Goal: Information Seeking & Learning: Find specific fact

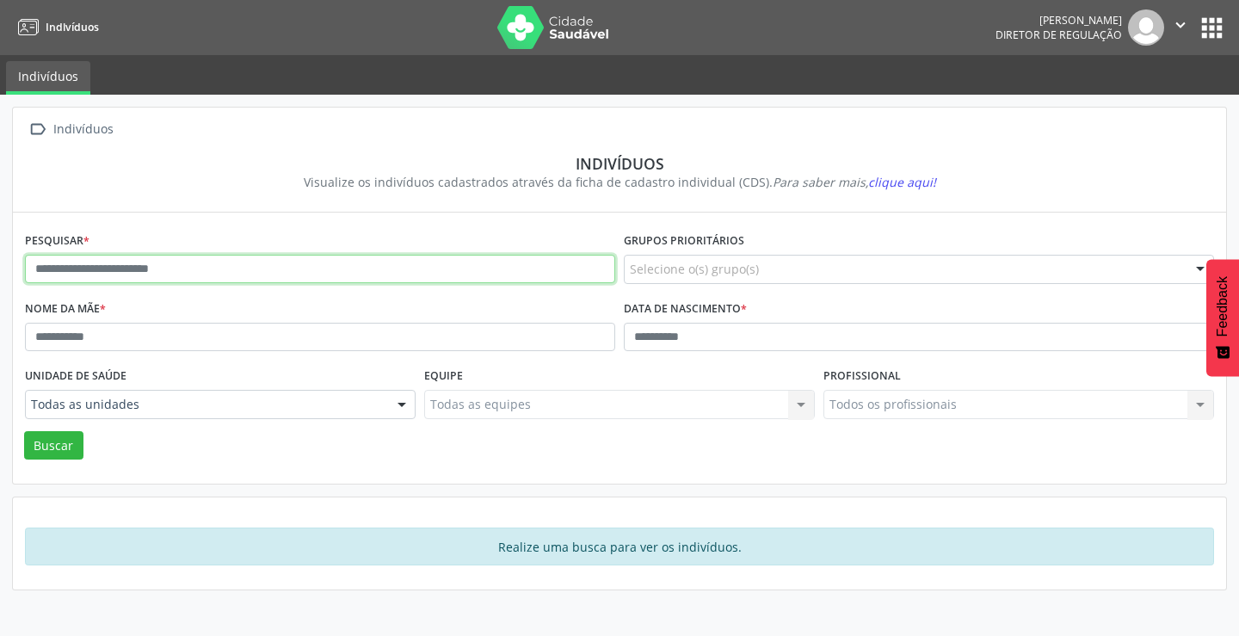
click at [335, 276] on input "text" at bounding box center [320, 269] width 590 height 29
click at [24, 431] on button "Buscar" at bounding box center [53, 445] width 59 height 29
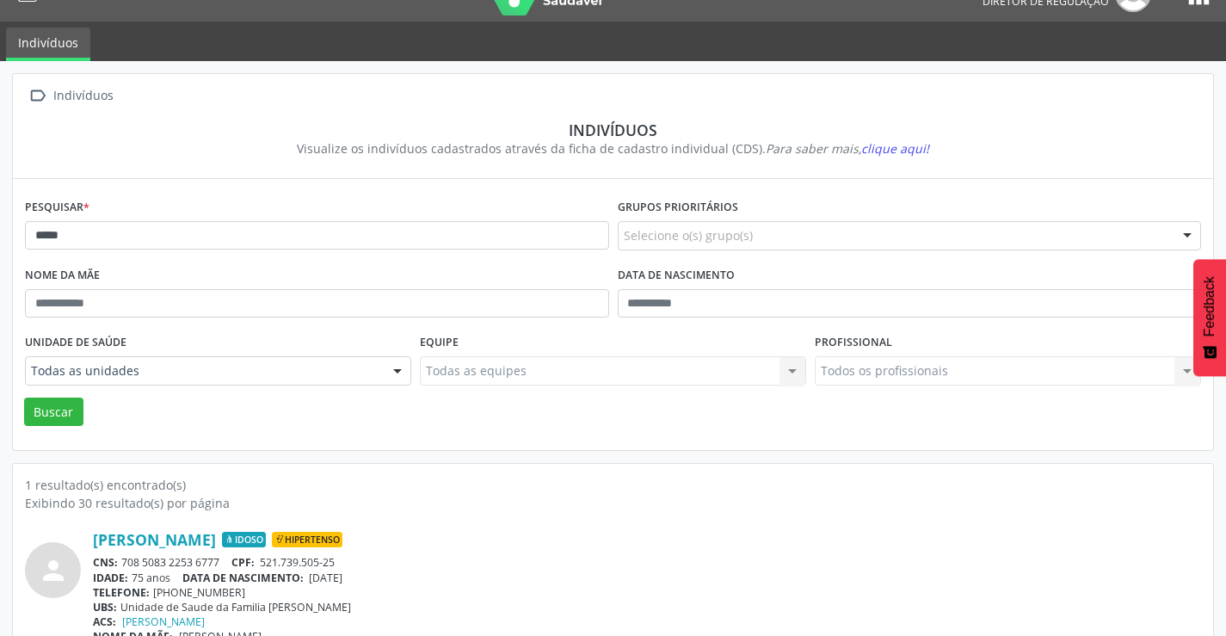
scroll to position [66, 0]
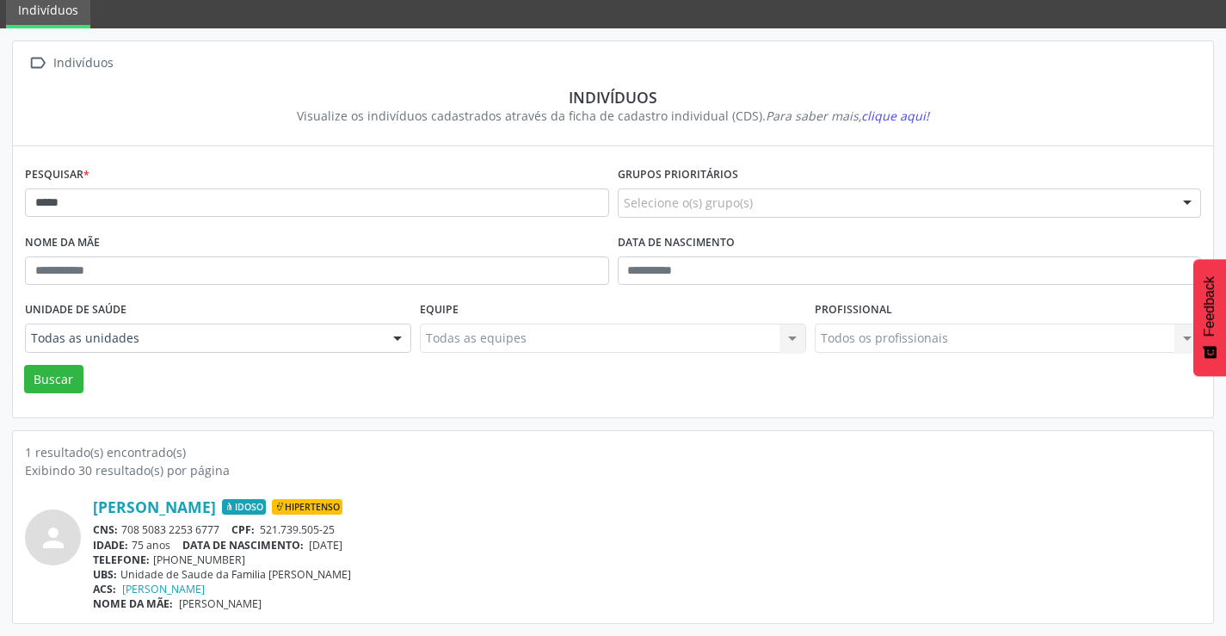
drag, startPoint x: 221, startPoint y: 530, endPoint x: 119, endPoint y: 526, distance: 102.4
click at [115, 530] on div "CNS: 708 5083 2253 6777 CPF: 521.739.505-25" at bounding box center [647, 529] width 1108 height 15
copy div ": 708 5083 2253 6777"
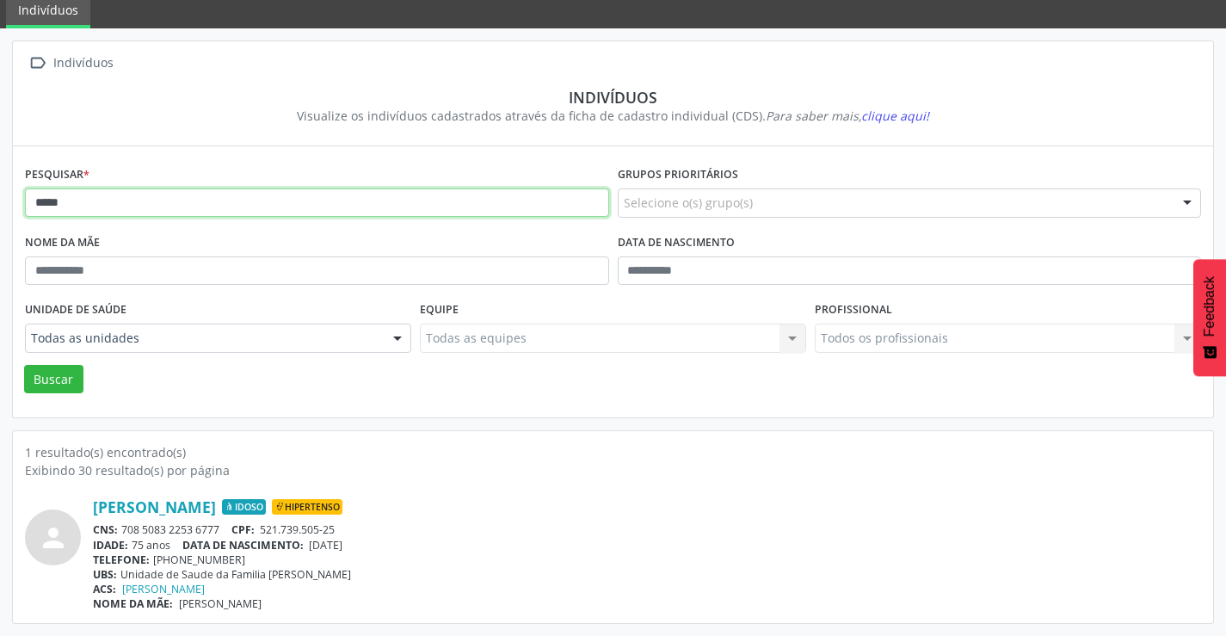
click at [356, 200] on input "****" at bounding box center [317, 202] width 584 height 29
type input "*"
click at [24, 365] on button "Buscar" at bounding box center [53, 379] width 59 height 29
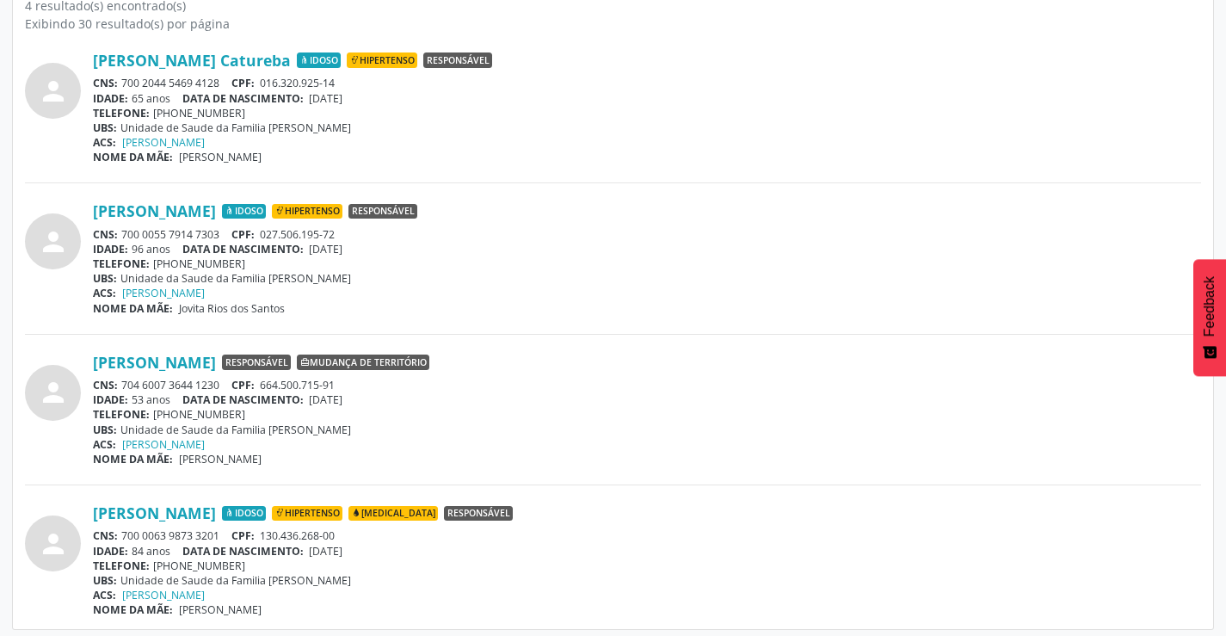
scroll to position [519, 0]
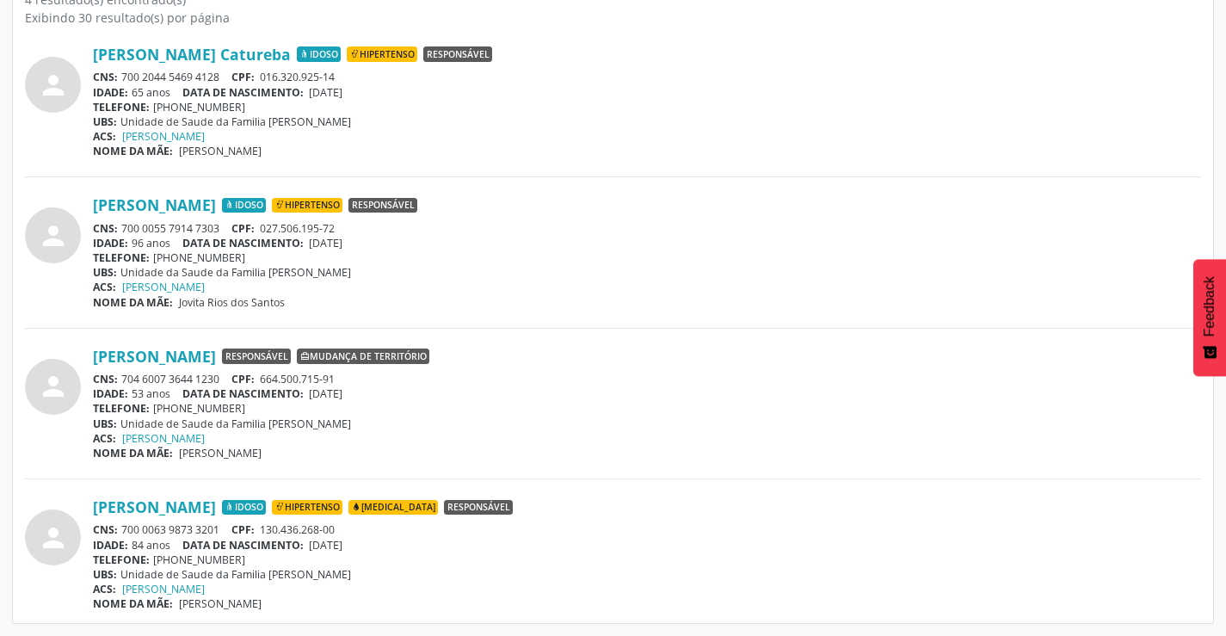
drag, startPoint x: 220, startPoint y: 73, endPoint x: 126, endPoint y: 71, distance: 94.6
click at [126, 71] on div "CNS: 700 2044 5469 4128 CPF: 016.320.925-14" at bounding box center [647, 77] width 1108 height 15
copy div "700 2044 5469 4128"
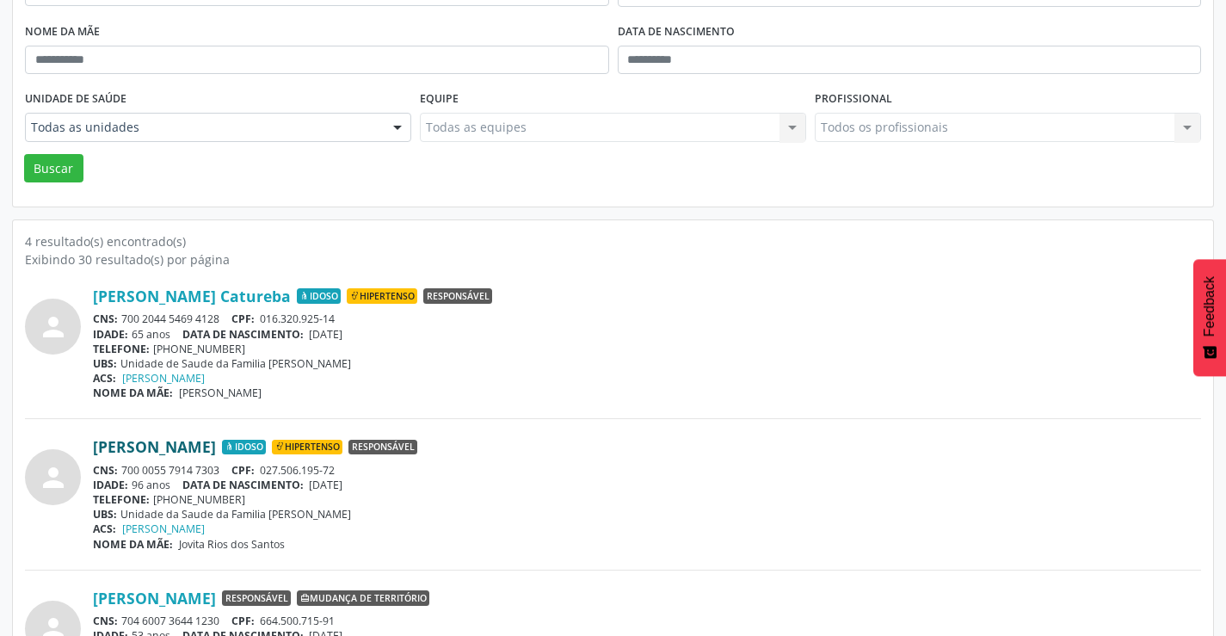
scroll to position [0, 0]
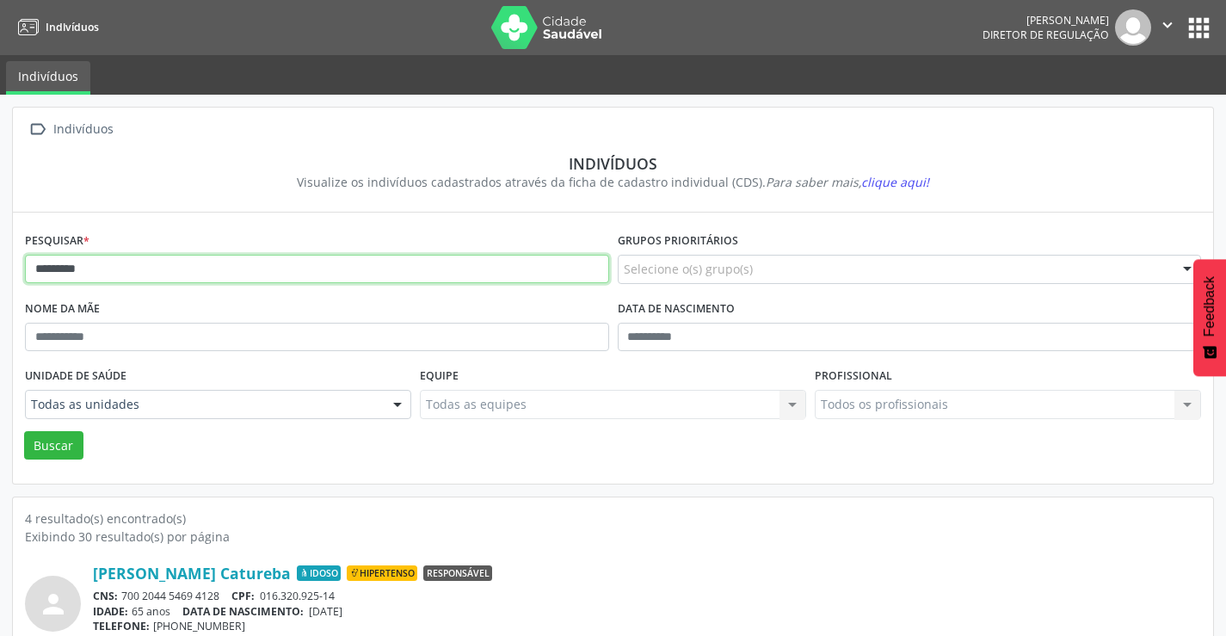
click at [171, 266] on input "*********" at bounding box center [317, 269] width 584 height 29
type input "*"
click at [24, 431] on button "Buscar" at bounding box center [53, 445] width 59 height 29
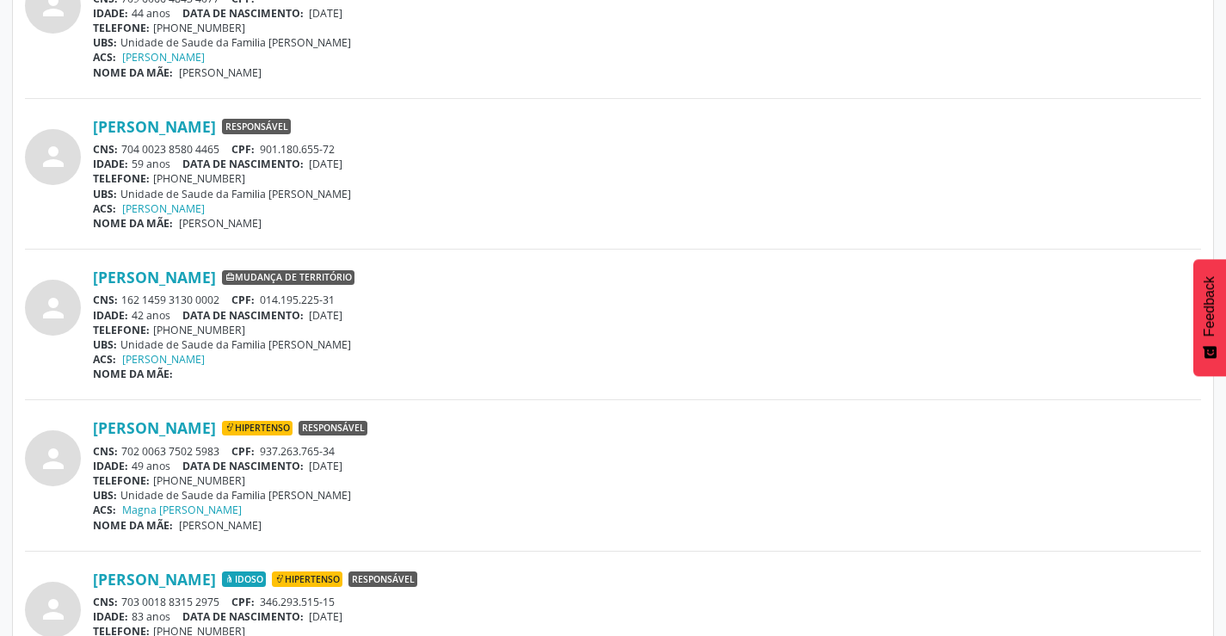
scroll to position [821, 0]
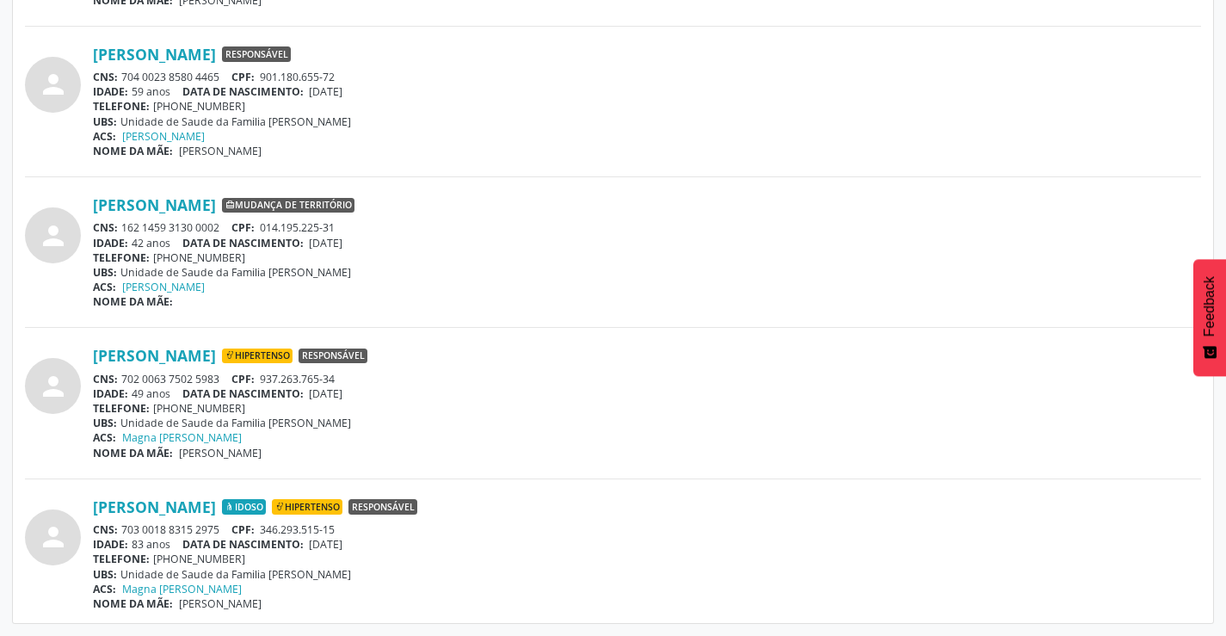
drag, startPoint x: 229, startPoint y: 528, endPoint x: 122, endPoint y: 529, distance: 106.7
click at [122, 529] on div "CNS: 703 0018 8315 2975 CPF: 346.293.515-15" at bounding box center [647, 529] width 1108 height 15
copy div "703 0018 8315 2975"
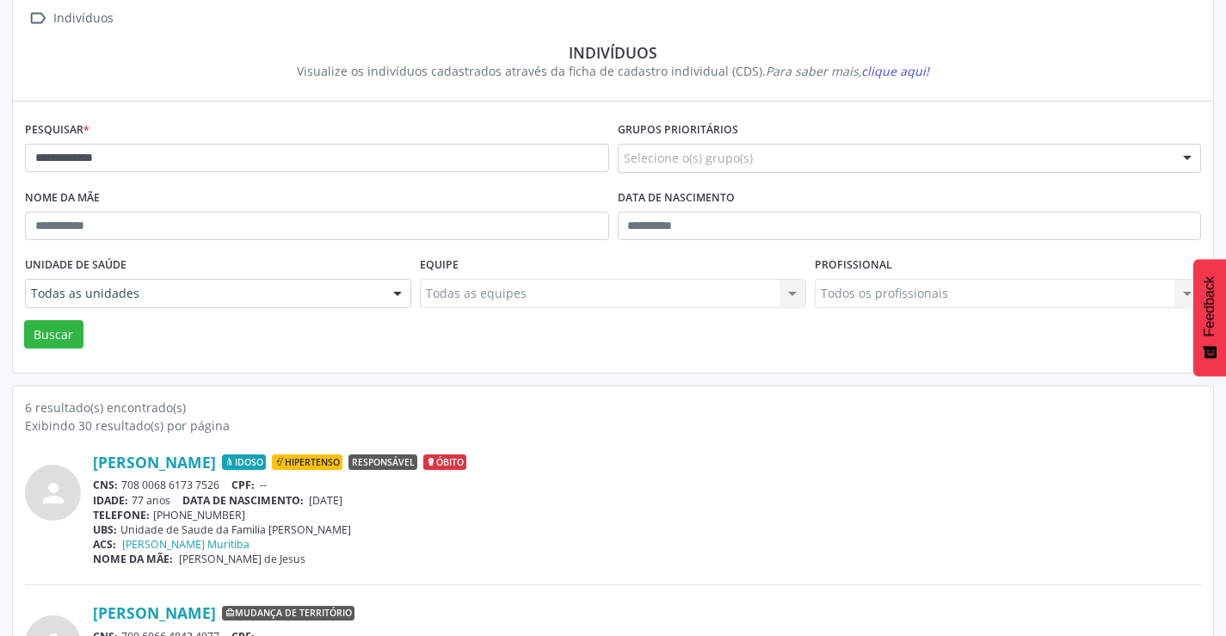
scroll to position [0, 0]
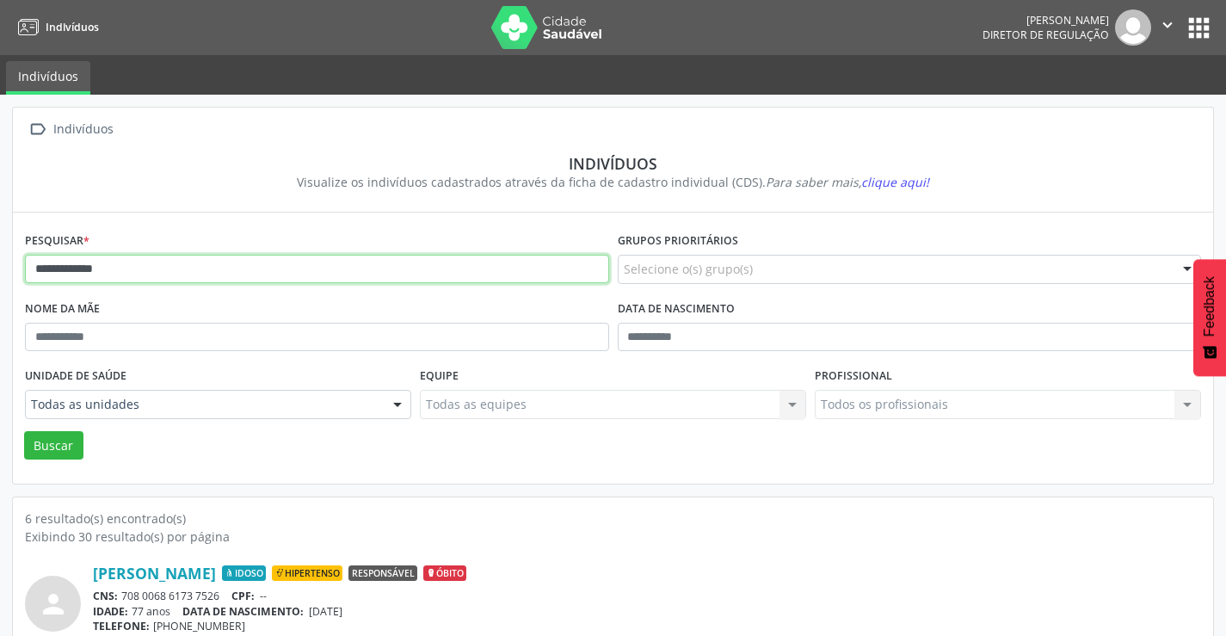
click at [164, 275] on input "**********" at bounding box center [317, 269] width 584 height 29
type input "*"
click at [24, 431] on button "Buscar" at bounding box center [53, 445] width 59 height 29
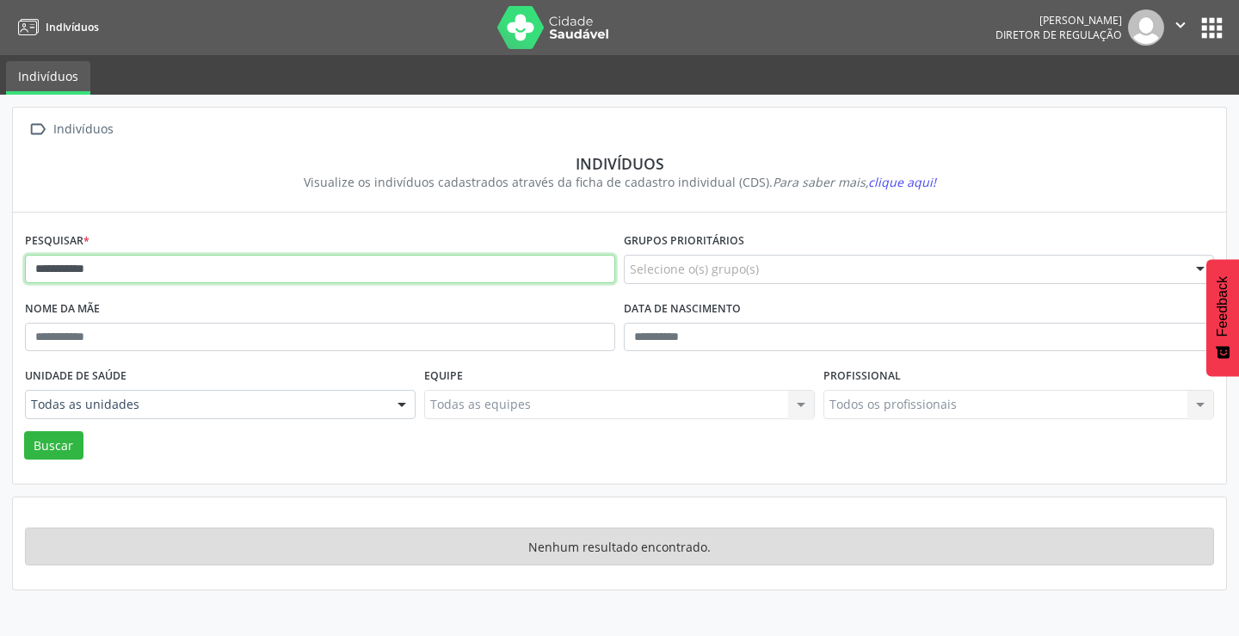
click at [53, 269] on input "**********" at bounding box center [320, 269] width 590 height 29
click at [24, 431] on button "Buscar" at bounding box center [53, 445] width 59 height 29
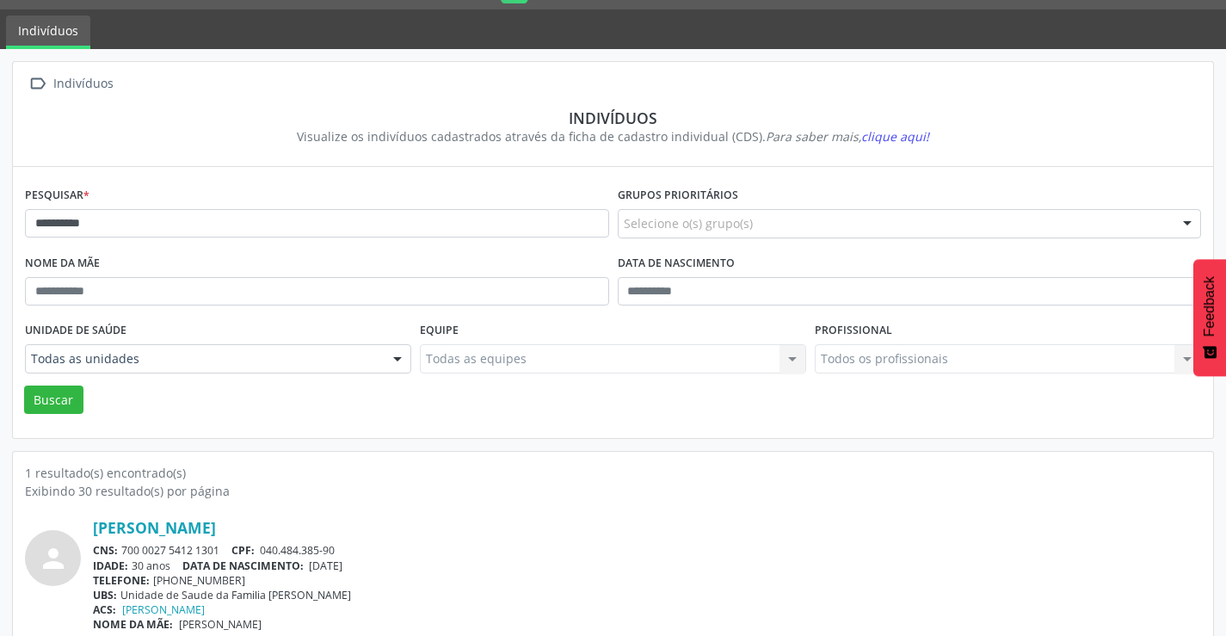
scroll to position [66, 0]
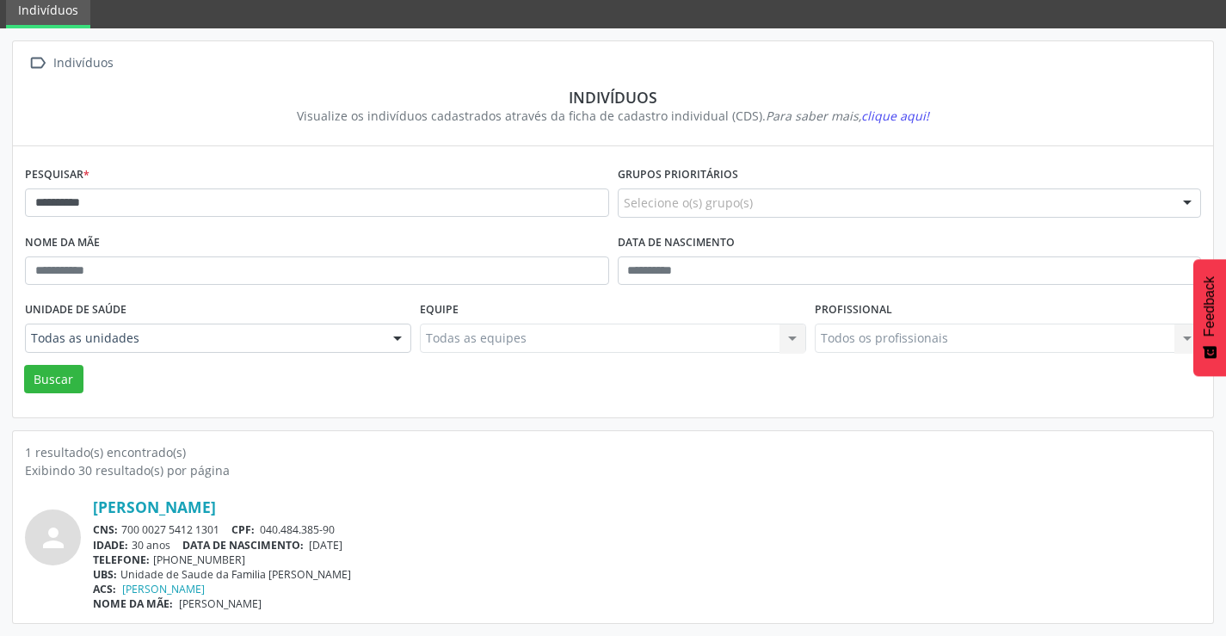
drag, startPoint x: 220, startPoint y: 527, endPoint x: 118, endPoint y: 532, distance: 102.5
click at [118, 532] on div "CNS: 700 0027 5412 1301 CPF: 040.484.385-90" at bounding box center [647, 529] width 1108 height 15
copy div "700 0027 5412 1301"
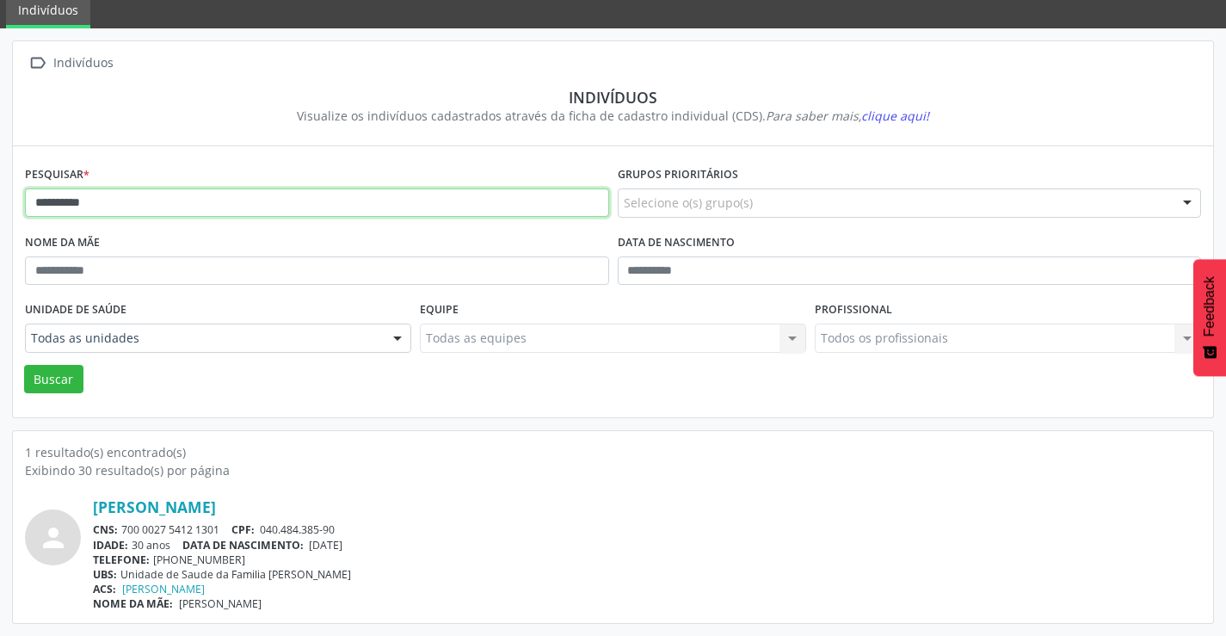
click at [190, 200] on input "**********" at bounding box center [317, 202] width 584 height 29
type input "*"
click at [24, 365] on button "Buscar" at bounding box center [53, 379] width 59 height 29
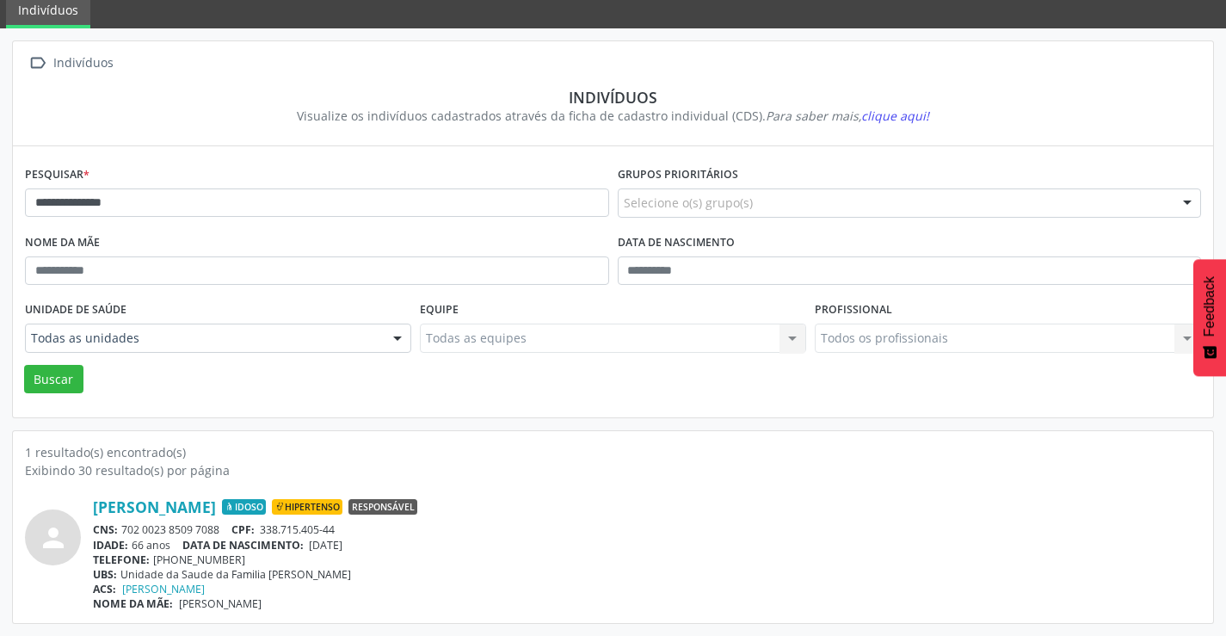
drag, startPoint x: 227, startPoint y: 524, endPoint x: 119, endPoint y: 529, distance: 108.5
click at [120, 529] on div "CNS: 702 0023 8509 7088 CPF: 338.715.405-44" at bounding box center [647, 529] width 1108 height 15
copy div "702 0023 8509 7088"
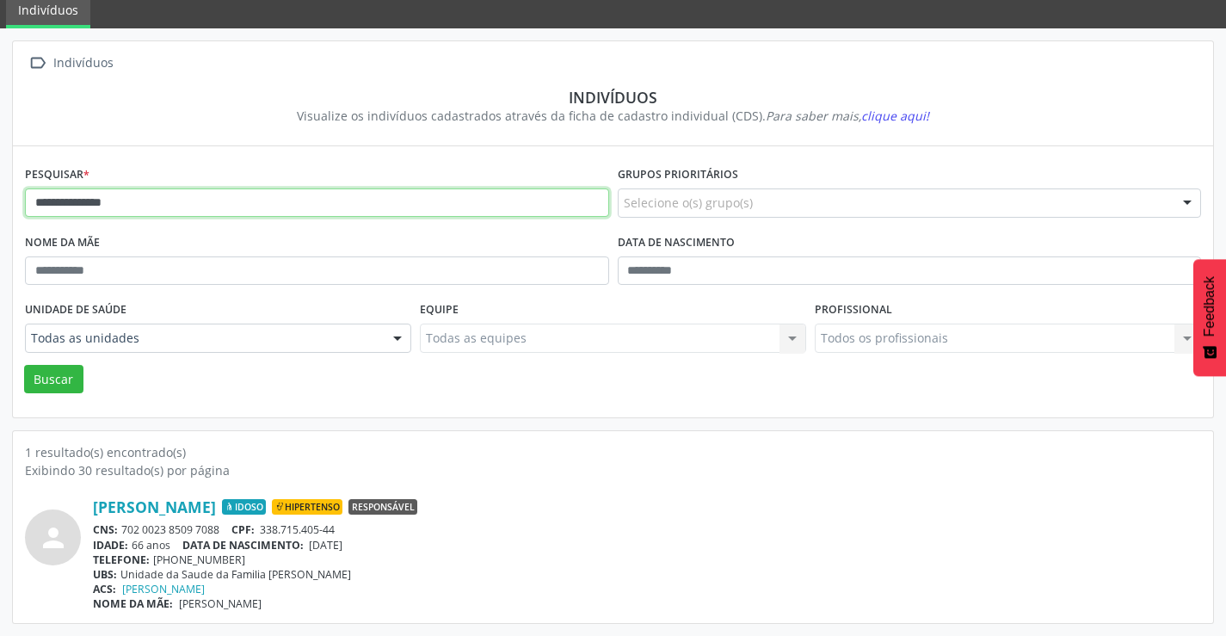
click at [303, 204] on input "**********" at bounding box center [317, 202] width 584 height 29
type input "*"
click at [24, 365] on button "Buscar" at bounding box center [53, 379] width 59 height 29
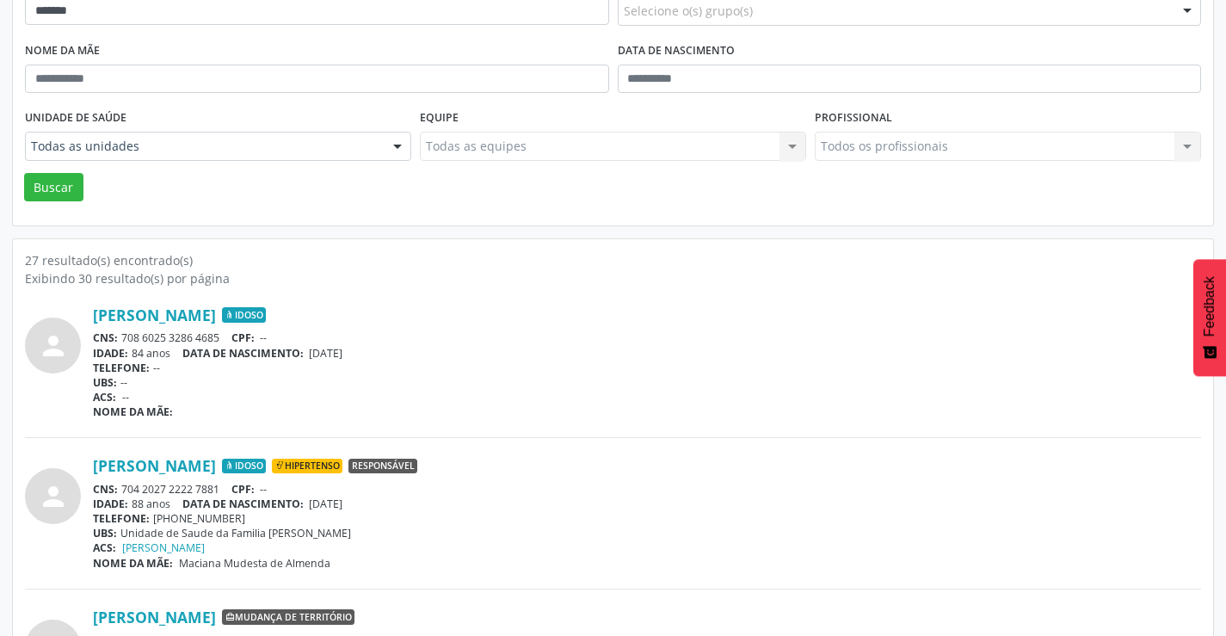
scroll to position [0, 0]
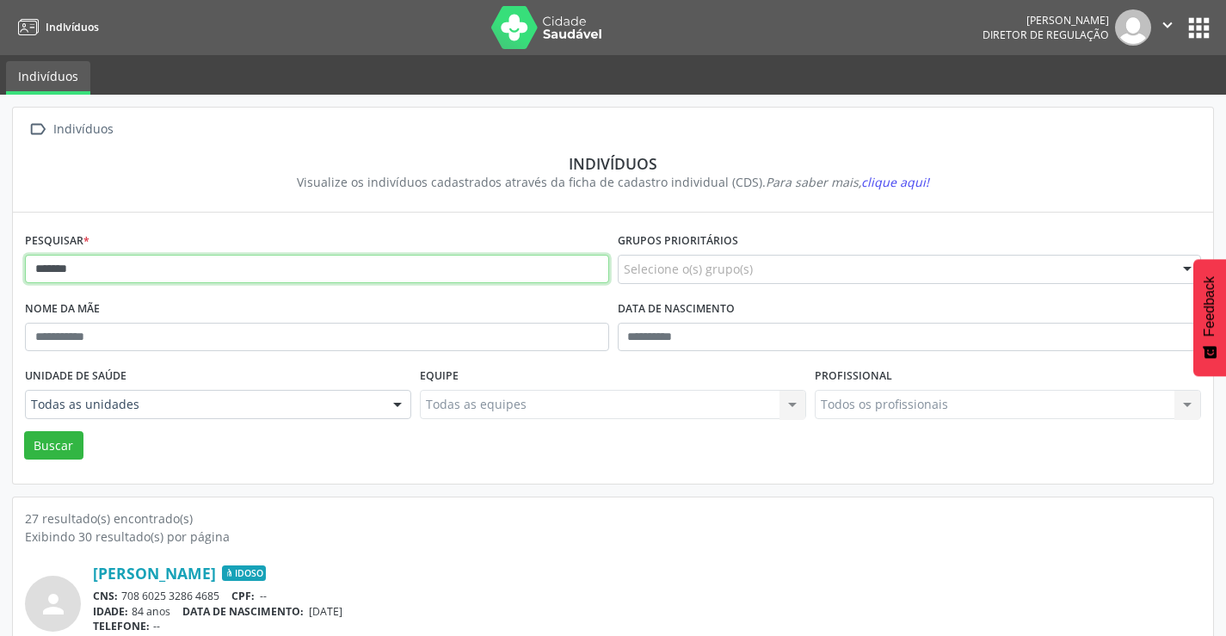
click at [89, 273] on input "*******" at bounding box center [317, 269] width 584 height 29
click at [24, 431] on button "Buscar" at bounding box center [53, 445] width 59 height 29
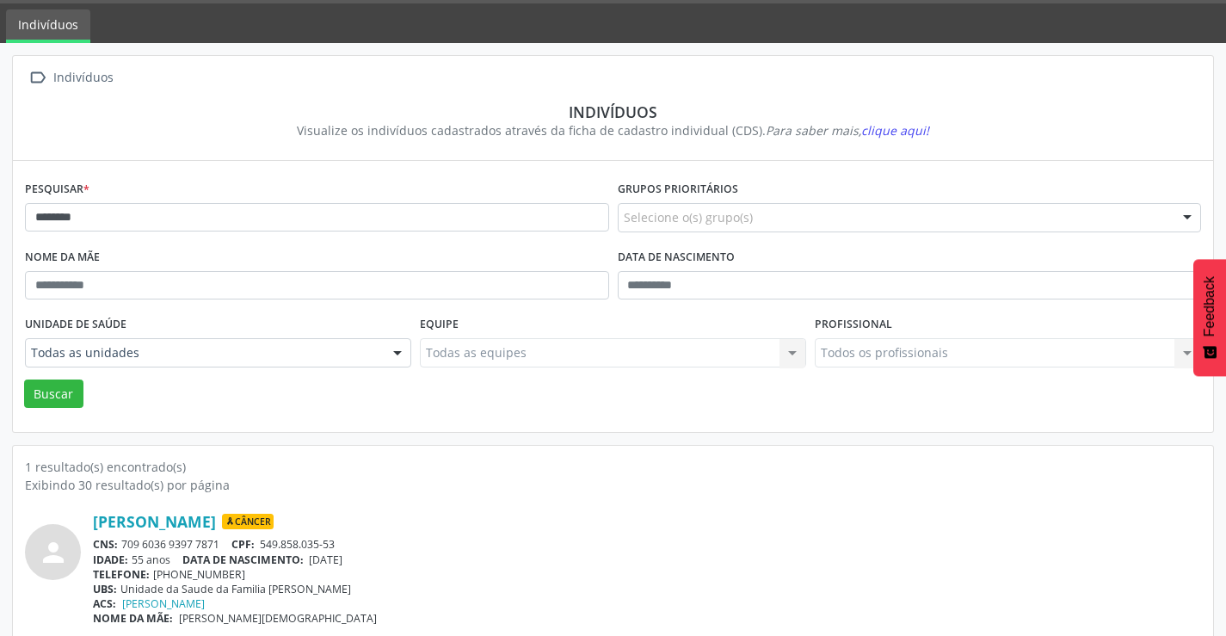
scroll to position [66, 0]
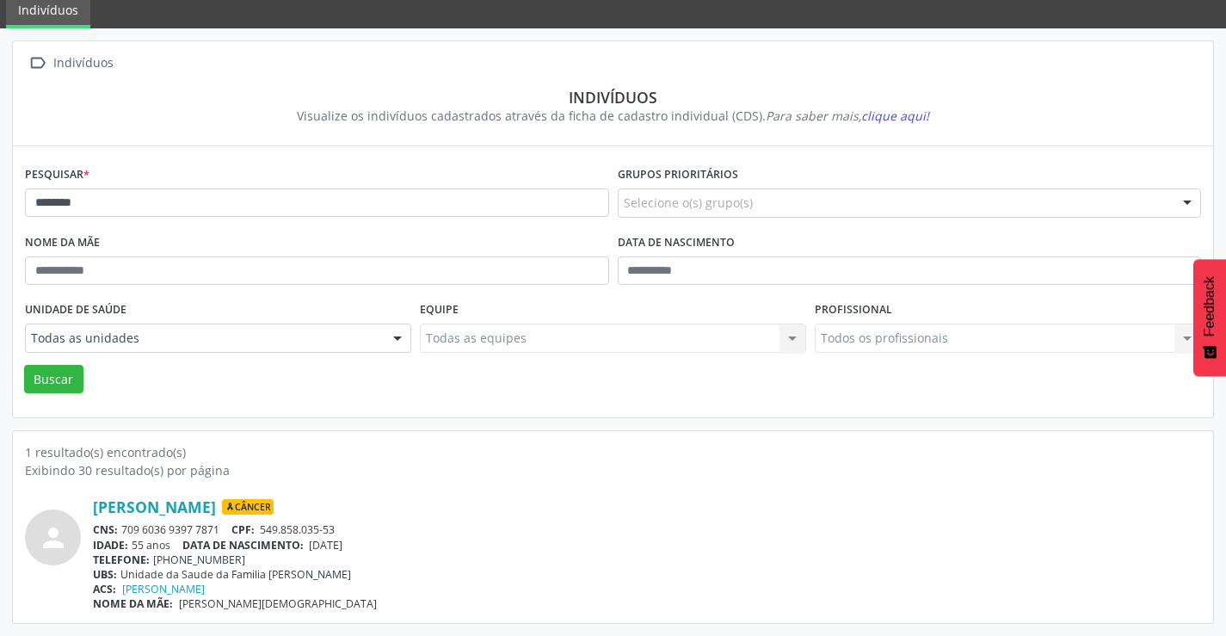
drag, startPoint x: 230, startPoint y: 528, endPoint x: 121, endPoint y: 532, distance: 108.4
click at [121, 532] on div "CNS: 709 6036 9397 7871 CPF: 549.858.035-53" at bounding box center [647, 529] width 1108 height 15
copy div "709 6036 9397 7871"
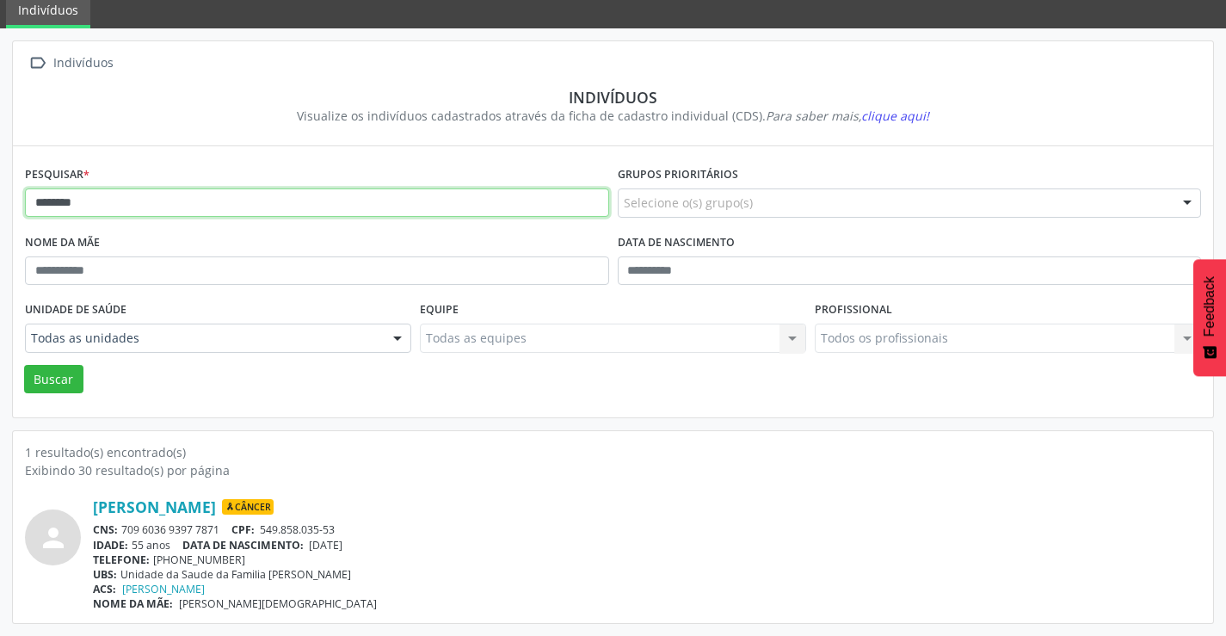
click at [208, 204] on input "********" at bounding box center [317, 202] width 584 height 29
type input "*"
click at [24, 365] on button "Buscar" at bounding box center [53, 379] width 59 height 29
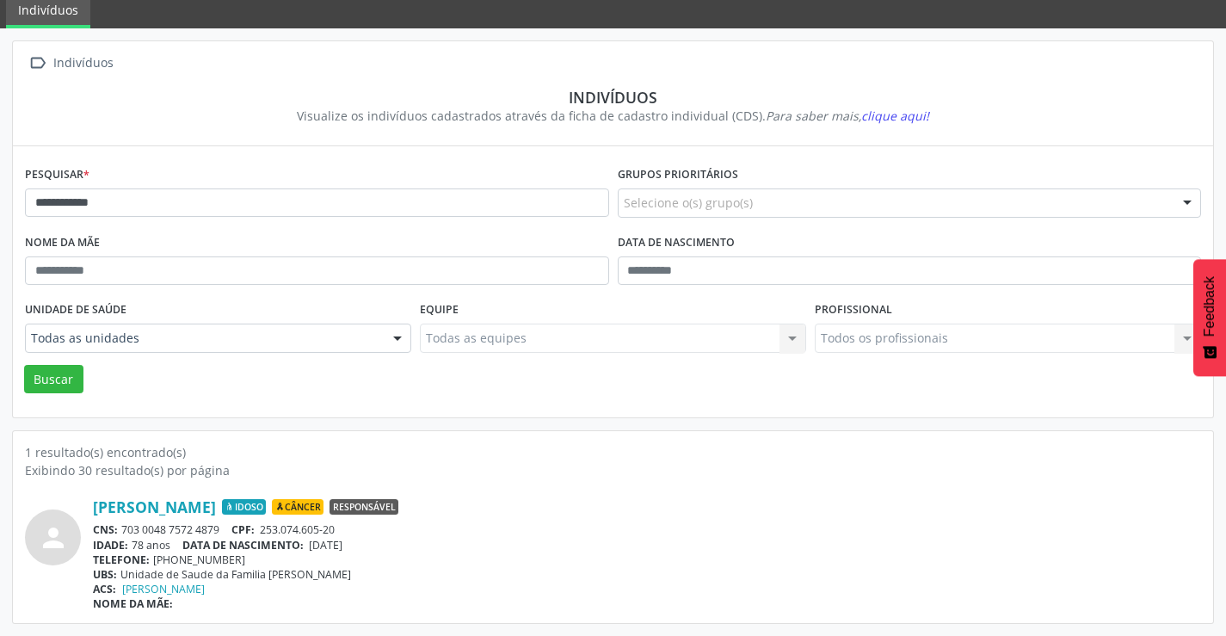
drag, startPoint x: 230, startPoint y: 528, endPoint x: 123, endPoint y: 528, distance: 106.7
click at [123, 528] on div "CNS: 703 0048 7572 4879 CPF: 253.074.605-20" at bounding box center [647, 529] width 1108 height 15
copy div "703 0048 7572 4879"
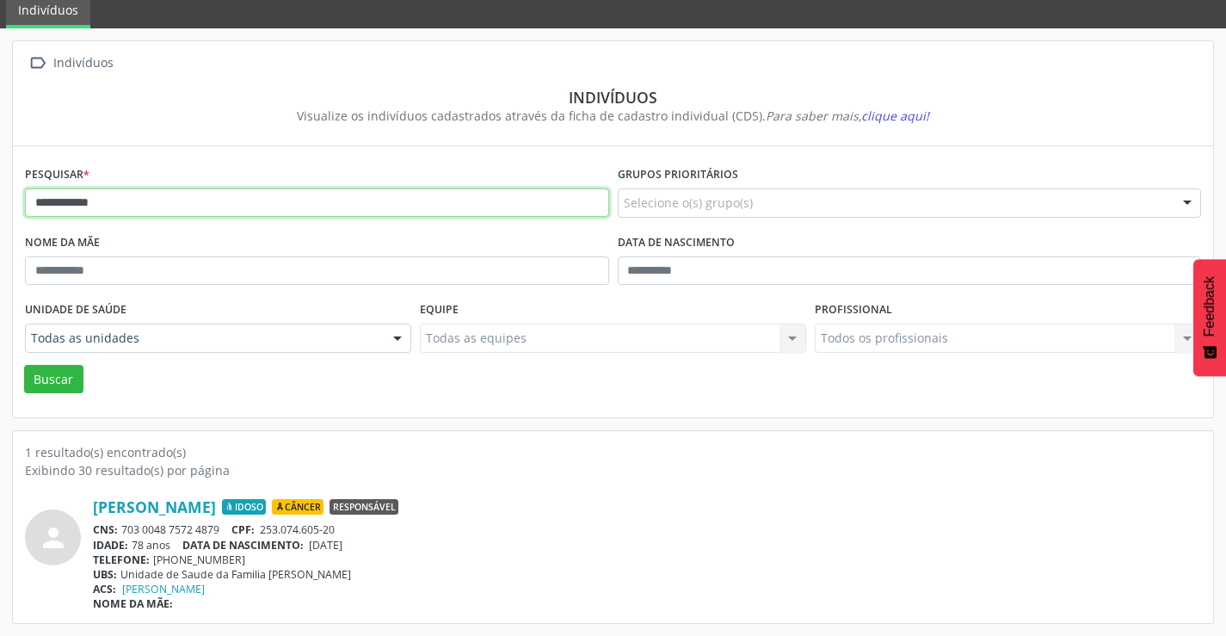
click at [327, 202] on input "**********" at bounding box center [317, 202] width 584 height 29
type input "*"
click at [24, 365] on button "Buscar" at bounding box center [53, 379] width 59 height 29
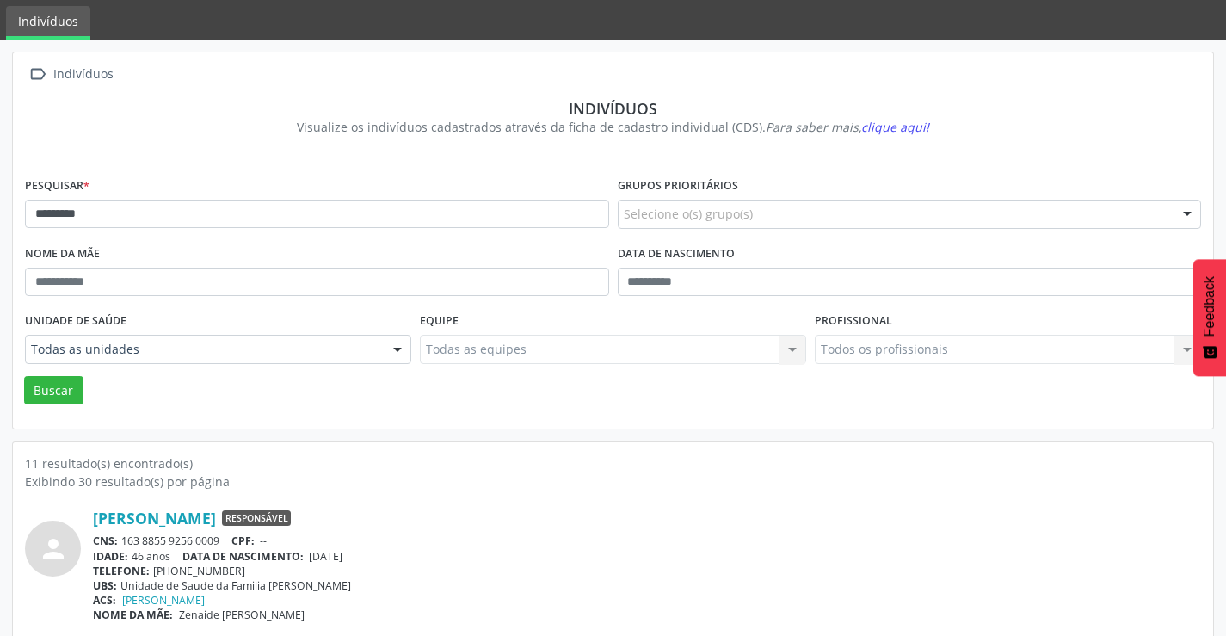
scroll to position [86, 0]
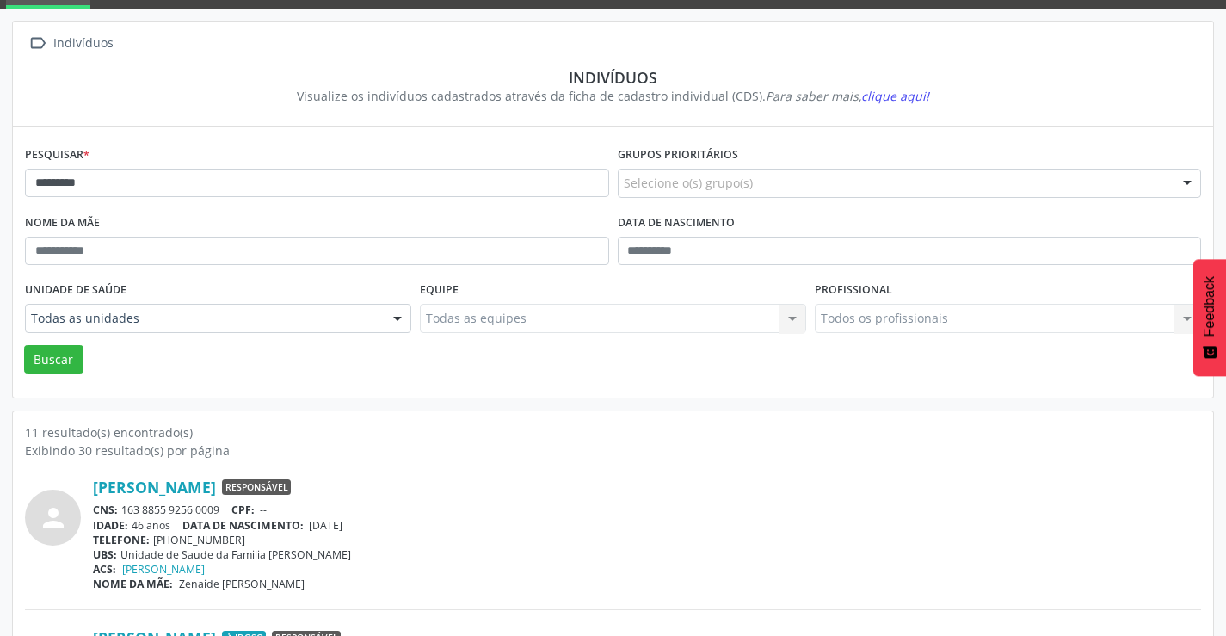
drag, startPoint x: 226, startPoint y: 508, endPoint x: 127, endPoint y: 507, distance: 98.9
click at [122, 509] on div "CNS: 163 8855 9256 0009 CPF: --" at bounding box center [647, 509] width 1108 height 15
copy div "163 8855 9256 0009"
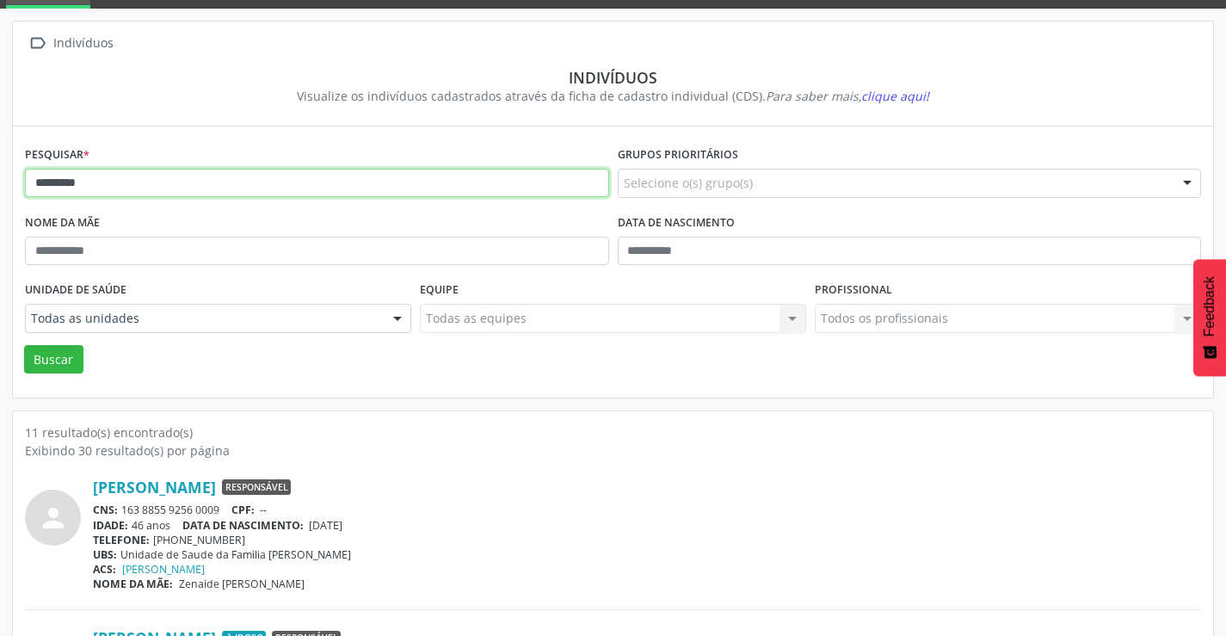
click at [127, 185] on input "*********" at bounding box center [317, 183] width 584 height 29
type input "*"
click at [24, 345] on button "Buscar" at bounding box center [53, 359] width 59 height 29
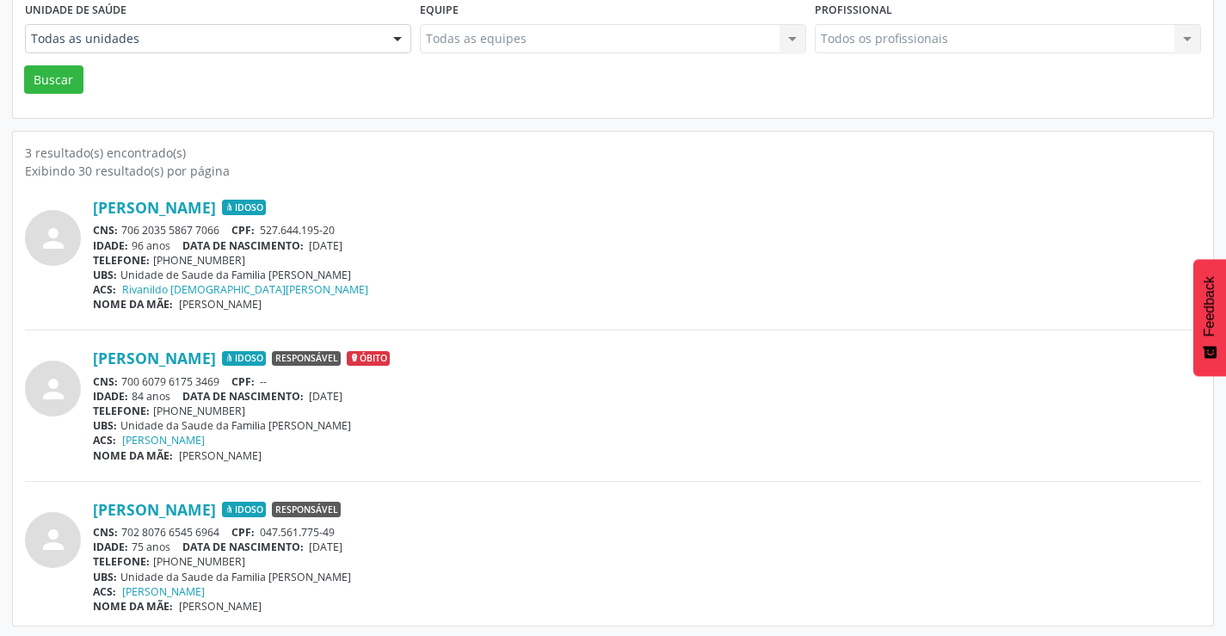
scroll to position [368, 0]
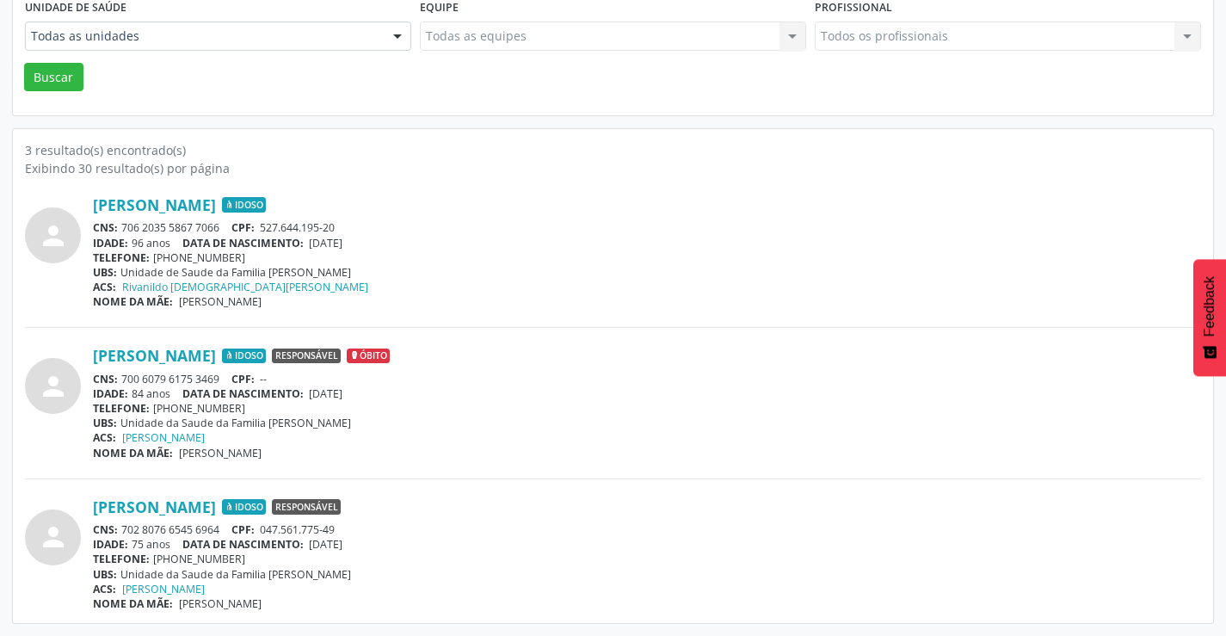
drag, startPoint x: 222, startPoint y: 376, endPoint x: 126, endPoint y: 377, distance: 96.4
click at [126, 377] on div "CNS: 700 6079 6175 3469 CPF: --" at bounding box center [647, 379] width 1108 height 15
copy div "700 6079 6175 3469"
drag, startPoint x: 230, startPoint y: 526, endPoint x: 126, endPoint y: 533, distance: 104.4
click at [126, 533] on div "CNS: 702 8076 6545 6964 CPF: 047.561.775-49" at bounding box center [647, 529] width 1108 height 15
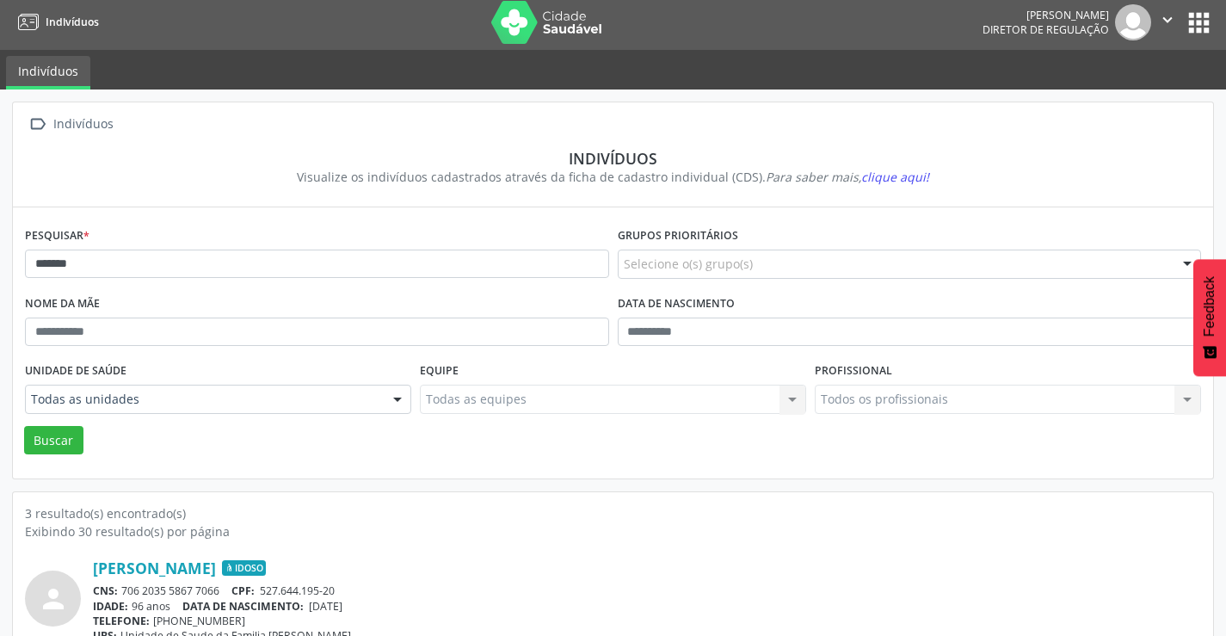
scroll to position [0, 0]
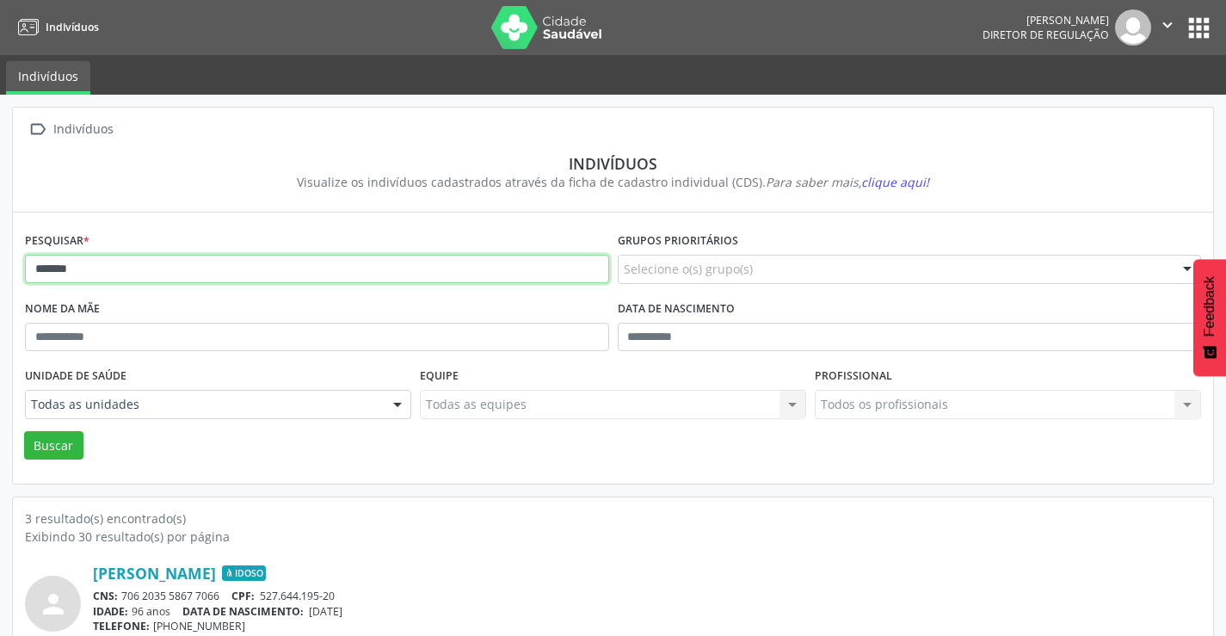
click at [97, 276] on input "******" at bounding box center [317, 269] width 584 height 29
type input "*"
click at [24, 431] on button "Buscar" at bounding box center [53, 445] width 59 height 29
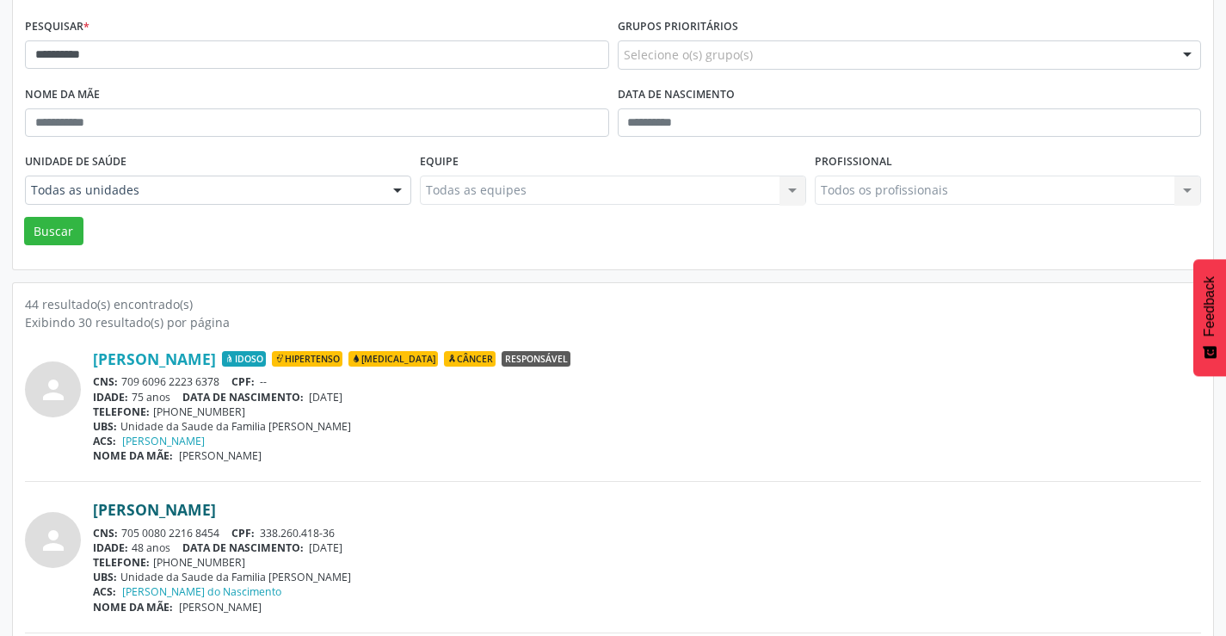
scroll to position [258, 0]
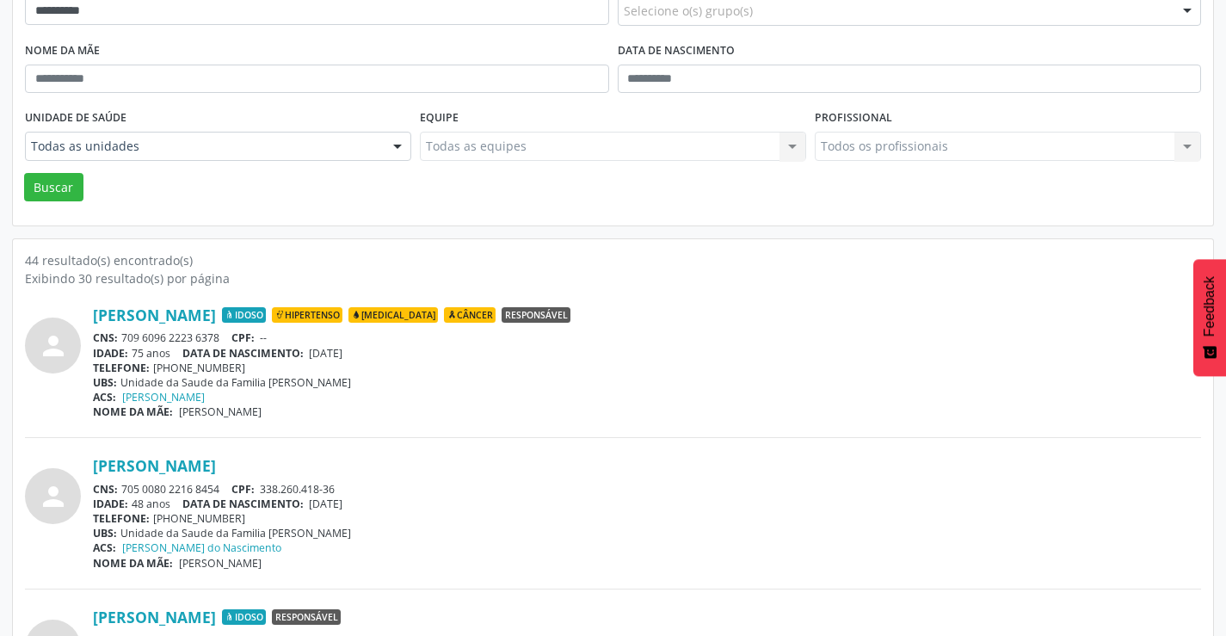
drag, startPoint x: 225, startPoint y: 334, endPoint x: 121, endPoint y: 340, distance: 103.4
click at [121, 340] on div "CNS: 709 6096 2223 6378 CPF: --" at bounding box center [647, 337] width 1108 height 15
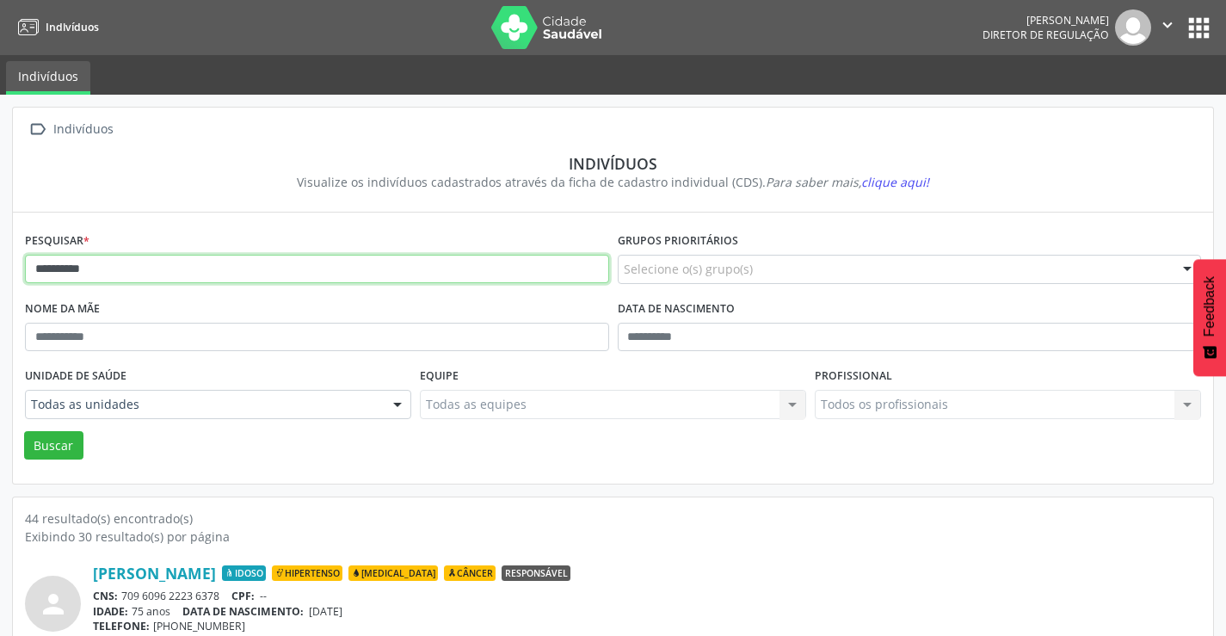
click at [104, 273] on input "**********" at bounding box center [317, 269] width 584 height 29
type input "*"
click at [24, 431] on button "Buscar" at bounding box center [53, 445] width 59 height 29
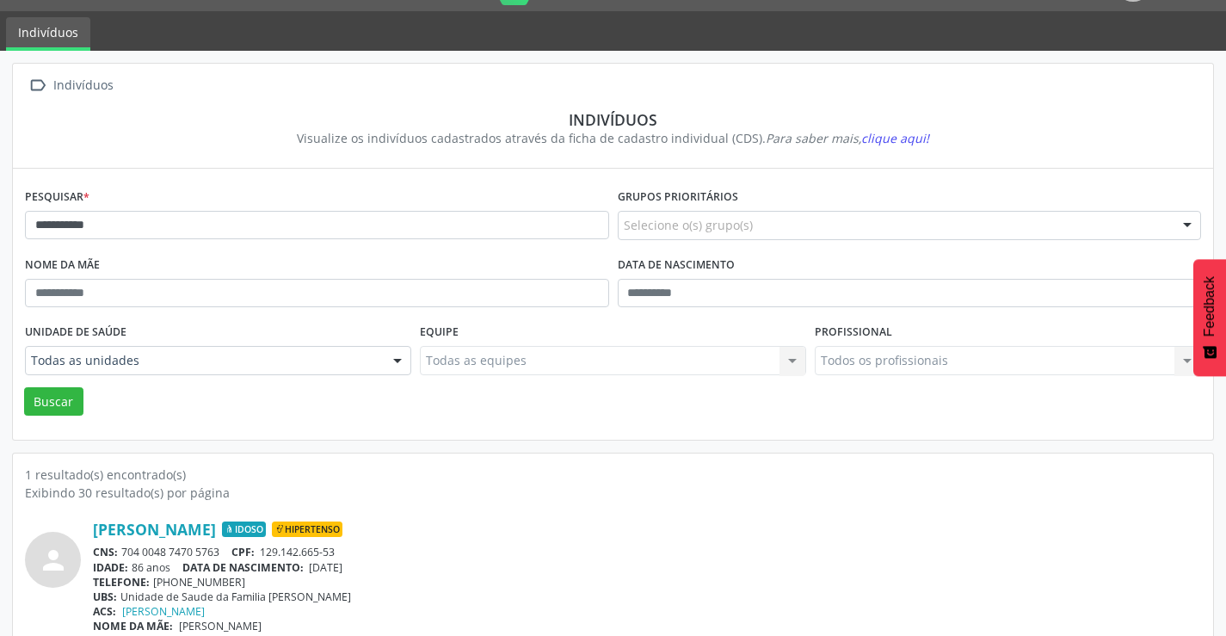
scroll to position [66, 0]
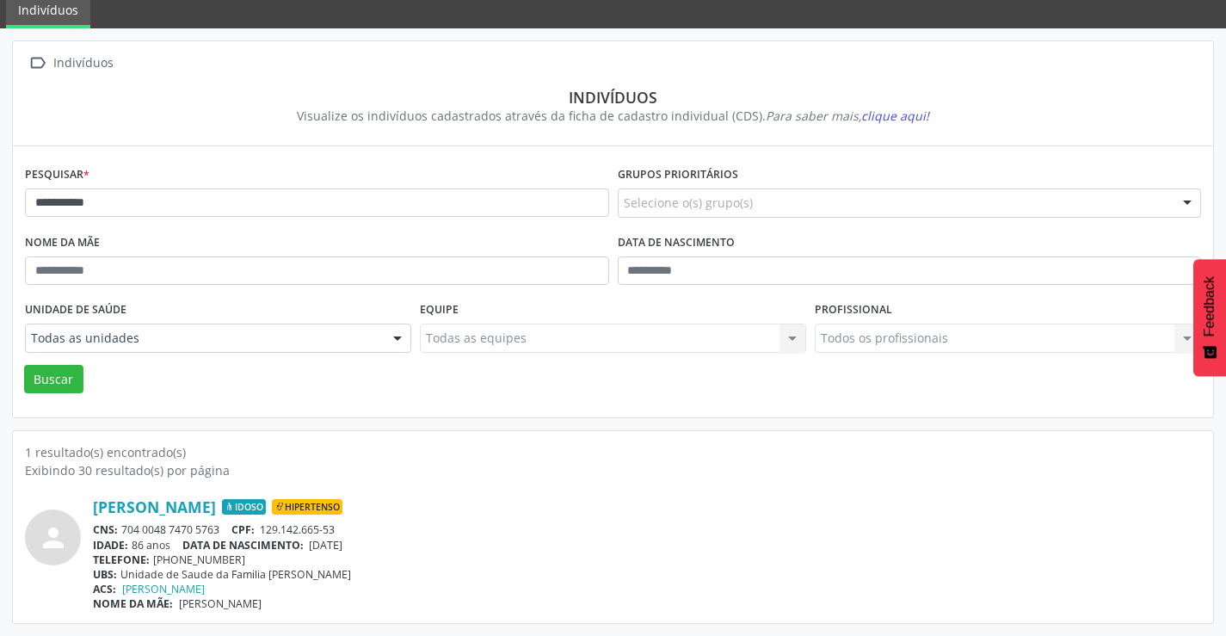
drag, startPoint x: 230, startPoint y: 523, endPoint x: 122, endPoint y: 526, distance: 107.6
click at [122, 526] on div "CNS: 704 0048 7470 5763 CPF: 129.142.665-53" at bounding box center [647, 529] width 1108 height 15
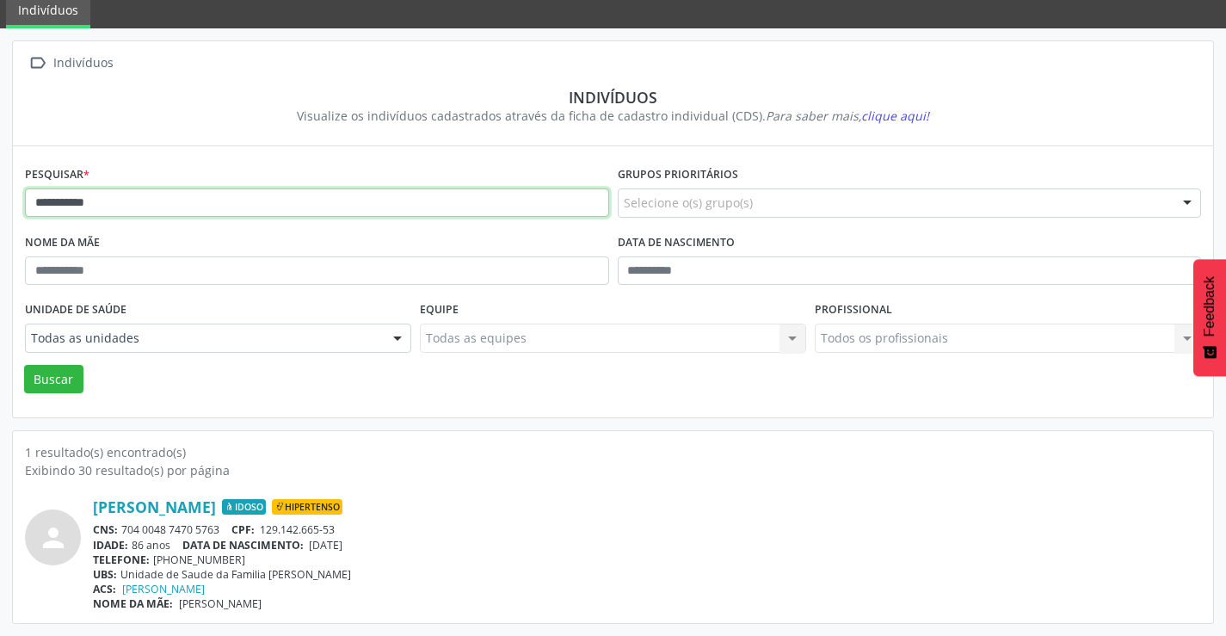
click at [121, 196] on input "**********" at bounding box center [317, 202] width 584 height 29
type input "*"
click at [24, 365] on button "Buscar" at bounding box center [53, 379] width 59 height 29
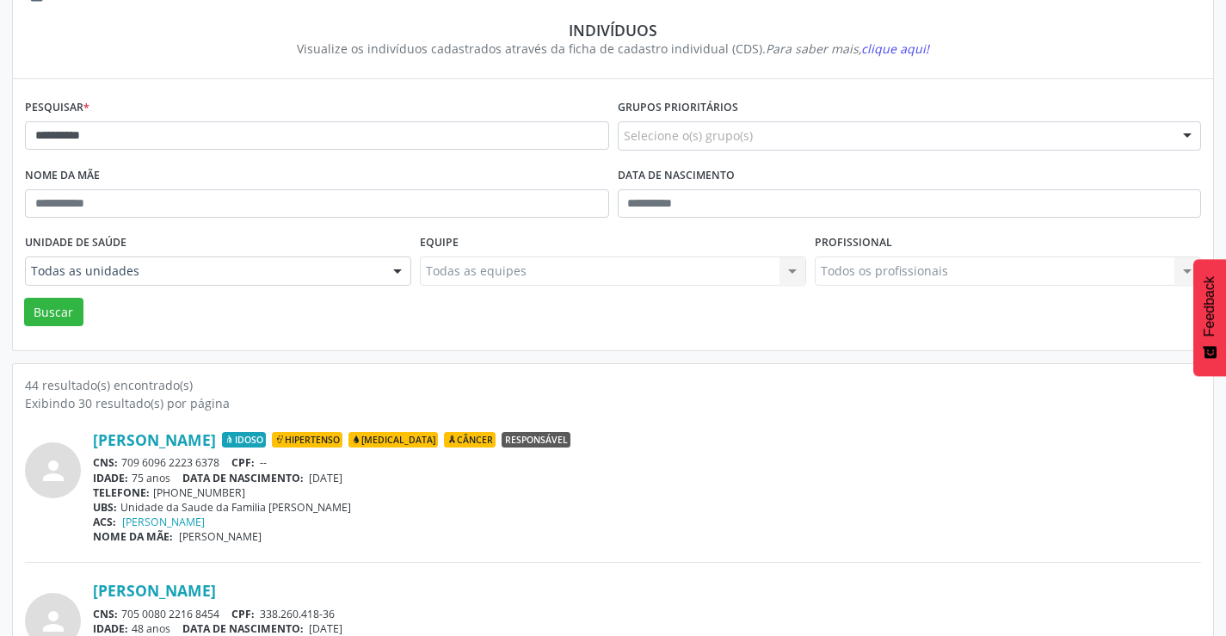
scroll to position [258, 0]
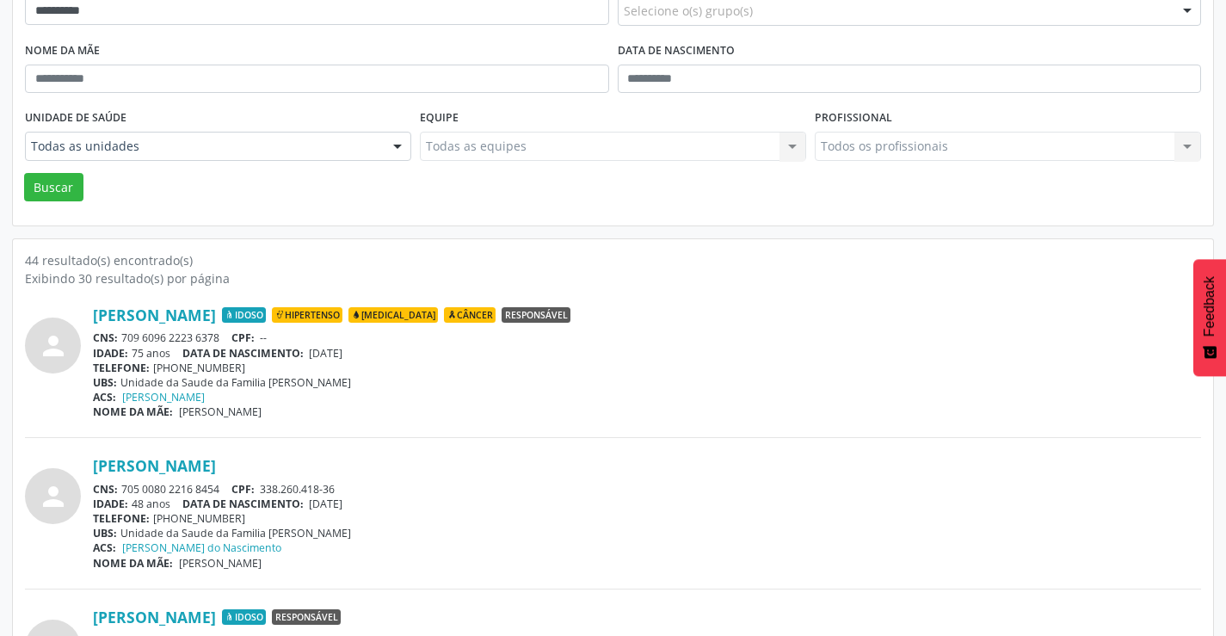
drag, startPoint x: 224, startPoint y: 333, endPoint x: 120, endPoint y: 335, distance: 103.2
click at [120, 335] on div "CNS: 709 6096 2223 6378 CPF: --" at bounding box center [647, 337] width 1108 height 15
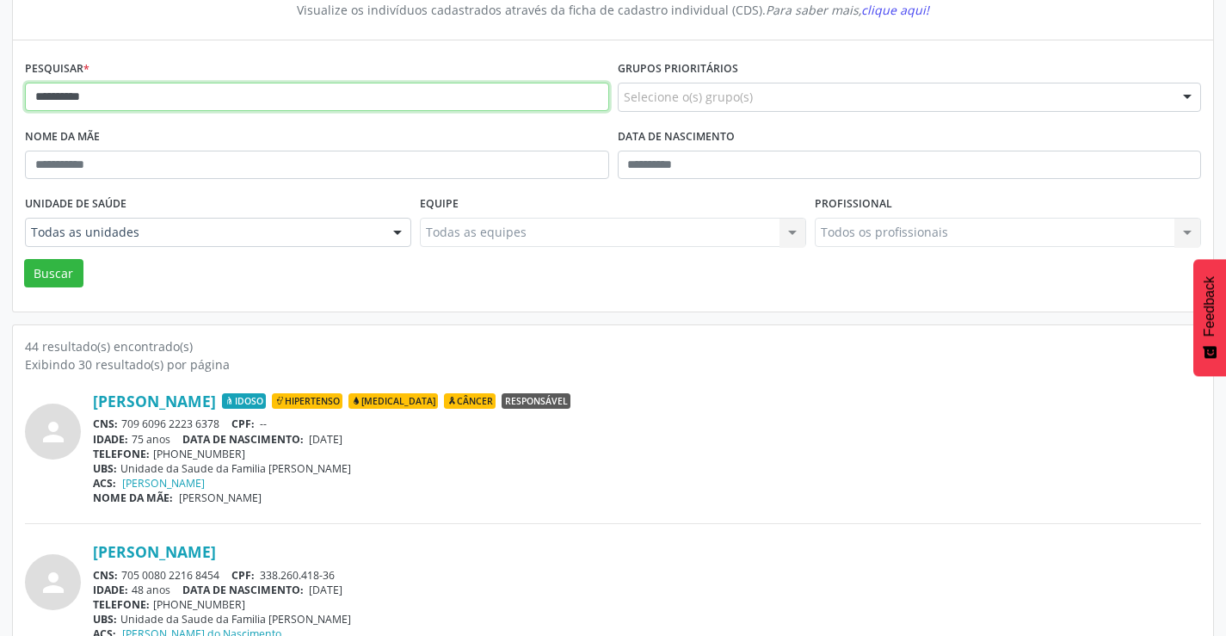
click at [200, 85] on input "**********" at bounding box center [317, 97] width 584 height 29
type input "*"
click at [24, 259] on button "Buscar" at bounding box center [53, 273] width 59 height 29
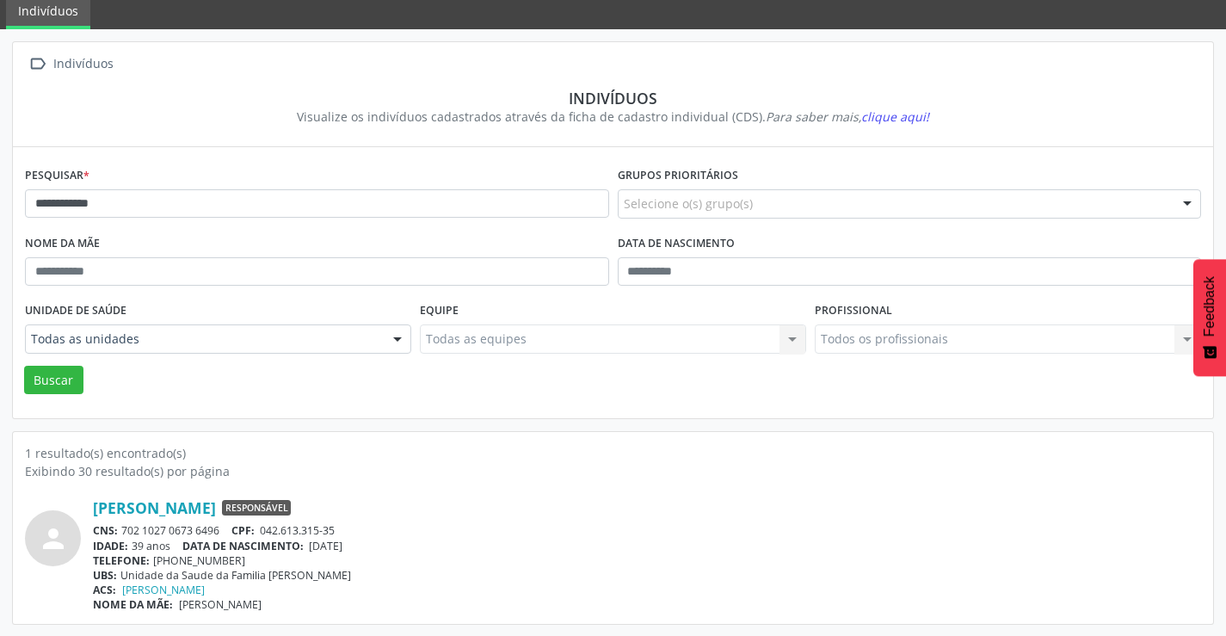
scroll to position [66, 0]
drag, startPoint x: 224, startPoint y: 529, endPoint x: 113, endPoint y: 532, distance: 111.0
click at [113, 532] on div "CNS: 702 1027 0673 6496 CPF: 042.613.315-35" at bounding box center [647, 529] width 1108 height 15
click at [319, 206] on input "**********" at bounding box center [317, 202] width 584 height 29
type input "*"
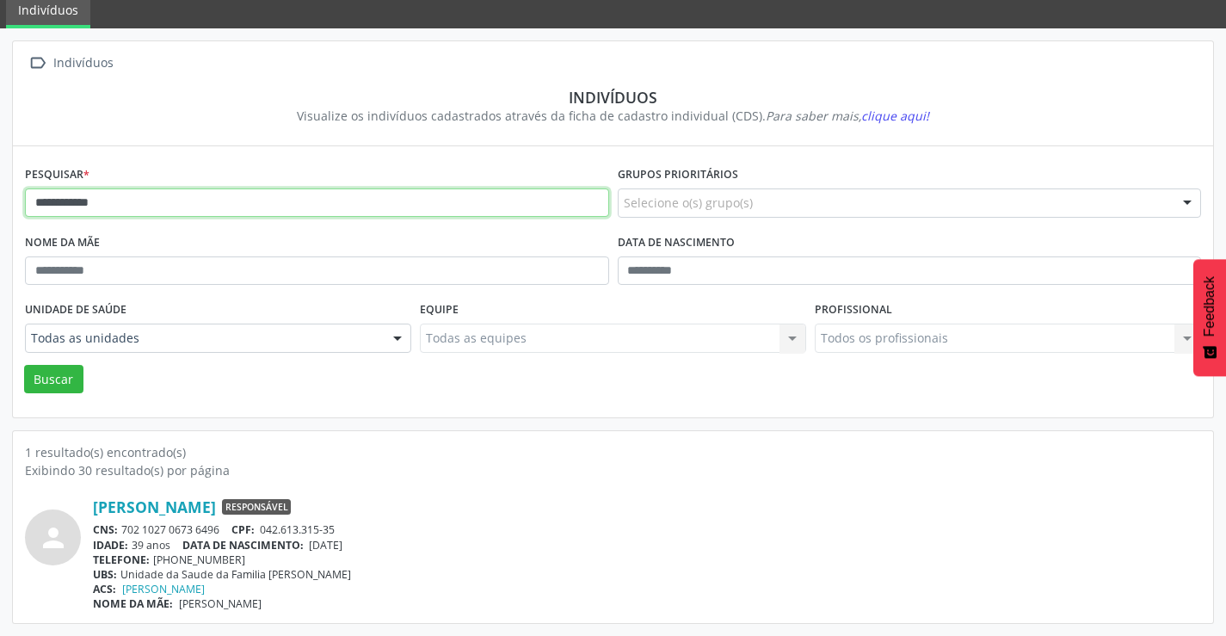
click at [24, 365] on button "Buscar" at bounding box center [53, 379] width 59 height 29
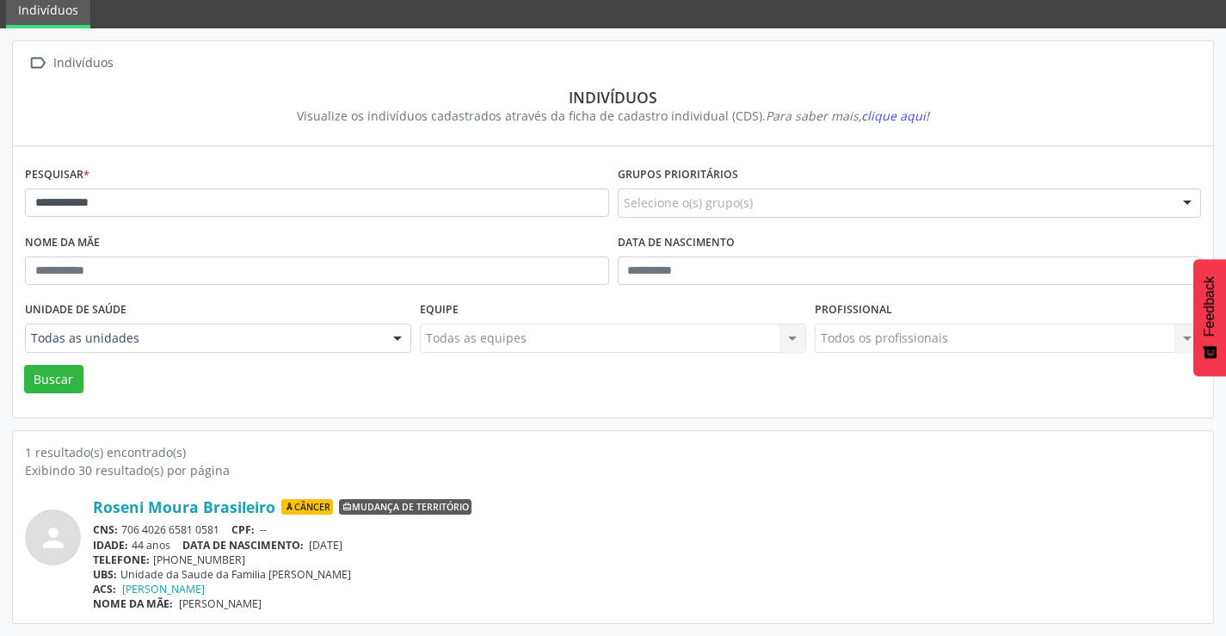
drag, startPoint x: 227, startPoint y: 526, endPoint x: 124, endPoint y: 524, distance: 103.2
click at [124, 524] on div "CNS: 706 4026 6581 0581 CPF: --" at bounding box center [647, 529] width 1108 height 15
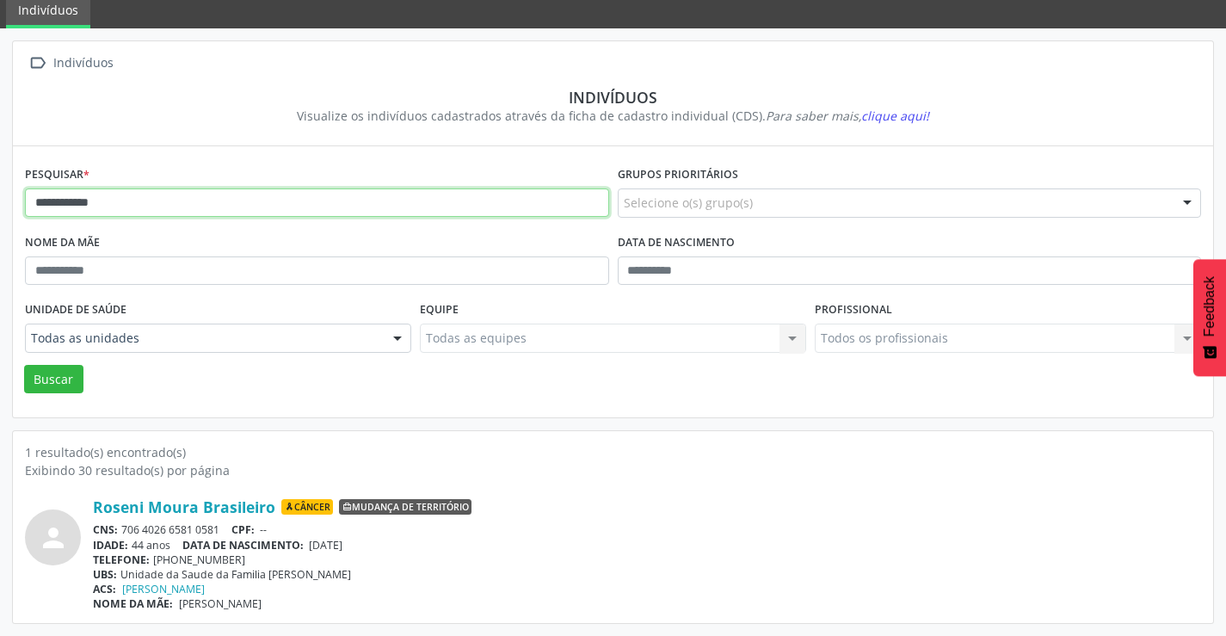
click at [188, 206] on input "**********" at bounding box center [317, 202] width 584 height 29
type input "*"
click at [24, 365] on button "Buscar" at bounding box center [53, 379] width 59 height 29
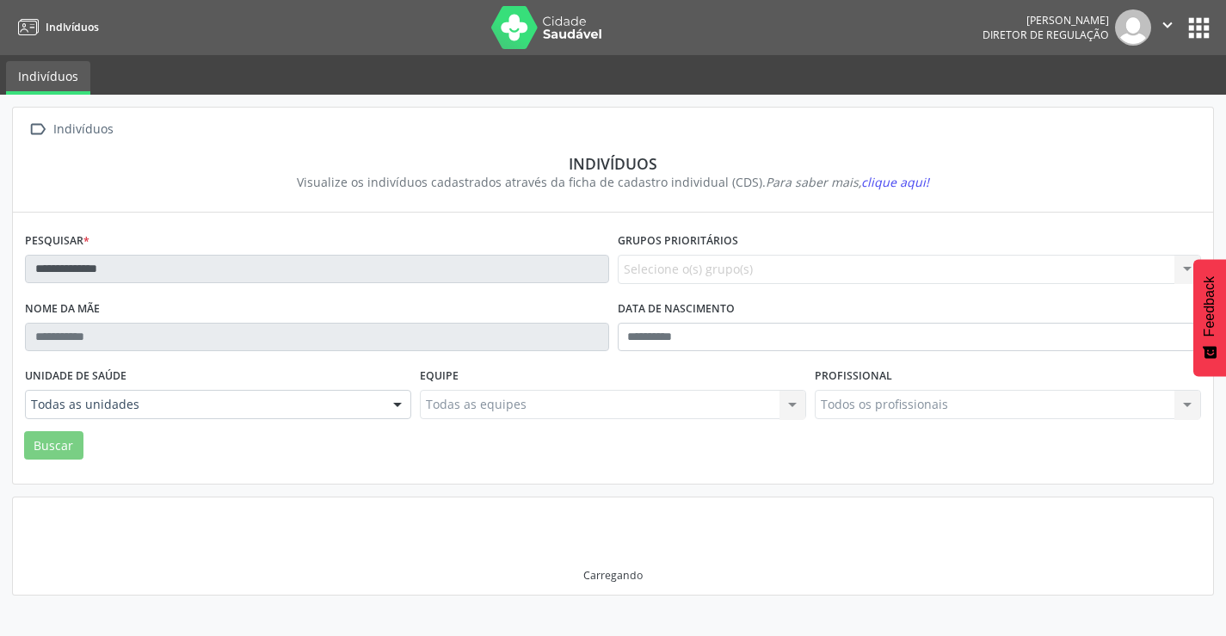
scroll to position [0, 0]
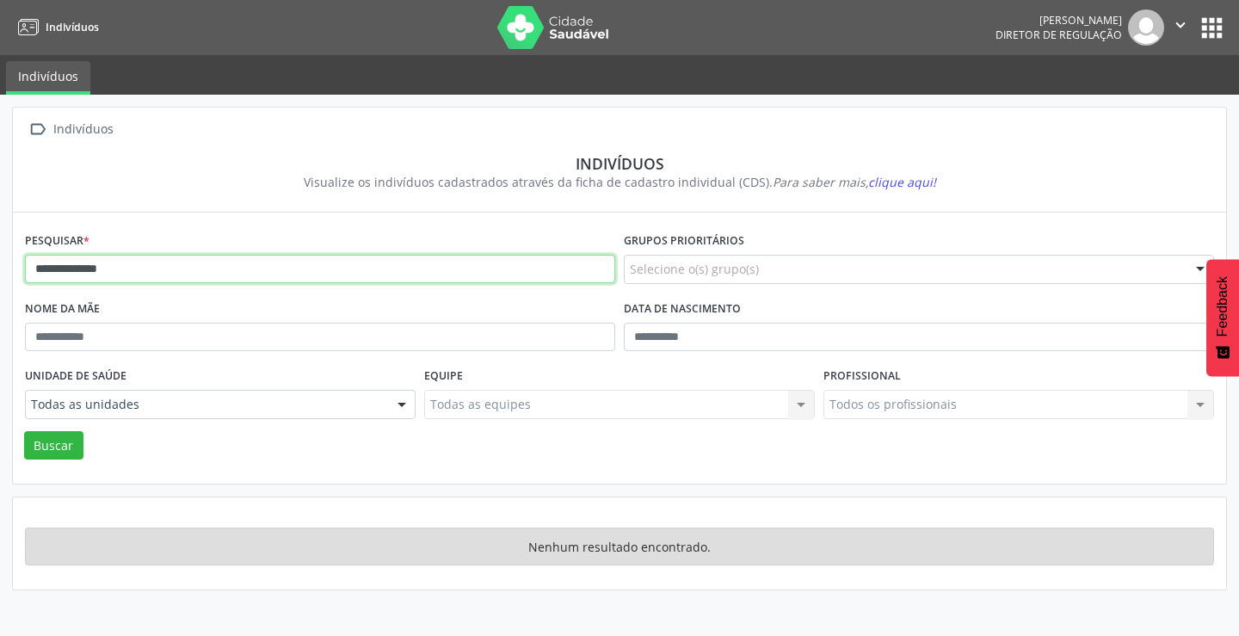
click at [161, 264] on input "**********" at bounding box center [320, 269] width 590 height 29
click at [61, 268] on input "*******" at bounding box center [320, 269] width 590 height 29
click at [24, 431] on button "Buscar" at bounding box center [53, 445] width 59 height 29
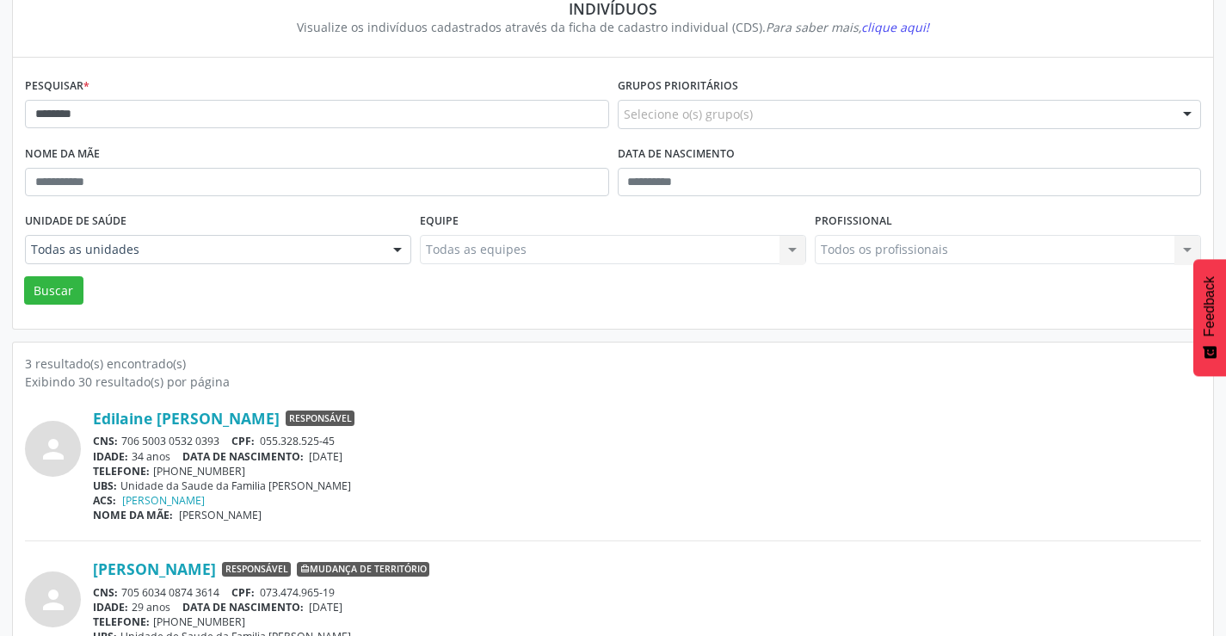
scroll to position [172, 0]
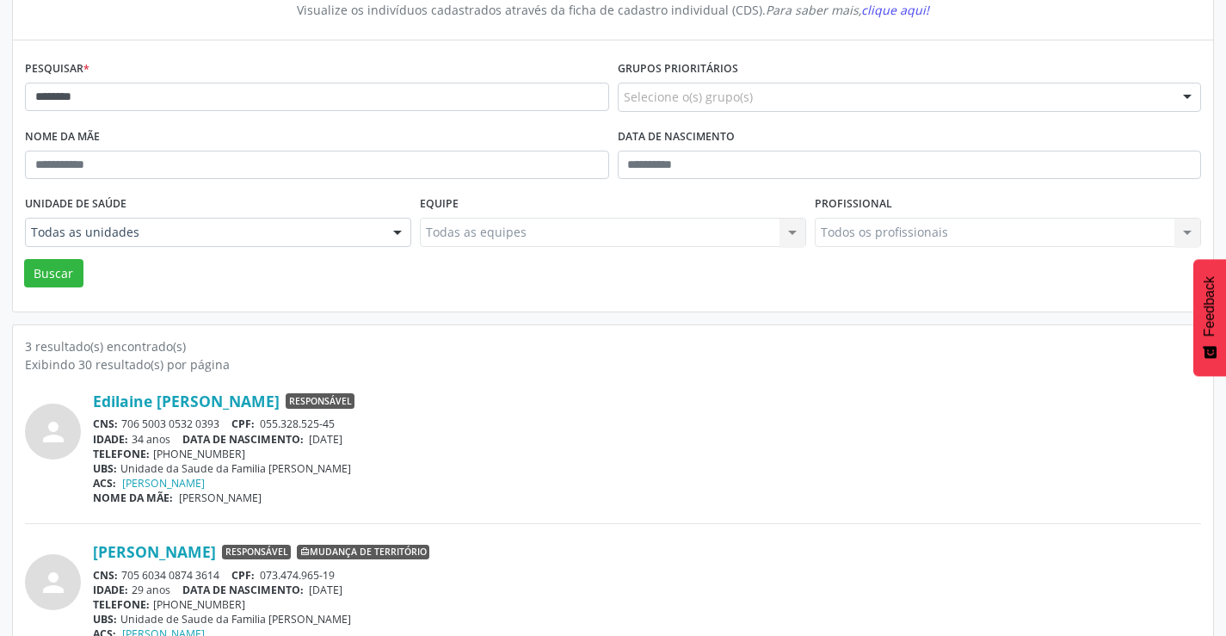
drag, startPoint x: 233, startPoint y: 421, endPoint x: 126, endPoint y: 429, distance: 107.9
click at [126, 429] on div "CNS: 706 5003 0532 0393 CPF: 055.328.525-45" at bounding box center [647, 423] width 1108 height 15
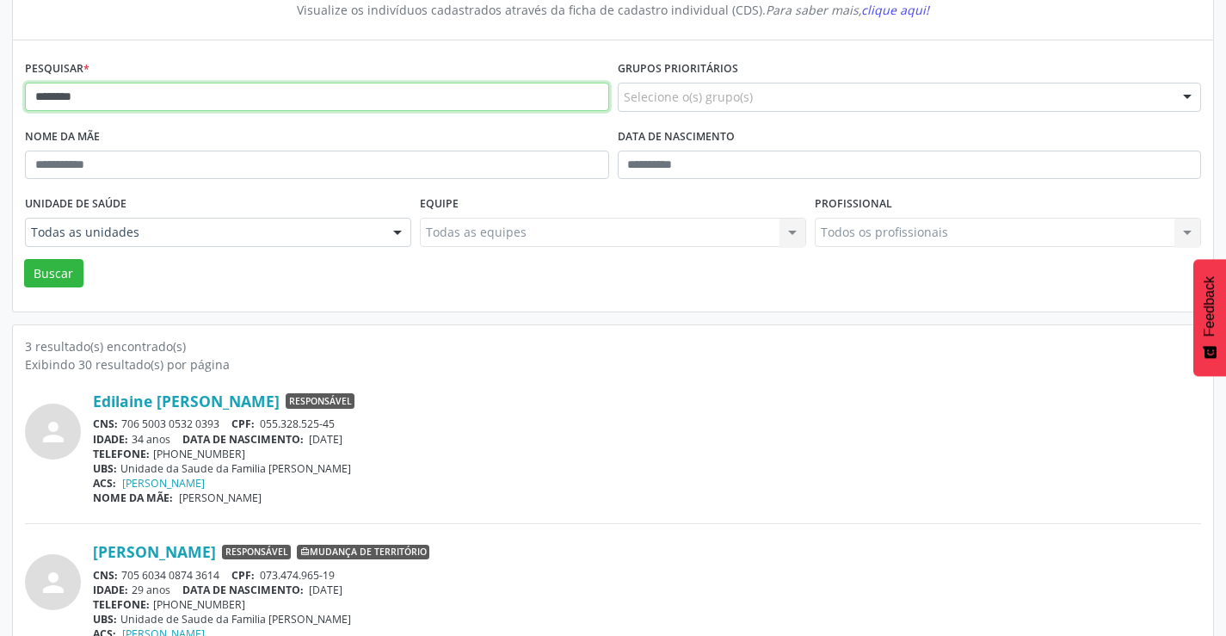
click at [83, 95] on input "********" at bounding box center [317, 97] width 584 height 29
type input "*"
click at [24, 259] on button "Buscar" at bounding box center [53, 273] width 59 height 29
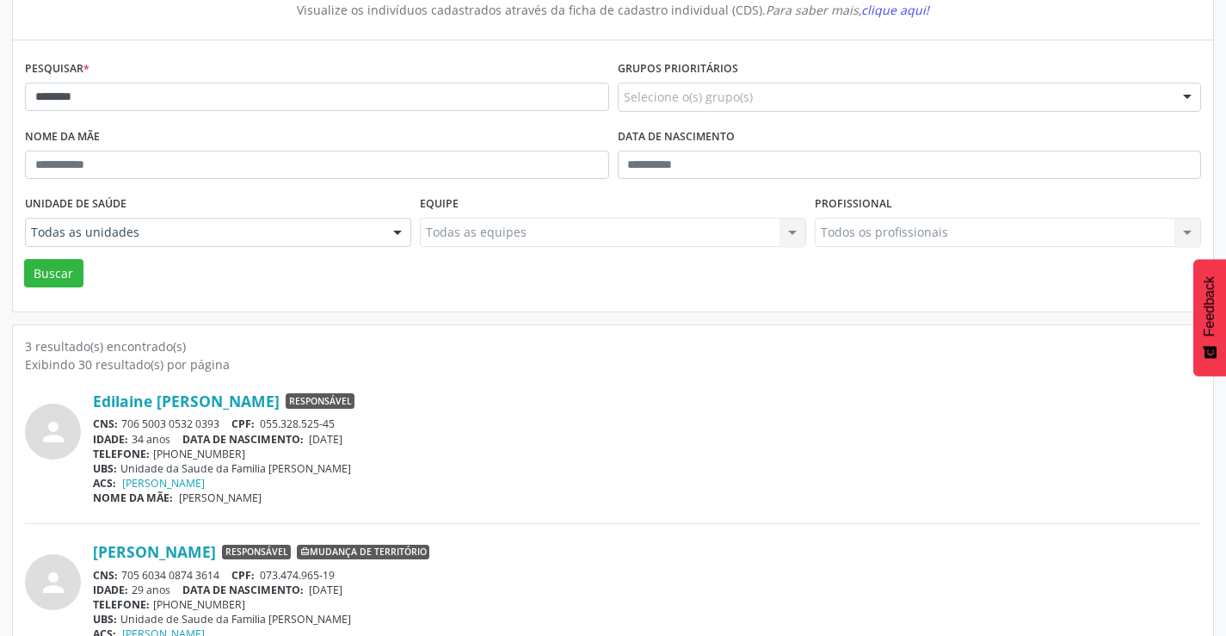
scroll to position [0, 0]
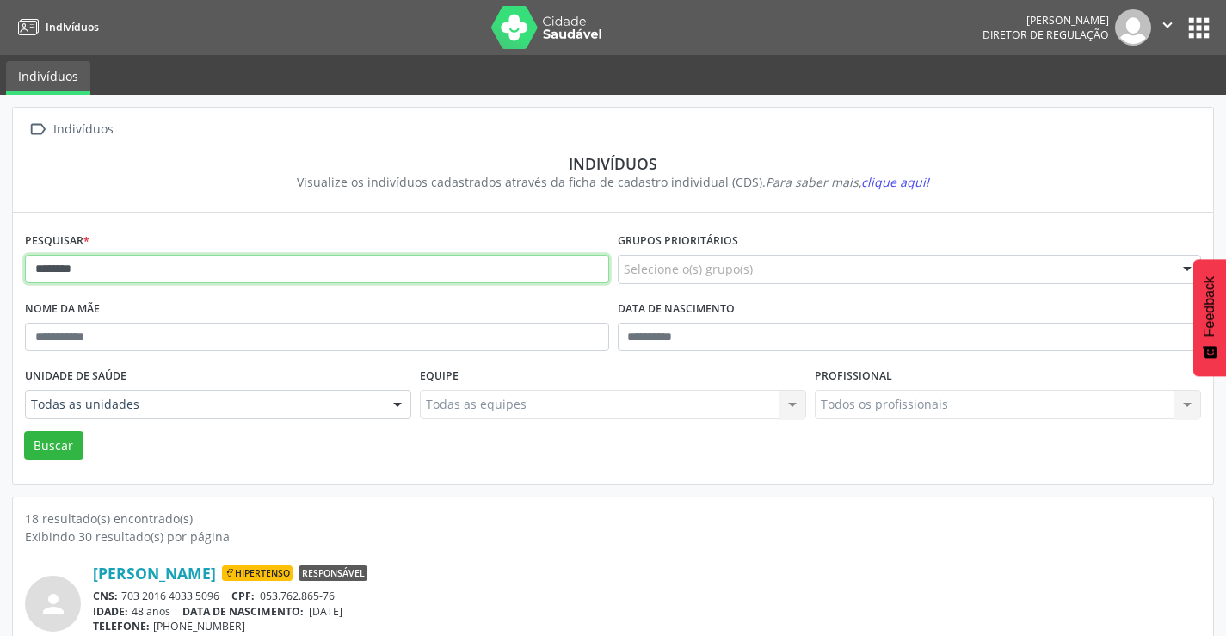
click at [97, 265] on input "********" at bounding box center [317, 269] width 584 height 29
click at [24, 431] on button "Buscar" at bounding box center [53, 445] width 59 height 29
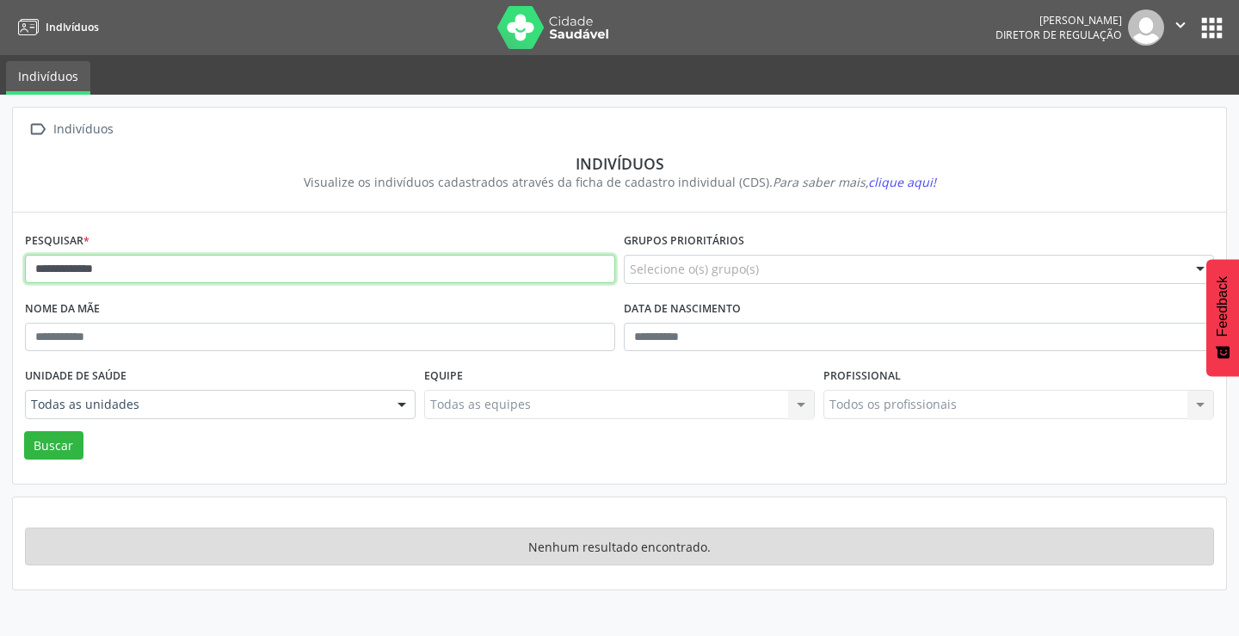
click at [117, 262] on input "**********" at bounding box center [320, 269] width 590 height 29
click at [24, 431] on button "Buscar" at bounding box center [53, 445] width 59 height 29
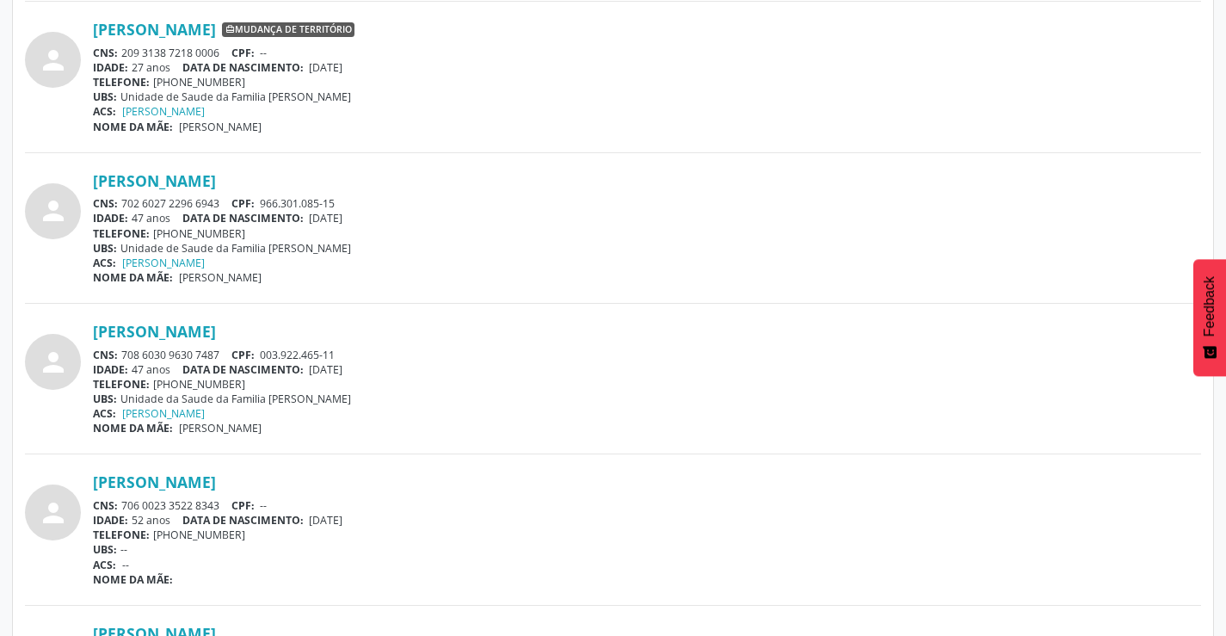
scroll to position [1598, 0]
drag, startPoint x: 223, startPoint y: 353, endPoint x: 116, endPoint y: 355, distance: 106.7
click at [116, 355] on div "CNS: 708 6030 9630 7487 CPF: 003.922.465-11" at bounding box center [647, 355] width 1108 height 15
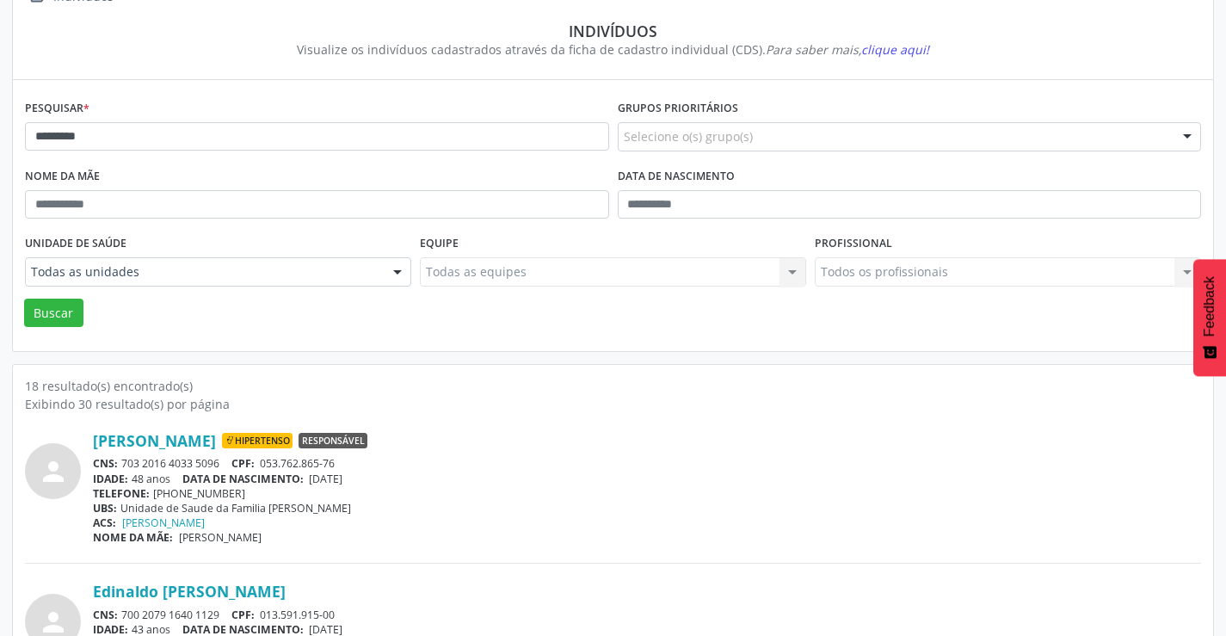
scroll to position [0, 0]
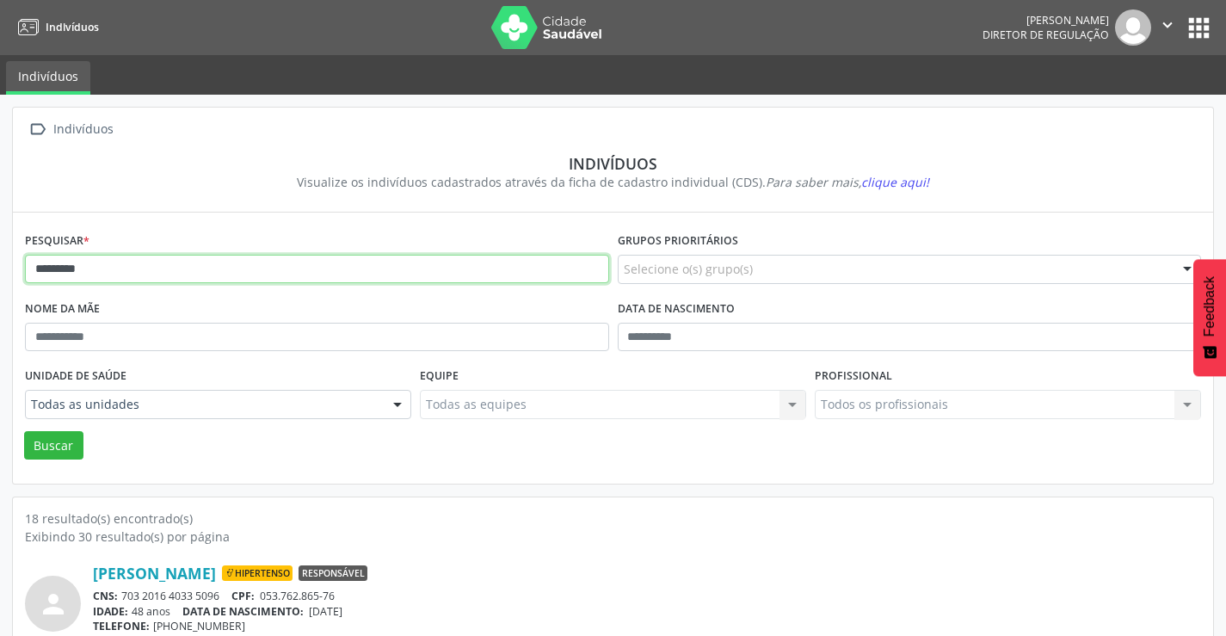
click at [237, 263] on input "********" at bounding box center [317, 269] width 584 height 29
type input "*"
click at [24, 431] on button "Buscar" at bounding box center [53, 445] width 59 height 29
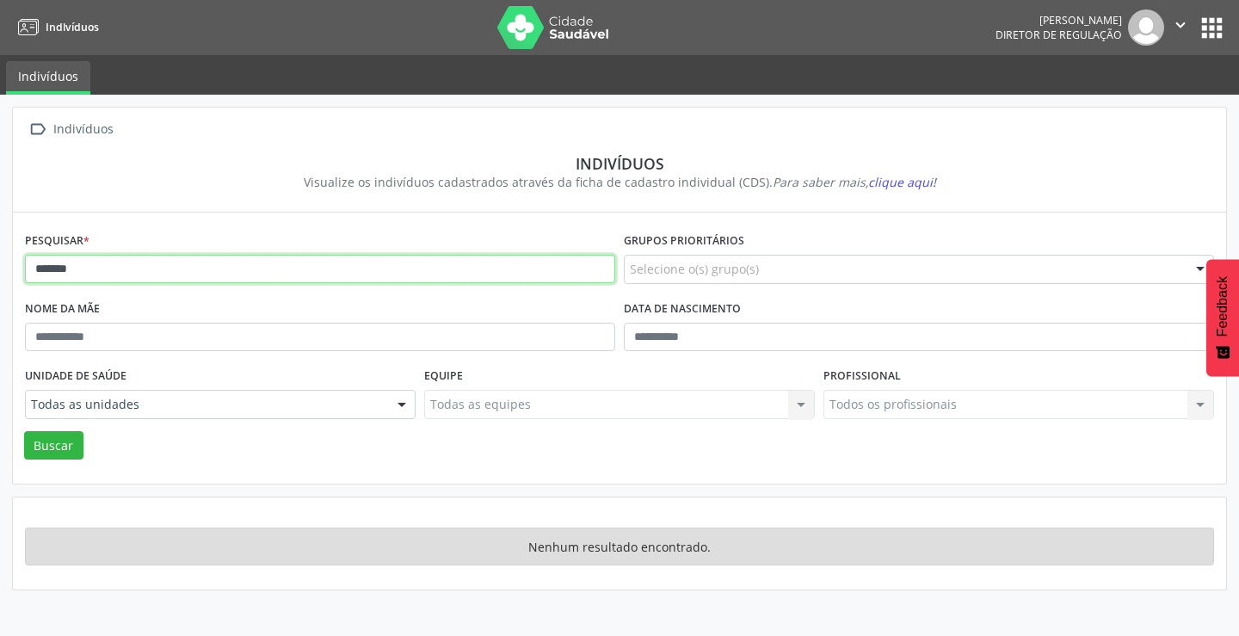
click at [280, 266] on input "*******" at bounding box center [320, 269] width 590 height 29
type input "*"
click at [24, 431] on button "Buscar" at bounding box center [53, 445] width 59 height 29
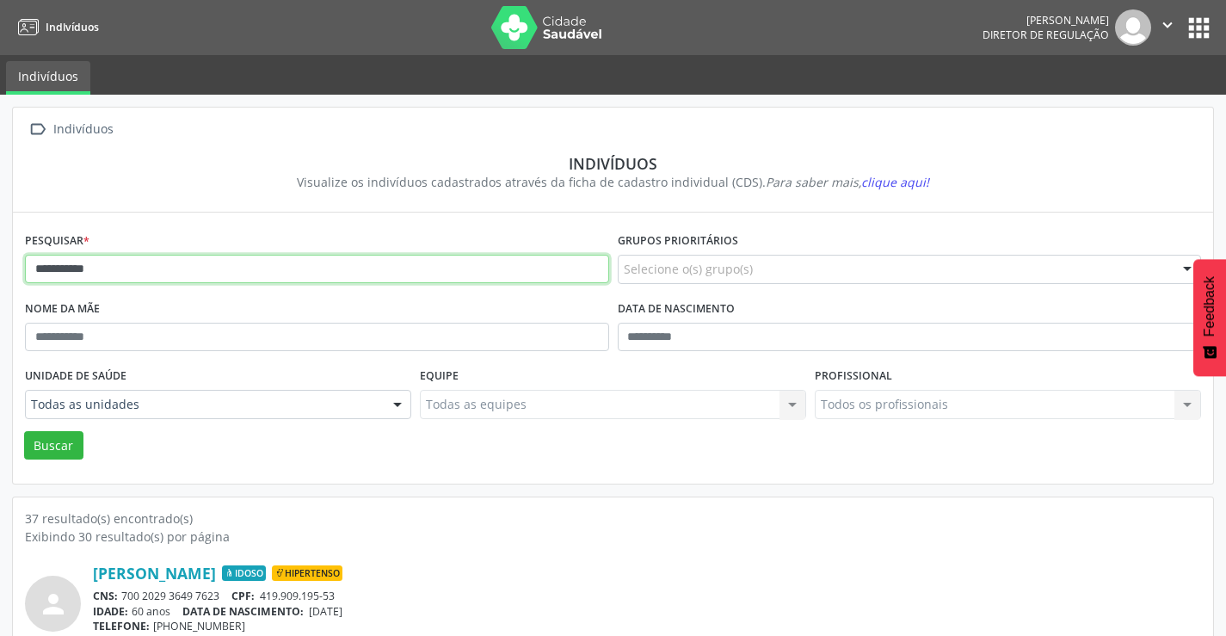
click at [149, 273] on input "**********" at bounding box center [317, 269] width 584 height 29
click at [24, 431] on button "Buscar" at bounding box center [53, 445] width 59 height 29
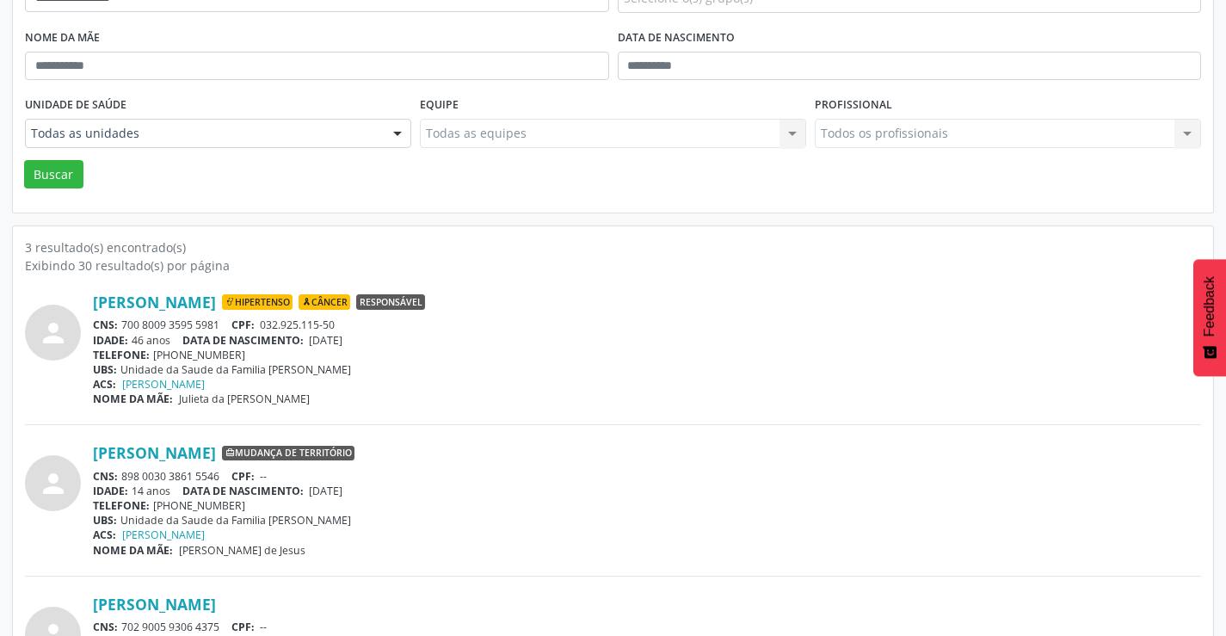
scroll to position [344, 0]
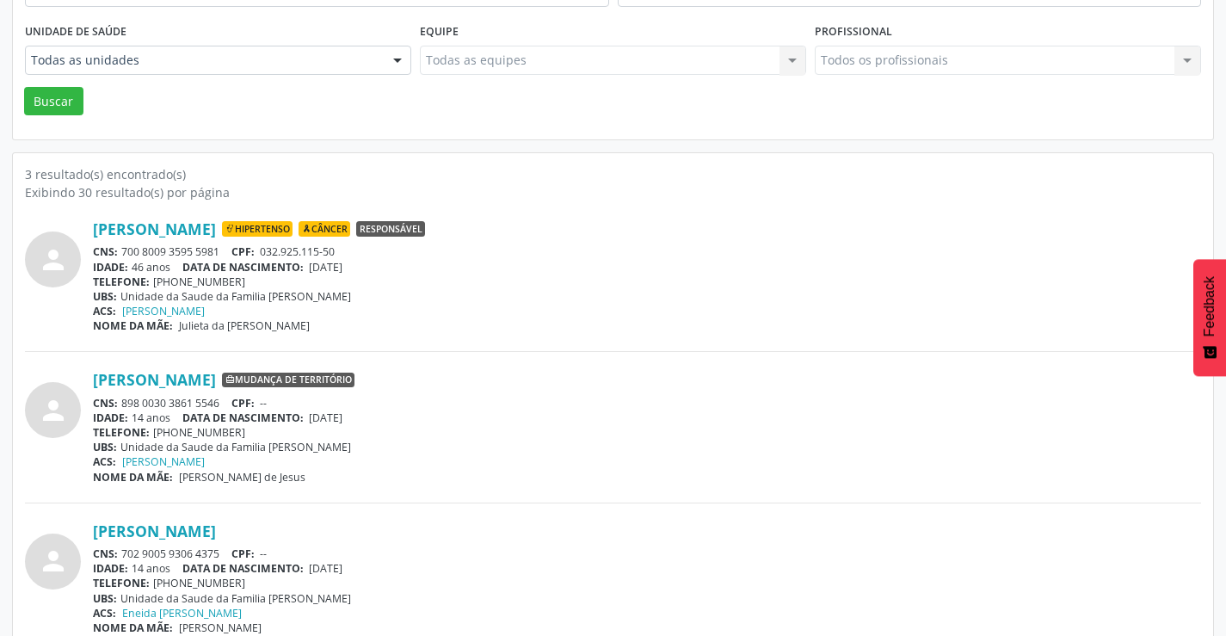
drag, startPoint x: 221, startPoint y: 247, endPoint x: 125, endPoint y: 249, distance: 96.4
click at [125, 249] on div "CNS: 700 8009 3595 5981 CPF: 032.925.115-50" at bounding box center [647, 251] width 1108 height 15
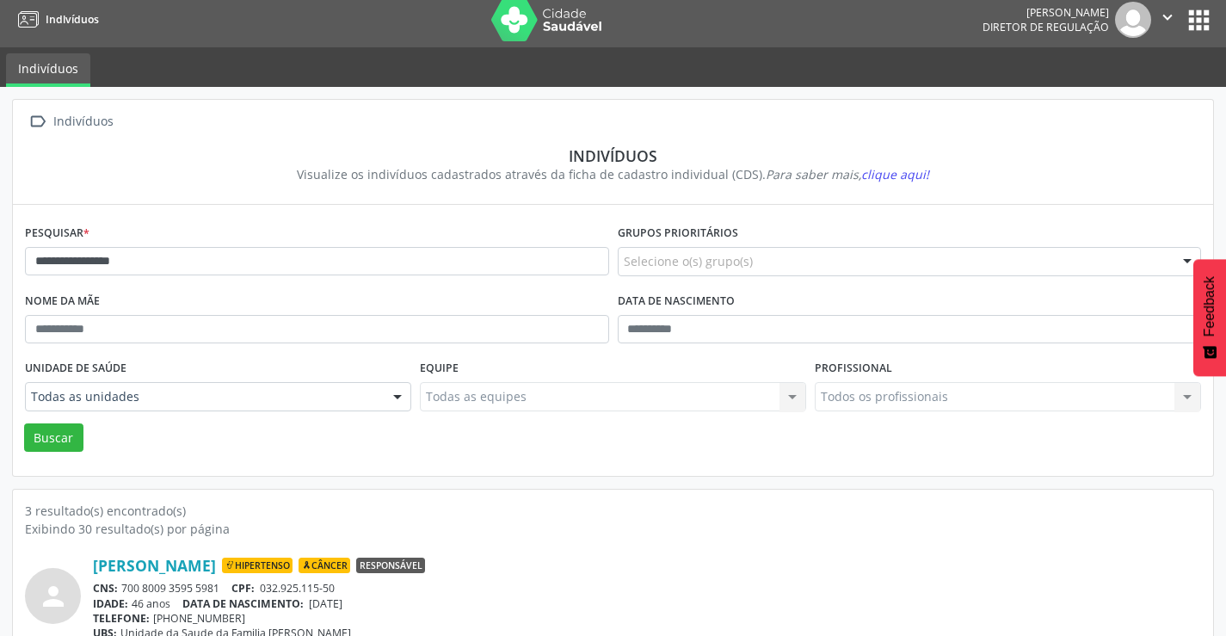
scroll to position [0, 0]
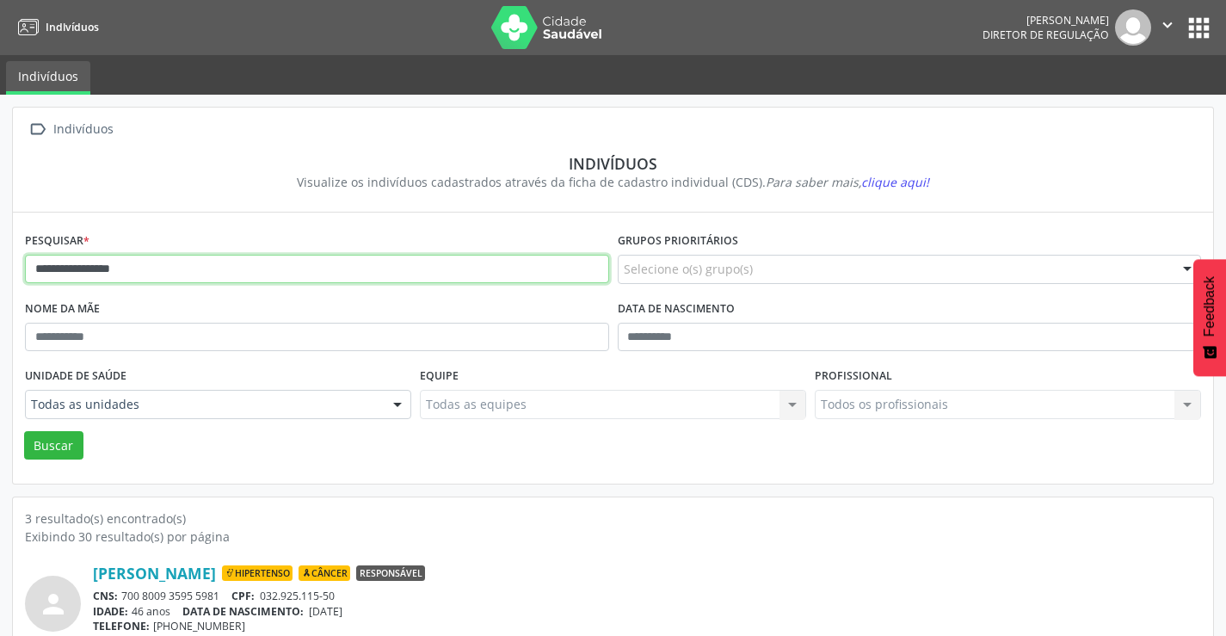
click at [238, 275] on input "**********" at bounding box center [317, 269] width 584 height 29
type input "*"
click at [24, 431] on button "Buscar" at bounding box center [53, 445] width 59 height 29
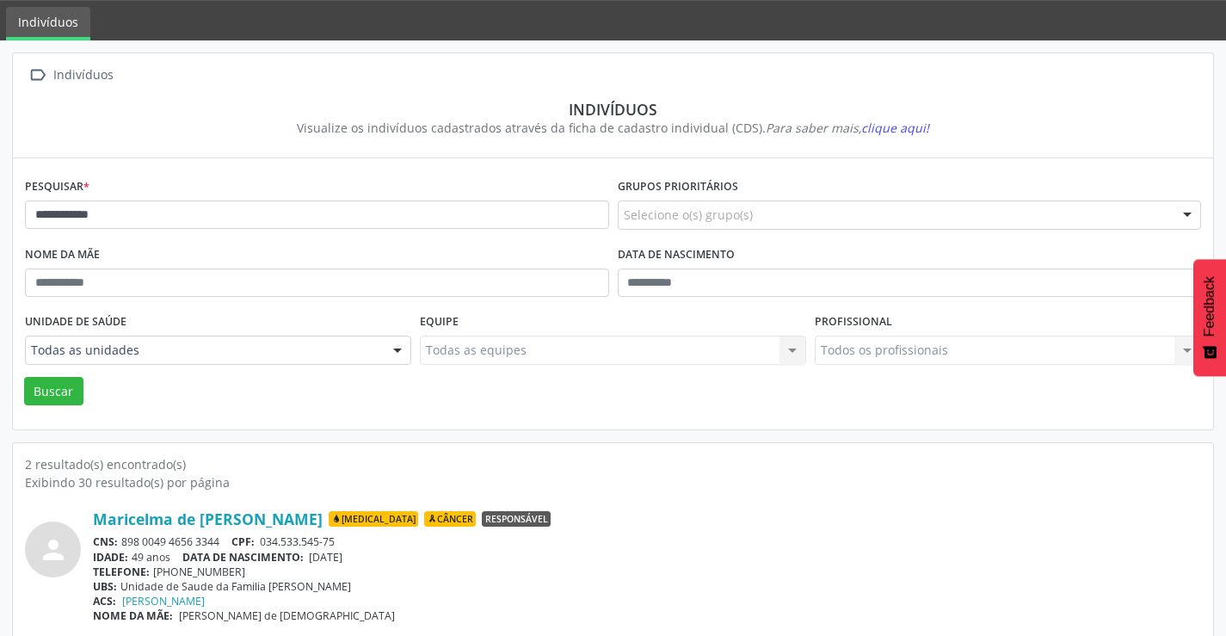
scroll to position [172, 0]
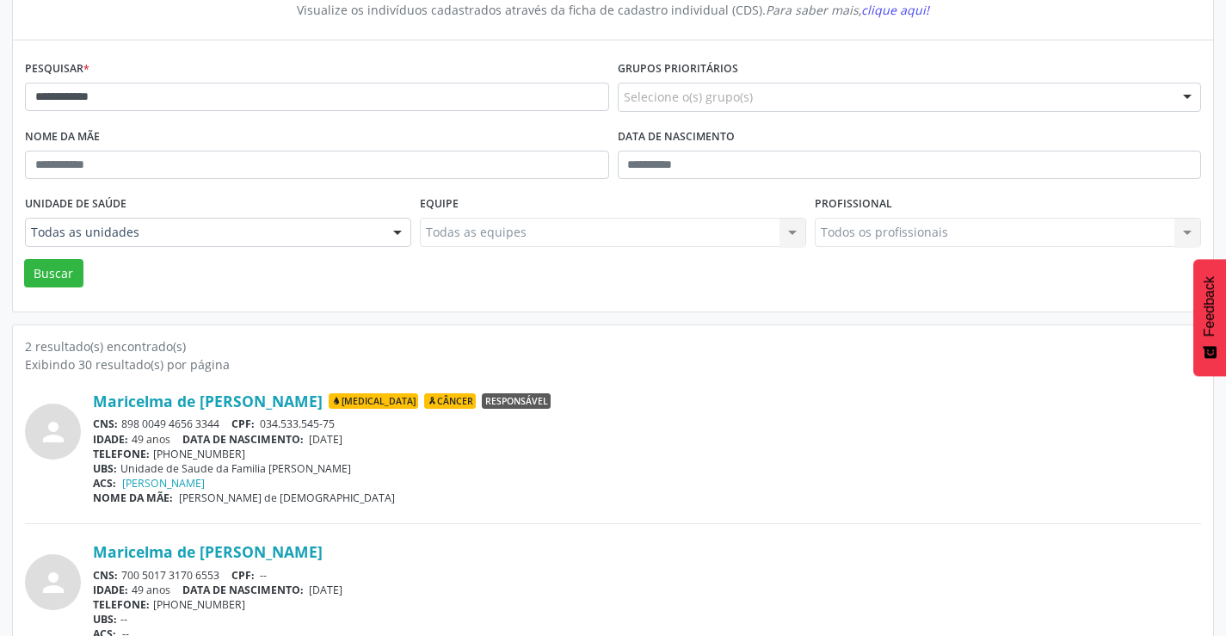
drag, startPoint x: 223, startPoint y: 422, endPoint x: 123, endPoint y: 425, distance: 99.8
click at [123, 425] on div "CNS: 898 0049 4656 3344 CPF: 034.533.545-75" at bounding box center [647, 423] width 1108 height 15
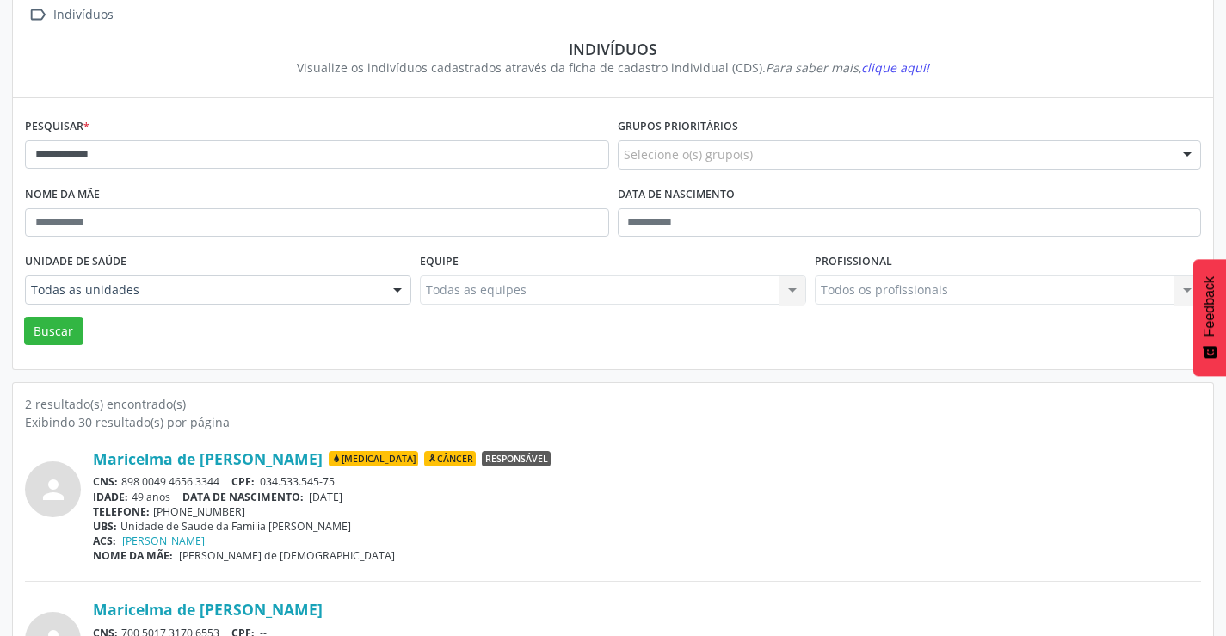
scroll to position [0, 0]
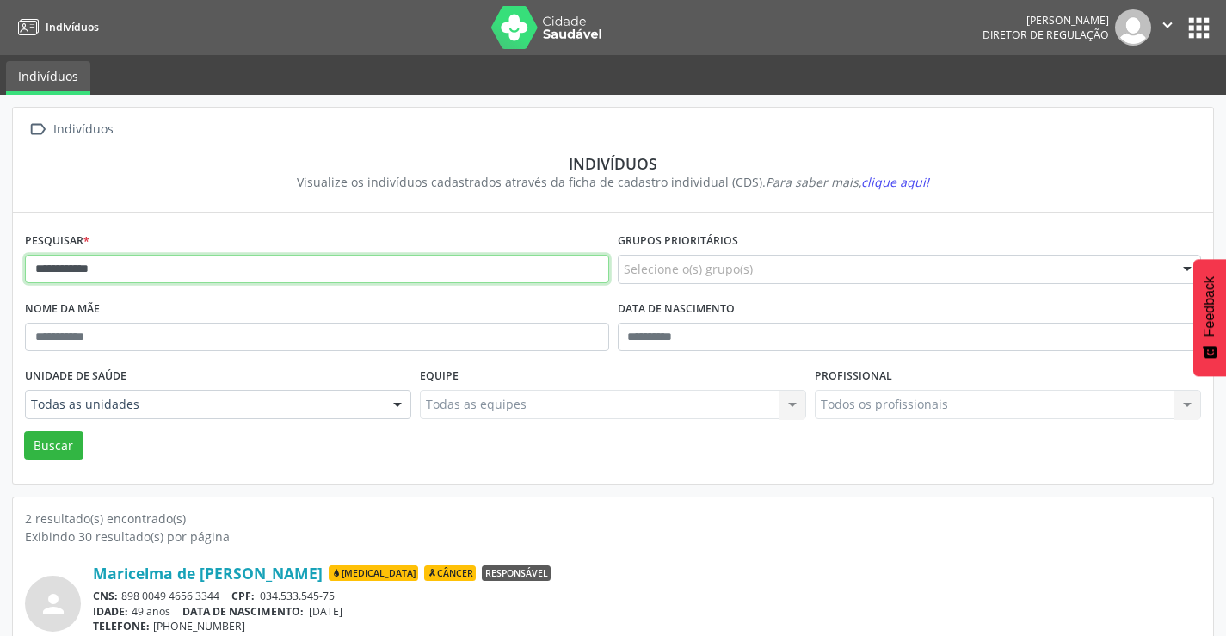
click at [213, 273] on input "**********" at bounding box center [317, 269] width 584 height 29
type input "*"
click at [24, 431] on button "Buscar" at bounding box center [53, 445] width 59 height 29
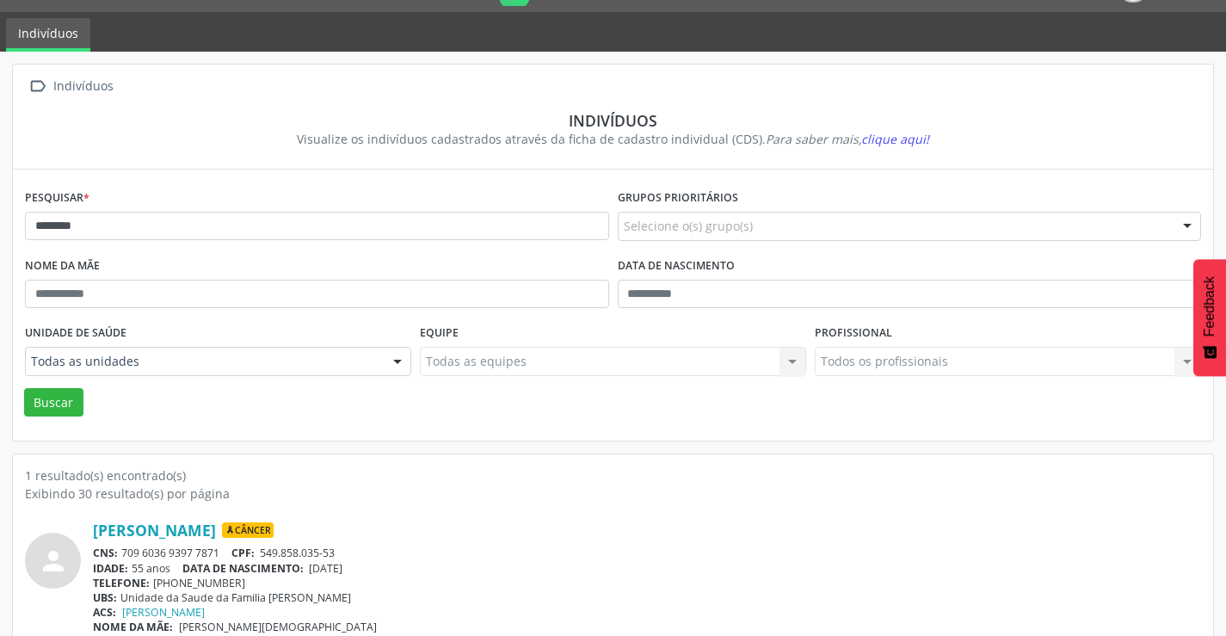
scroll to position [66, 0]
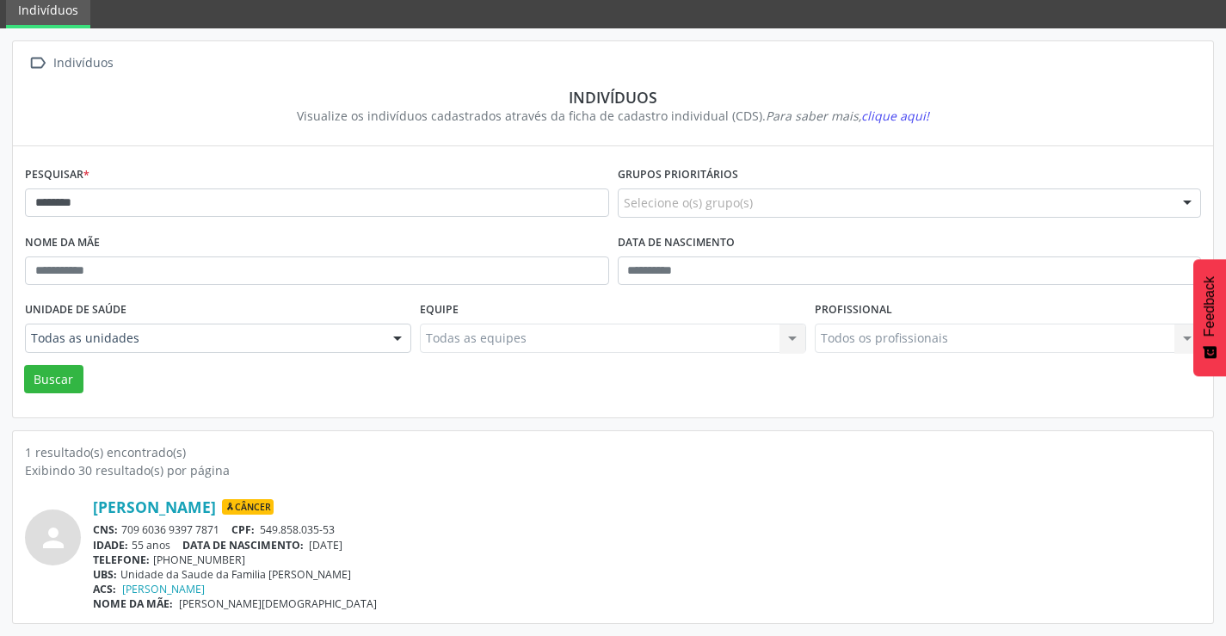
drag, startPoint x: 226, startPoint y: 526, endPoint x: 125, endPoint y: 531, distance: 101.6
click at [125, 531] on div "CNS: 709 6036 9397 7871 CPF: 549.858.035-53" at bounding box center [647, 529] width 1108 height 15
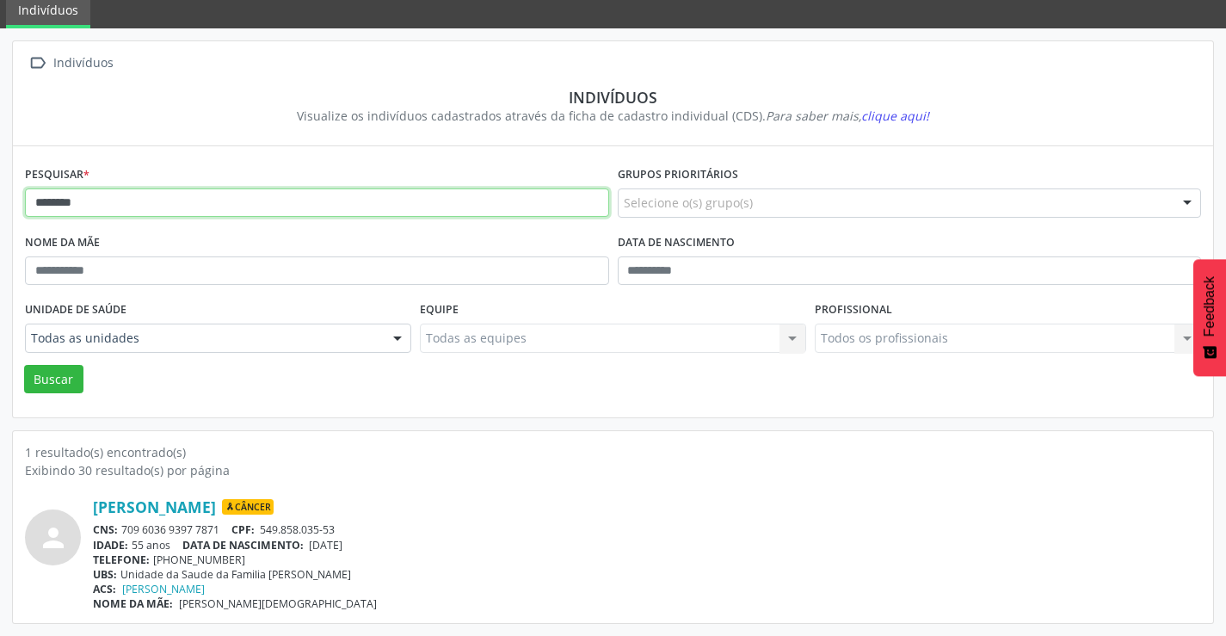
click at [222, 189] on input "********" at bounding box center [317, 202] width 584 height 29
type input "*"
click at [24, 365] on button "Buscar" at bounding box center [53, 379] width 59 height 29
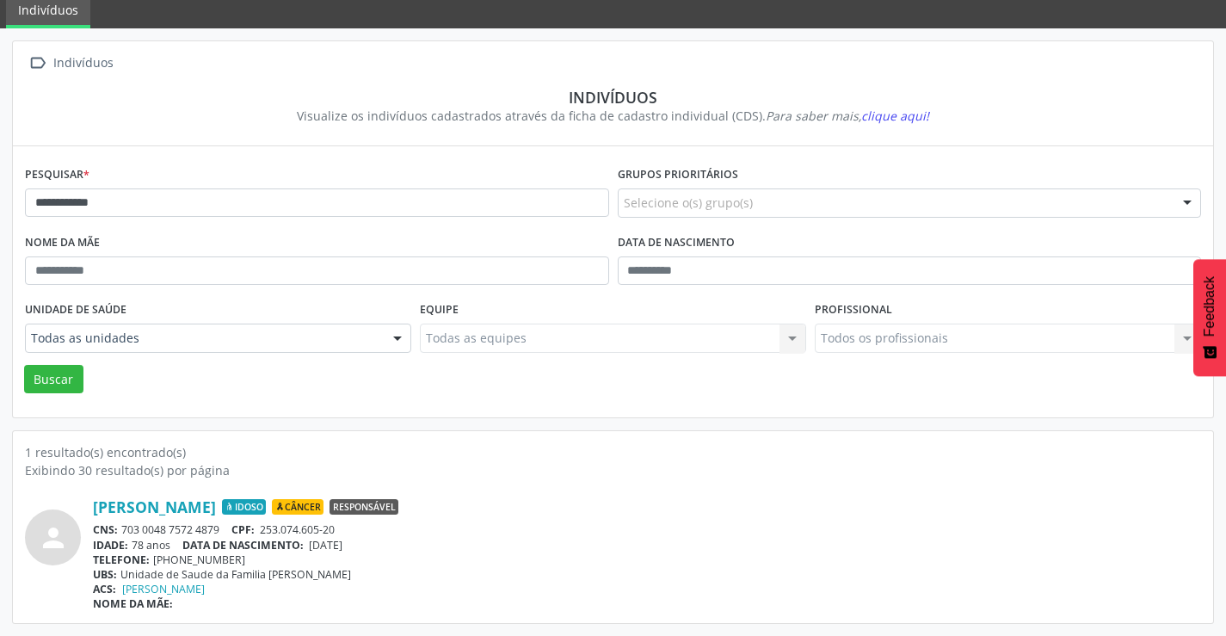
drag, startPoint x: 230, startPoint y: 527, endPoint x: 123, endPoint y: 525, distance: 106.7
click at [123, 525] on div "CNS: 703 0048 7572 4879 CPF: 253.074.605-20" at bounding box center [647, 529] width 1108 height 15
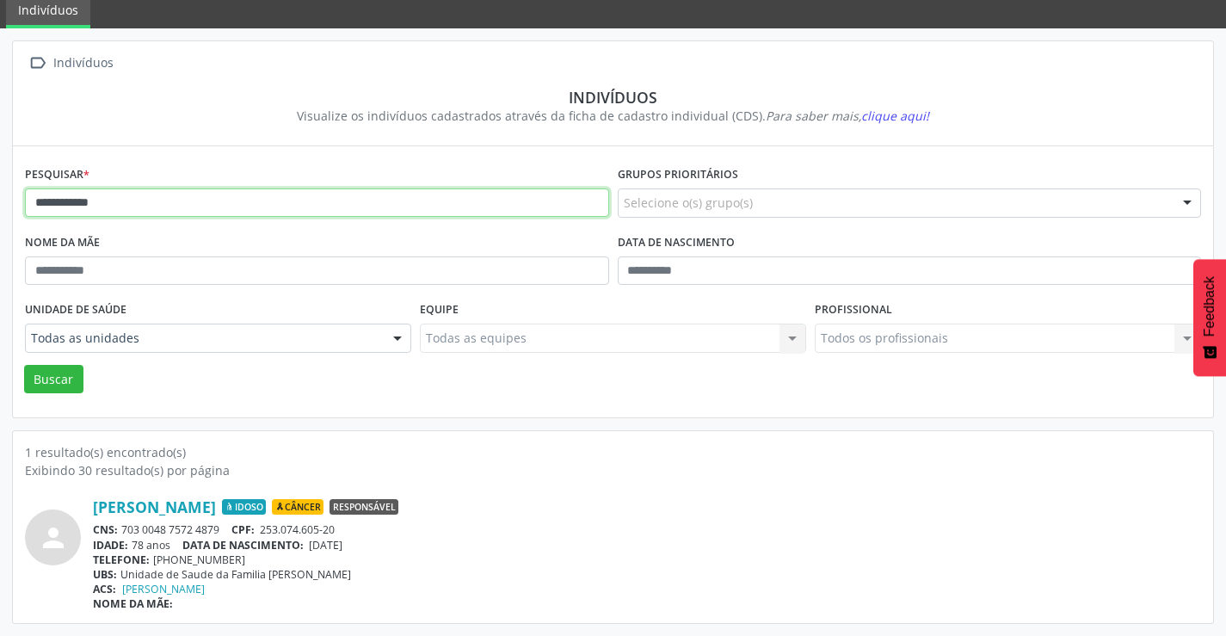
click at [285, 194] on input "**********" at bounding box center [317, 202] width 584 height 29
type input "*"
click at [24, 365] on button "Buscar" at bounding box center [53, 379] width 59 height 29
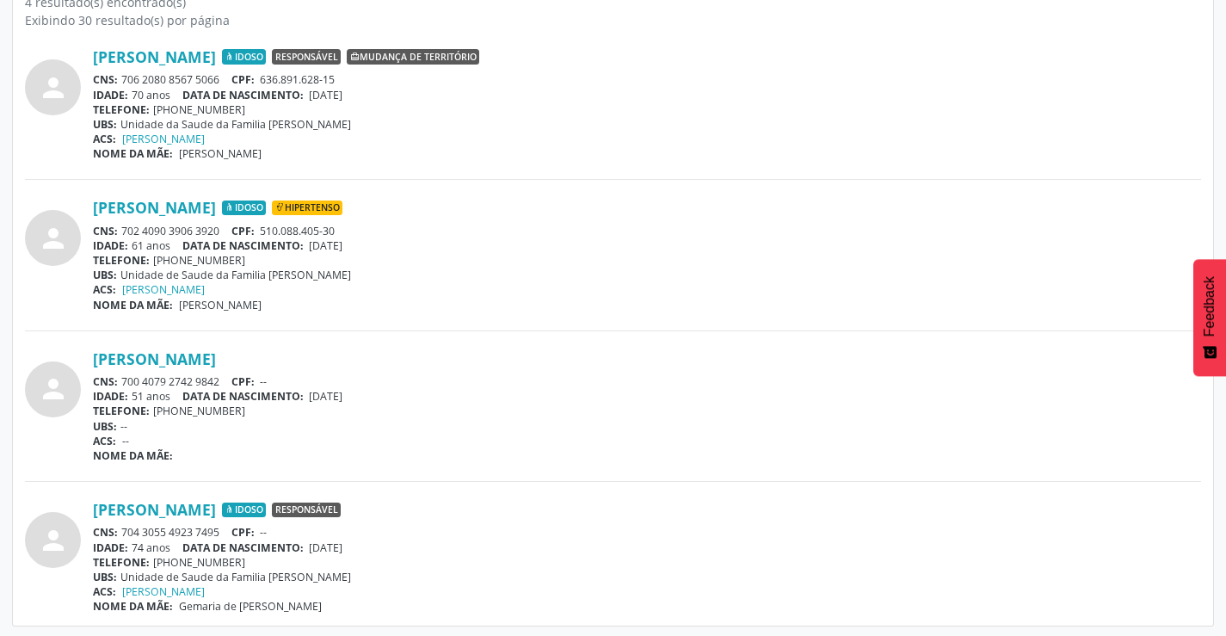
scroll to position [519, 0]
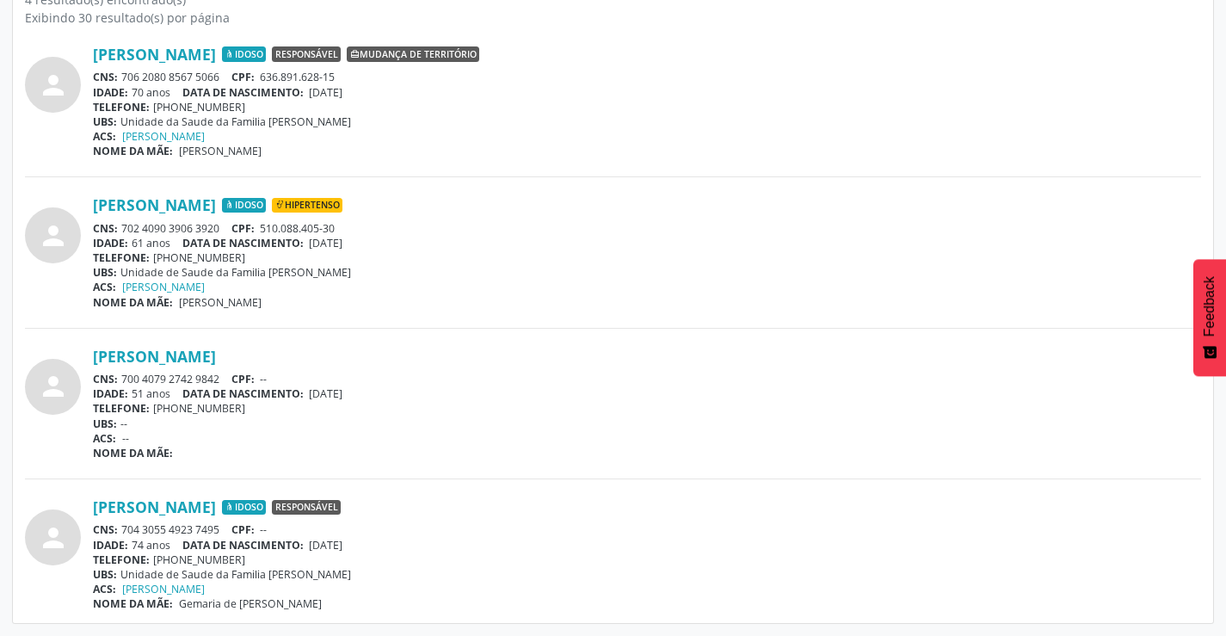
drag, startPoint x: 230, startPoint y: 521, endPoint x: 118, endPoint y: 528, distance: 112.0
click at [118, 528] on div "[PERSON_NAME] Idoso Responsável CNS: 704 3055 4923 7495 CPF: -- IDADE: 74 anos …" at bounding box center [647, 554] width 1108 height 114
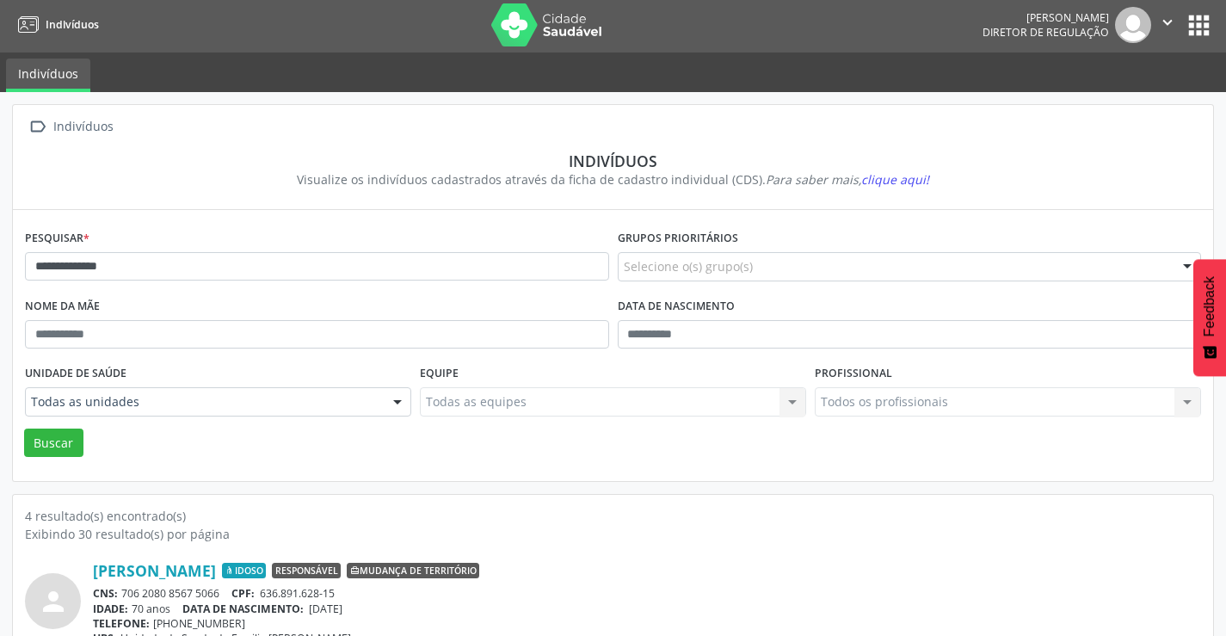
scroll to position [0, 0]
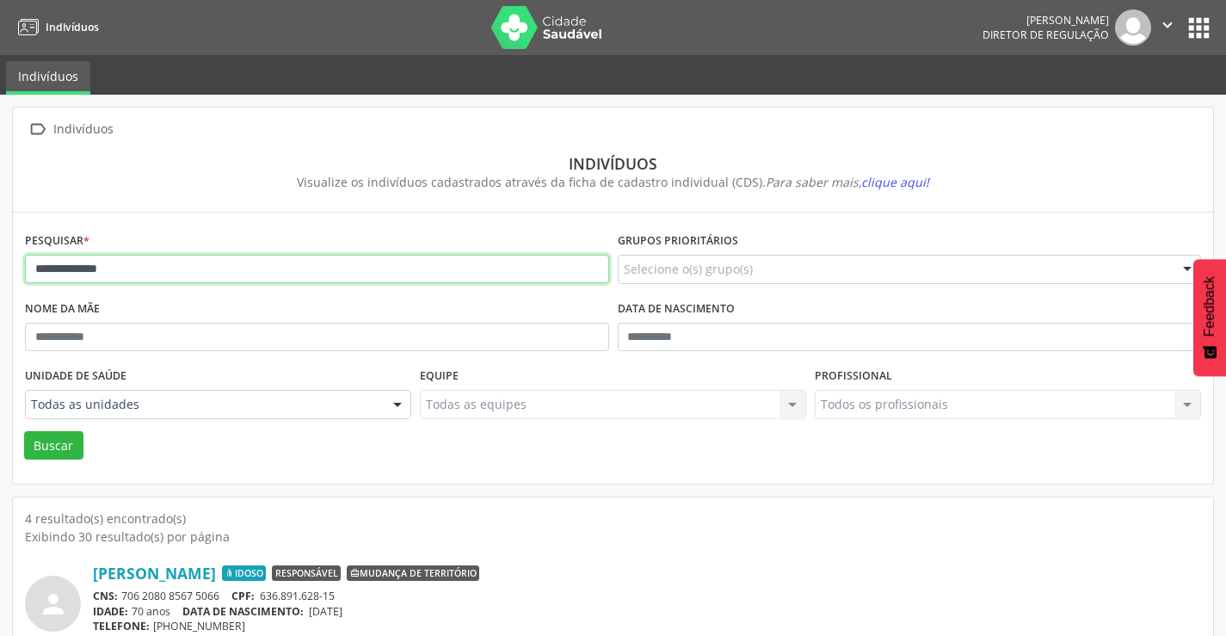
click at [326, 277] on input "**********" at bounding box center [317, 269] width 584 height 29
type input "*"
click at [24, 431] on button "Buscar" at bounding box center [53, 445] width 59 height 29
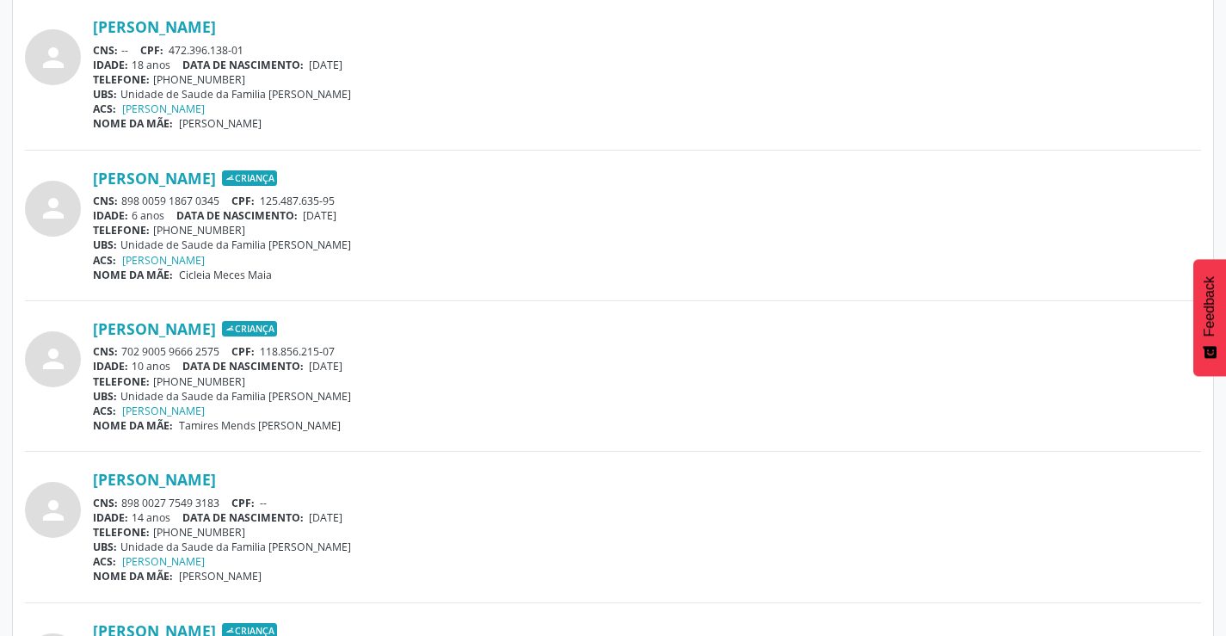
scroll to position [3269, 0]
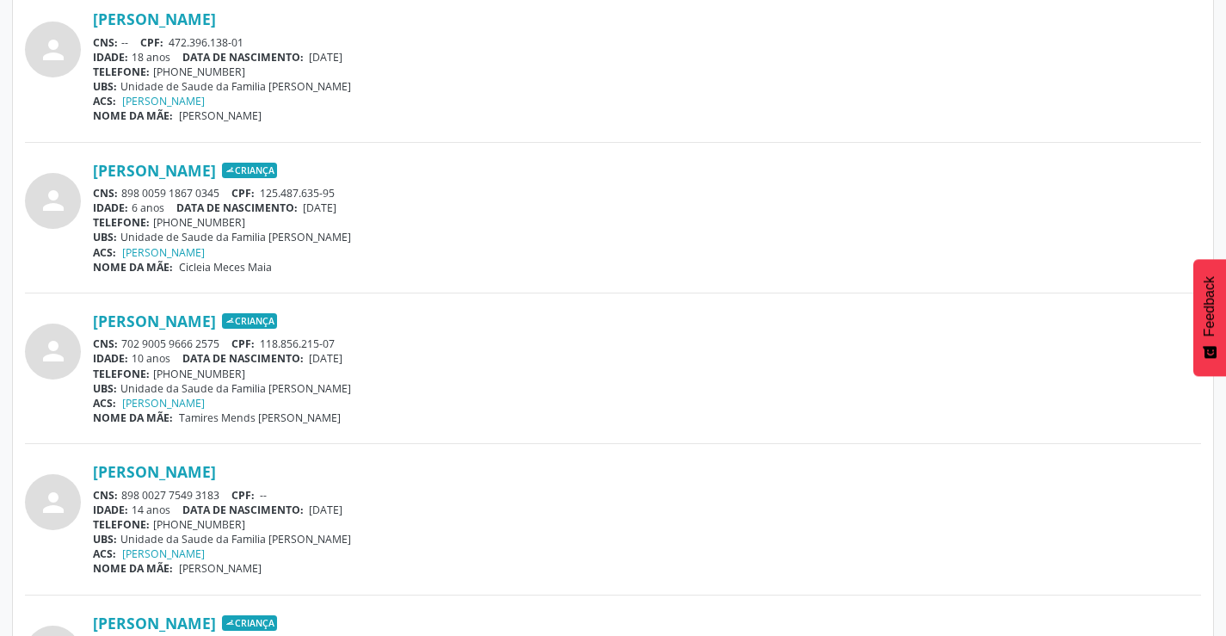
drag, startPoint x: 220, startPoint y: 494, endPoint x: 114, endPoint y: 491, distance: 105.8
click at [114, 491] on div "CNS: 898 0027 7549 3183 CPF: --" at bounding box center [647, 495] width 1108 height 15
click at [167, 491] on div "CNS: 898 0027 7549 3183 CPF: --" at bounding box center [647, 495] width 1108 height 15
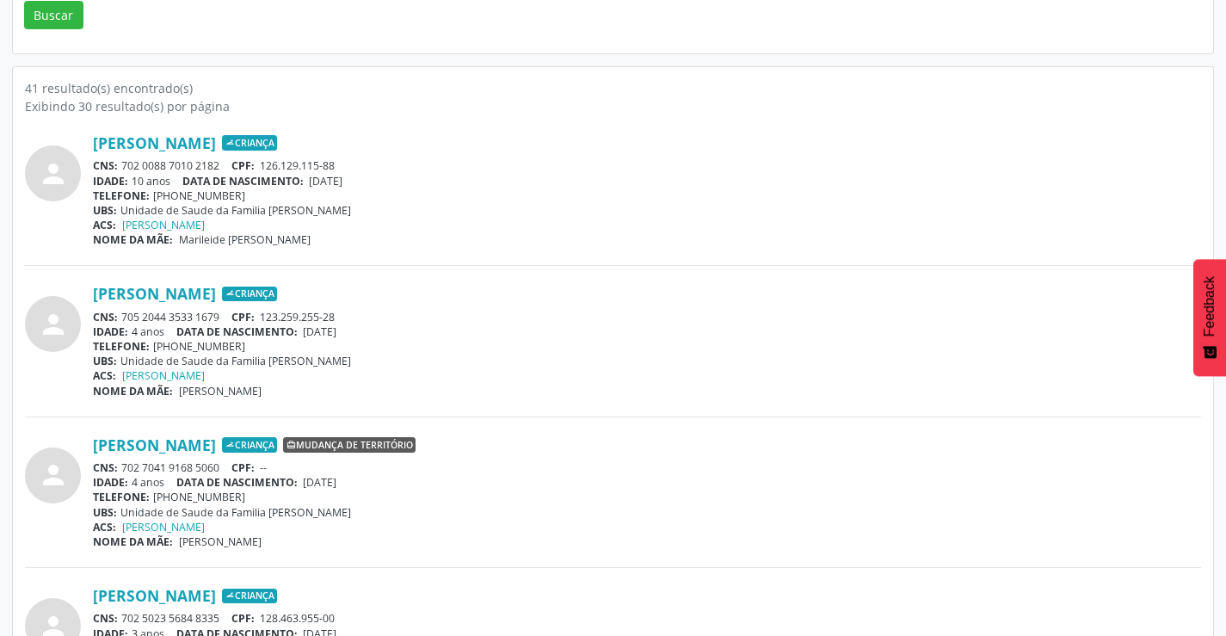
scroll to position [0, 0]
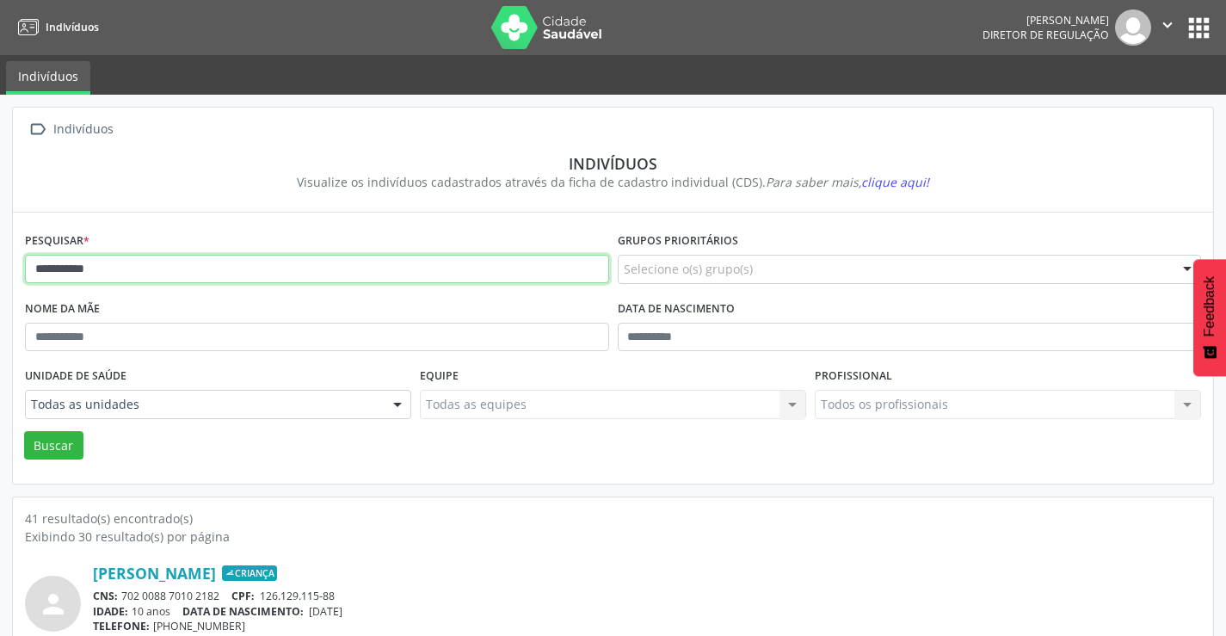
click at [127, 269] on input "**********" at bounding box center [317, 269] width 584 height 29
type input "*"
click at [24, 431] on button "Buscar" at bounding box center [53, 445] width 59 height 29
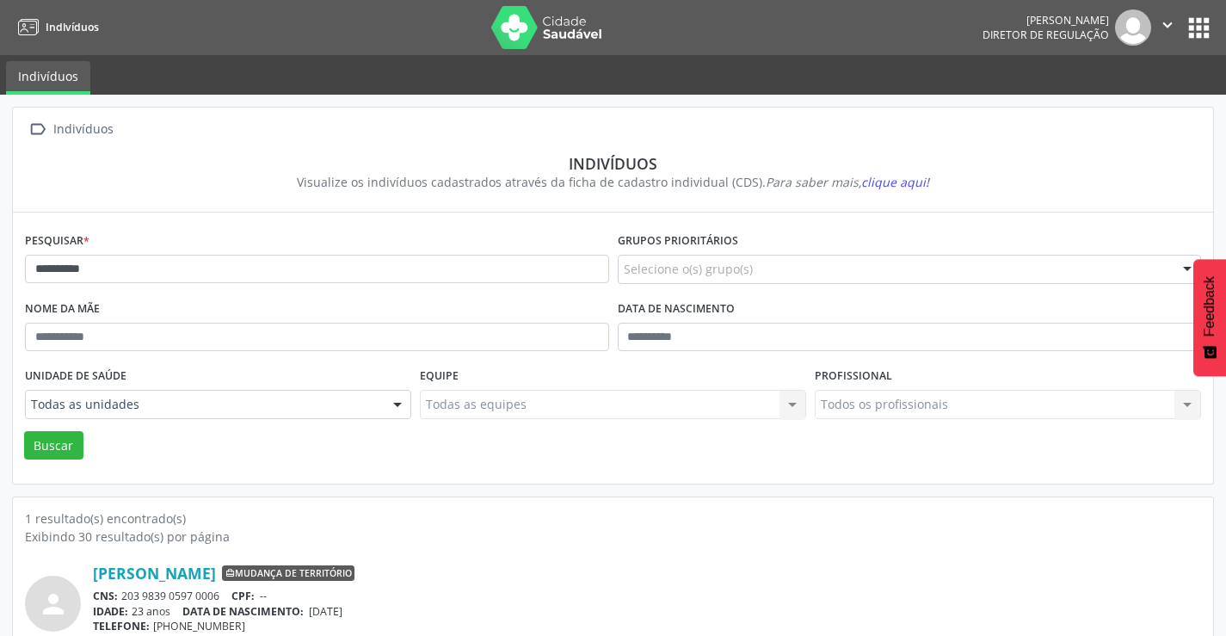
scroll to position [66, 0]
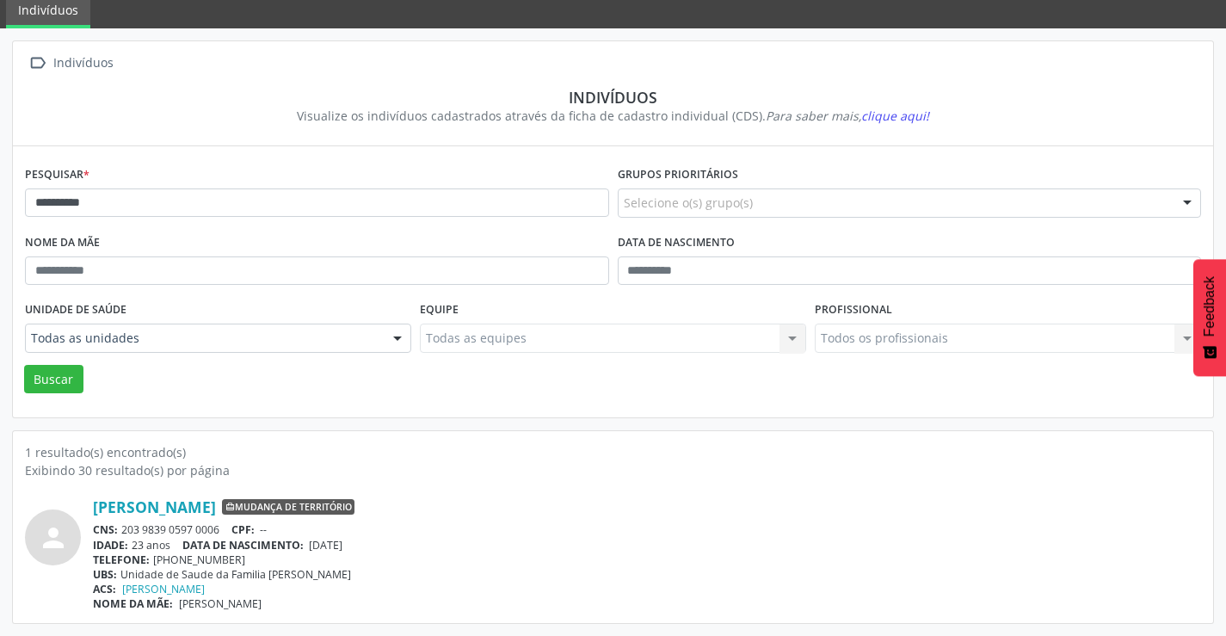
drag, startPoint x: 225, startPoint y: 532, endPoint x: 120, endPoint y: 532, distance: 104.9
click at [120, 532] on div "CNS: 203 9839 0597 0006 CPF: --" at bounding box center [647, 529] width 1108 height 15
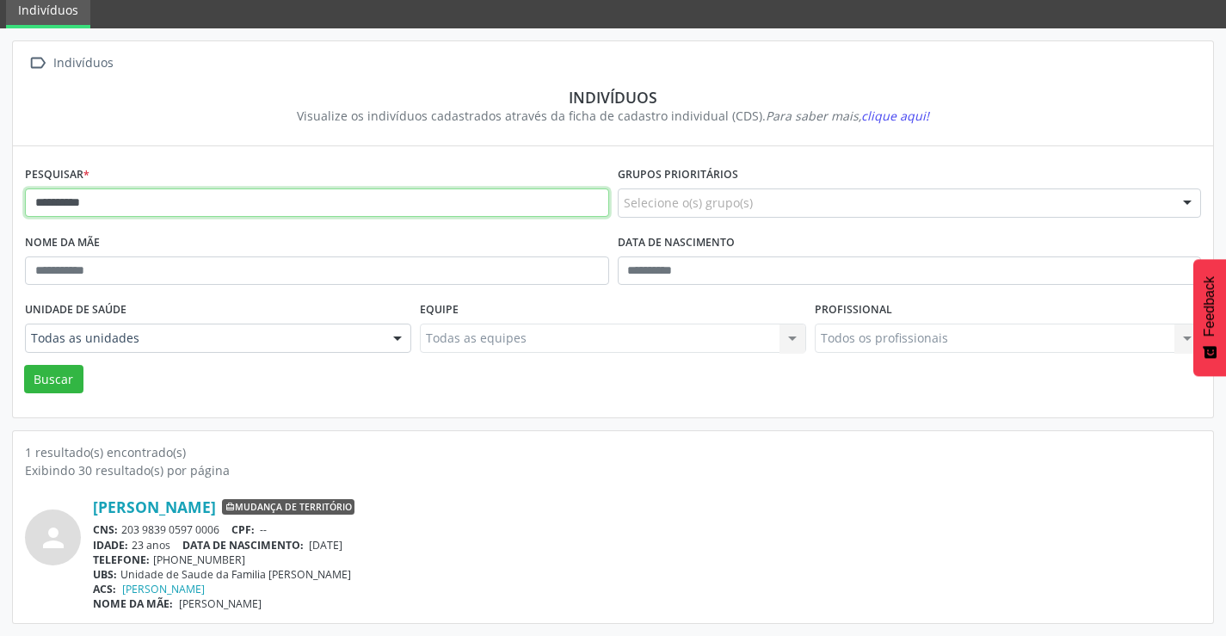
click at [171, 209] on input "**********" at bounding box center [317, 202] width 584 height 29
type input "*"
click at [24, 365] on button "Buscar" at bounding box center [53, 379] width 59 height 29
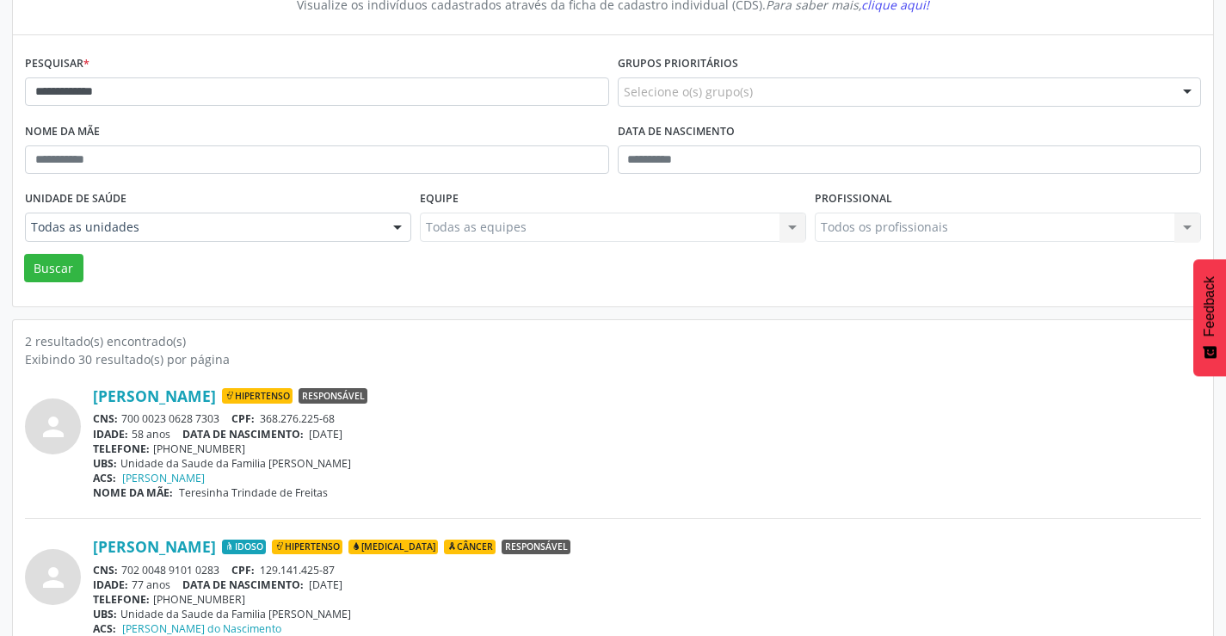
scroll to position [218, 0]
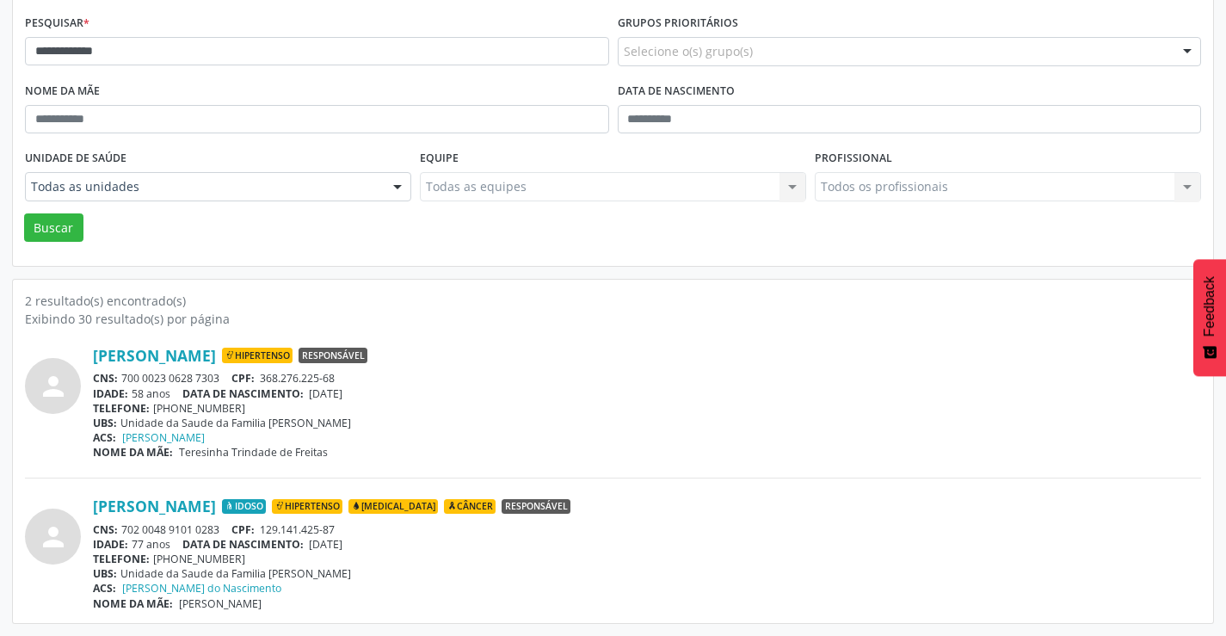
drag, startPoint x: 225, startPoint y: 376, endPoint x: 123, endPoint y: 375, distance: 101.5
click at [125, 378] on div "CNS: 700 0023 0628 7303 CPF: 368.276.225-68" at bounding box center [647, 378] width 1108 height 15
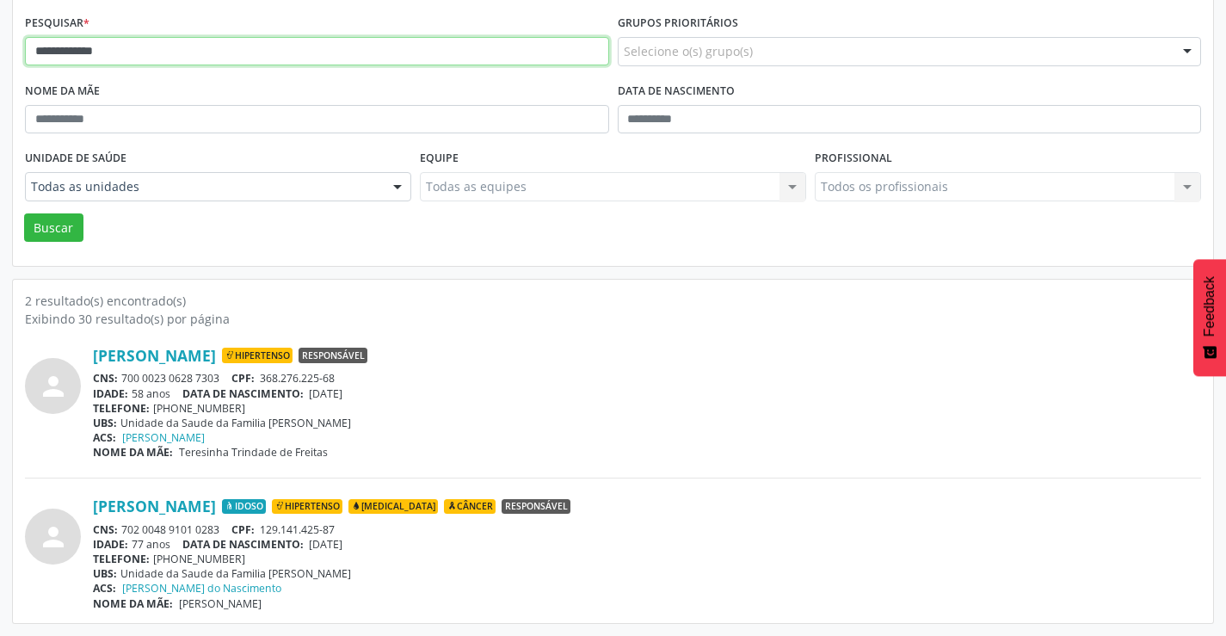
click at [158, 44] on input "**********" at bounding box center [317, 51] width 584 height 29
type input "*"
click at [24, 213] on button "Buscar" at bounding box center [53, 227] width 59 height 29
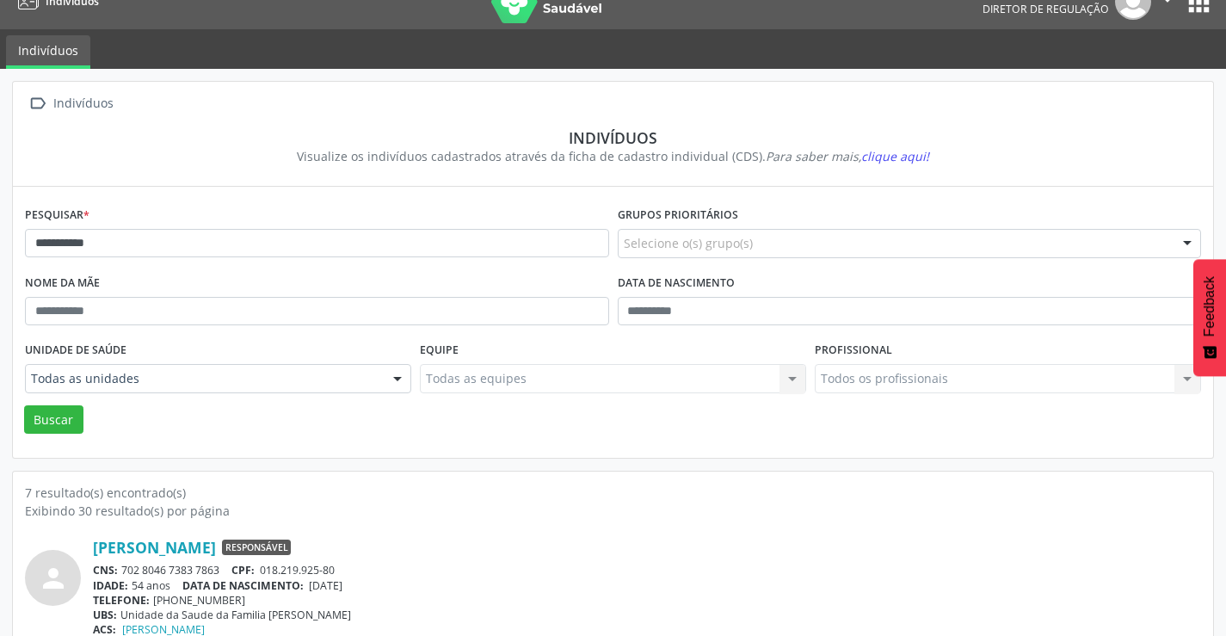
scroll to position [25, 0]
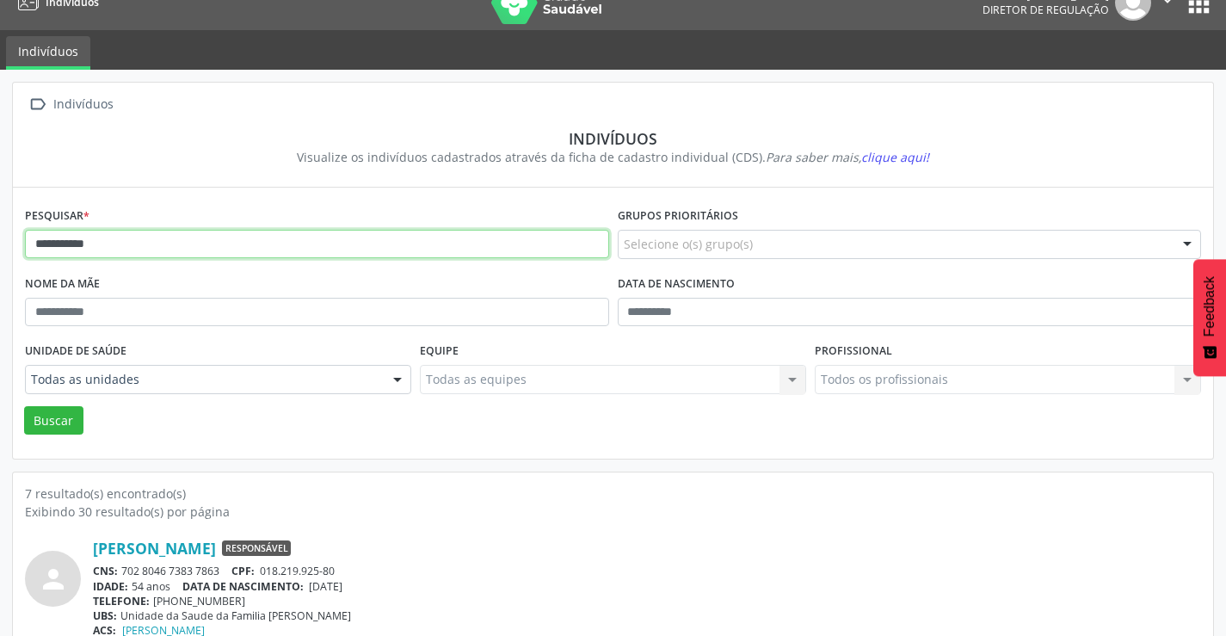
click at [128, 245] on input "**********" at bounding box center [317, 244] width 584 height 29
click at [24, 406] on button "Buscar" at bounding box center [53, 420] width 59 height 29
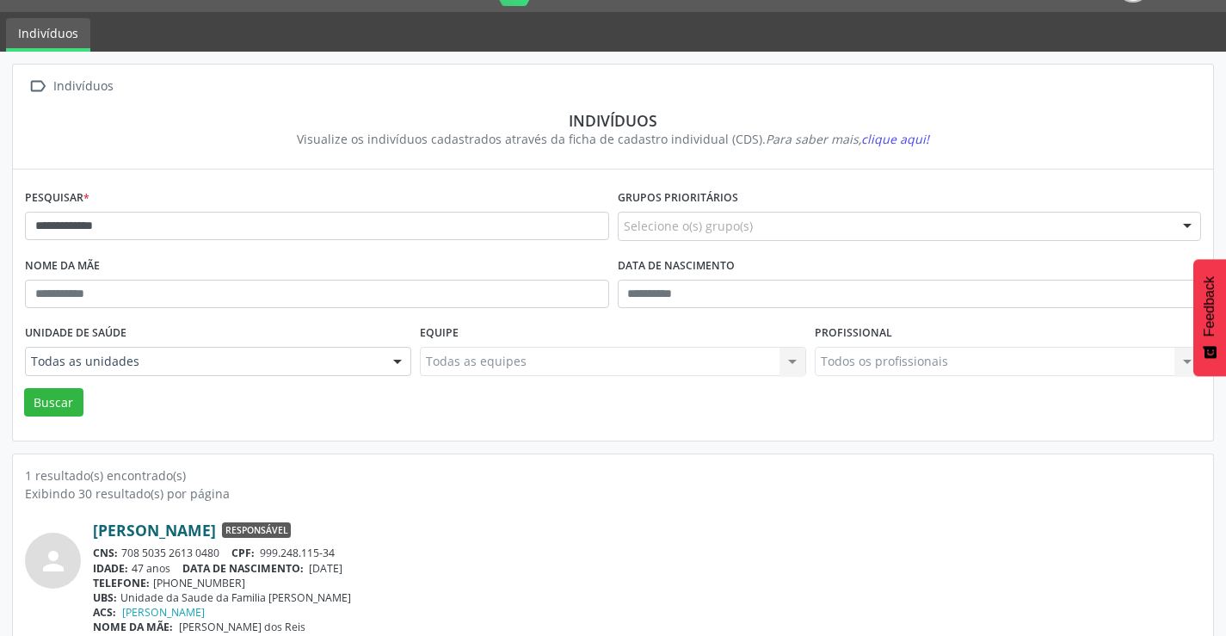
scroll to position [66, 0]
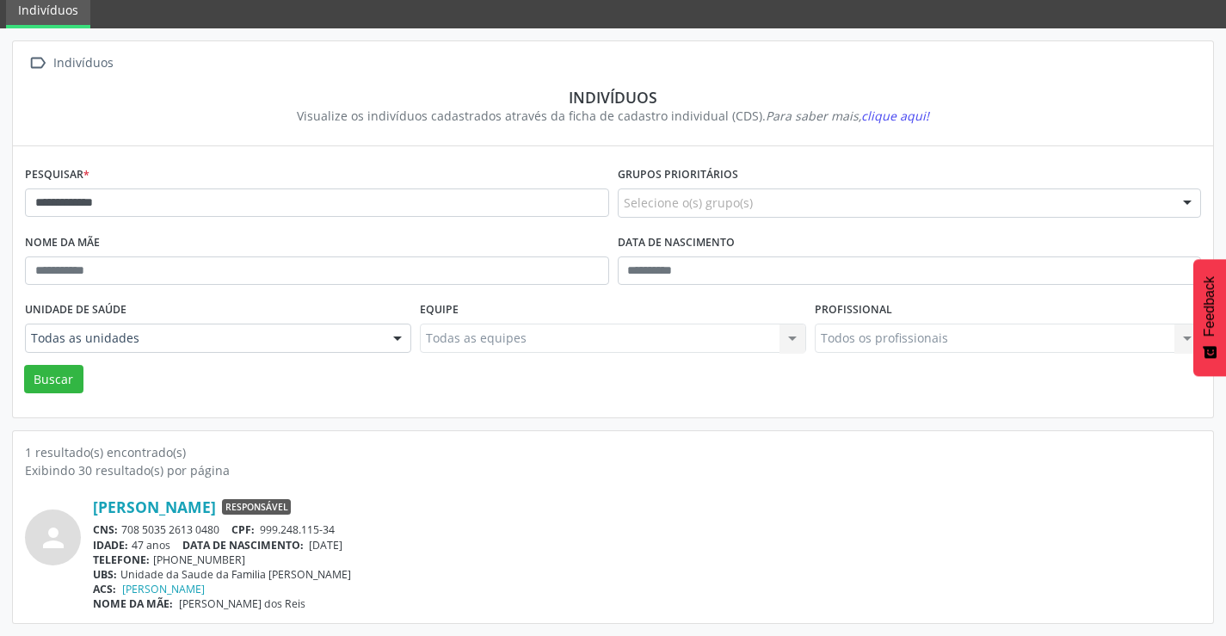
drag, startPoint x: 226, startPoint y: 528, endPoint x: 121, endPoint y: 529, distance: 105.0
click at [121, 529] on div "CNS: 708 5035 2613 0480 CPF: 999.248.115-34" at bounding box center [647, 529] width 1108 height 15
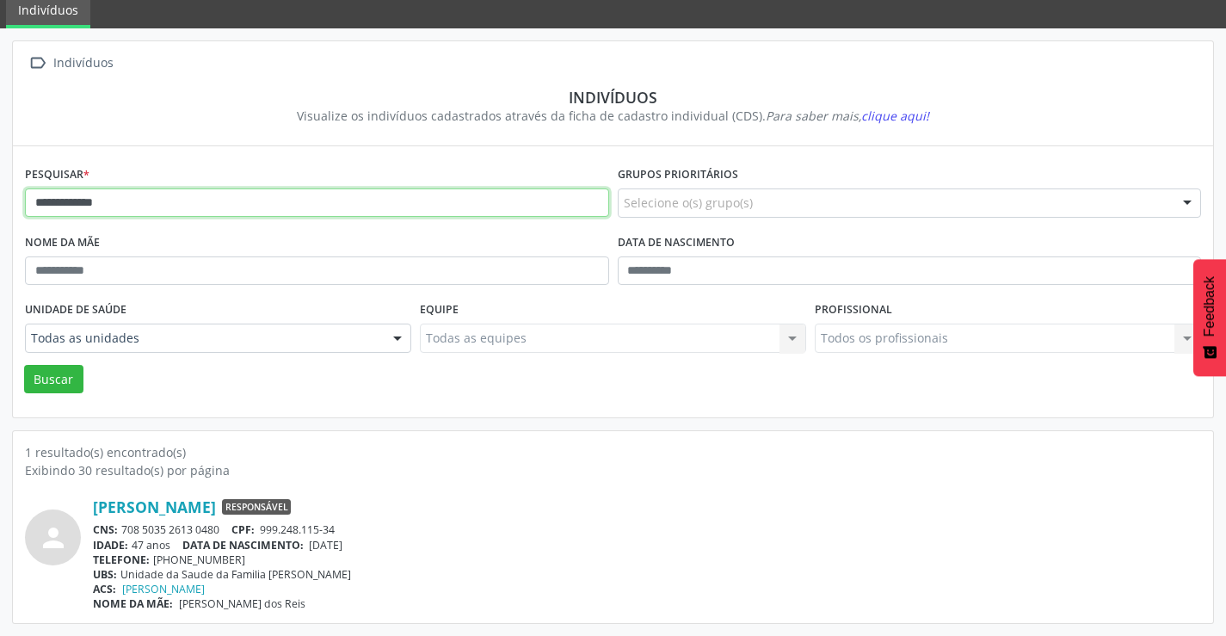
click at [175, 203] on input "**********" at bounding box center [317, 202] width 584 height 29
type input "*"
click at [24, 365] on button "Buscar" at bounding box center [53, 379] width 59 height 29
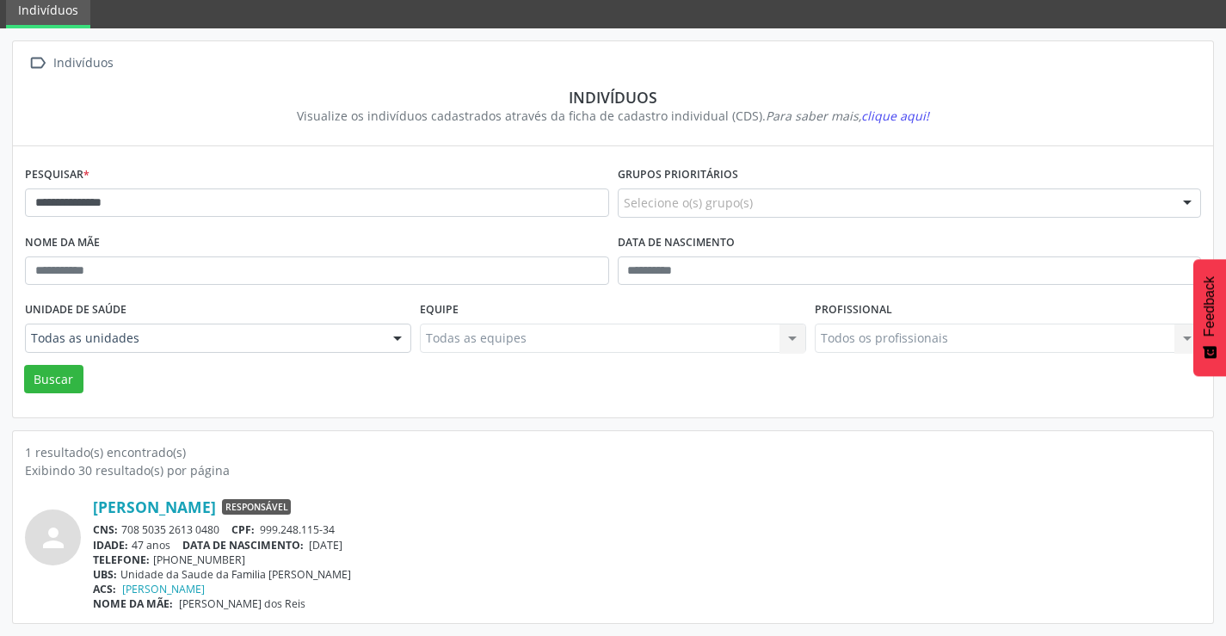
scroll to position [0, 0]
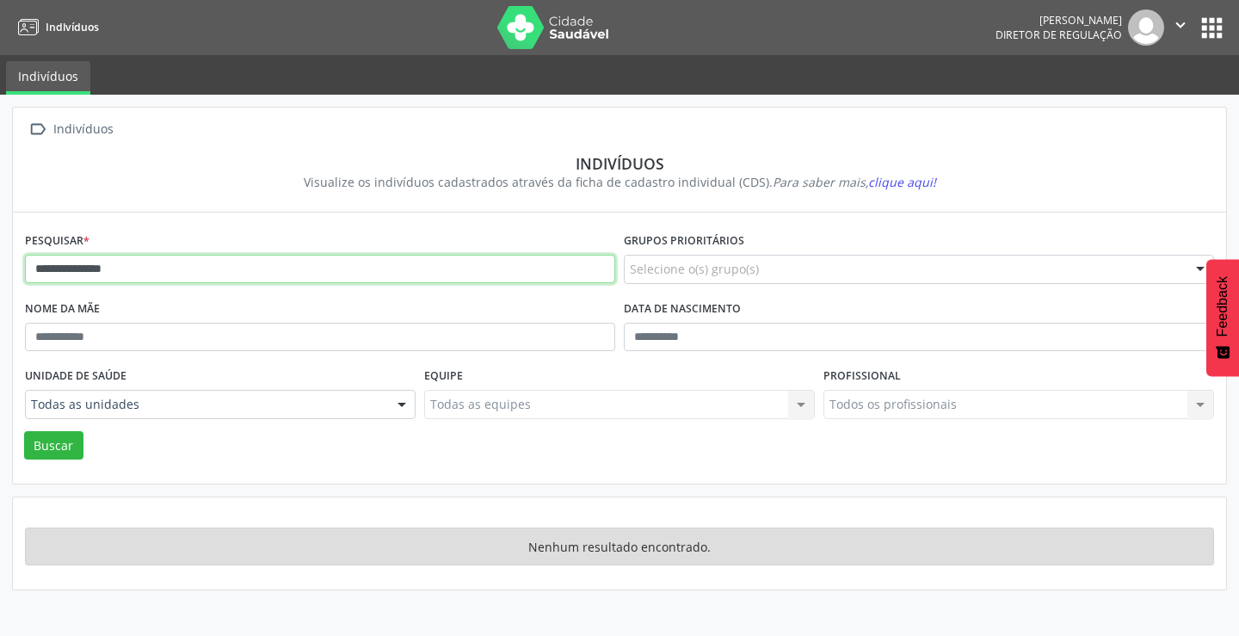
click at [151, 264] on input "**********" at bounding box center [320, 269] width 590 height 29
click at [24, 431] on button "Buscar" at bounding box center [53, 445] width 59 height 29
click at [110, 267] on input "**********" at bounding box center [320, 269] width 590 height 29
click at [24, 431] on button "Buscar" at bounding box center [53, 445] width 59 height 29
click at [132, 269] on input "**********" at bounding box center [320, 269] width 590 height 29
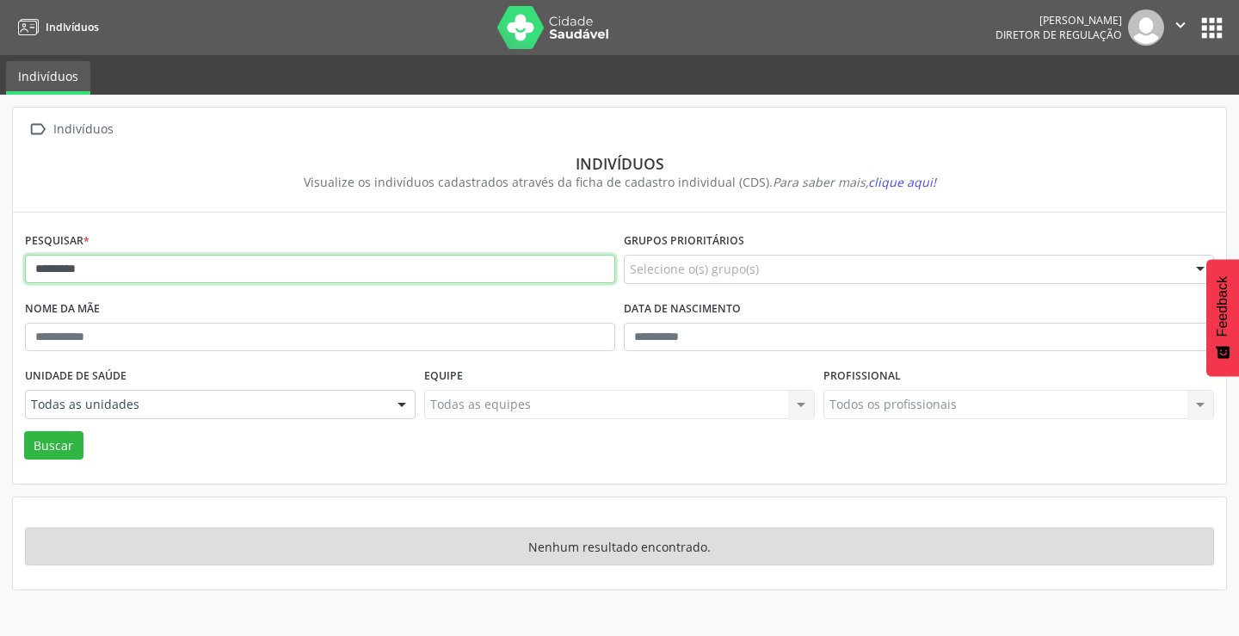
click at [24, 431] on button "Buscar" at bounding box center [53, 445] width 59 height 29
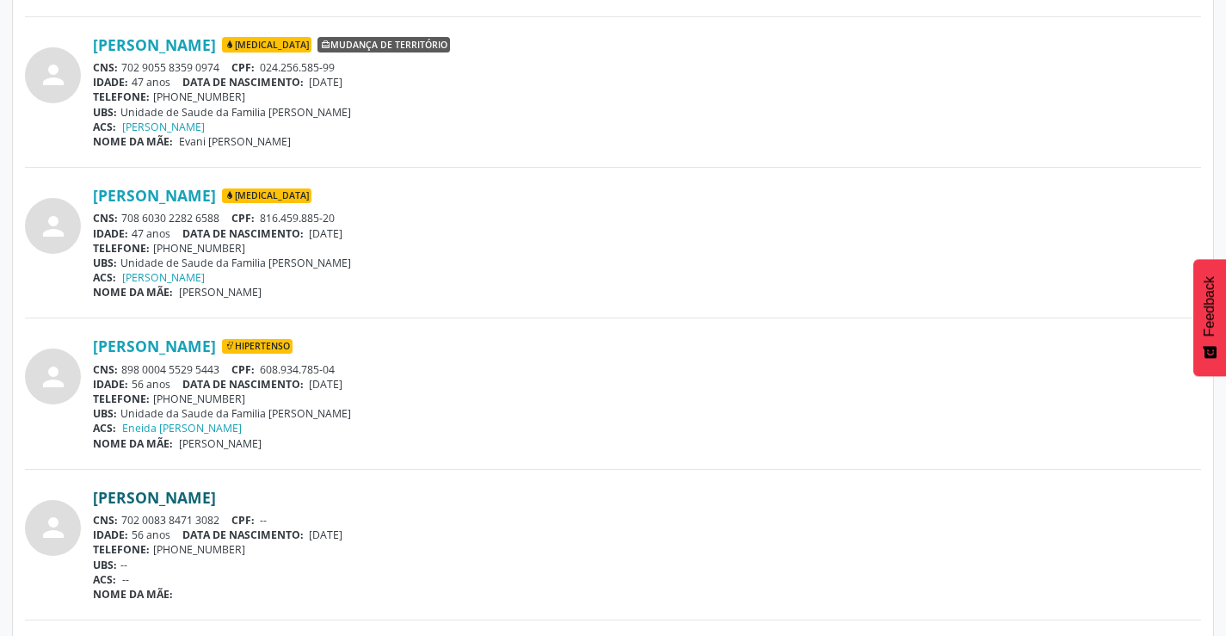
scroll to position [860, 0]
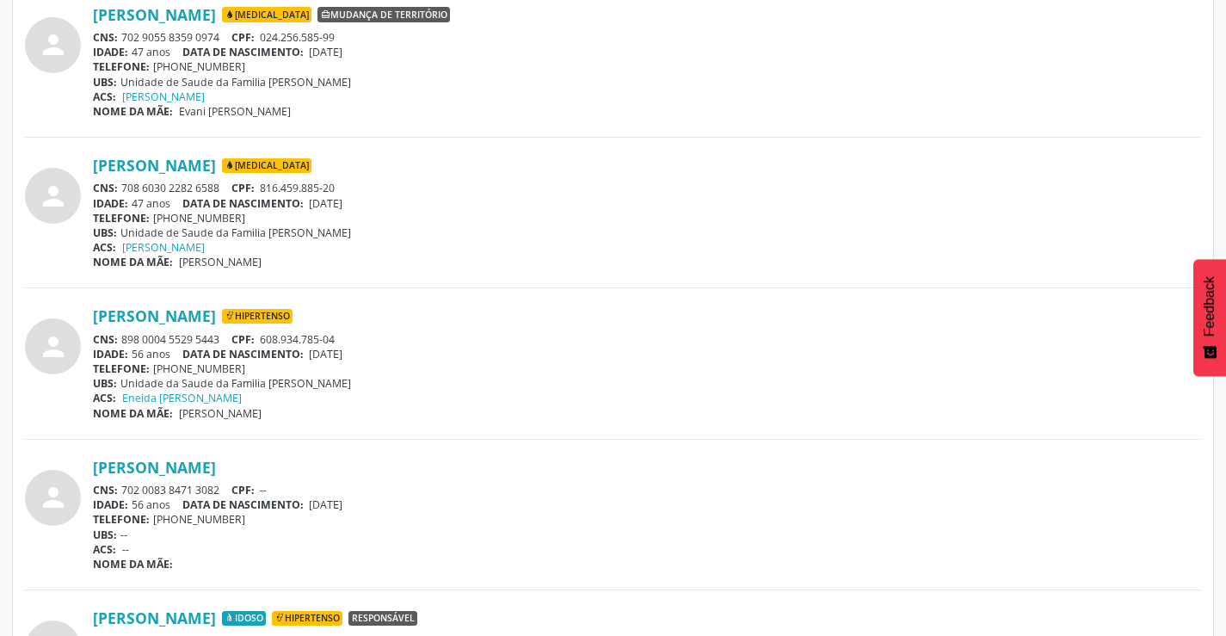
drag, startPoint x: 224, startPoint y: 335, endPoint x: 125, endPoint y: 333, distance: 98.9
click at [120, 337] on div "CNS: 898 0004 5529 5443 CPF: 608.934.785-04" at bounding box center [647, 339] width 1108 height 15
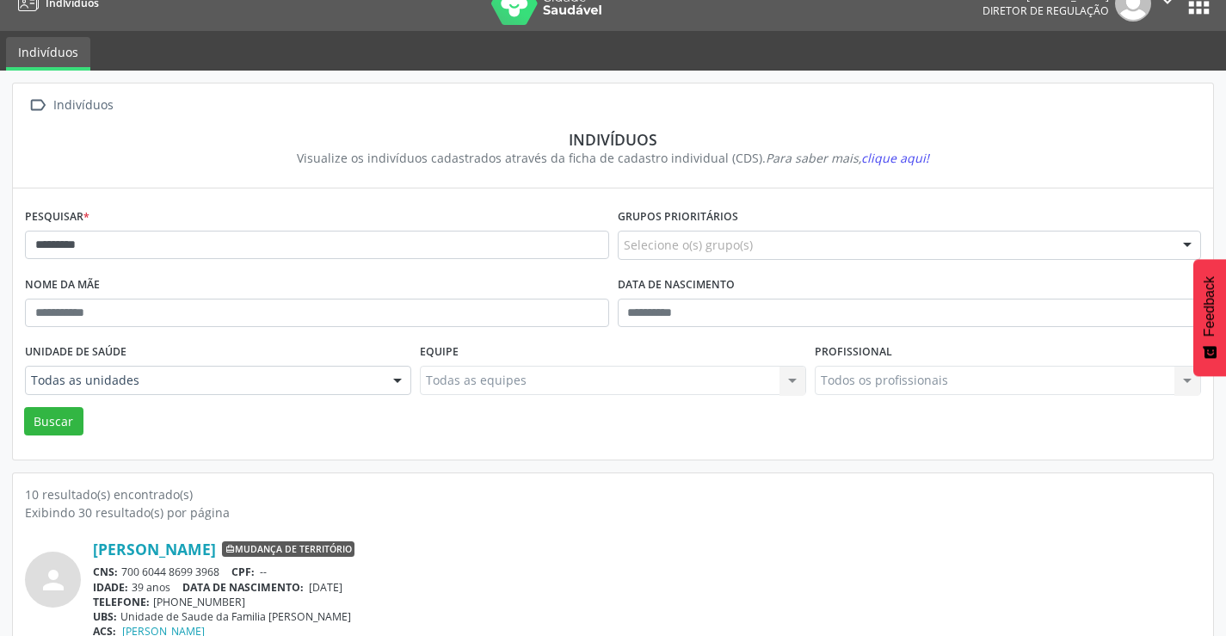
scroll to position [0, 0]
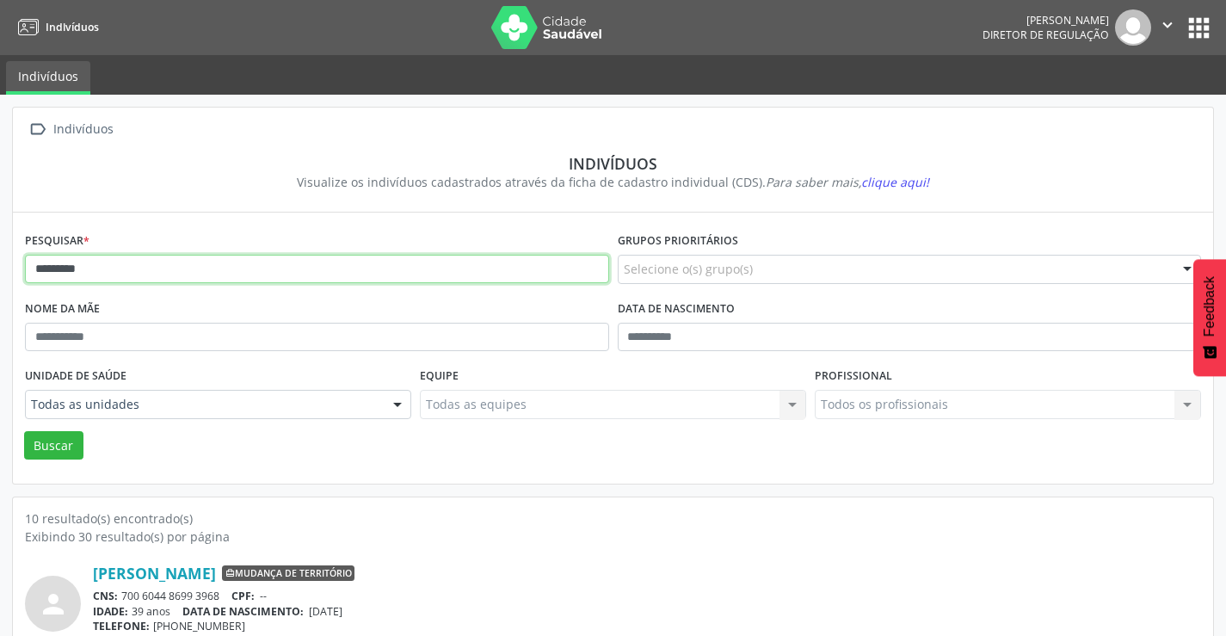
click at [181, 269] on input "********" at bounding box center [317, 269] width 584 height 29
type input "*"
click at [24, 431] on button "Buscar" at bounding box center [53, 445] width 59 height 29
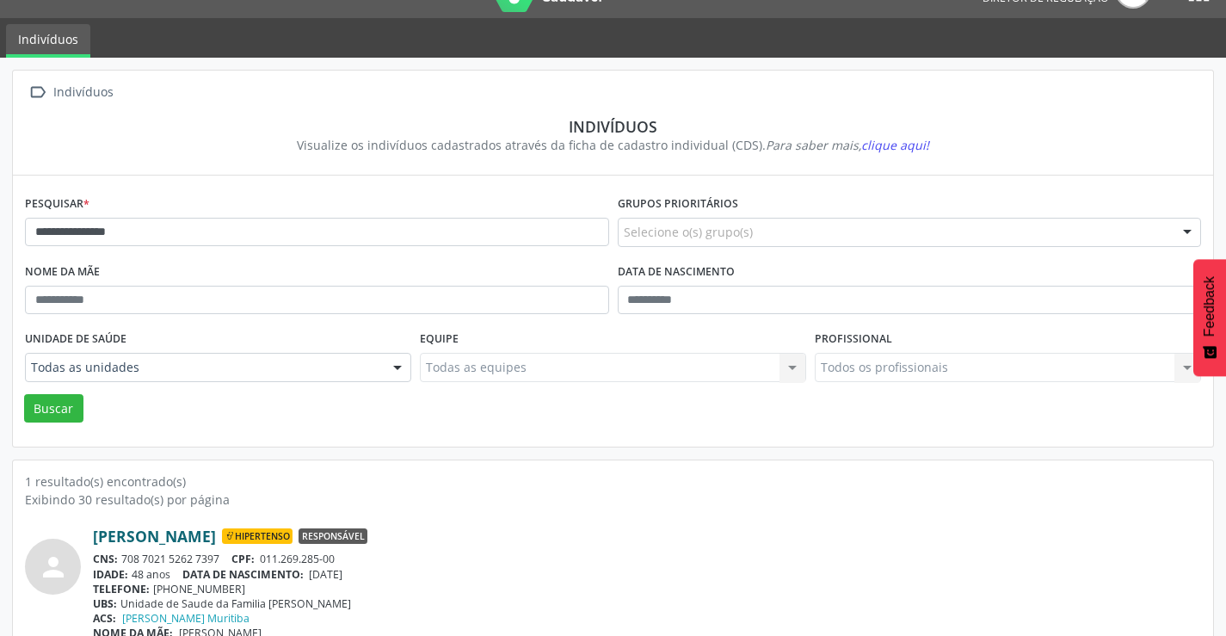
scroll to position [66, 0]
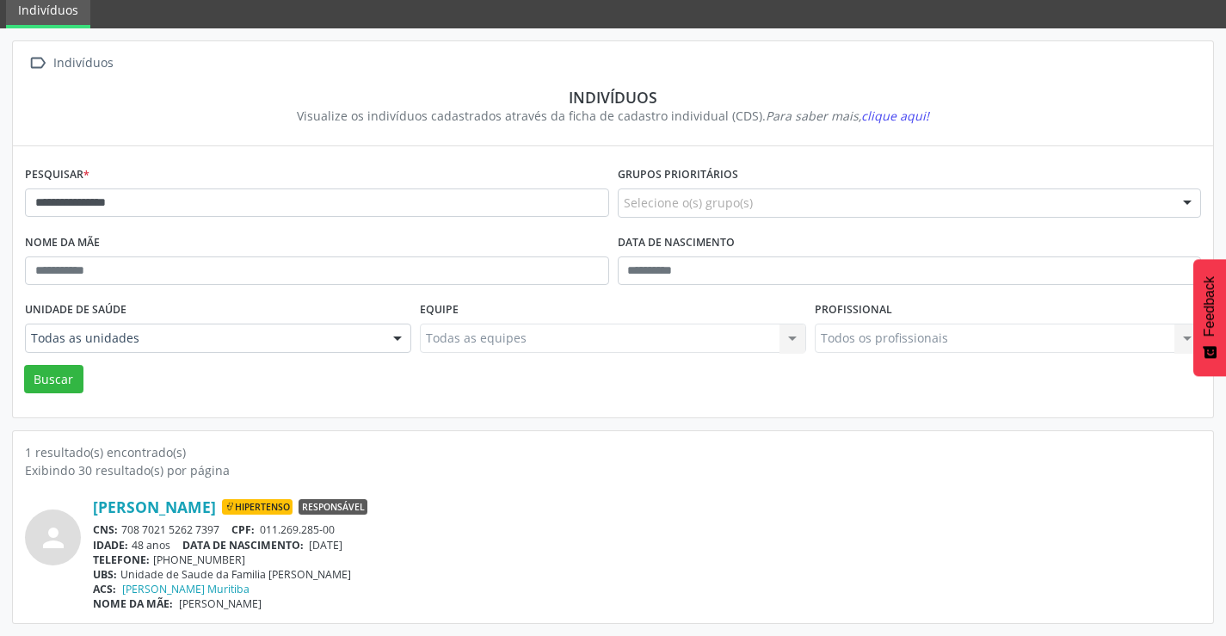
drag, startPoint x: 224, startPoint y: 526, endPoint x: 122, endPoint y: 527, distance: 101.5
click at [122, 527] on div "CNS: 708 7021 5262 7397 CPF: 011.269.285-00" at bounding box center [647, 529] width 1108 height 15
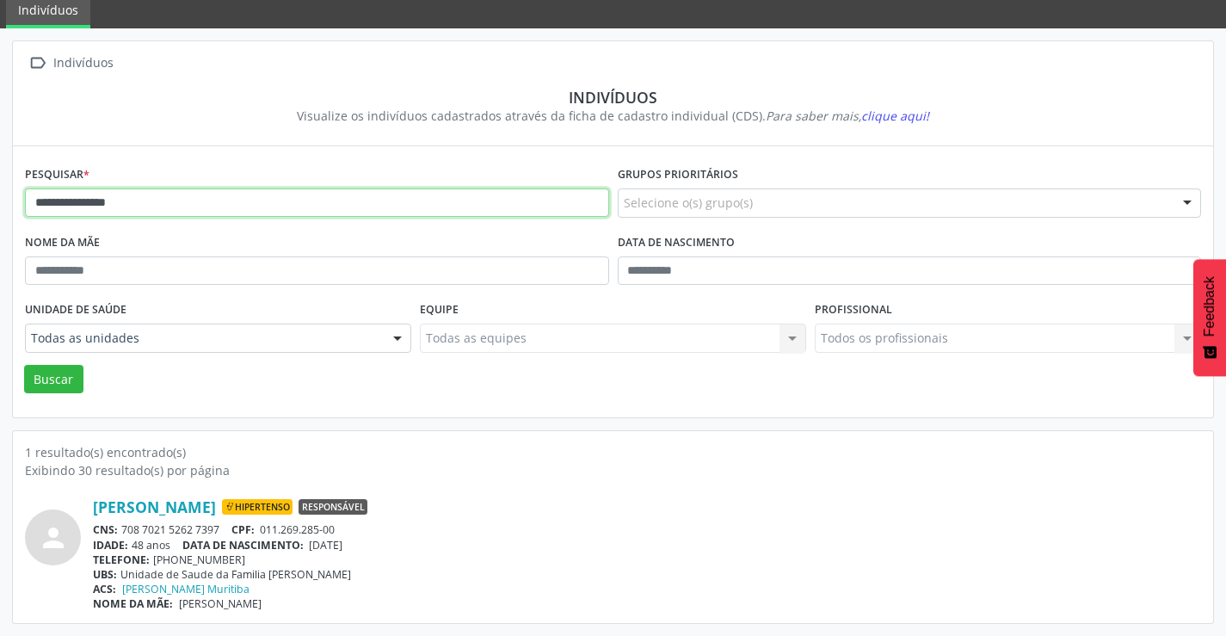
click at [280, 208] on input "**********" at bounding box center [317, 202] width 584 height 29
type input "*"
click at [24, 365] on button "Buscar" at bounding box center [53, 379] width 59 height 29
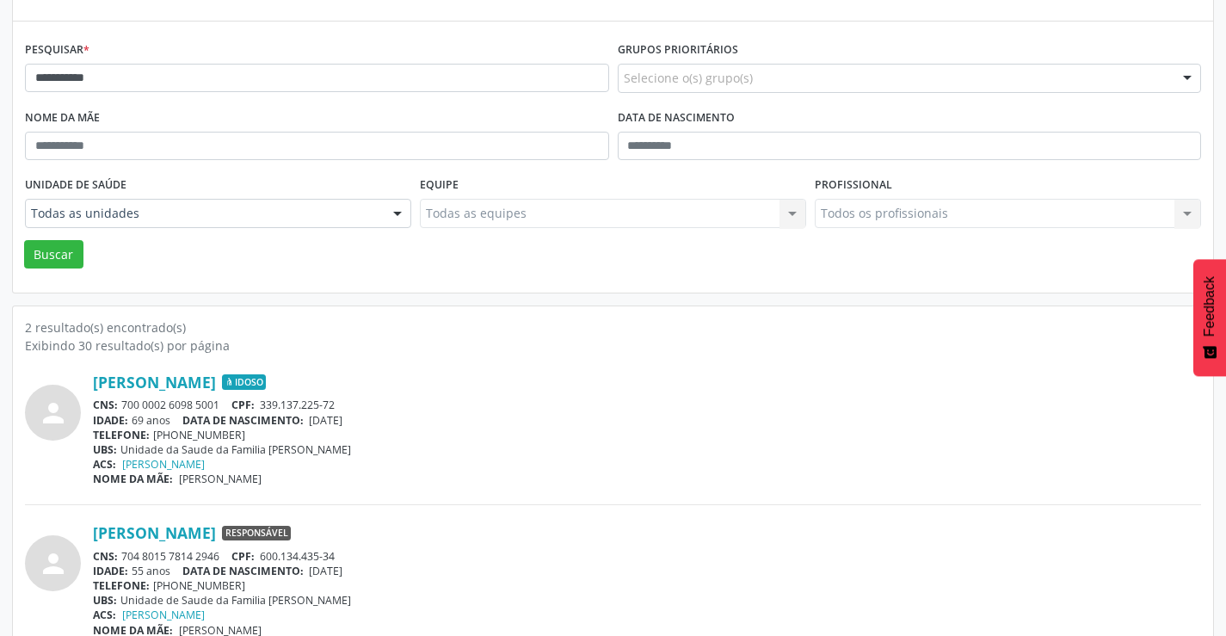
scroll to position [218, 0]
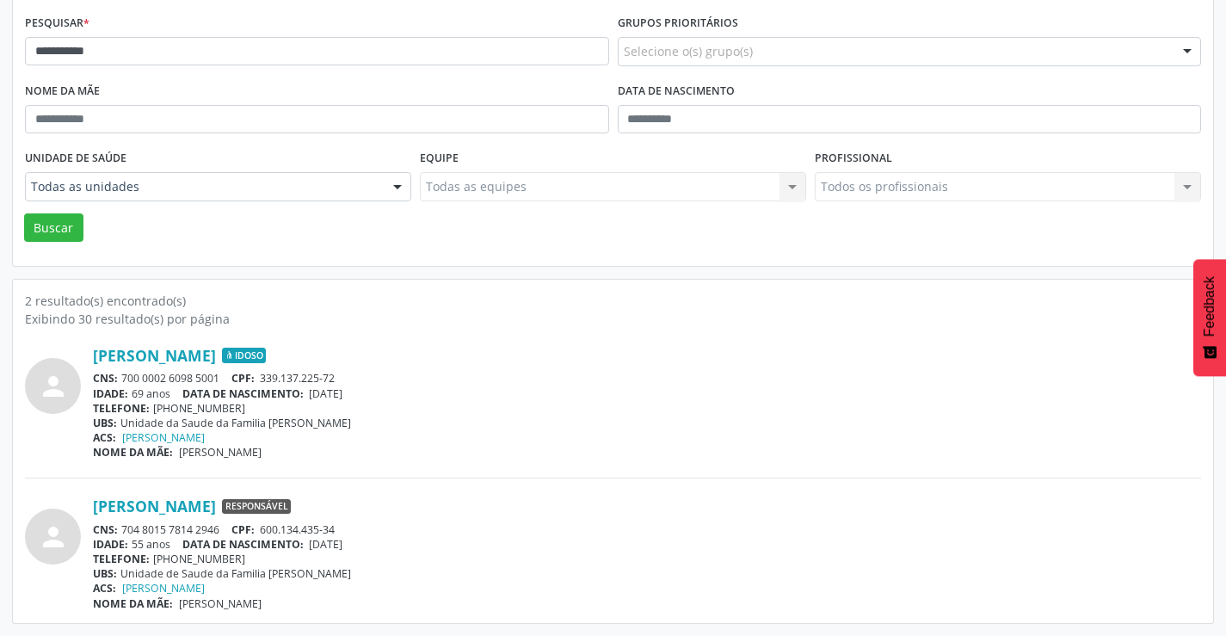
drag, startPoint x: 227, startPoint y: 525, endPoint x: 125, endPoint y: 526, distance: 102.4
click at [125, 526] on div "CNS: 704 8015 7814 2946 CPF: 600.134.435-34" at bounding box center [647, 529] width 1108 height 15
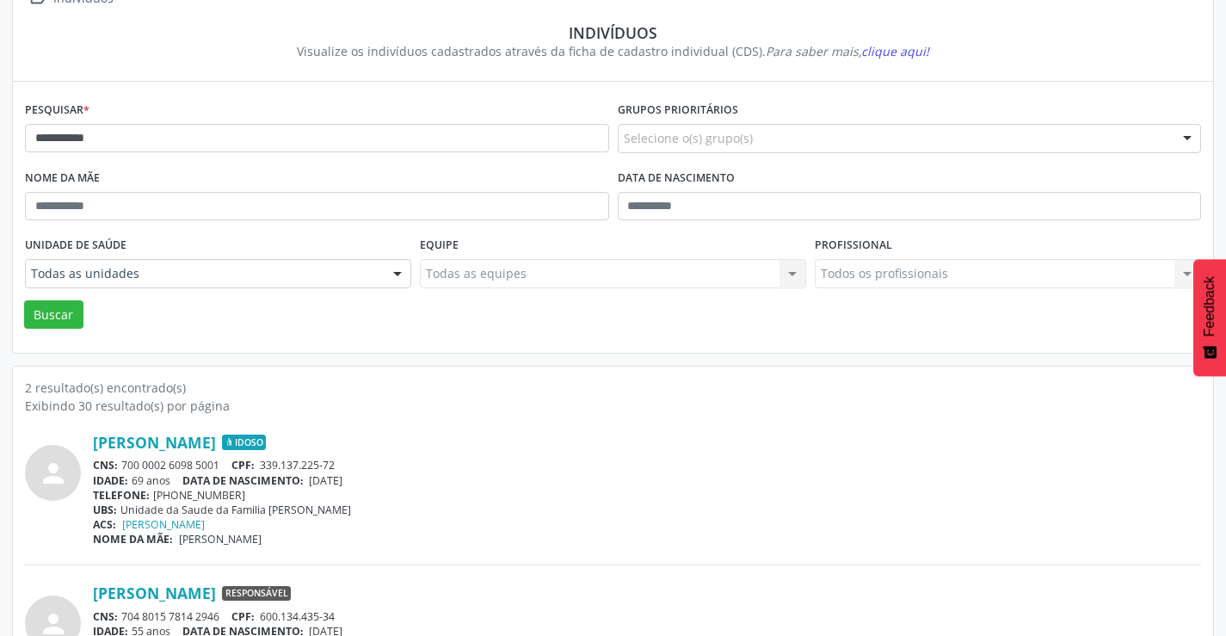
scroll to position [0, 0]
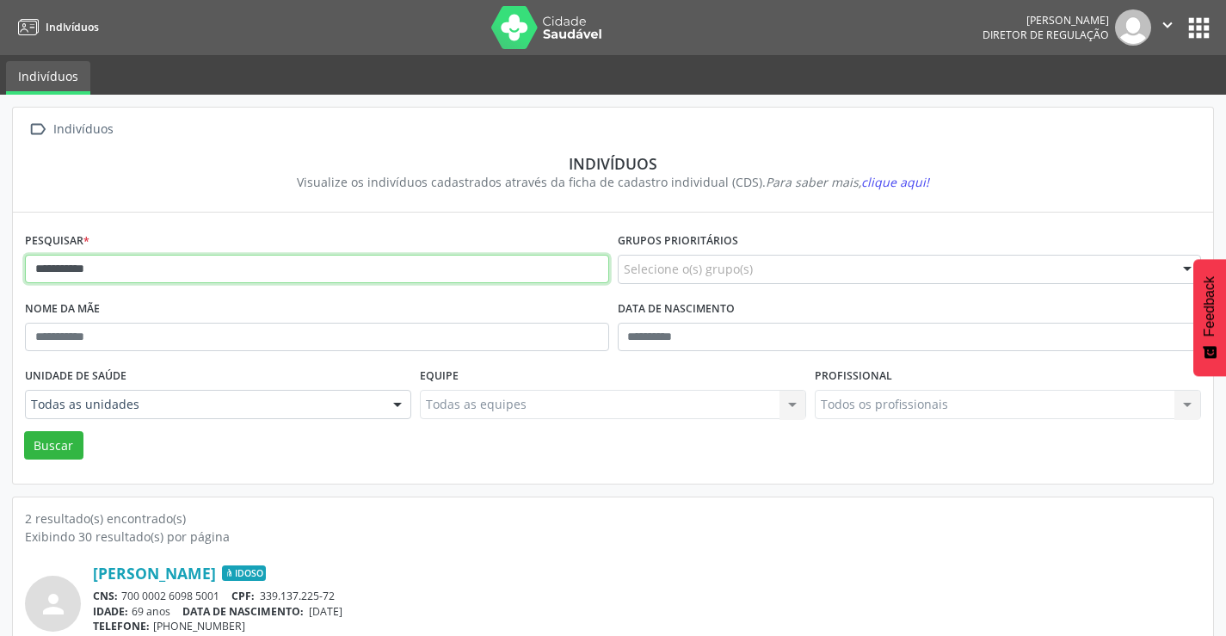
click at [129, 261] on input "**********" at bounding box center [317, 269] width 584 height 29
type input "*"
click at [24, 431] on button "Buscar" at bounding box center [53, 445] width 59 height 29
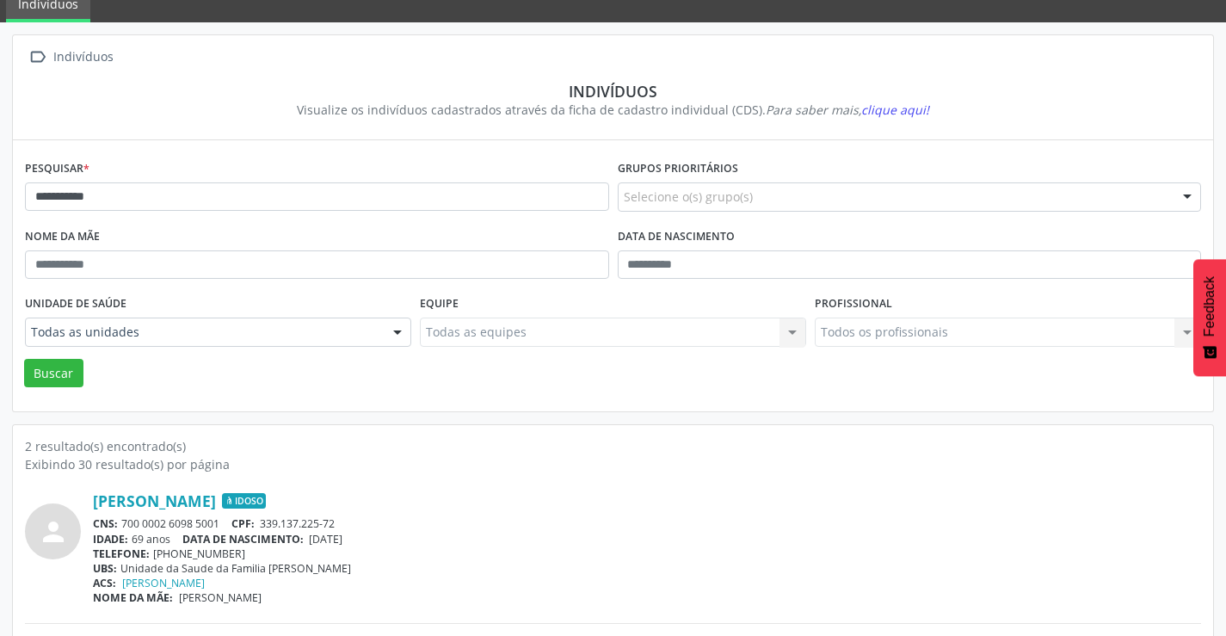
scroll to position [218, 0]
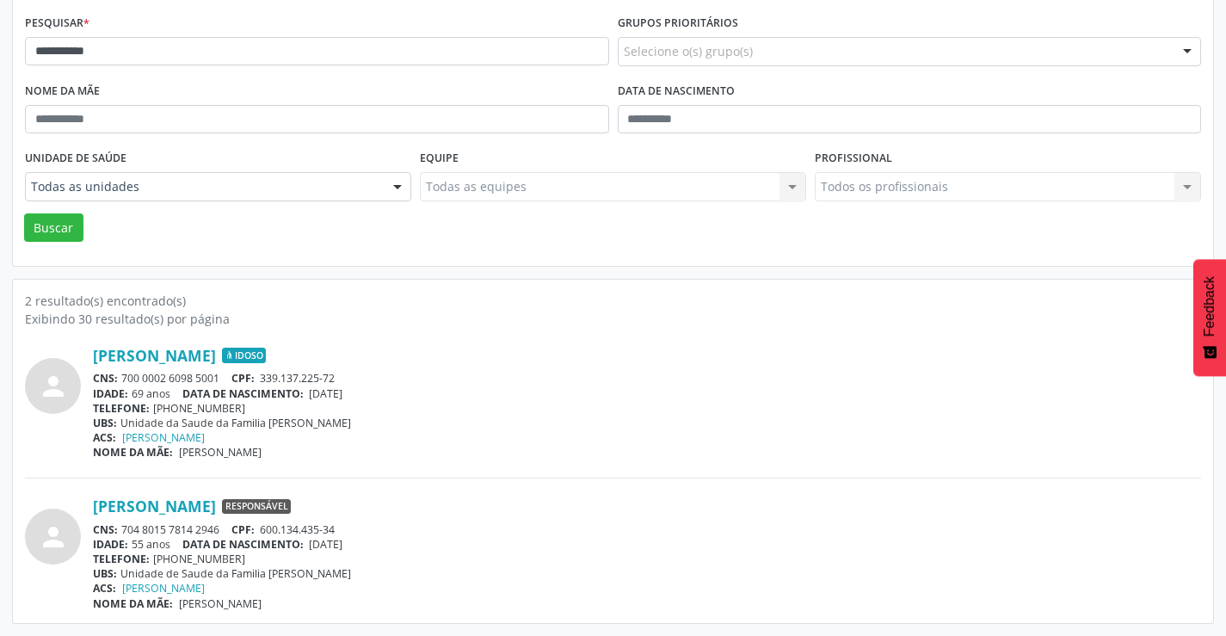
drag, startPoint x: 224, startPoint y: 526, endPoint x: 126, endPoint y: 526, distance: 98.1
click at [126, 526] on div "CNS: 704 8015 7814 2946 CPF: 600.134.435-34" at bounding box center [647, 529] width 1108 height 15
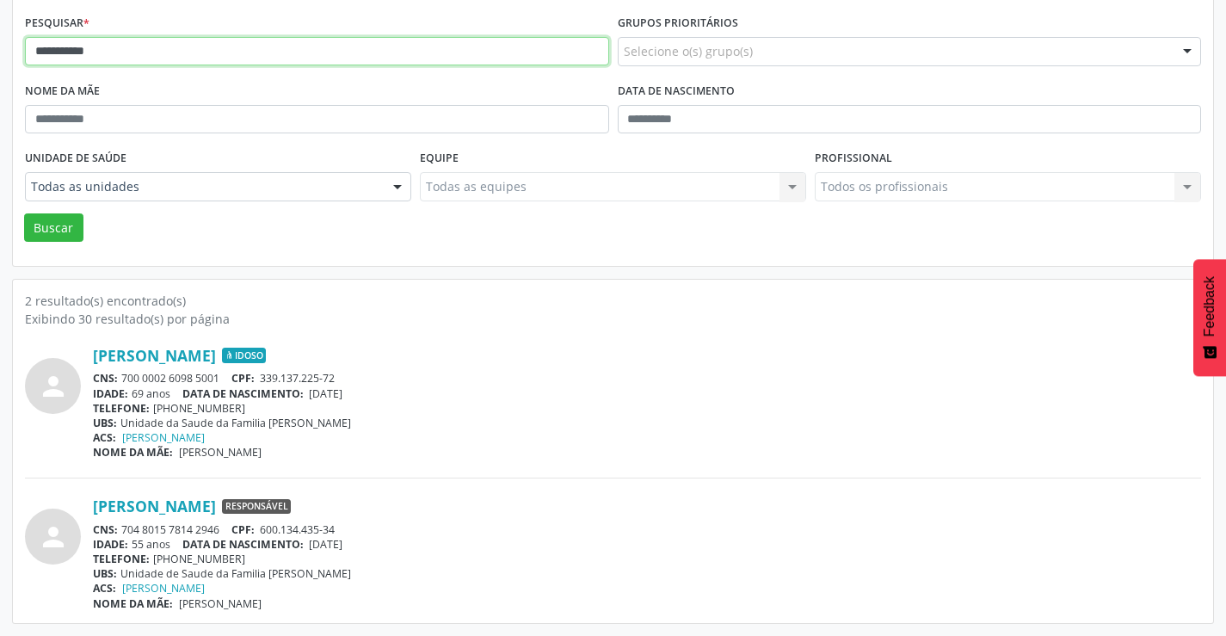
click at [171, 50] on input "**********" at bounding box center [317, 51] width 584 height 29
type input "*"
click at [24, 213] on button "Buscar" at bounding box center [53, 227] width 59 height 29
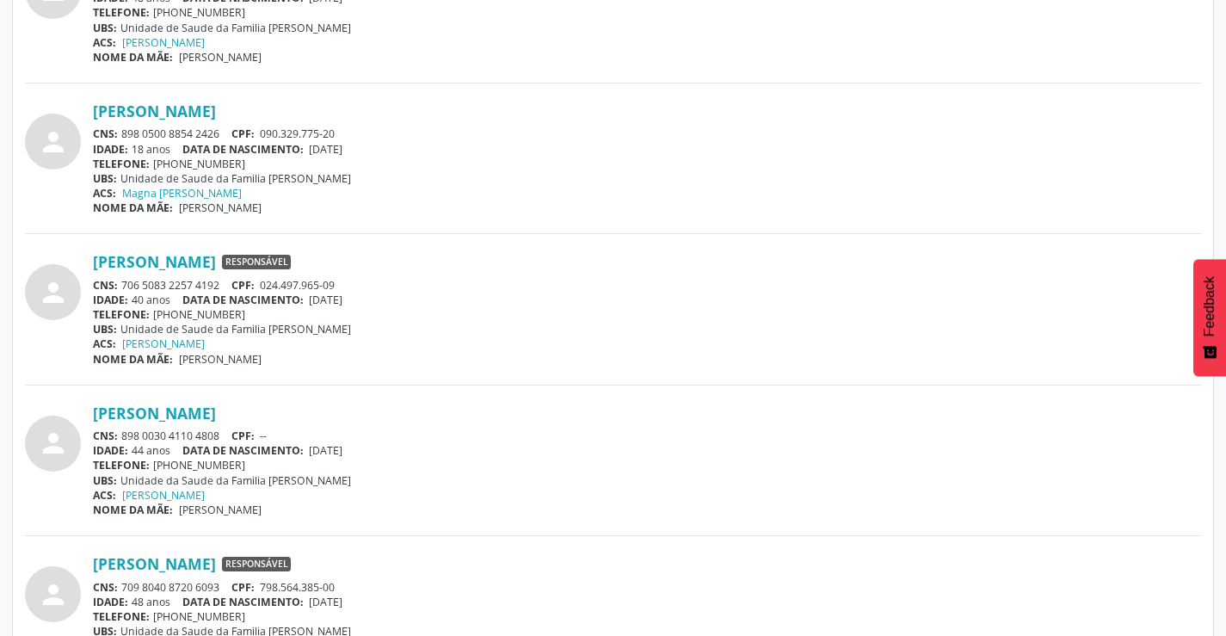
scroll to position [1032, 0]
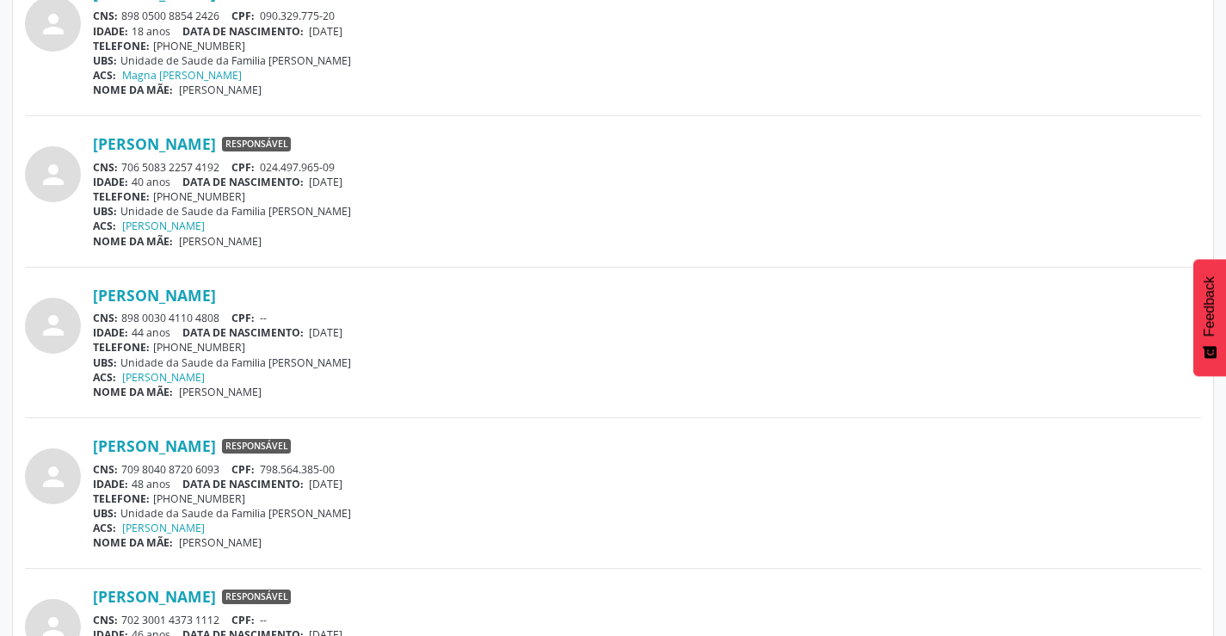
drag, startPoint x: 221, startPoint y: 167, endPoint x: 122, endPoint y: 167, distance: 98.9
click at [122, 167] on div "CNS: 706 5083 2257 4192 CPF: 024.497.965-09" at bounding box center [647, 167] width 1108 height 15
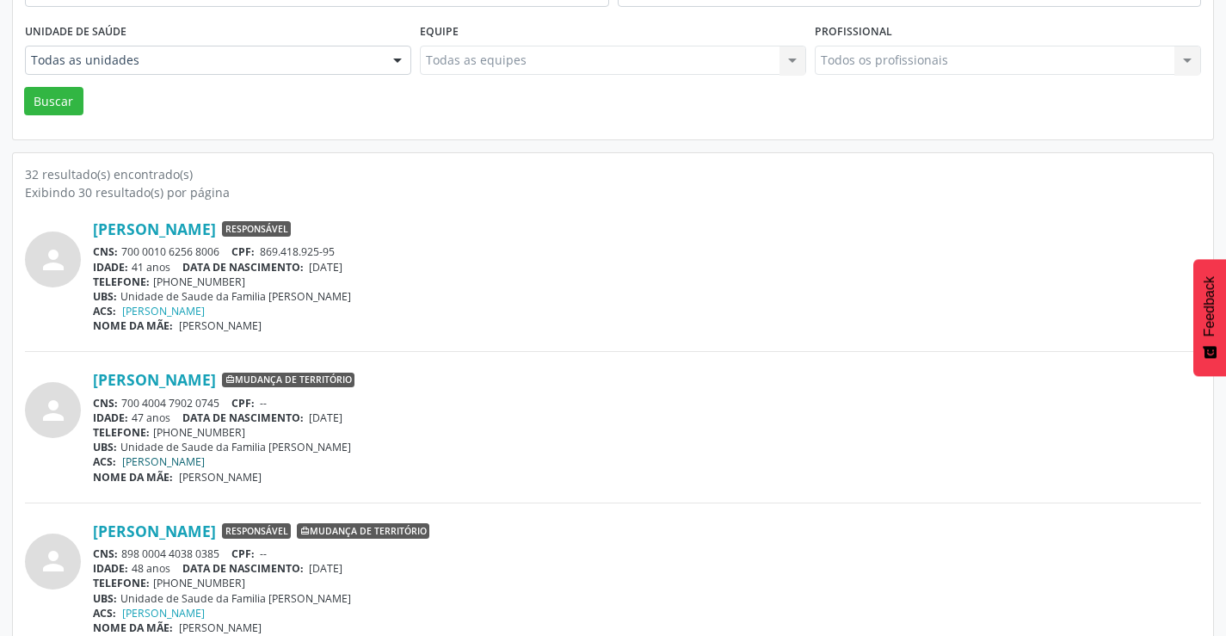
scroll to position [0, 0]
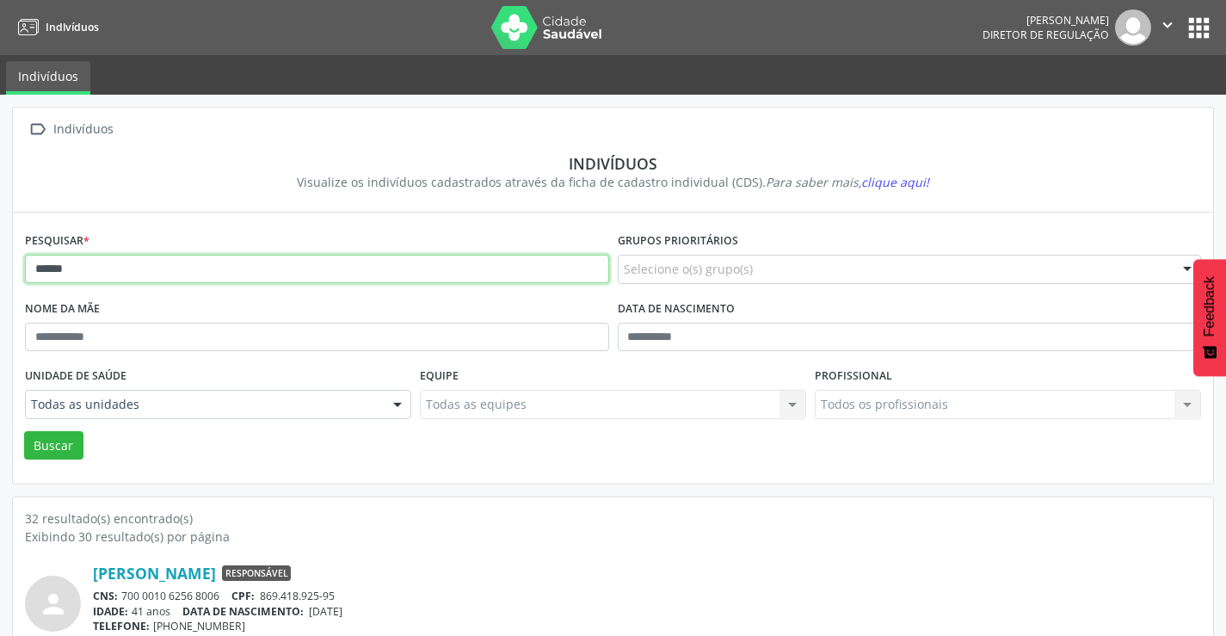
click at [176, 278] on input "******" at bounding box center [317, 269] width 584 height 29
type input "*"
click at [24, 431] on button "Buscar" at bounding box center [53, 445] width 59 height 29
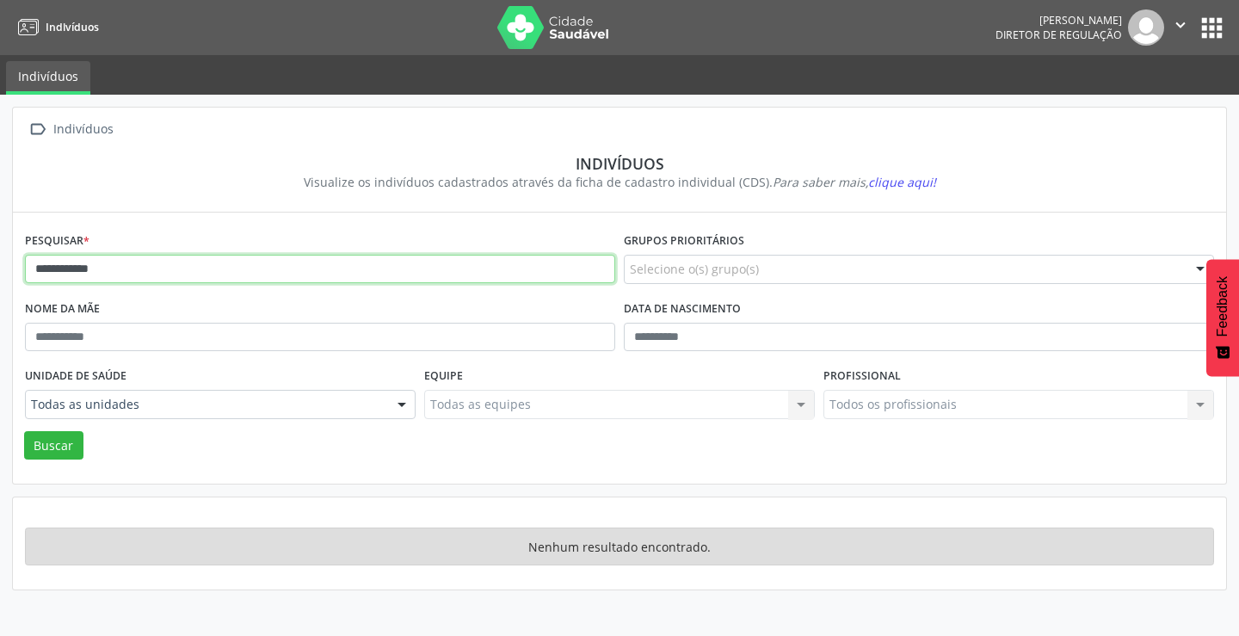
click at [159, 269] on input "**********" at bounding box center [320, 269] width 590 height 29
click at [24, 431] on button "Buscar" at bounding box center [53, 445] width 59 height 29
click at [159, 269] on input "**********" at bounding box center [320, 269] width 590 height 29
click at [24, 431] on button "Buscar" at bounding box center [53, 445] width 59 height 29
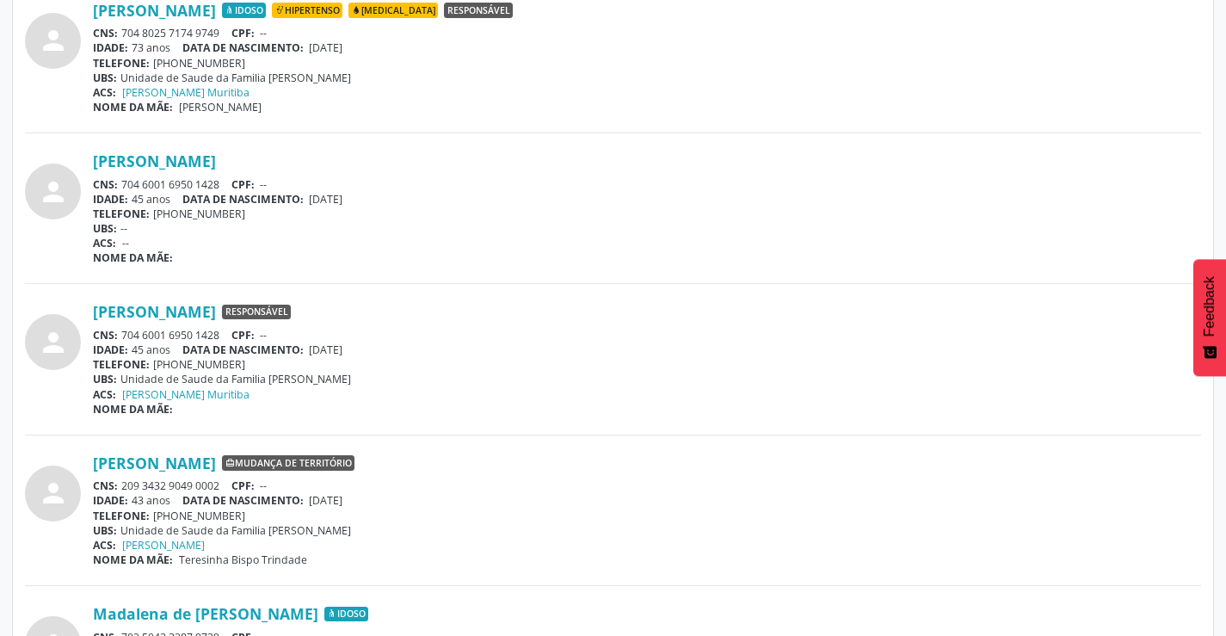
scroll to position [1806, 0]
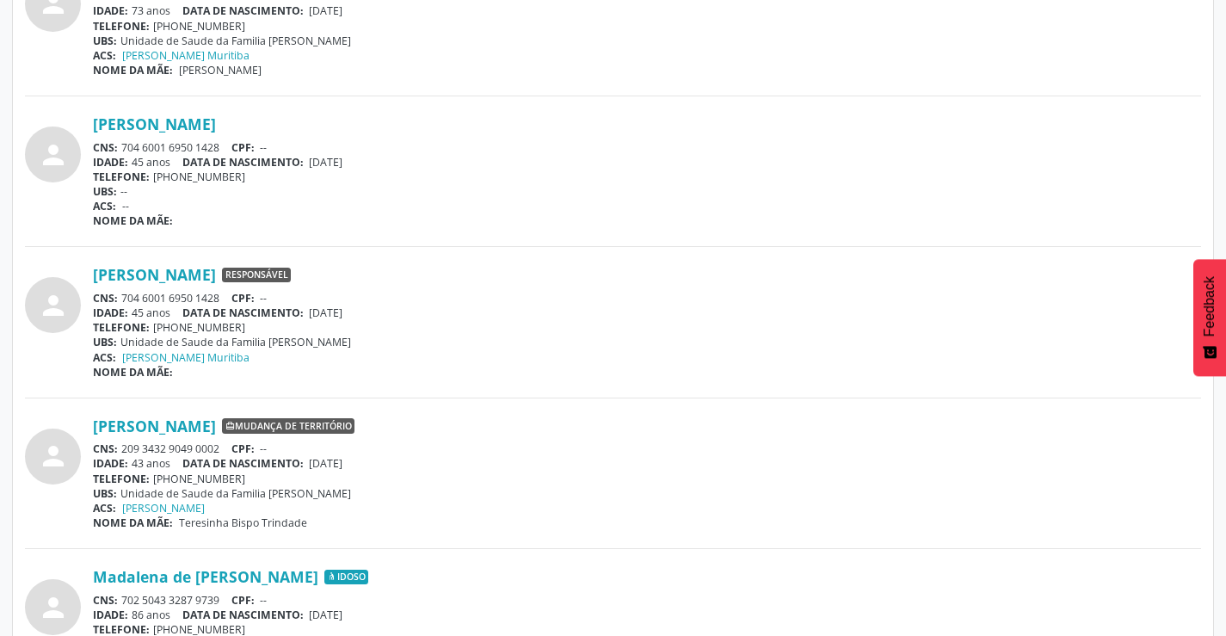
drag, startPoint x: 225, startPoint y: 293, endPoint x: 121, endPoint y: 302, distance: 103.6
click at [121, 302] on div "CNS: 704 6001 6950 1428 CPF: --" at bounding box center [647, 298] width 1108 height 15
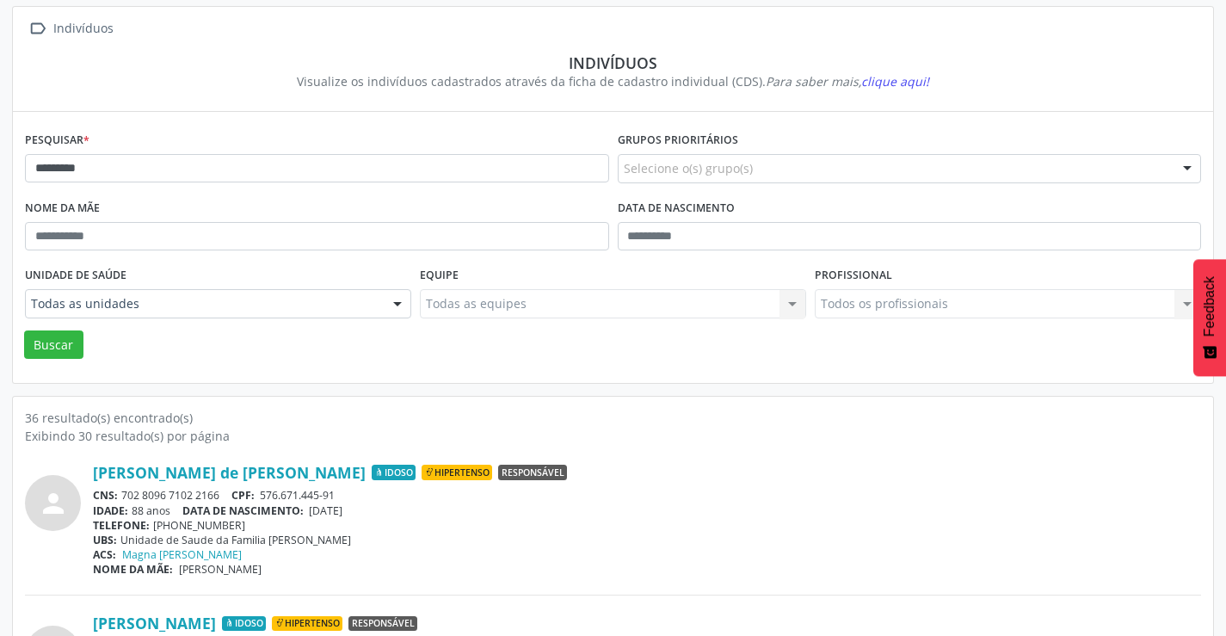
scroll to position [0, 0]
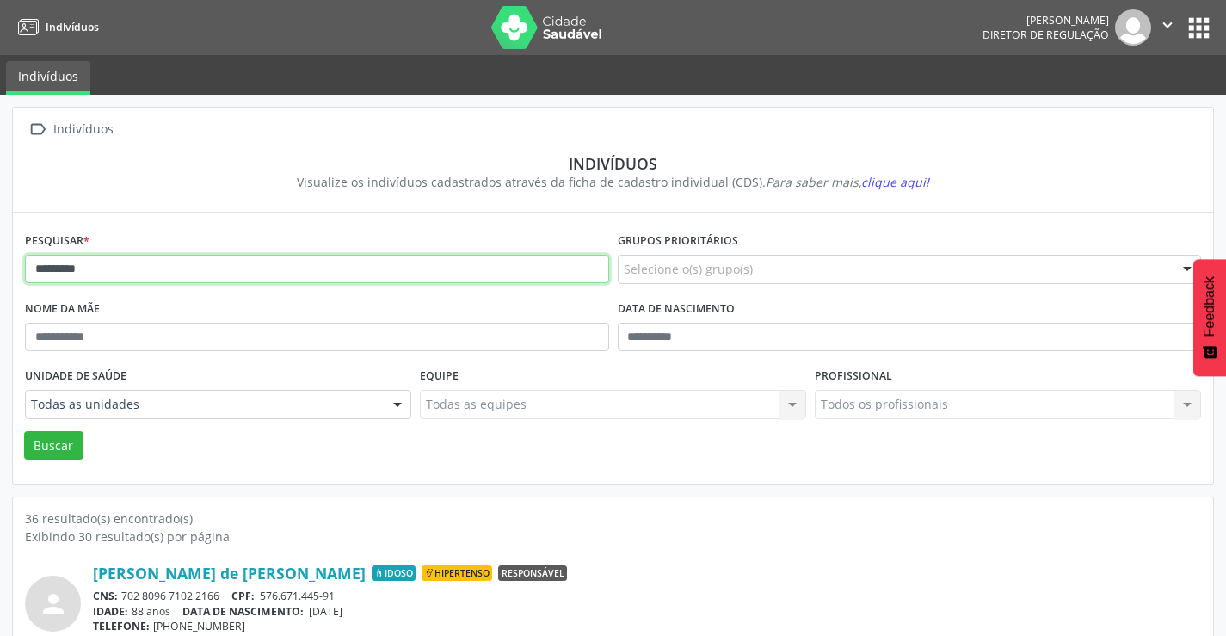
click at [212, 255] on input "********" at bounding box center [317, 269] width 584 height 29
type input "*"
click at [24, 431] on button "Buscar" at bounding box center [53, 445] width 59 height 29
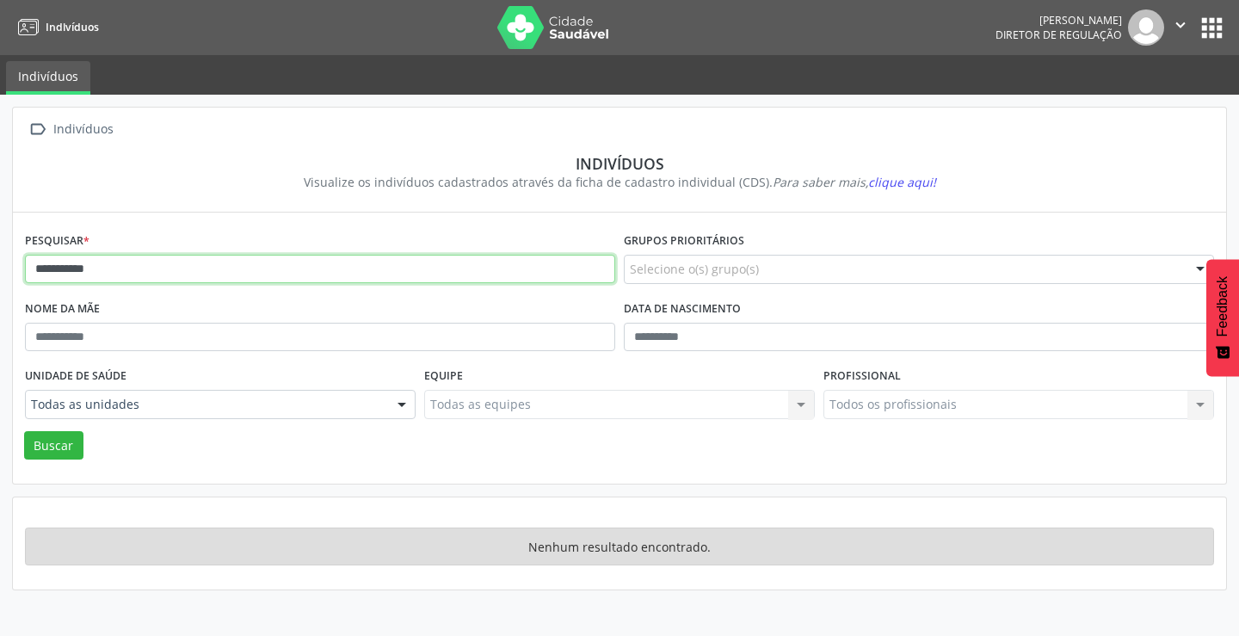
click at [213, 255] on input "**********" at bounding box center [320, 269] width 590 height 29
click at [24, 431] on button "Buscar" at bounding box center [53, 445] width 59 height 29
click at [57, 267] on input "*********" at bounding box center [320, 269] width 590 height 29
click at [24, 431] on button "Buscar" at bounding box center [53, 445] width 59 height 29
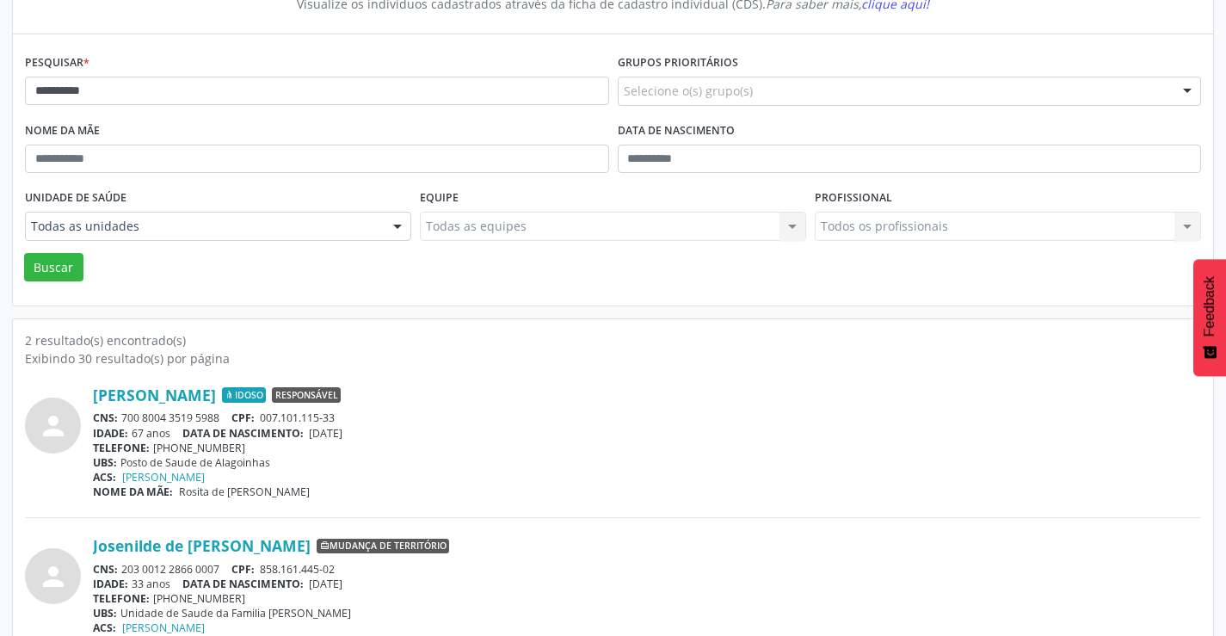
scroll to position [218, 0]
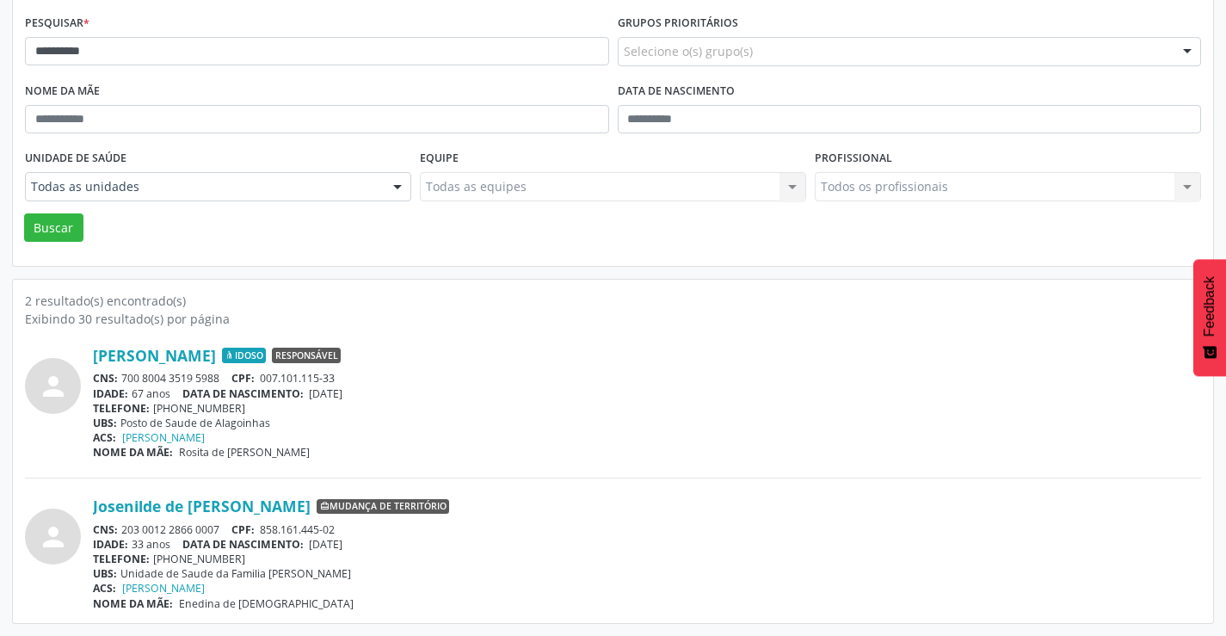
drag, startPoint x: 227, startPoint y: 379, endPoint x: 120, endPoint y: 378, distance: 107.5
click at [120, 378] on div "CNS: 700 8004 3519 5988 CPF: 007.101.115-33" at bounding box center [647, 378] width 1108 height 15
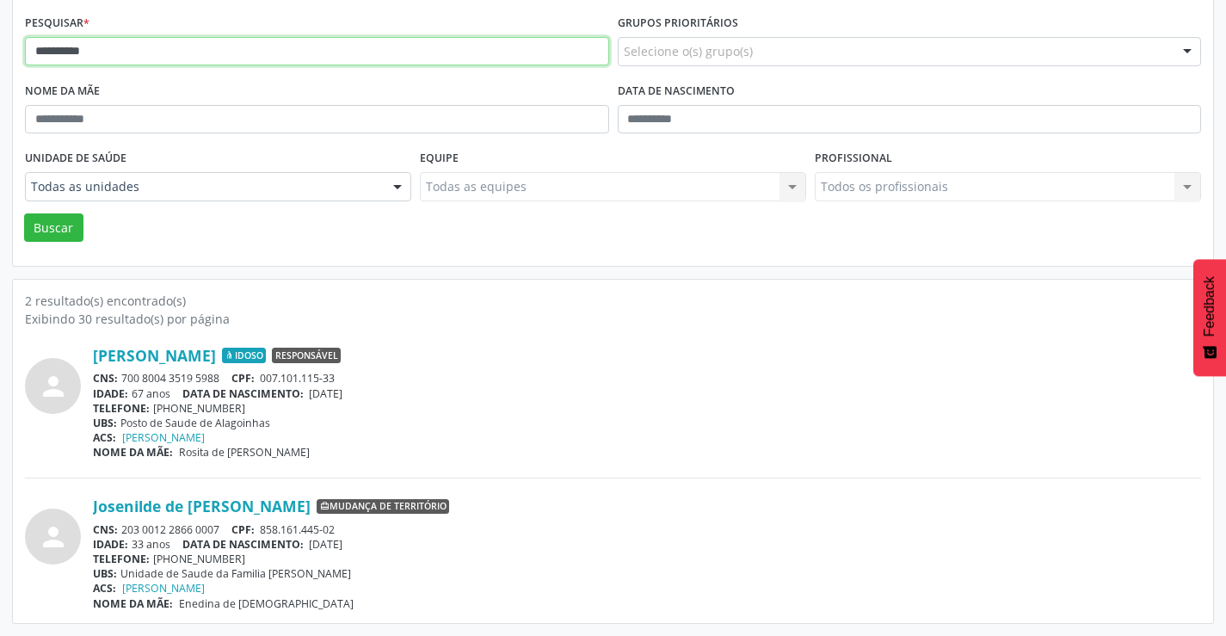
click at [117, 56] on input "*********" at bounding box center [317, 51] width 584 height 29
type input "*"
click at [24, 213] on button "Buscar" at bounding box center [53, 227] width 59 height 29
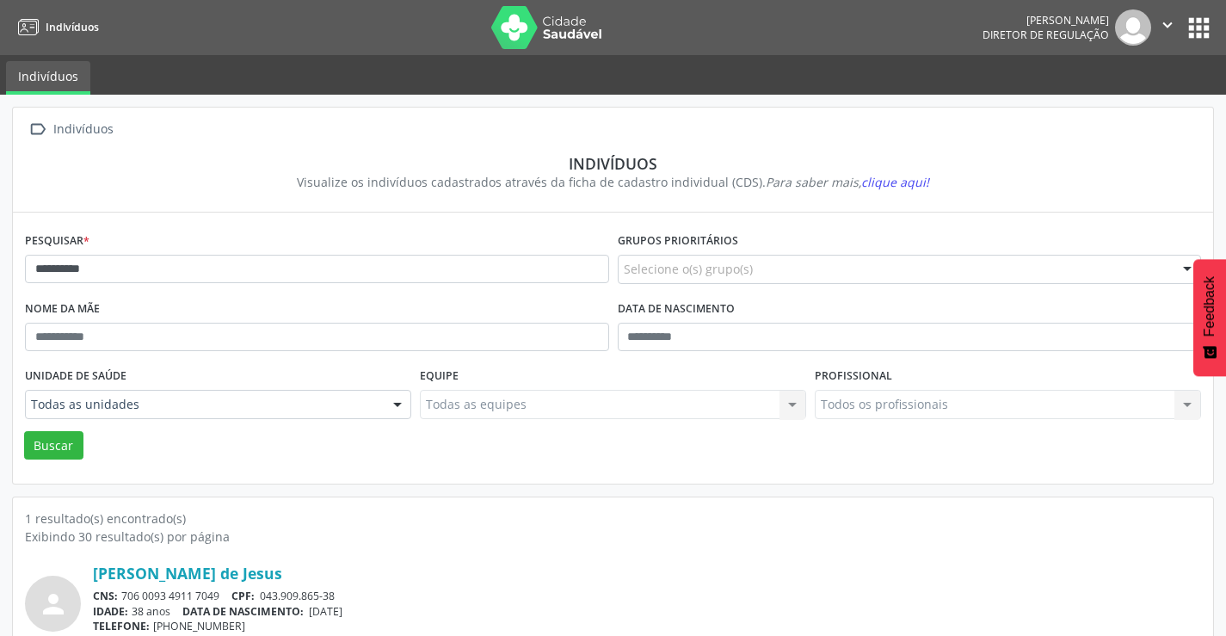
scroll to position [66, 0]
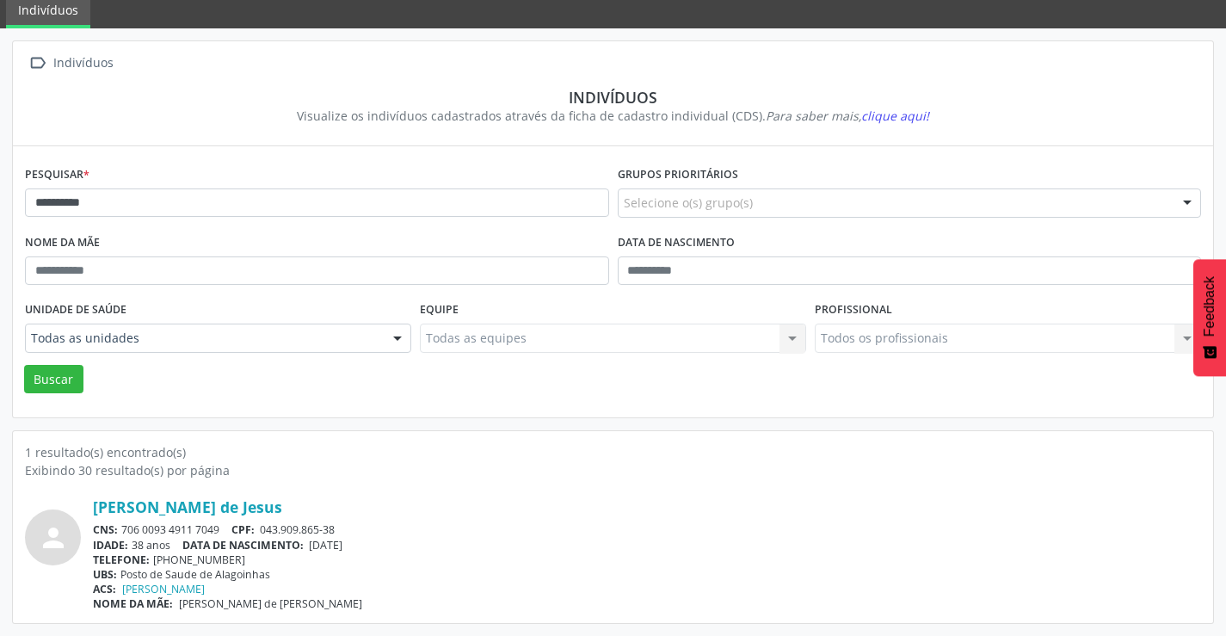
drag, startPoint x: 229, startPoint y: 523, endPoint x: 126, endPoint y: 524, distance: 102.4
click at [126, 524] on div "CNS: 706 0093 4911 7049 CPF: 043.909.865-38" at bounding box center [647, 529] width 1108 height 15
drag, startPoint x: 539, startPoint y: 520, endPoint x: 347, endPoint y: 533, distance: 192.3
click at [495, 521] on div "[PERSON_NAME] de Jesus CNS: 706 0093 4911 7049 CPF: 043.909.865-38 IDADE: 38 an…" at bounding box center [647, 554] width 1108 height 114
drag, startPoint x: 226, startPoint y: 528, endPoint x: 132, endPoint y: 526, distance: 93.8
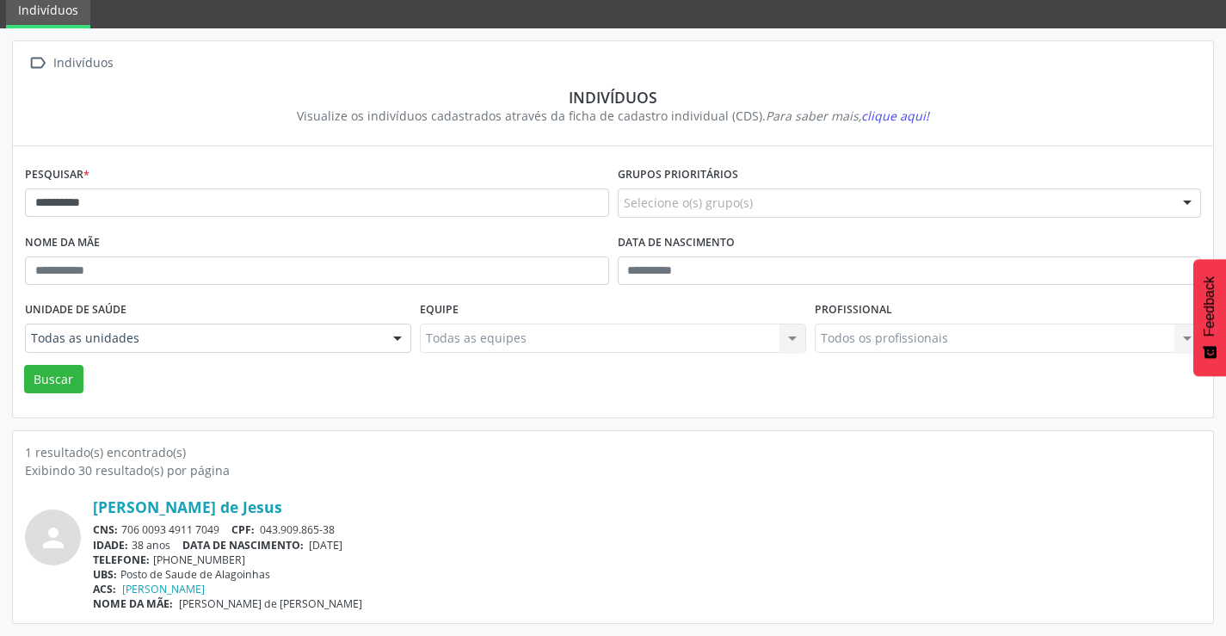
click at [120, 527] on div "CNS: 706 0093 4911 7049 CPF: 043.909.865-38" at bounding box center [647, 529] width 1108 height 15
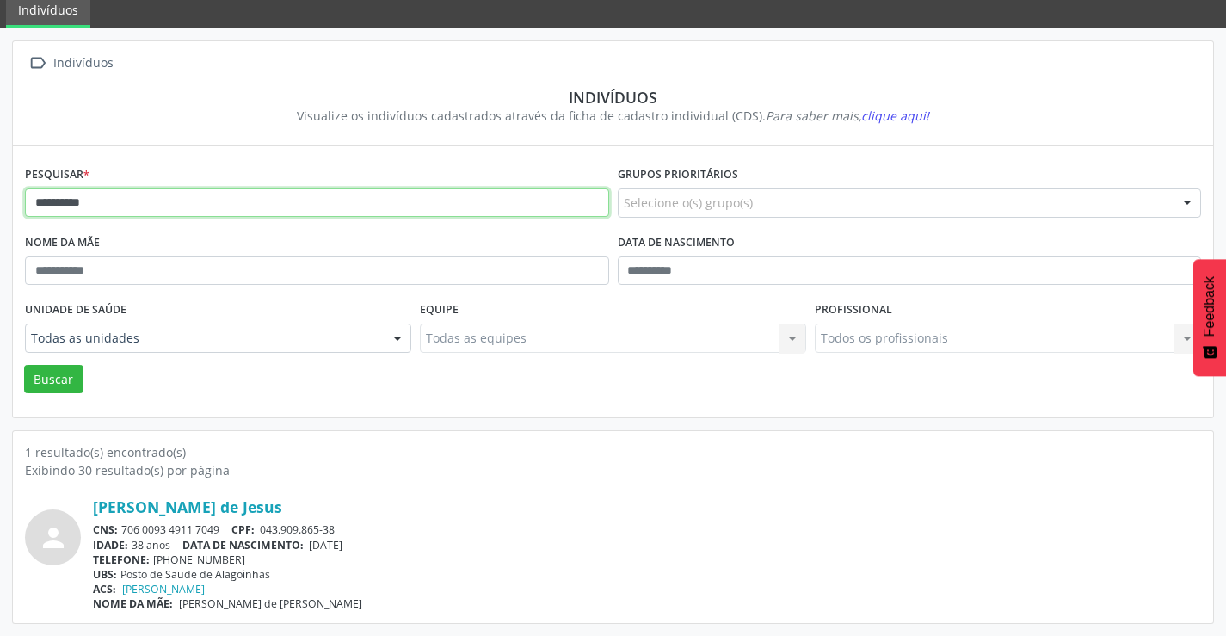
click at [167, 200] on input "**********" at bounding box center [317, 202] width 584 height 29
type input "*"
click at [24, 365] on button "Buscar" at bounding box center [53, 379] width 59 height 29
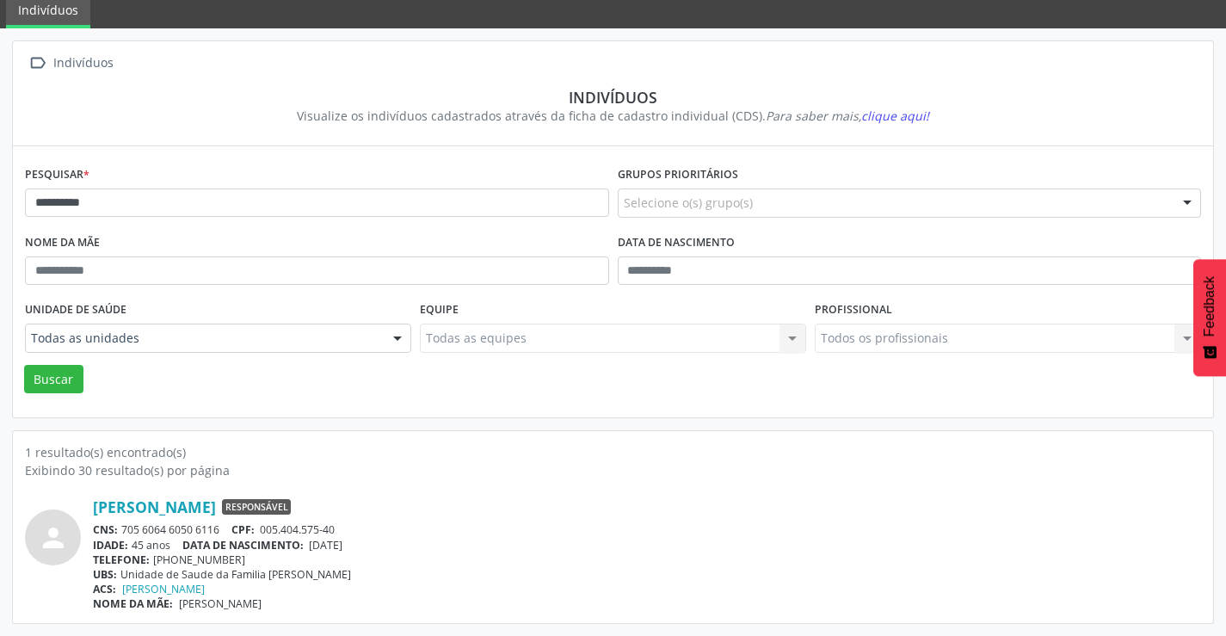
drag, startPoint x: 225, startPoint y: 526, endPoint x: 123, endPoint y: 528, distance: 101.5
click at [123, 528] on div "CNS: 705 6064 6050 6116 CPF: 005.404.575-40" at bounding box center [647, 529] width 1108 height 15
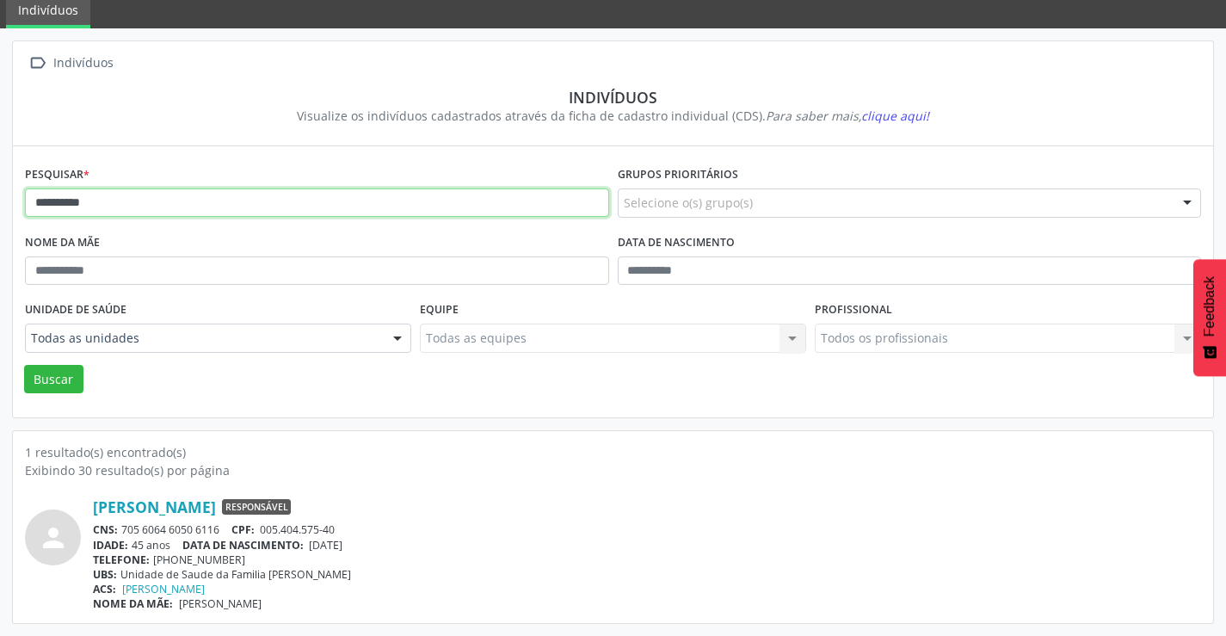
click at [180, 207] on input "**********" at bounding box center [317, 202] width 584 height 29
click at [24, 365] on button "Buscar" at bounding box center [53, 379] width 59 height 29
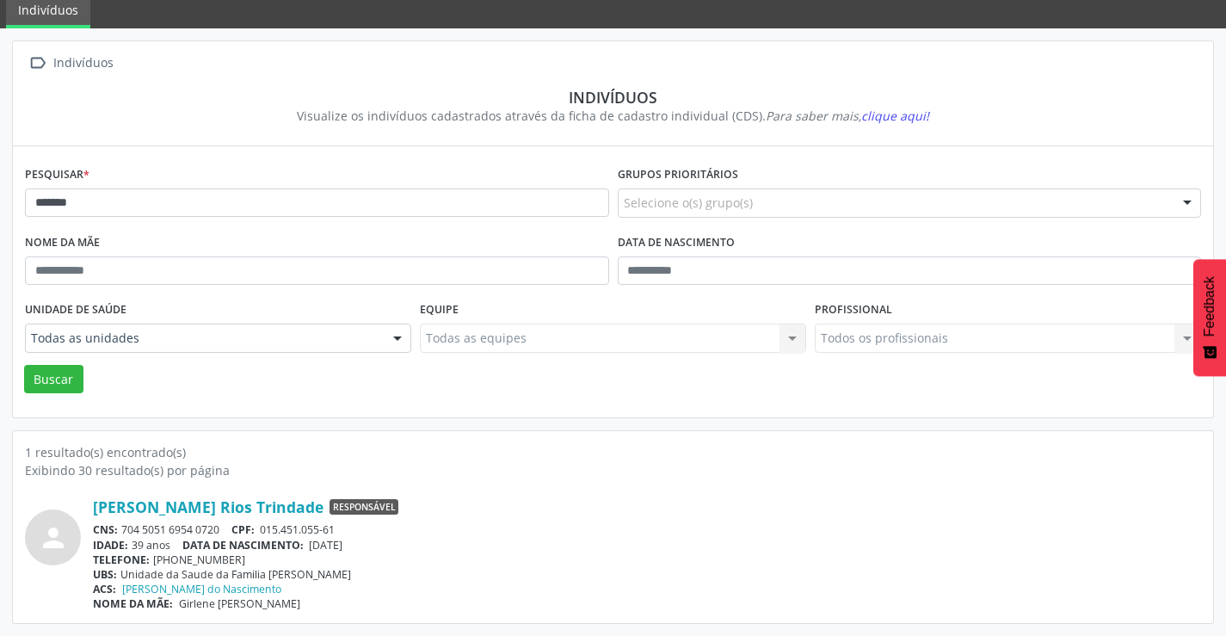
drag, startPoint x: 221, startPoint y: 527, endPoint x: 121, endPoint y: 528, distance: 99.8
click at [121, 528] on div "CNS: 704 5051 6954 0720 CPF: 015.451.055-61" at bounding box center [647, 529] width 1108 height 15
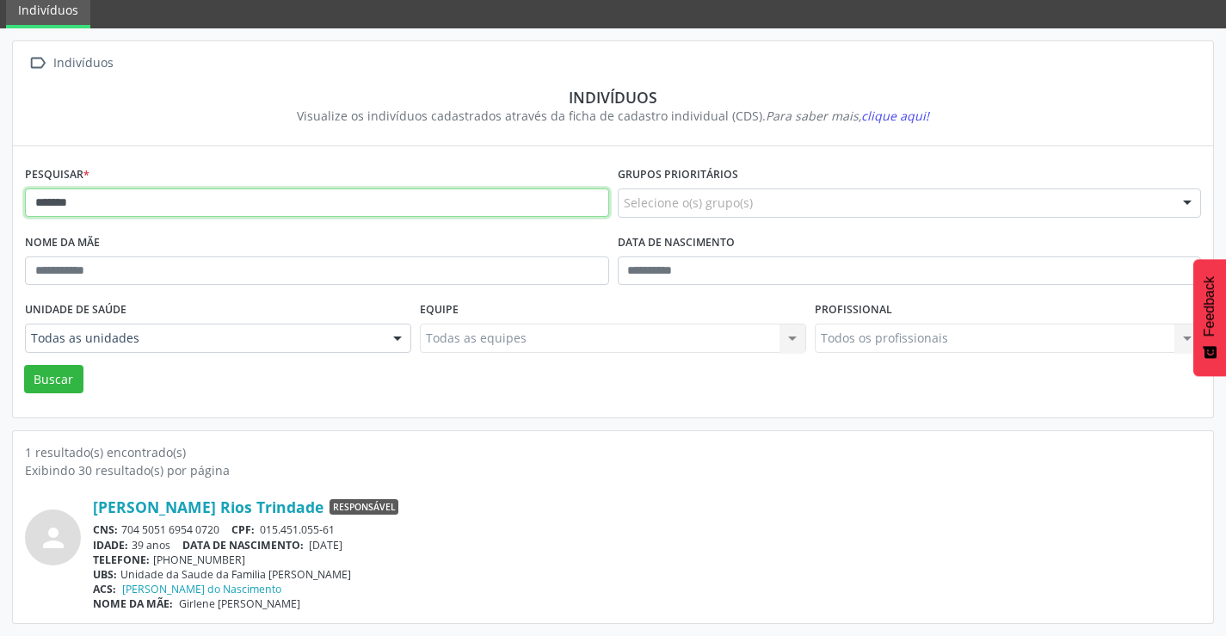
click at [229, 202] on input "*******" at bounding box center [317, 202] width 584 height 29
type input "*"
click at [24, 365] on button "Buscar" at bounding box center [53, 379] width 59 height 29
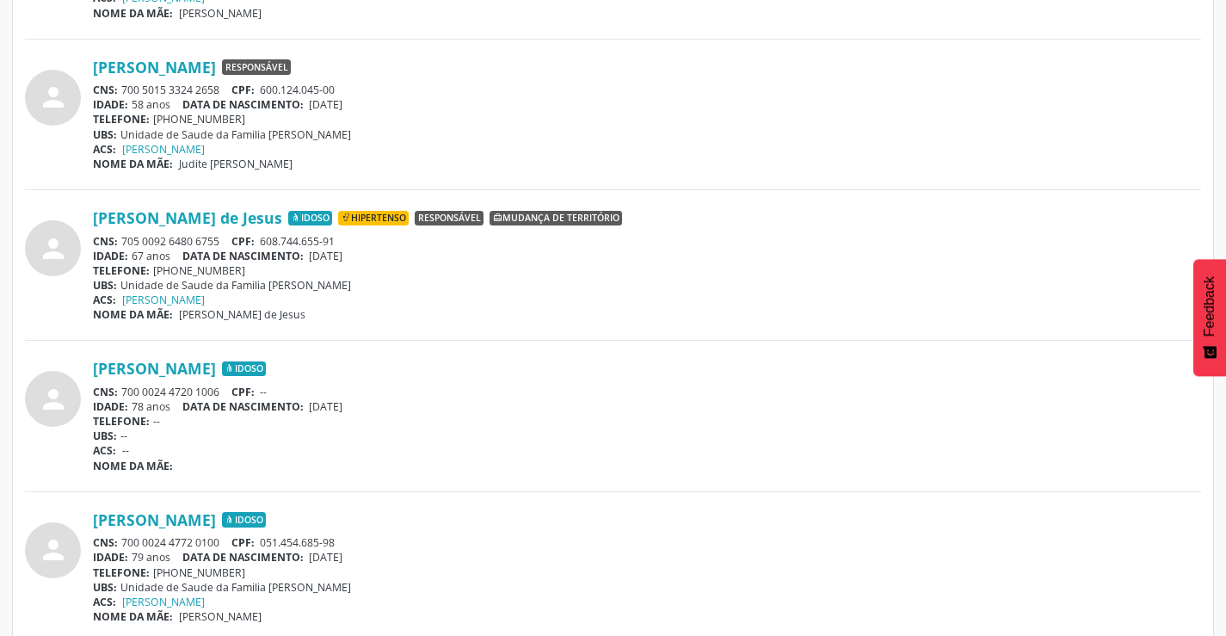
scroll to position [1290, 0]
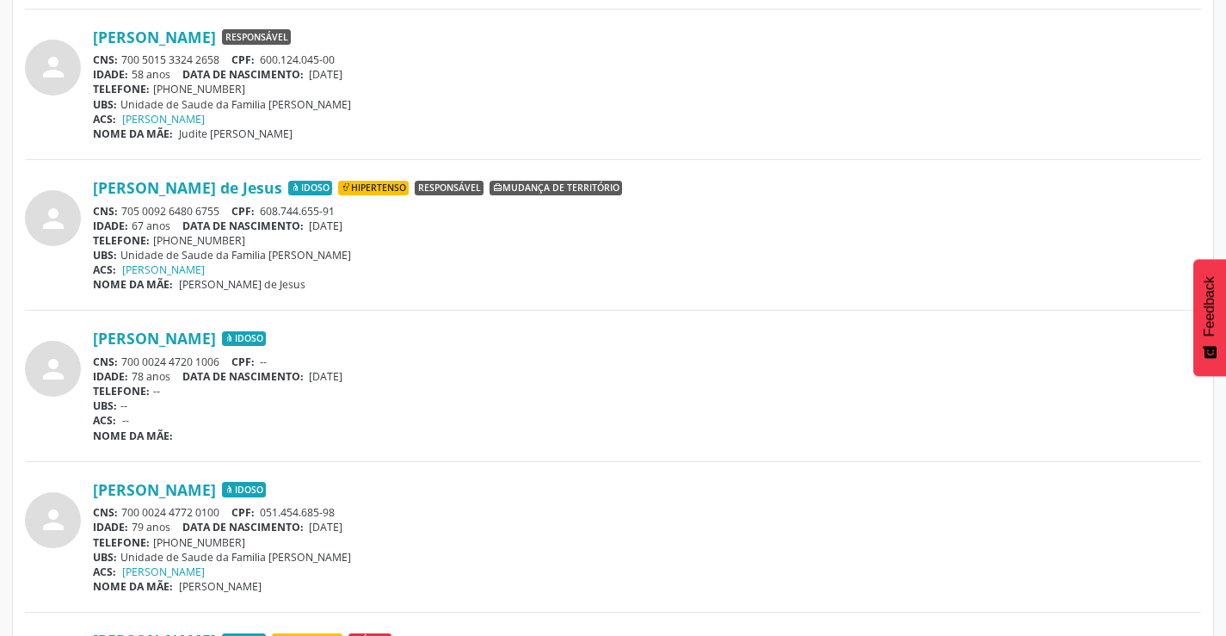
drag, startPoint x: 224, startPoint y: 208, endPoint x: 124, endPoint y: 210, distance: 99.8
click at [124, 210] on div "CNS: 705 0092 6480 6755 CPF: 608.744.655-91" at bounding box center [647, 211] width 1108 height 15
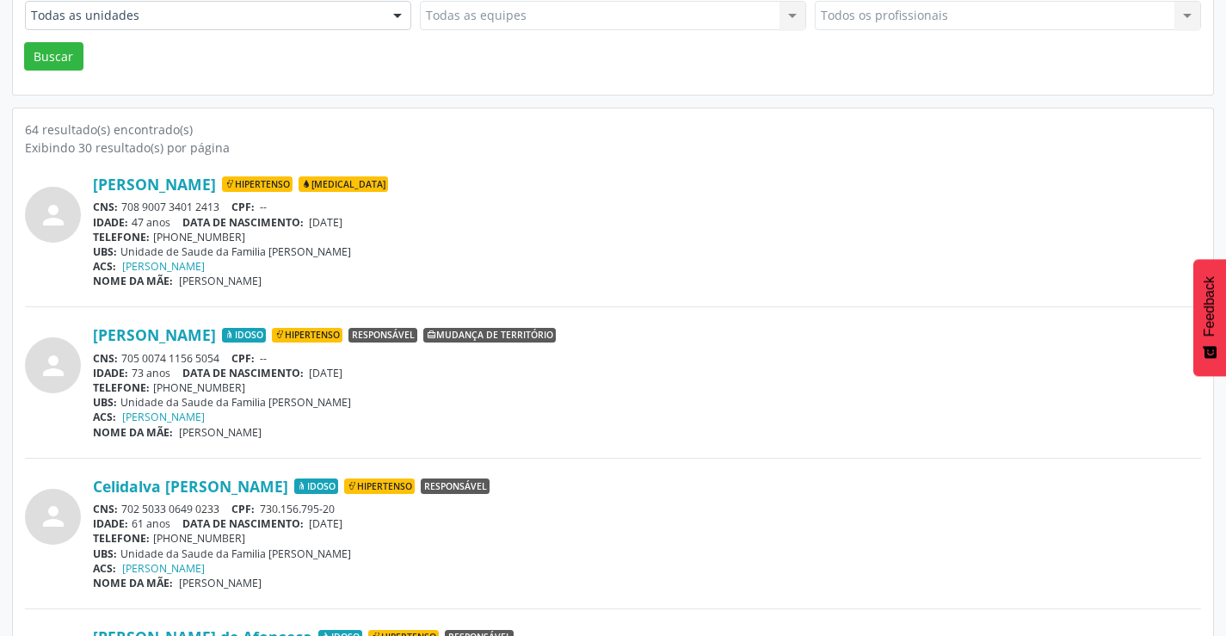
scroll to position [0, 0]
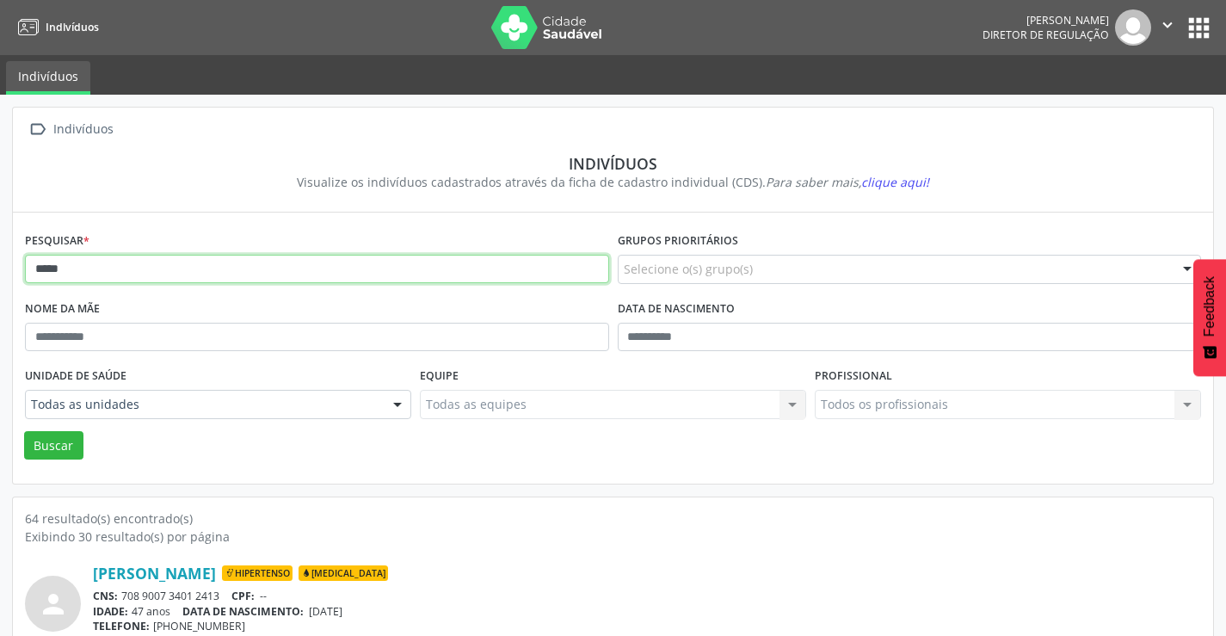
click at [200, 274] on input "*****" at bounding box center [317, 269] width 584 height 29
type input "*"
click at [24, 431] on button "Buscar" at bounding box center [53, 445] width 59 height 29
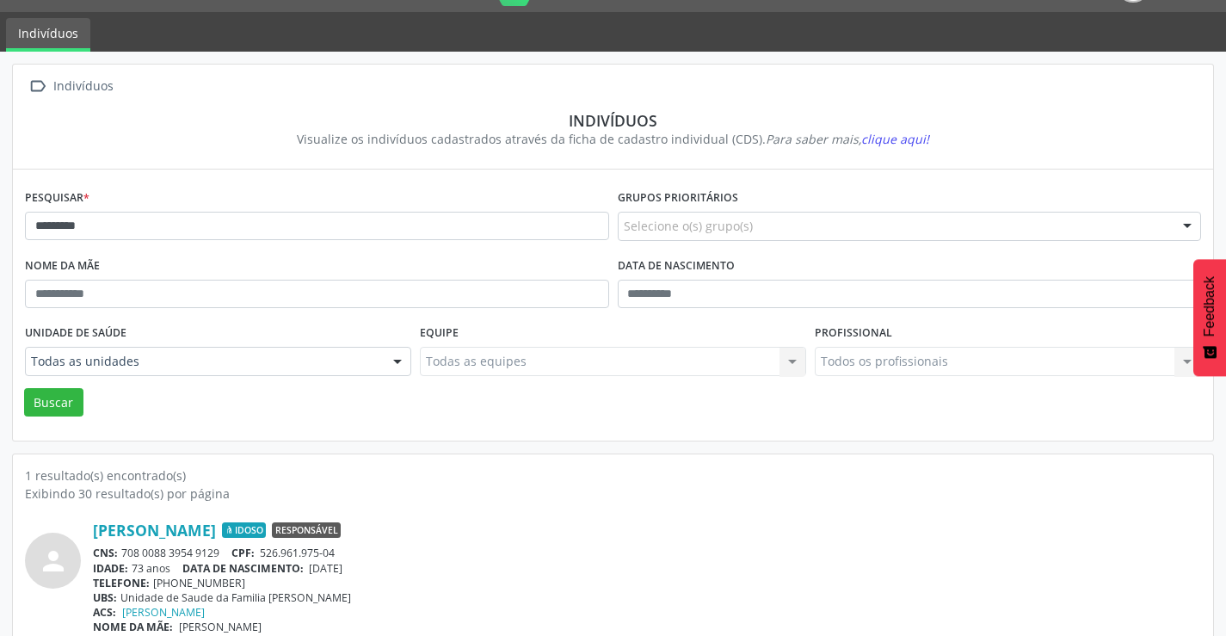
scroll to position [66, 0]
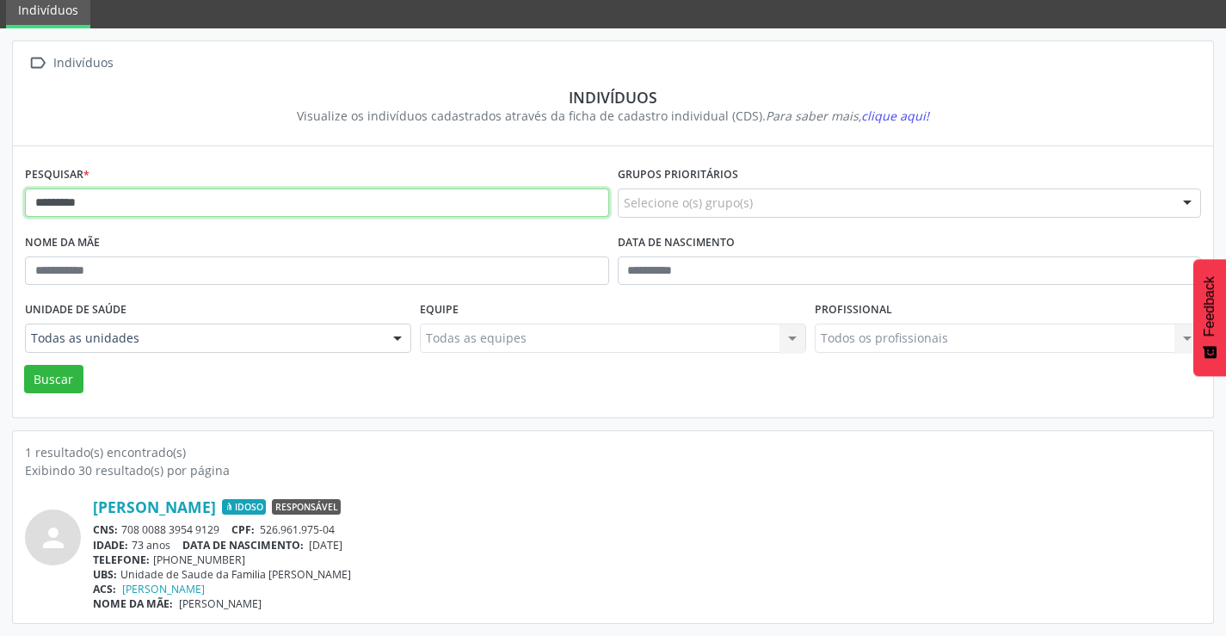
click at [68, 201] on input "*********" at bounding box center [317, 202] width 584 height 29
click at [71, 201] on input "*********" at bounding box center [317, 202] width 584 height 29
click at [24, 365] on button "Buscar" at bounding box center [53, 379] width 59 height 29
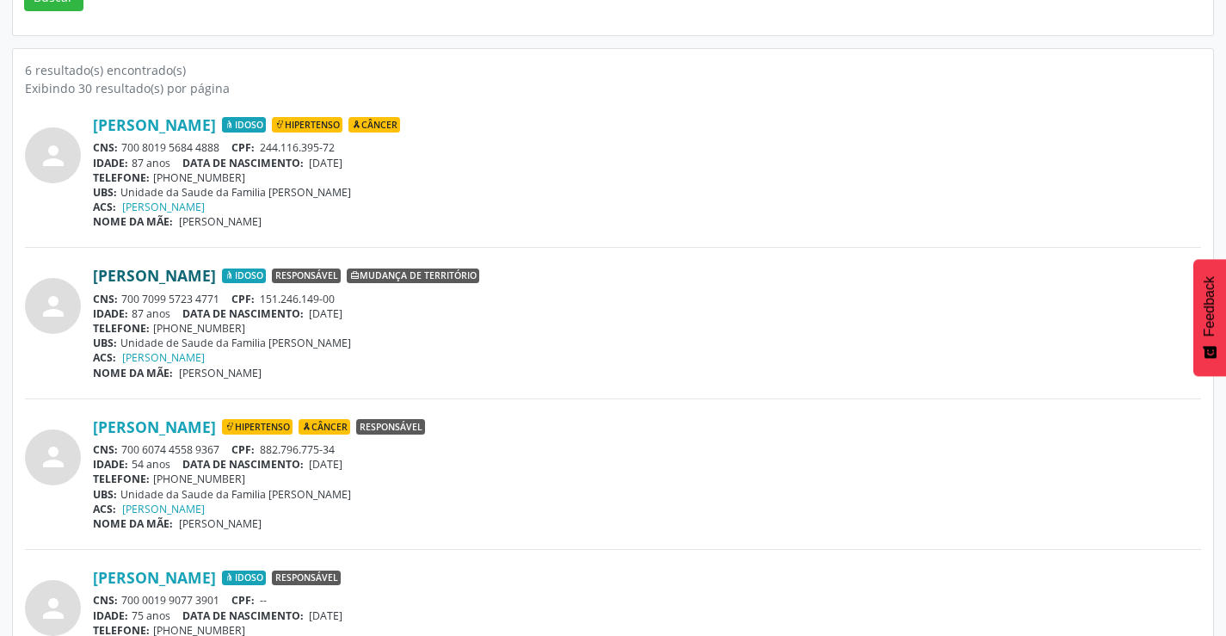
scroll to position [516, 0]
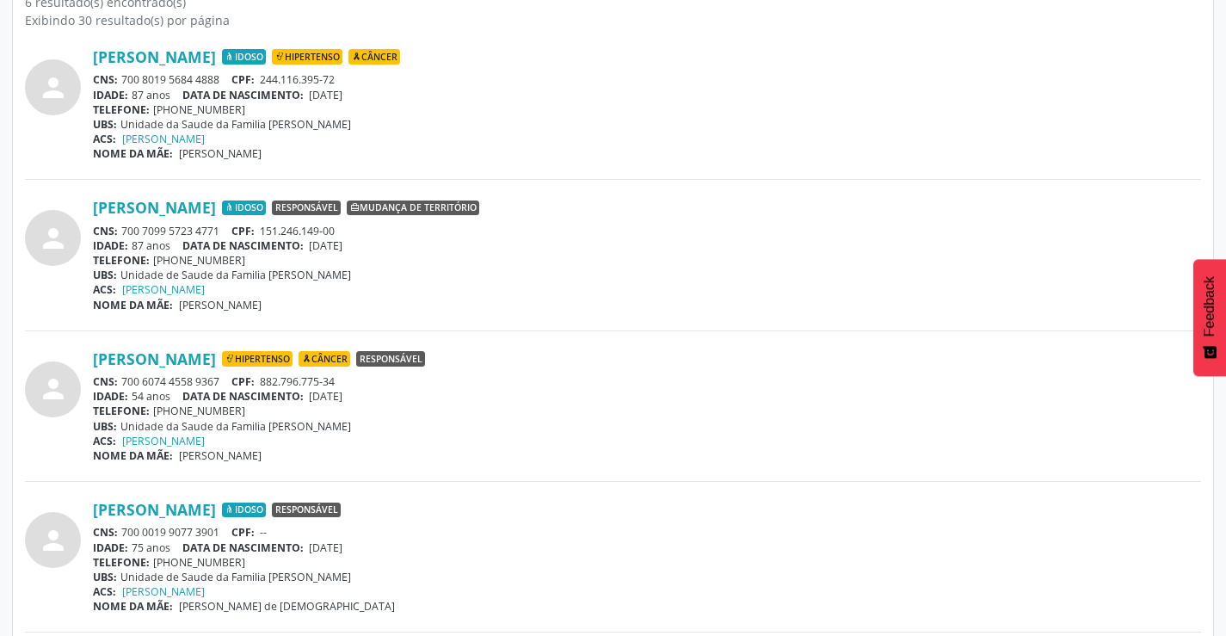
drag, startPoint x: 224, startPoint y: 377, endPoint x: 116, endPoint y: 383, distance: 107.7
click at [116, 383] on div "CNS: 700 6074 4558 9367 CPF: 882.796.775-34" at bounding box center [647, 381] width 1108 height 15
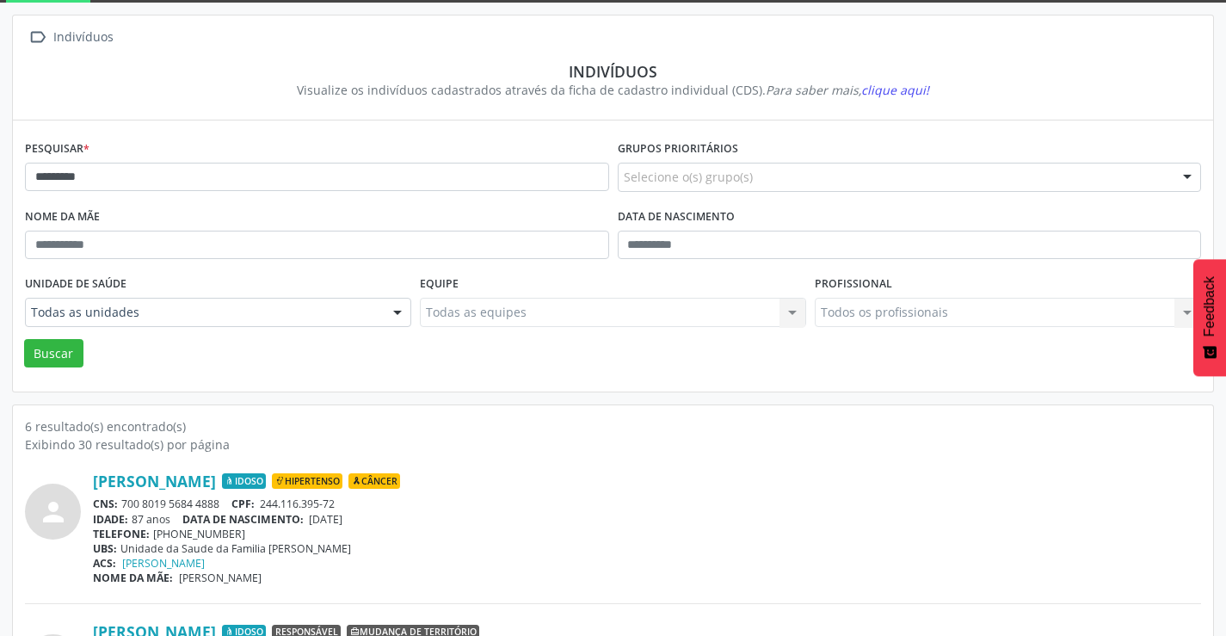
scroll to position [0, 0]
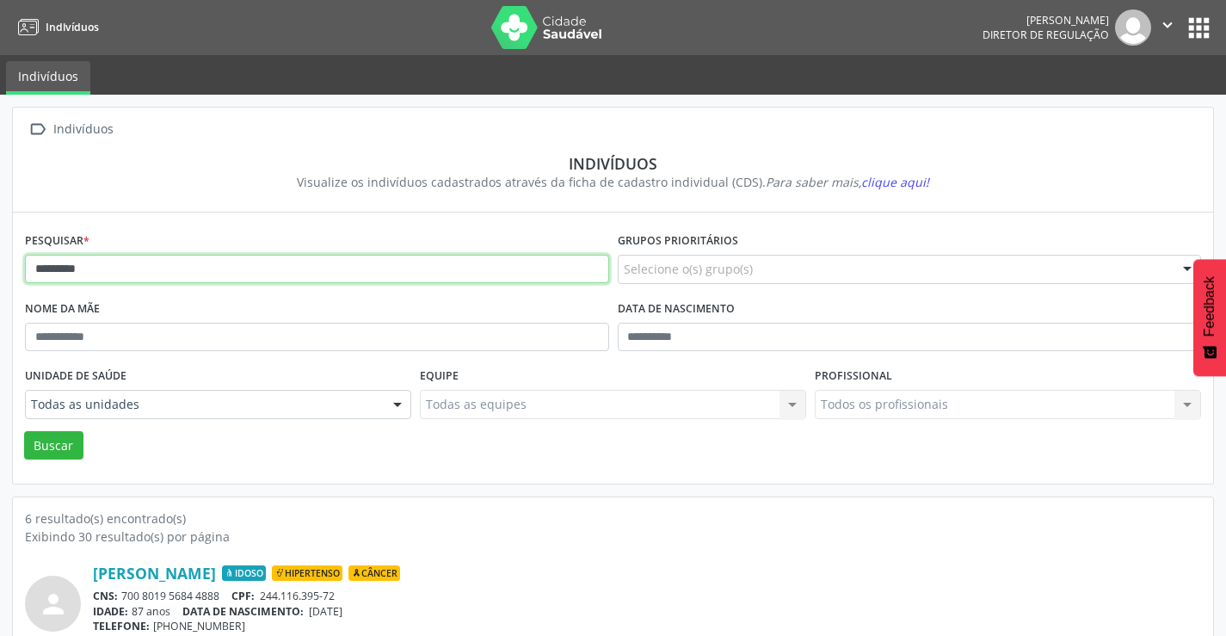
click at [163, 273] on input "*********" at bounding box center [317, 269] width 584 height 29
type input "*"
click at [24, 431] on button "Buscar" at bounding box center [53, 445] width 59 height 29
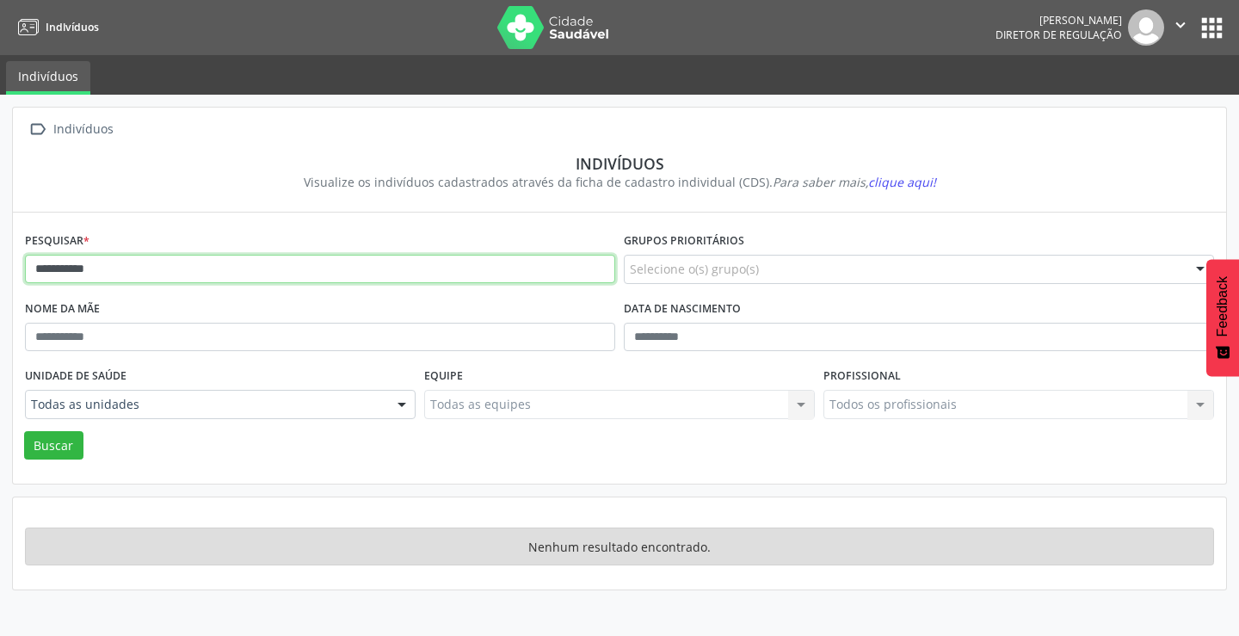
click at [163, 272] on input "**********" at bounding box center [320, 269] width 590 height 29
click at [24, 431] on button "Buscar" at bounding box center [53, 445] width 59 height 29
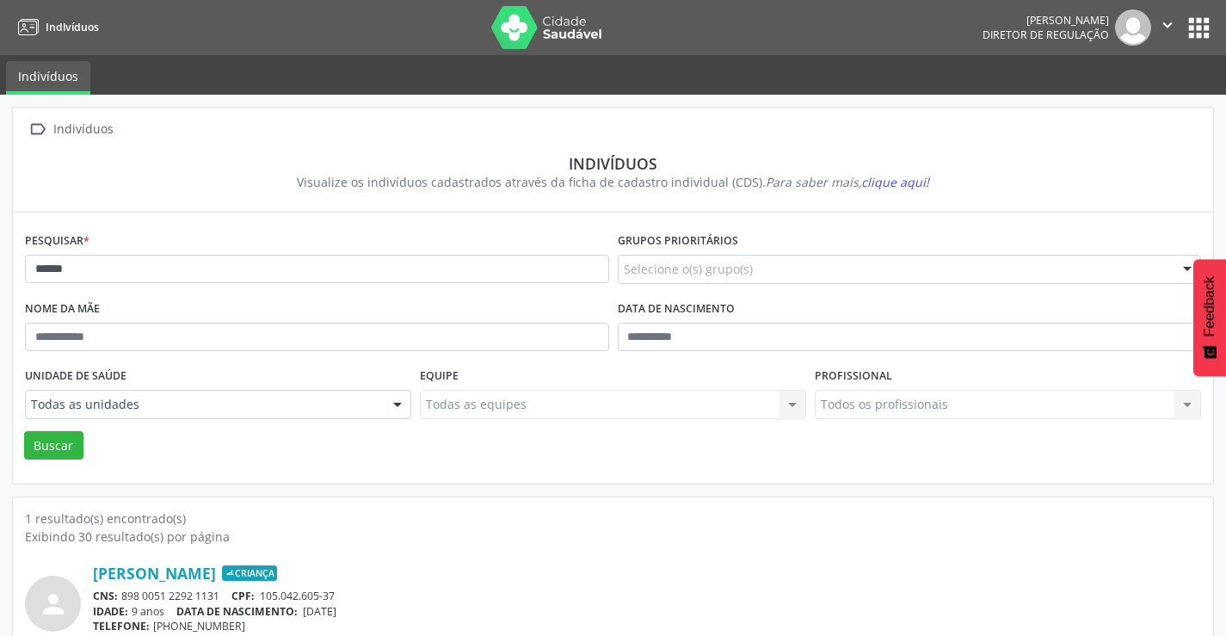
drag, startPoint x: 228, startPoint y: 594, endPoint x: 121, endPoint y: 596, distance: 106.7
click at [121, 596] on div "CNS: 898 0051 2292 1131 CPF: 105.042.605-37" at bounding box center [647, 595] width 1108 height 15
click at [206, 268] on input "*****" at bounding box center [317, 269] width 584 height 29
type input "*"
click at [24, 431] on button "Buscar" at bounding box center [53, 445] width 59 height 29
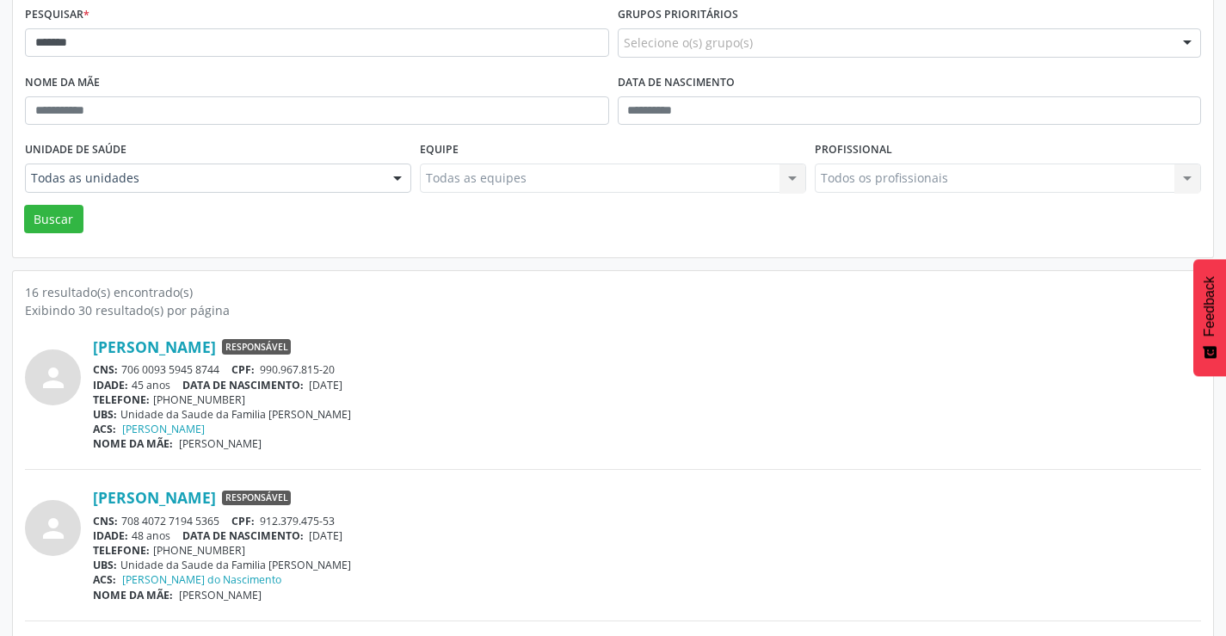
scroll to position [258, 0]
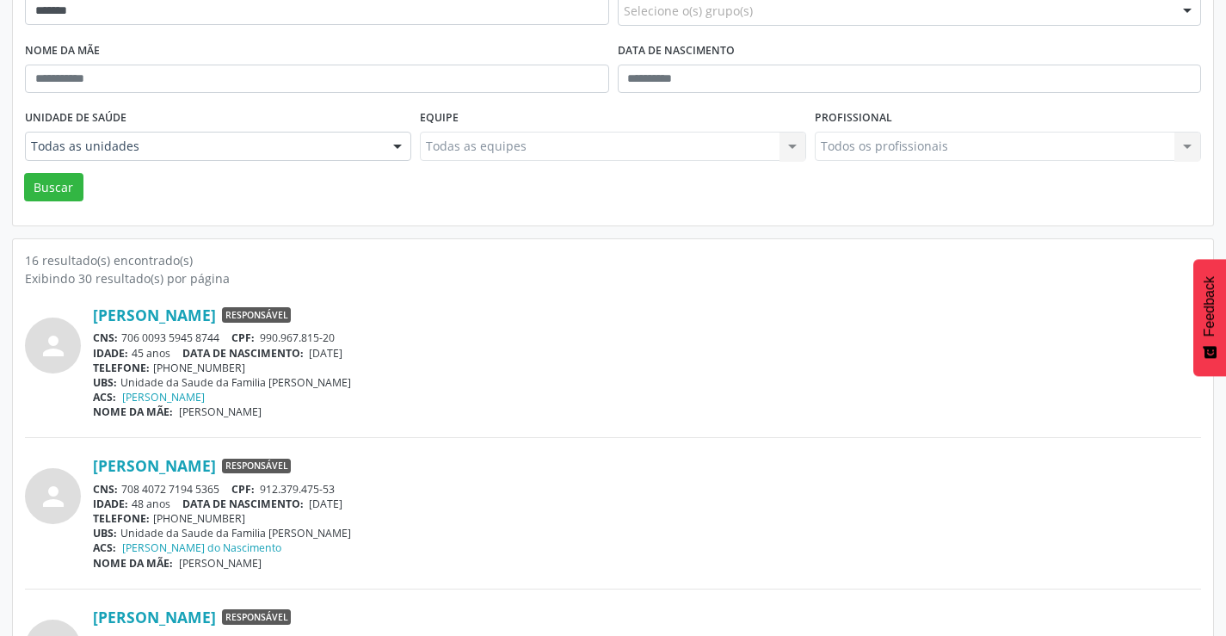
drag, startPoint x: 225, startPoint y: 335, endPoint x: 120, endPoint y: 335, distance: 105.8
click at [120, 335] on div "CNS: 706 0093 5945 8744 CPF: 990.967.815-20" at bounding box center [647, 337] width 1108 height 15
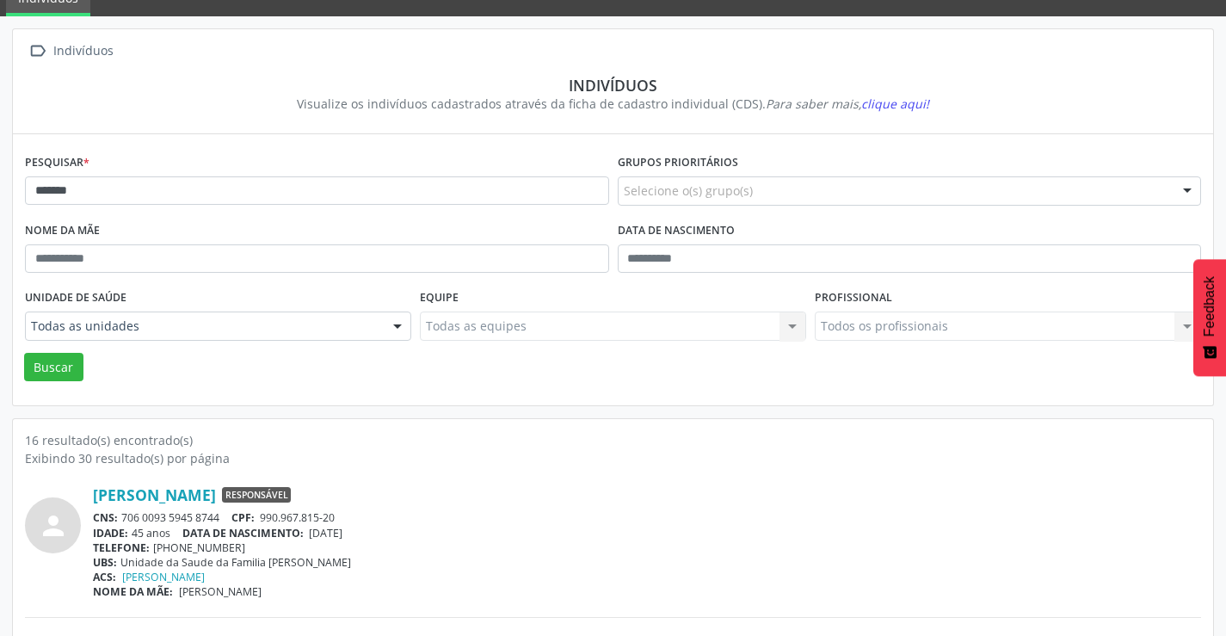
scroll to position [0, 0]
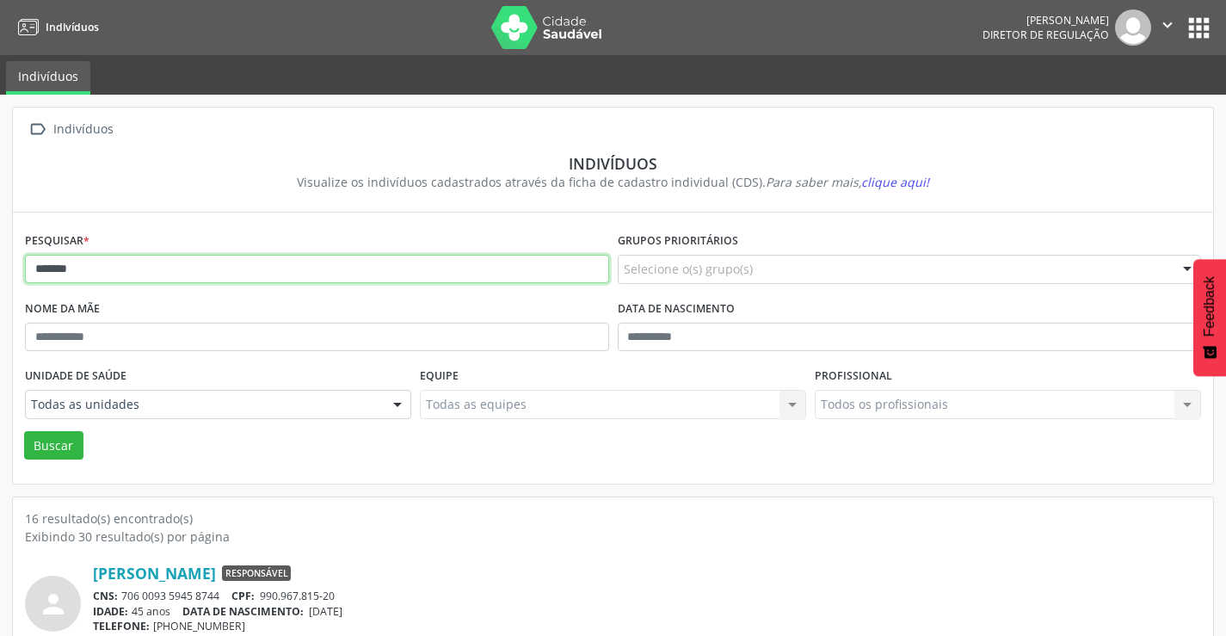
click at [145, 257] on input "*******" at bounding box center [317, 269] width 584 height 29
type input "*"
click at [24, 431] on button "Buscar" at bounding box center [53, 445] width 59 height 29
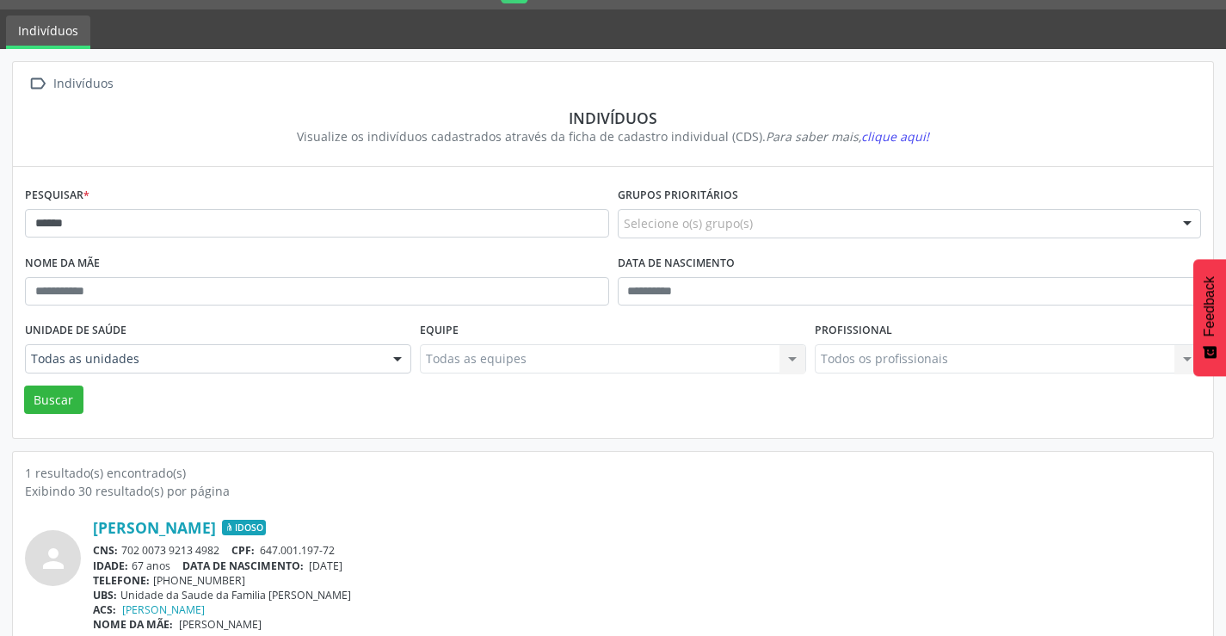
scroll to position [66, 0]
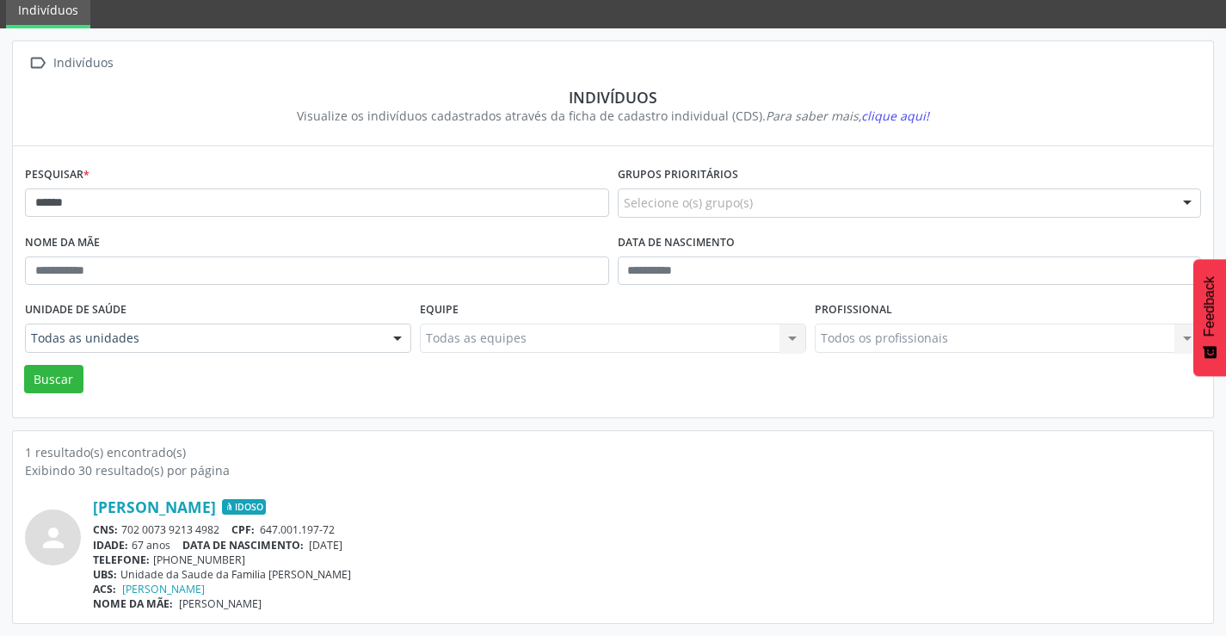
drag, startPoint x: 226, startPoint y: 525, endPoint x: 127, endPoint y: 527, distance: 99.0
click at [127, 527] on div "CNS: 702 0073 9213 4982 CPF: 647.001.197-72" at bounding box center [647, 529] width 1108 height 15
drag, startPoint x: 497, startPoint y: 518, endPoint x: 219, endPoint y: 533, distance: 279.1
click at [471, 518] on div "[PERSON_NAME] Idoso CNS: 702 0073 9213 4982 CPF: 647.001.197-72 IDADE: 67 anos …" at bounding box center [647, 554] width 1108 height 114
drag, startPoint x: 225, startPoint y: 524, endPoint x: 125, endPoint y: 529, distance: 99.9
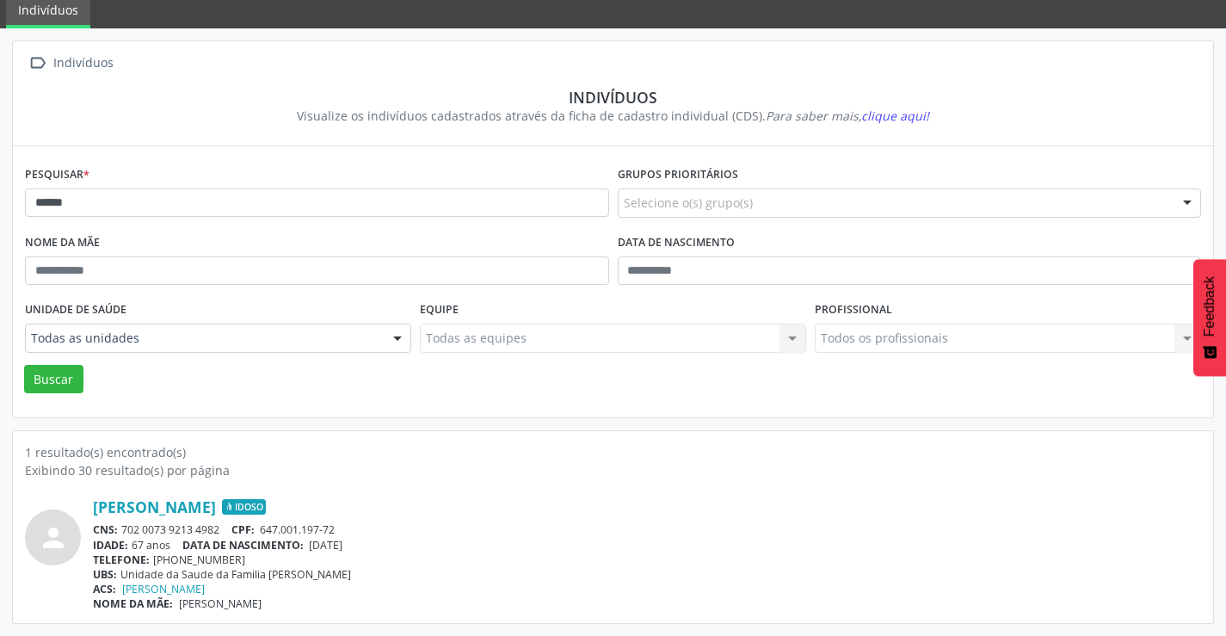
click at [125, 529] on div "CNS: 702 0073 9213 4982 CPF: 647.001.197-72" at bounding box center [647, 529] width 1108 height 15
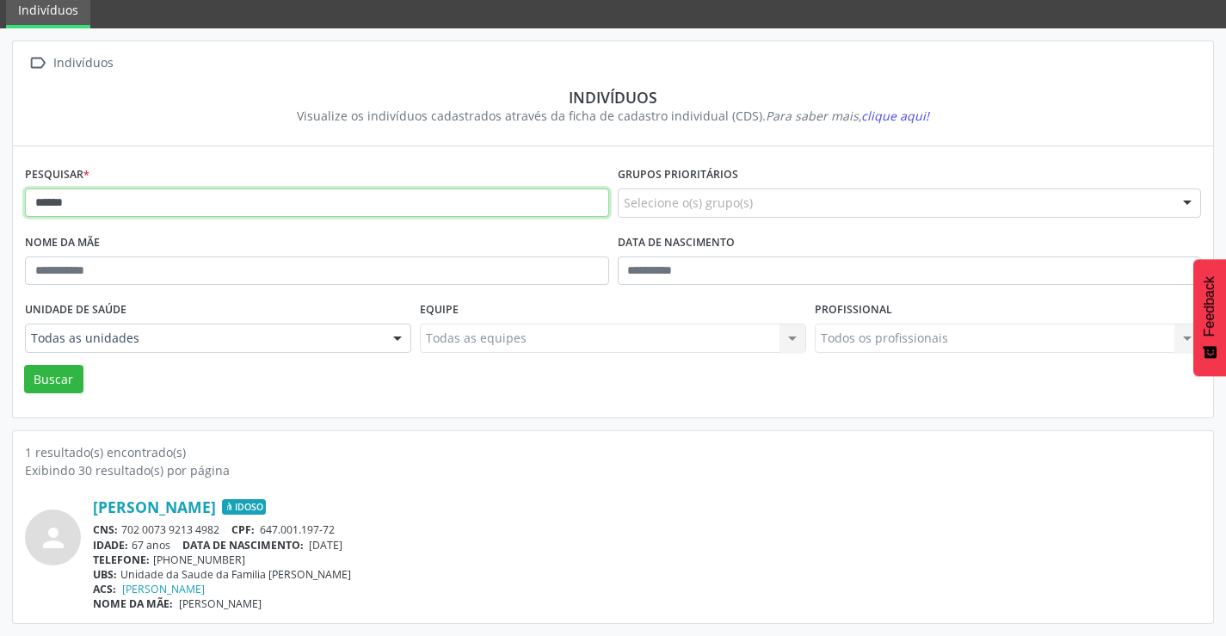
click at [170, 204] on input "******" at bounding box center [317, 202] width 584 height 29
type input "*"
click at [24, 365] on button "Buscar" at bounding box center [53, 379] width 59 height 29
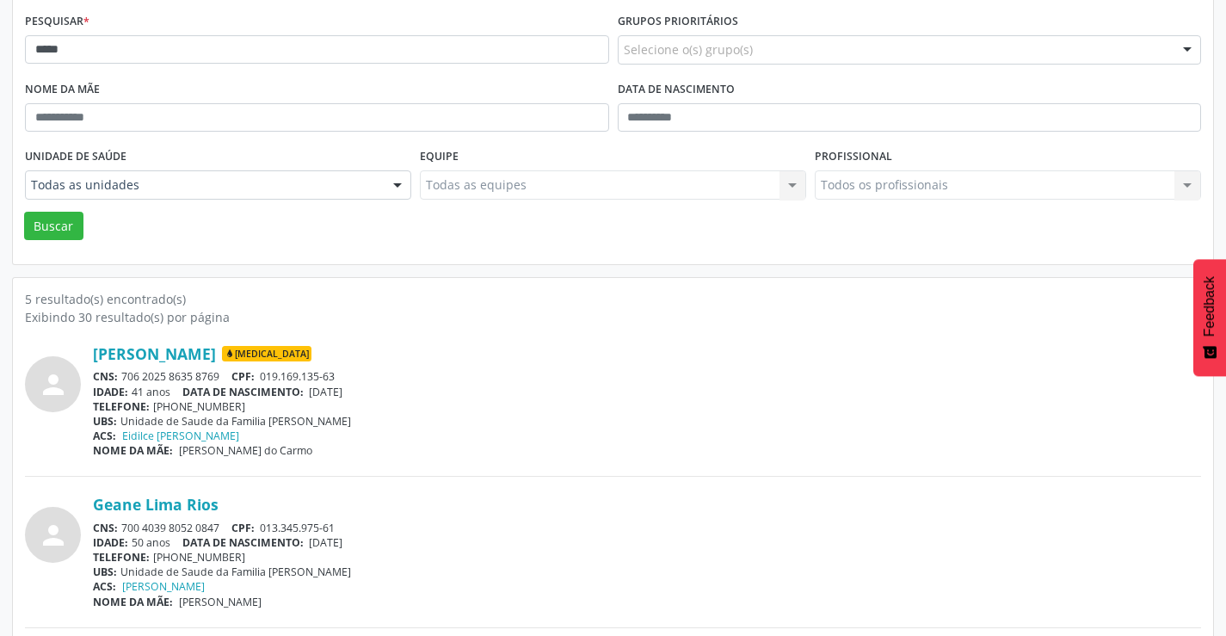
scroll to position [258, 0]
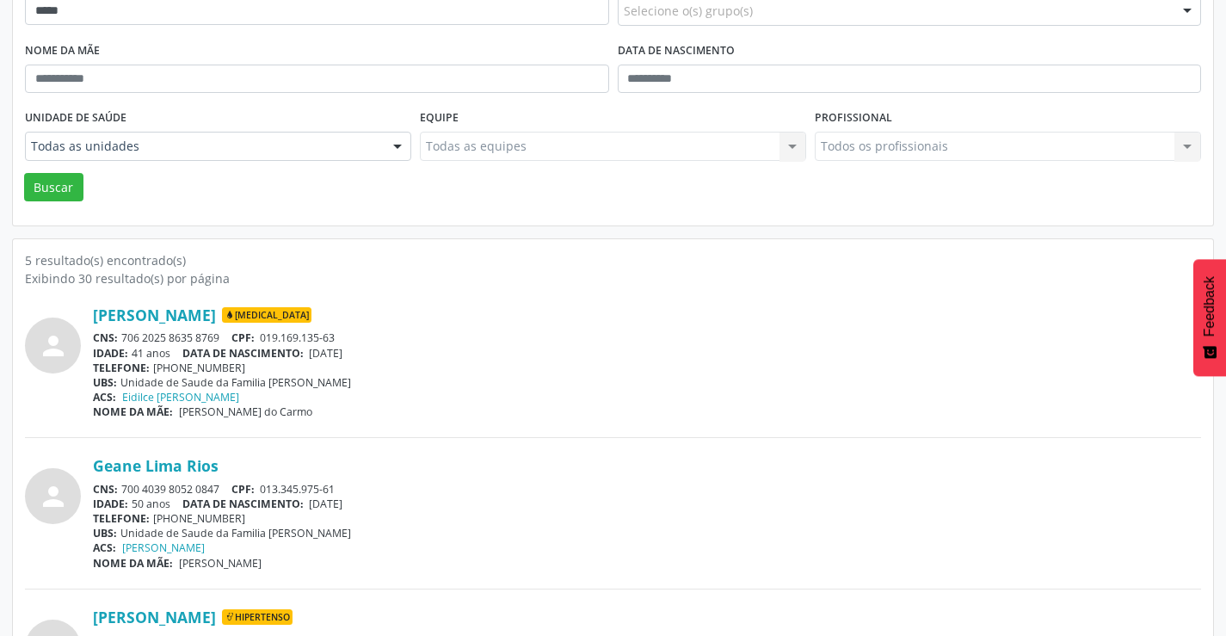
drag, startPoint x: 225, startPoint y: 334, endPoint x: 138, endPoint y: 341, distance: 87.2
click at [139, 342] on div "CNS: 706 2025 8635 8769 CPF: 019.169.135-63" at bounding box center [647, 337] width 1108 height 15
drag, startPoint x: 547, startPoint y: 329, endPoint x: 121, endPoint y: 366, distance: 427.3
click at [476, 331] on div "[PERSON_NAME] [MEDICAL_DATA] CNS: 706 2025 8635 8769 CPF: 019.169.135-63 IDADE:…" at bounding box center [647, 362] width 1108 height 114
drag, startPoint x: 225, startPoint y: 335, endPoint x: 123, endPoint y: 342, distance: 101.7
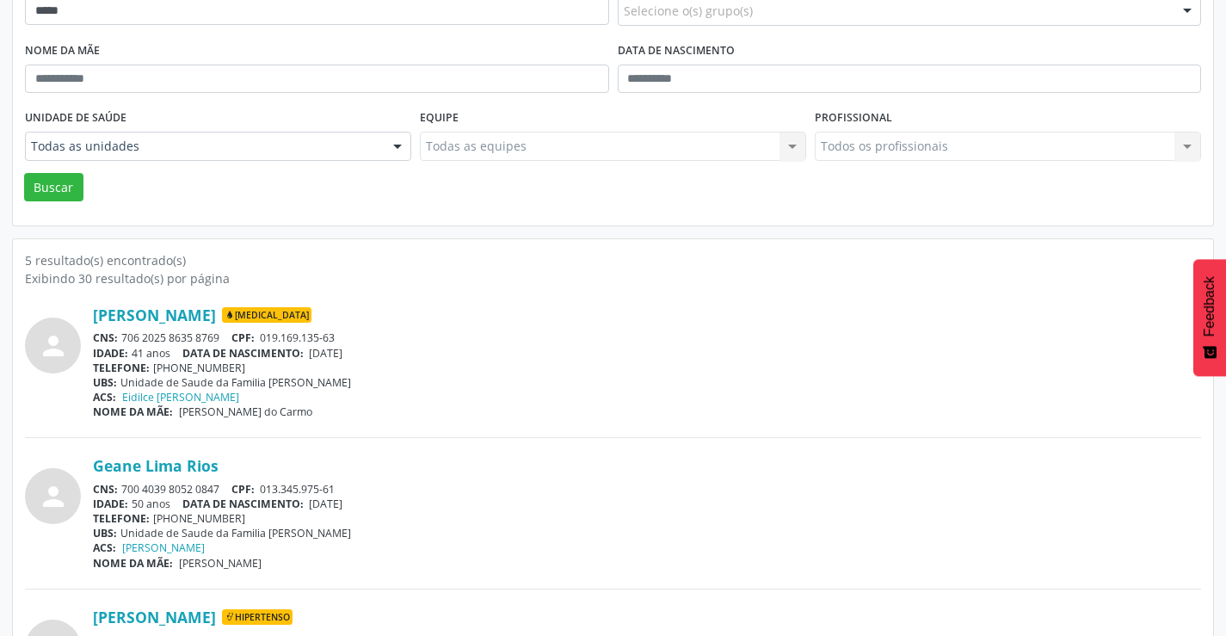
click at [123, 342] on div "CNS: 706 2025 8635 8769 CPF: 019.169.135-63" at bounding box center [647, 337] width 1108 height 15
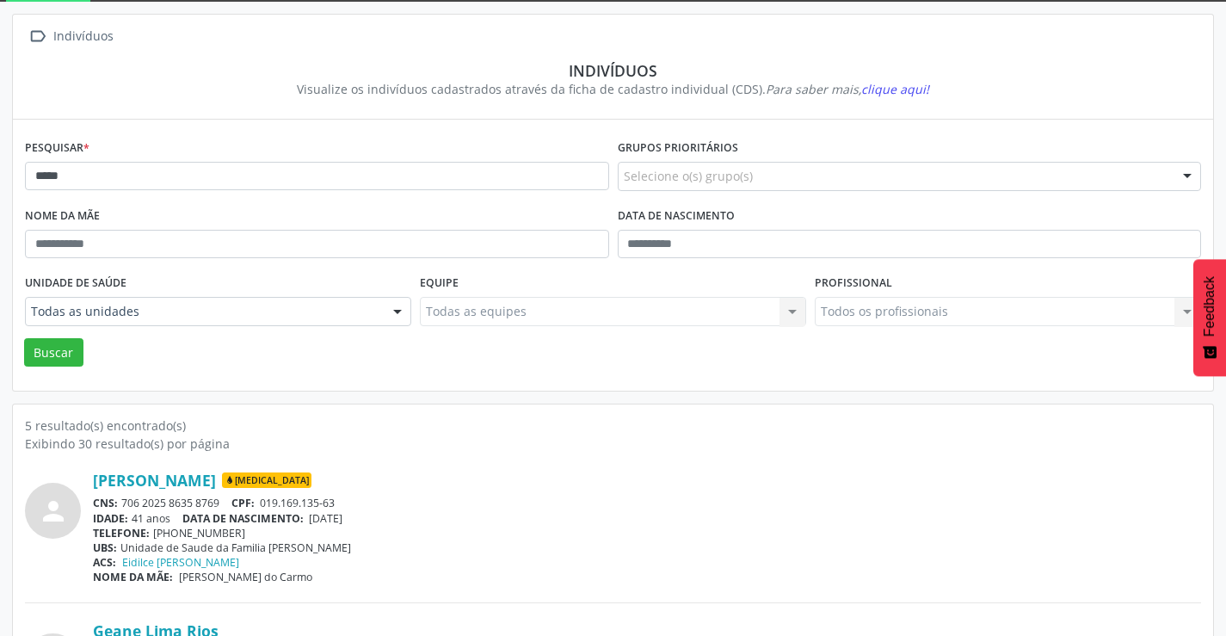
scroll to position [86, 0]
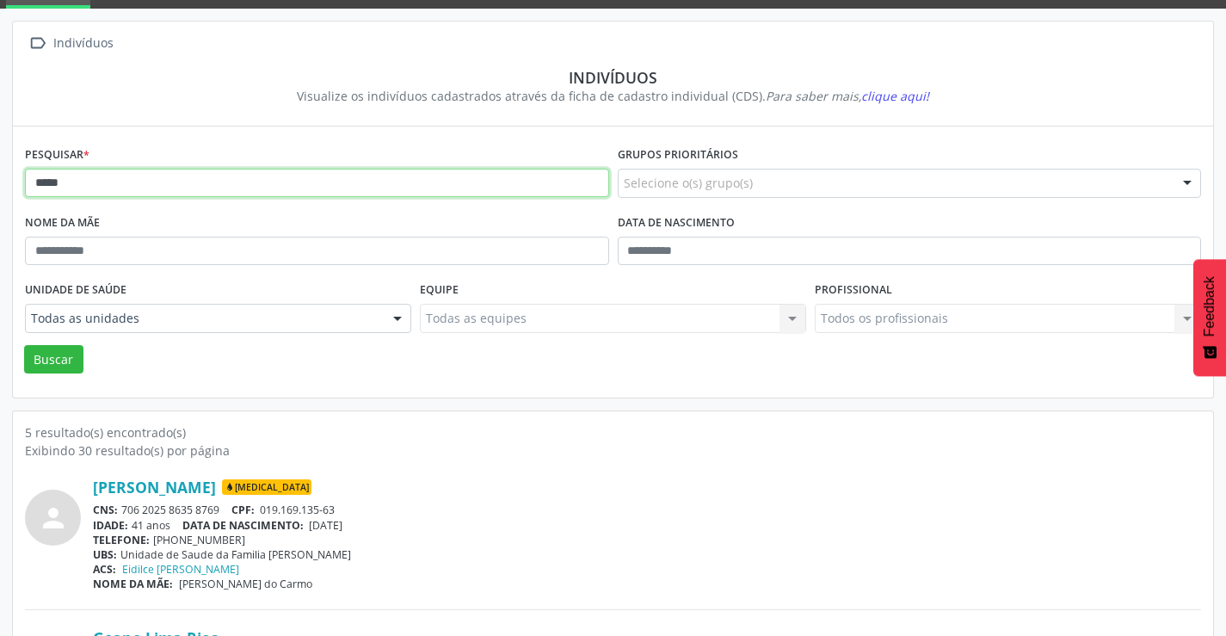
click at [157, 187] on input "*****" at bounding box center [317, 183] width 584 height 29
type input "*"
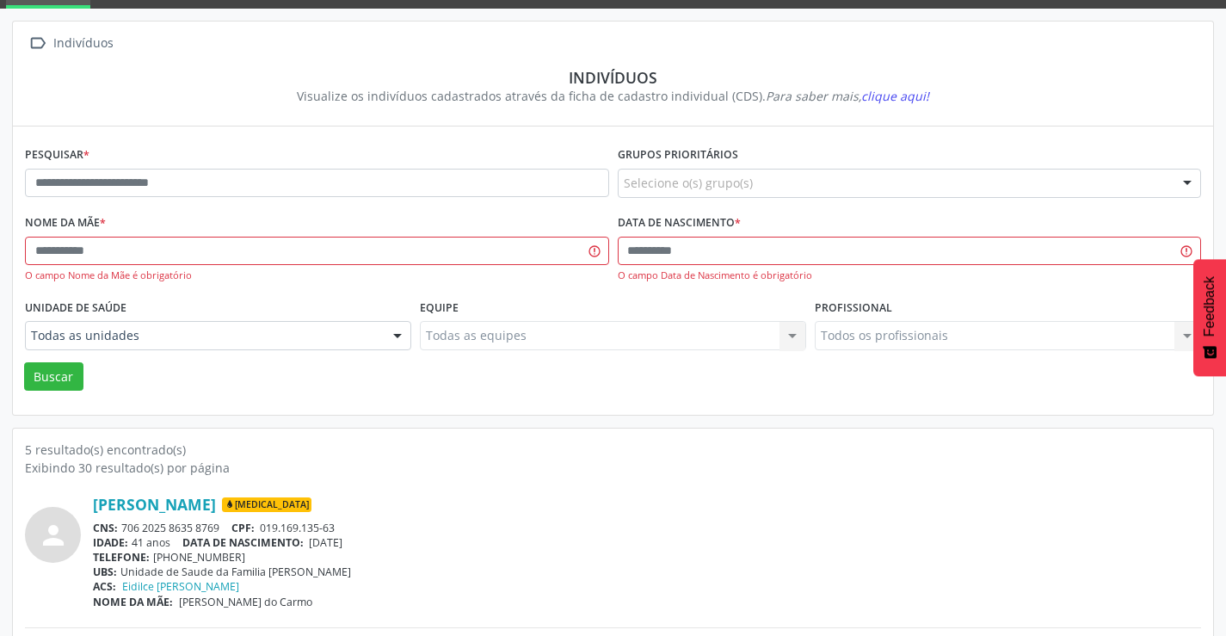
drag, startPoint x: 222, startPoint y: 528, endPoint x: 120, endPoint y: 528, distance: 101.5
click at [120, 528] on div "CNS: 706 2025 8635 8769 CPF: 019.169.135-63" at bounding box center [647, 527] width 1108 height 15
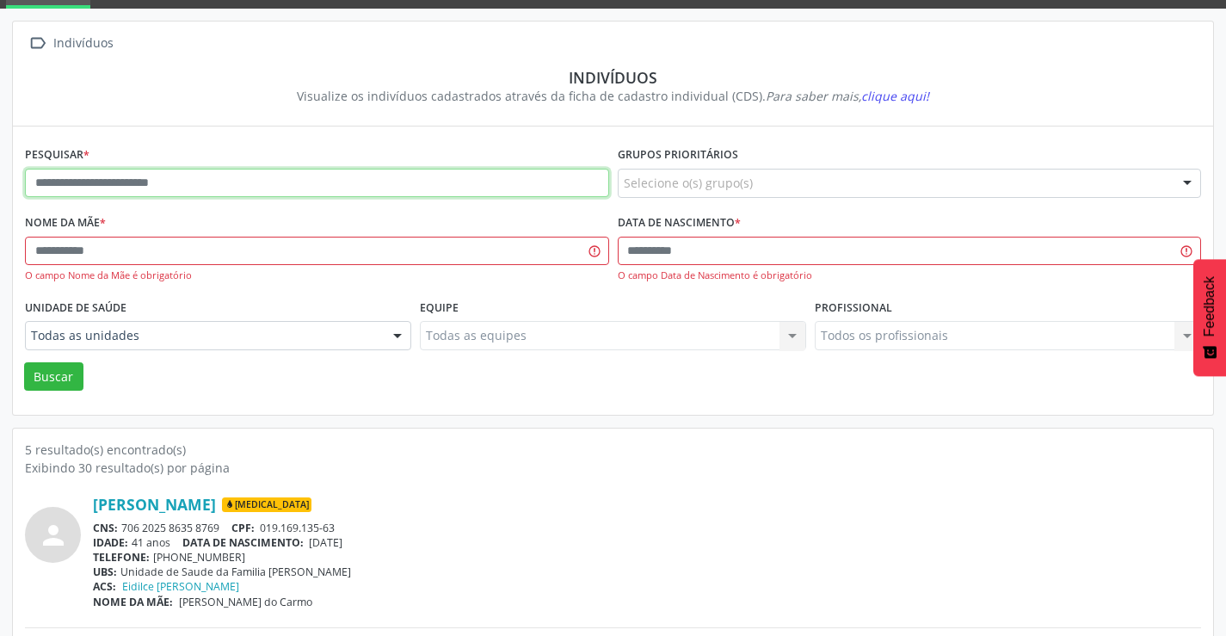
click at [276, 184] on input "text" at bounding box center [317, 183] width 584 height 29
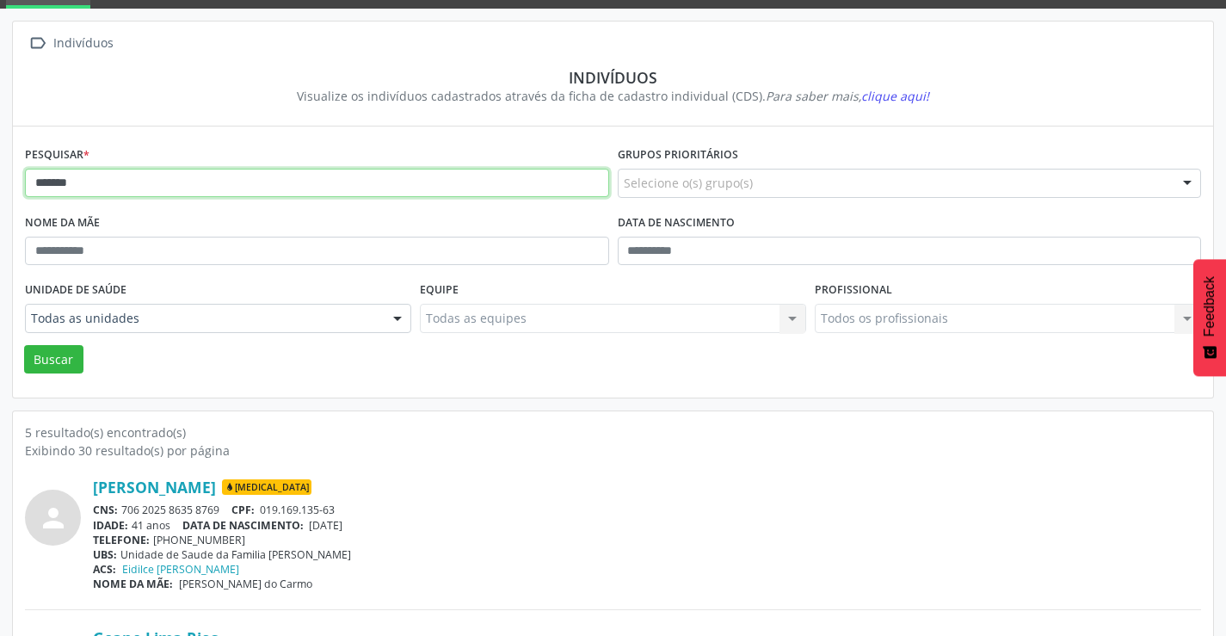
click at [24, 345] on button "Buscar" at bounding box center [53, 359] width 59 height 29
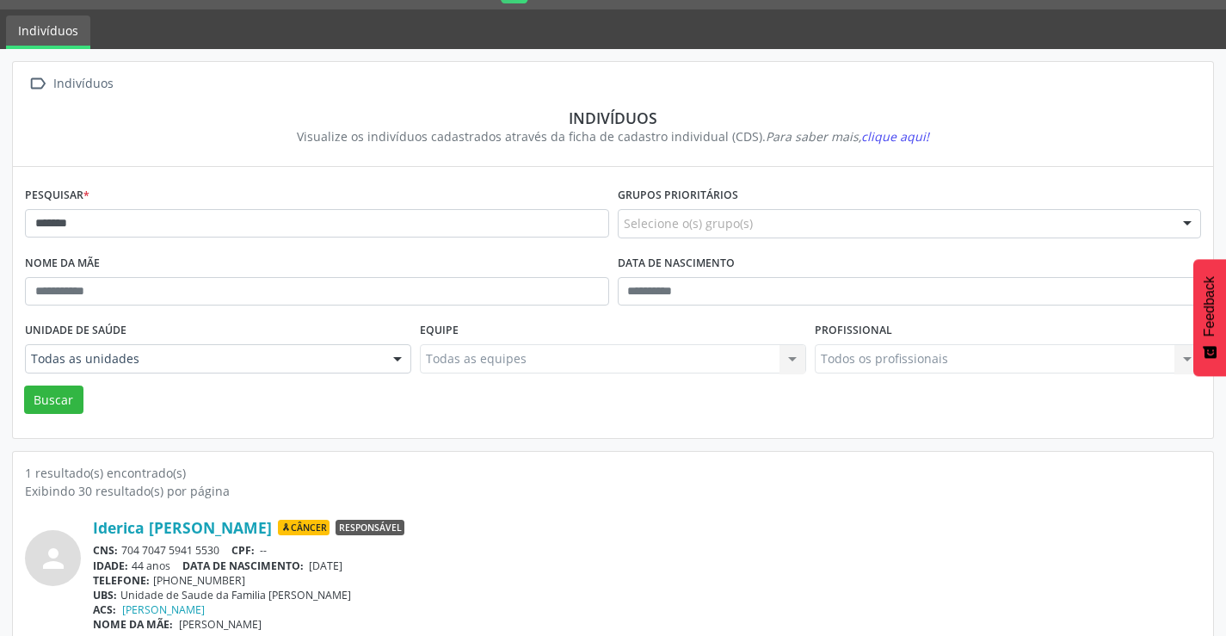
scroll to position [66, 0]
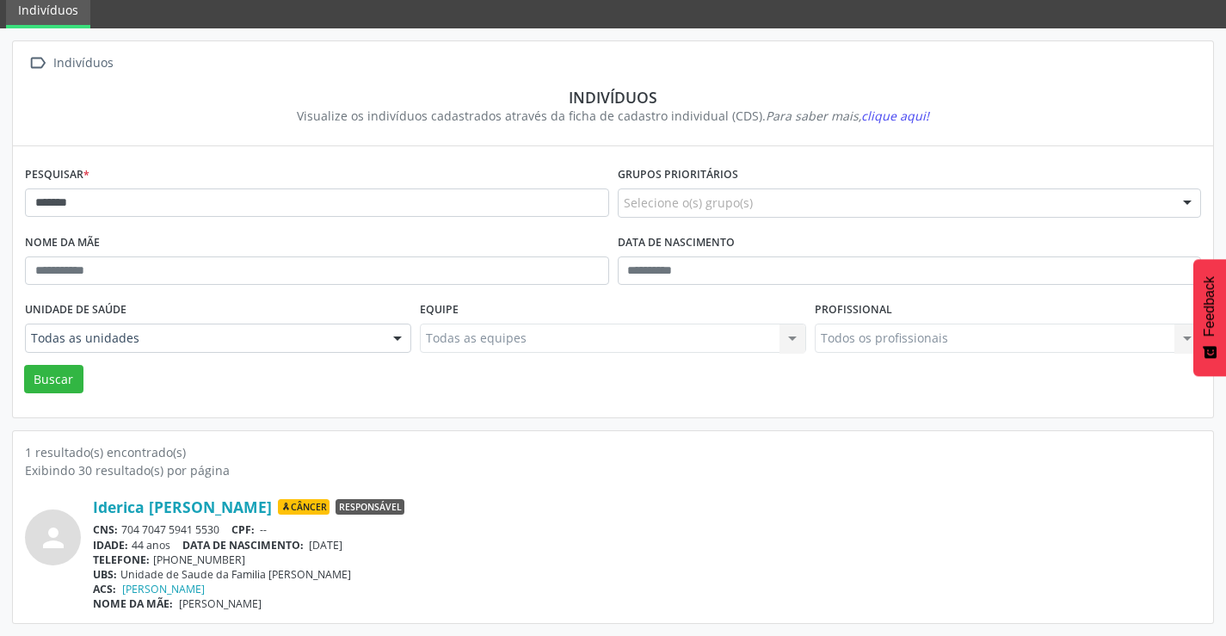
drag, startPoint x: 229, startPoint y: 526, endPoint x: 121, endPoint y: 526, distance: 107.5
click at [121, 526] on div "CNS: 704 7047 5941 5530 CPF: --" at bounding box center [647, 529] width 1108 height 15
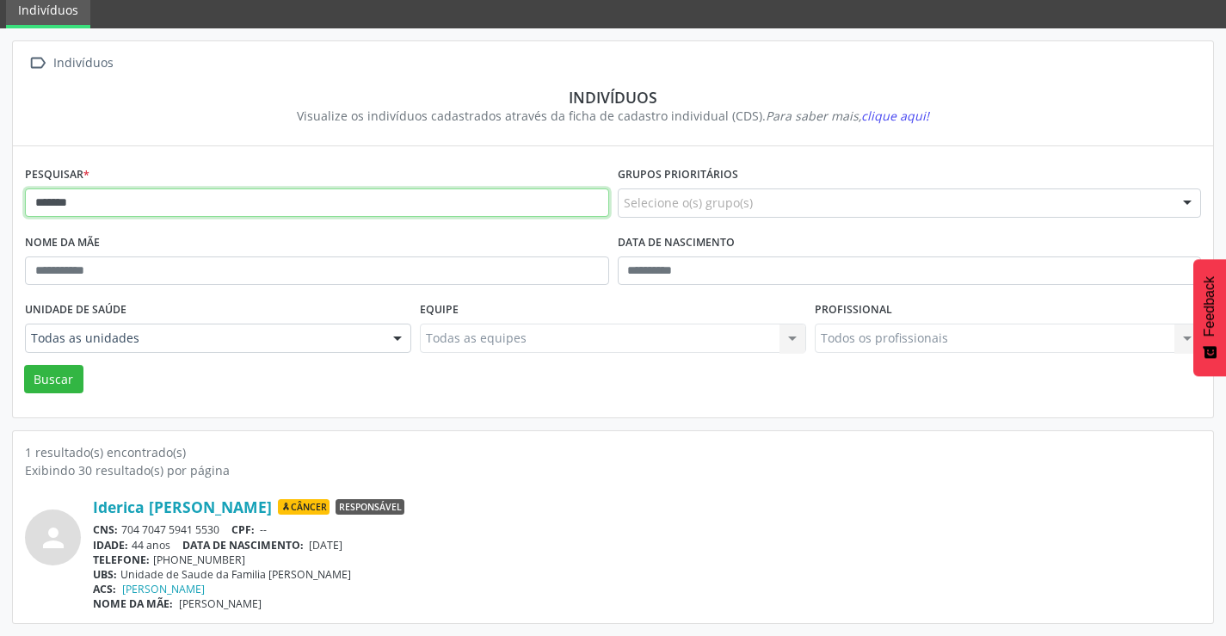
click at [145, 194] on input "*******" at bounding box center [317, 202] width 584 height 29
type input "*"
click at [24, 365] on button "Buscar" at bounding box center [53, 379] width 59 height 29
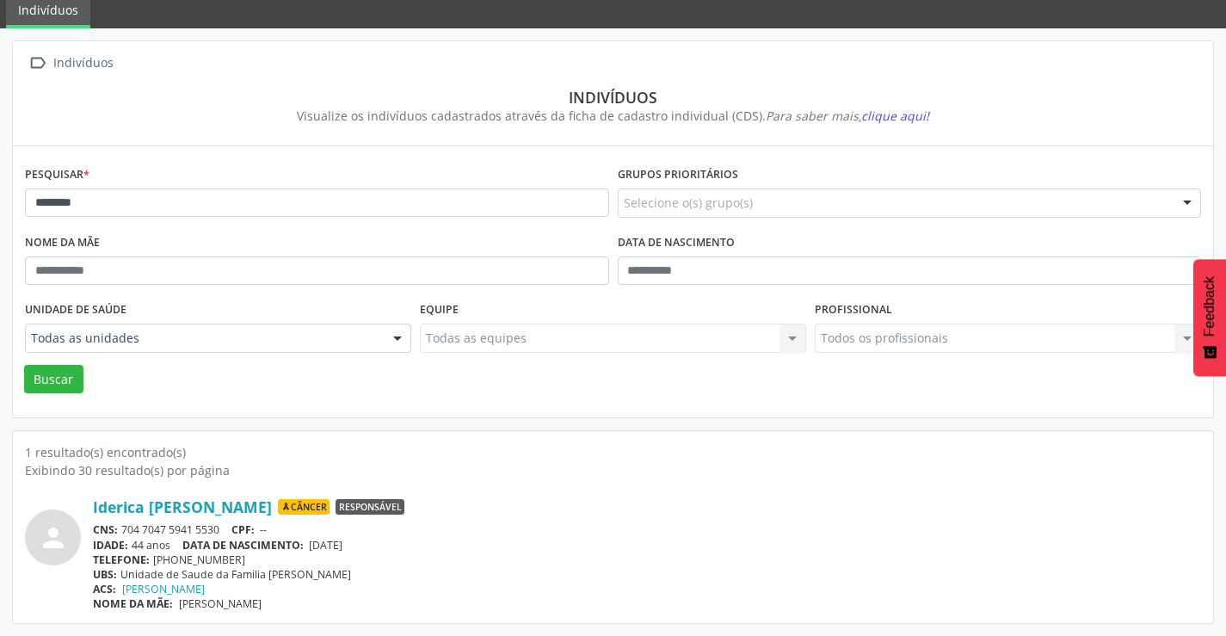
scroll to position [0, 0]
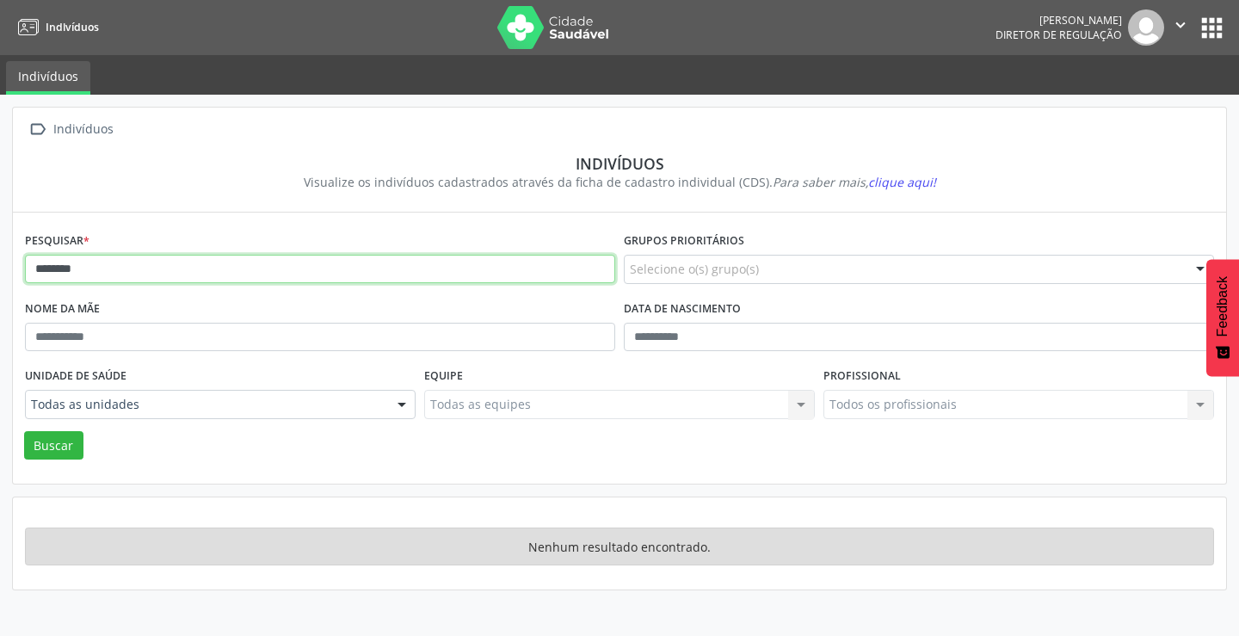
click at [117, 262] on input "********" at bounding box center [320, 269] width 590 height 29
click at [24, 431] on button "Buscar" at bounding box center [53, 445] width 59 height 29
click at [117, 272] on input "*********" at bounding box center [320, 269] width 590 height 29
click at [24, 431] on button "Buscar" at bounding box center [53, 445] width 59 height 29
click at [107, 271] on input "**********" at bounding box center [320, 269] width 590 height 29
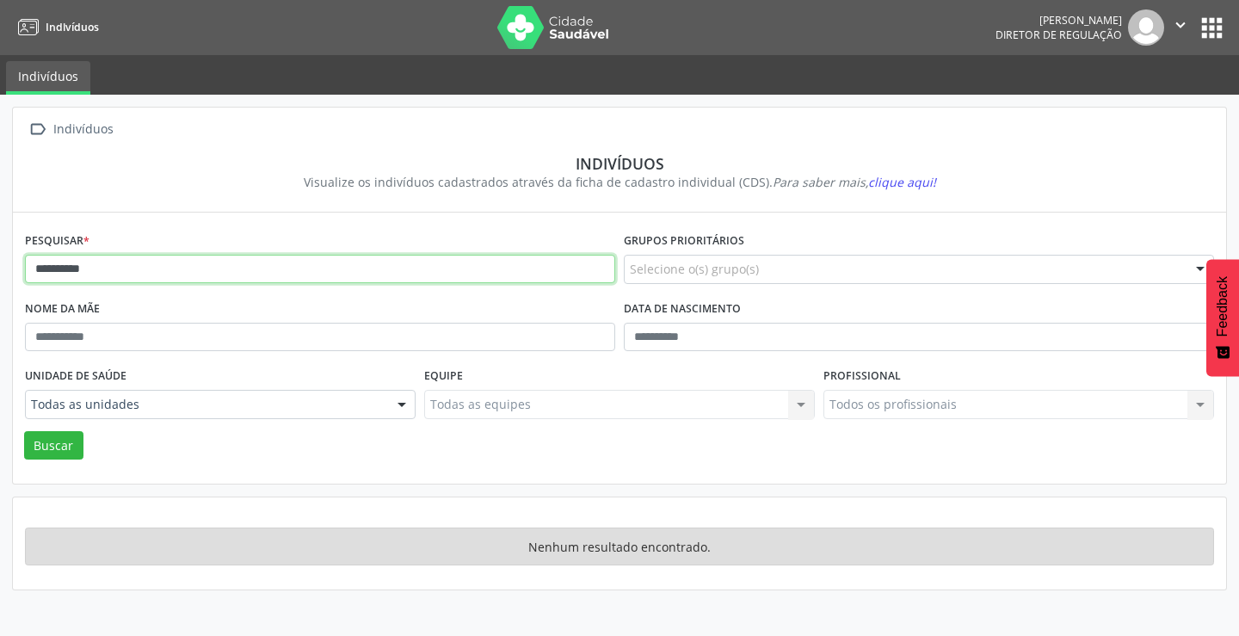
click at [111, 269] on input "**********" at bounding box center [320, 269] width 590 height 29
click at [24, 431] on button "Buscar" at bounding box center [53, 445] width 59 height 29
click at [113, 258] on input "*******" at bounding box center [320, 269] width 590 height 29
type input "*"
click at [24, 431] on button "Buscar" at bounding box center [53, 445] width 59 height 29
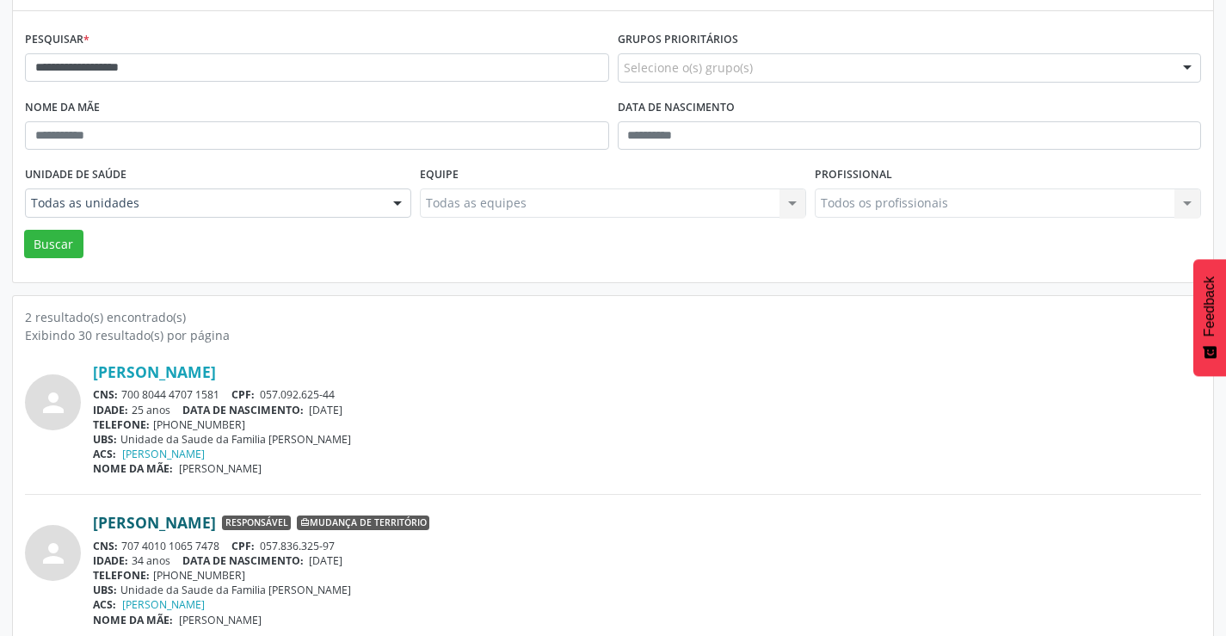
scroll to position [218, 0]
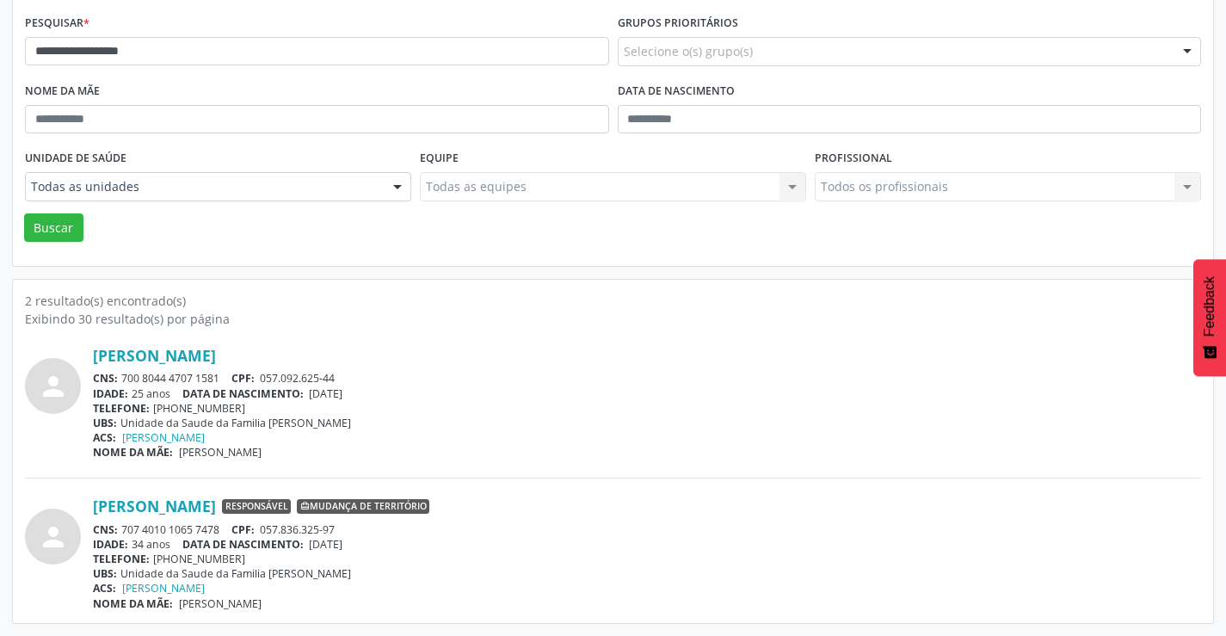
drag, startPoint x: 223, startPoint y: 375, endPoint x: 125, endPoint y: 380, distance: 98.2
click at [125, 380] on div "CNS: 700 8044 4707 1581 CPF: 057.092.625-44" at bounding box center [647, 378] width 1108 height 15
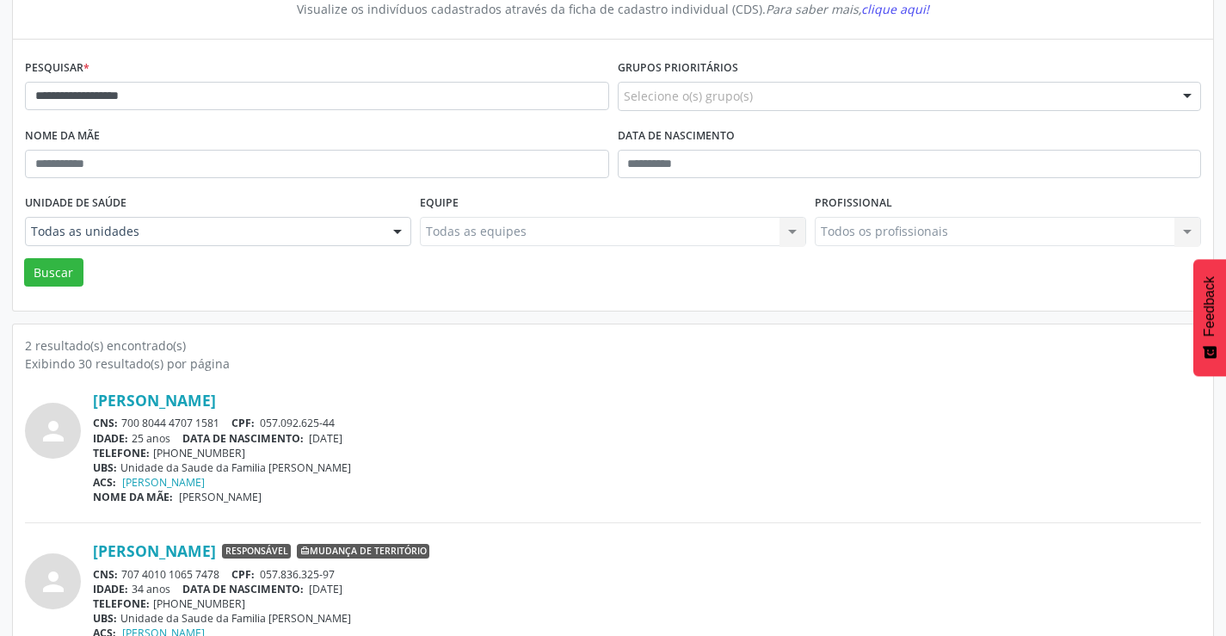
scroll to position [132, 0]
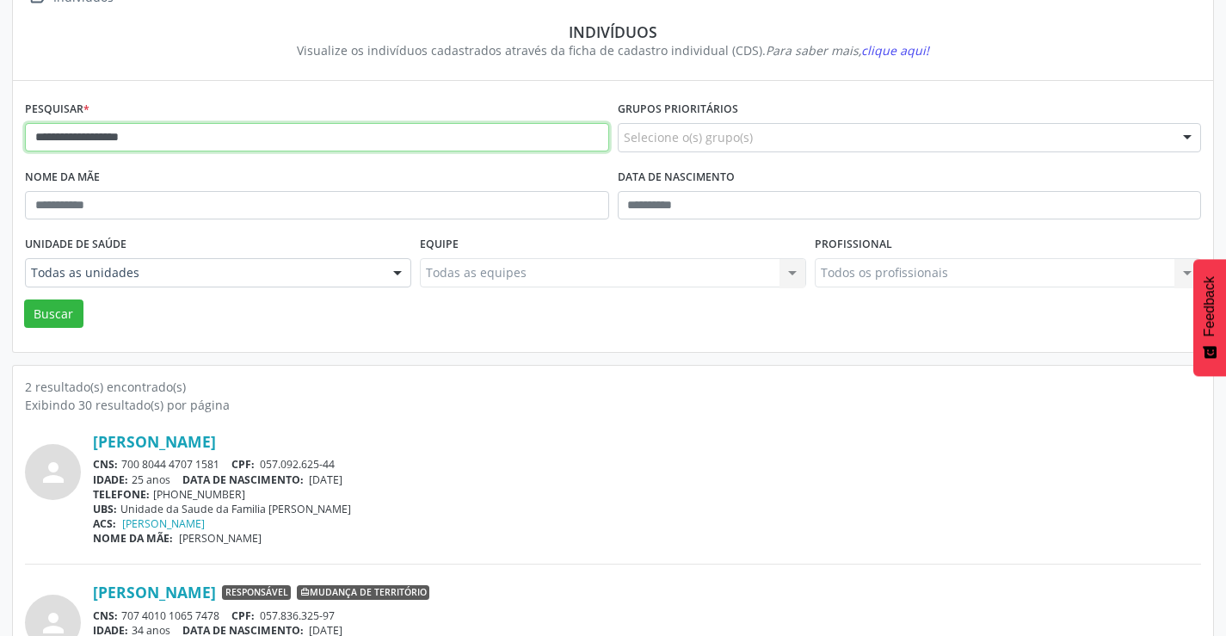
click at [182, 136] on input "**********" at bounding box center [317, 137] width 584 height 29
type input "*"
click at [24, 299] on button "Buscar" at bounding box center [53, 313] width 59 height 29
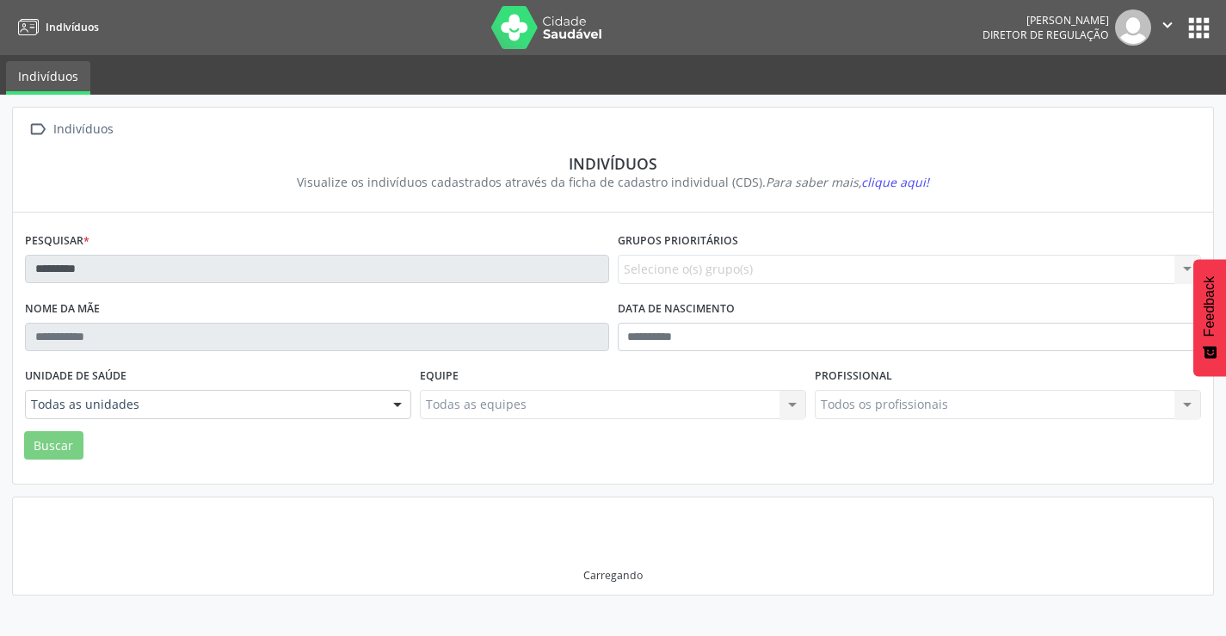
scroll to position [0, 0]
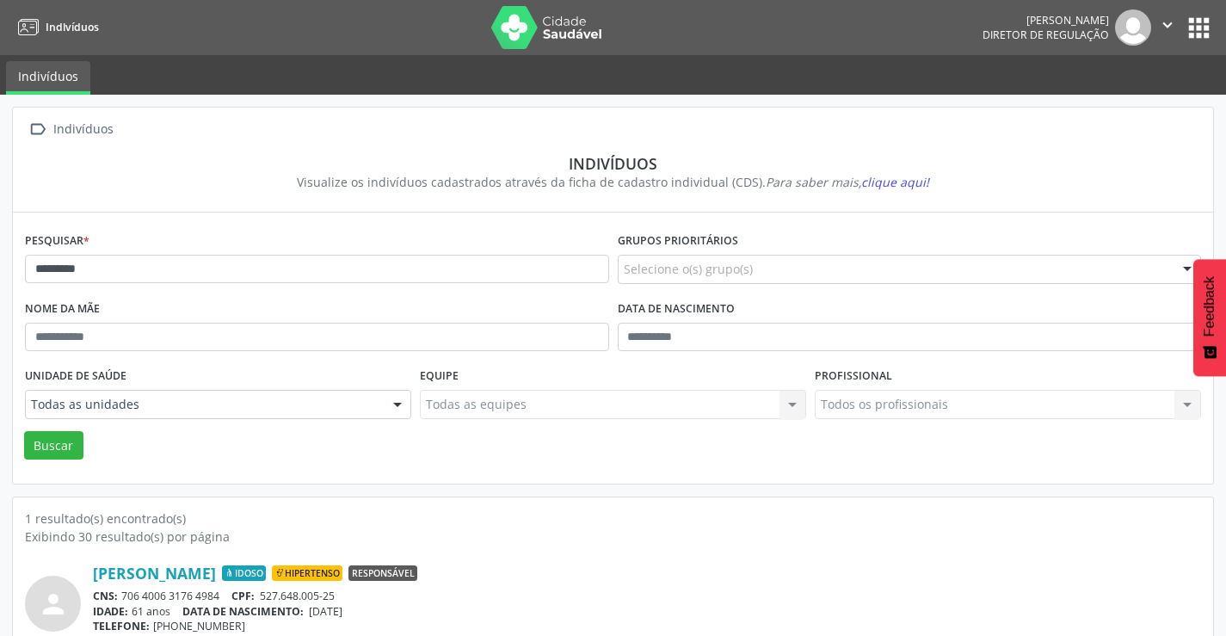
drag, startPoint x: 225, startPoint y: 594, endPoint x: 126, endPoint y: 595, distance: 98.9
click at [126, 595] on div "CNS: 706 4006 3176 4984 CPF: 527.648.005-25" at bounding box center [647, 595] width 1108 height 15
click at [216, 277] on input "*********" at bounding box center [317, 269] width 584 height 29
type input "*"
click at [24, 431] on button "Buscar" at bounding box center [53, 445] width 59 height 29
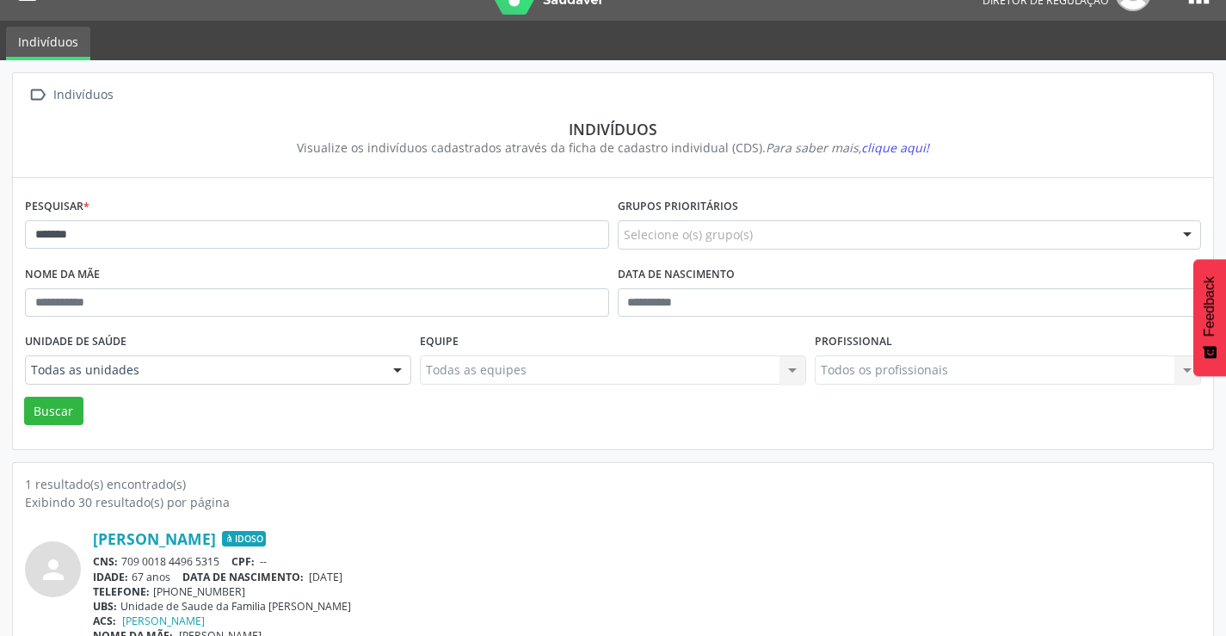
scroll to position [66, 0]
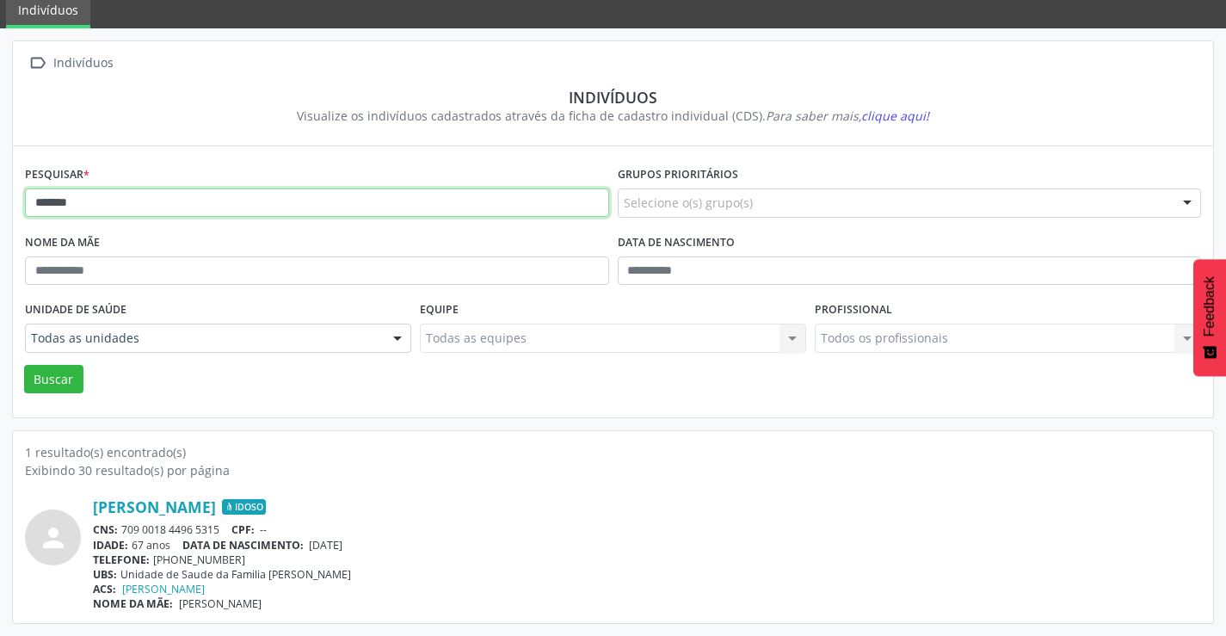
click at [46, 202] on input "*******" at bounding box center [317, 202] width 584 height 29
click at [71, 204] on input "********" at bounding box center [317, 202] width 584 height 29
click at [24, 365] on button "Buscar" at bounding box center [53, 379] width 59 height 29
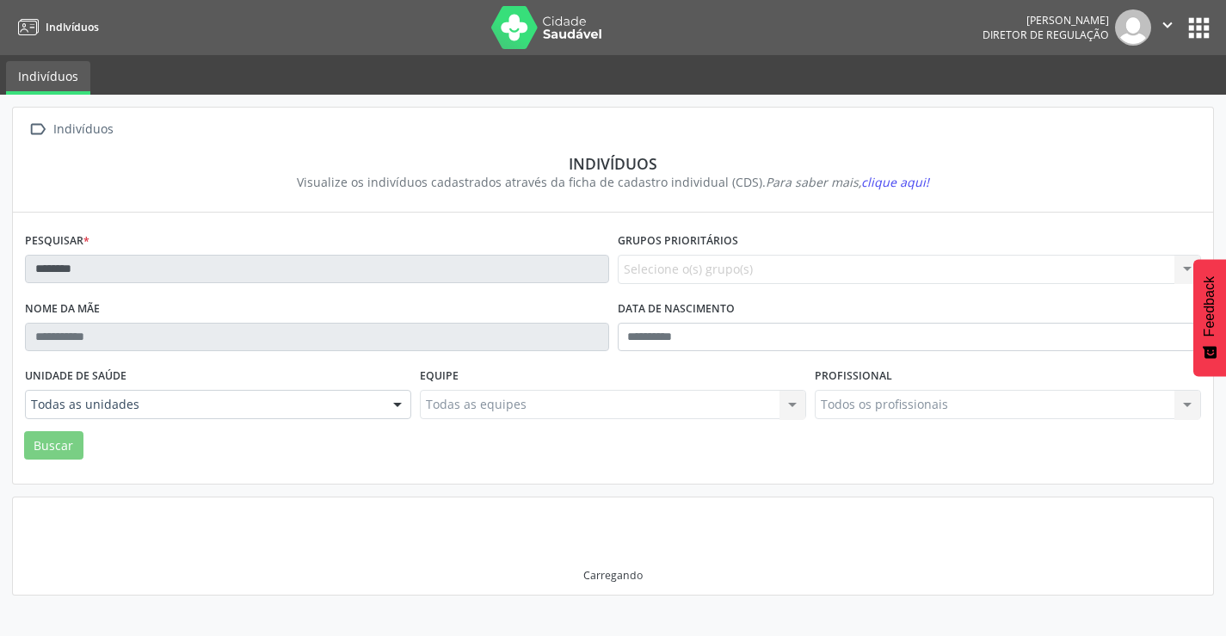
scroll to position [0, 0]
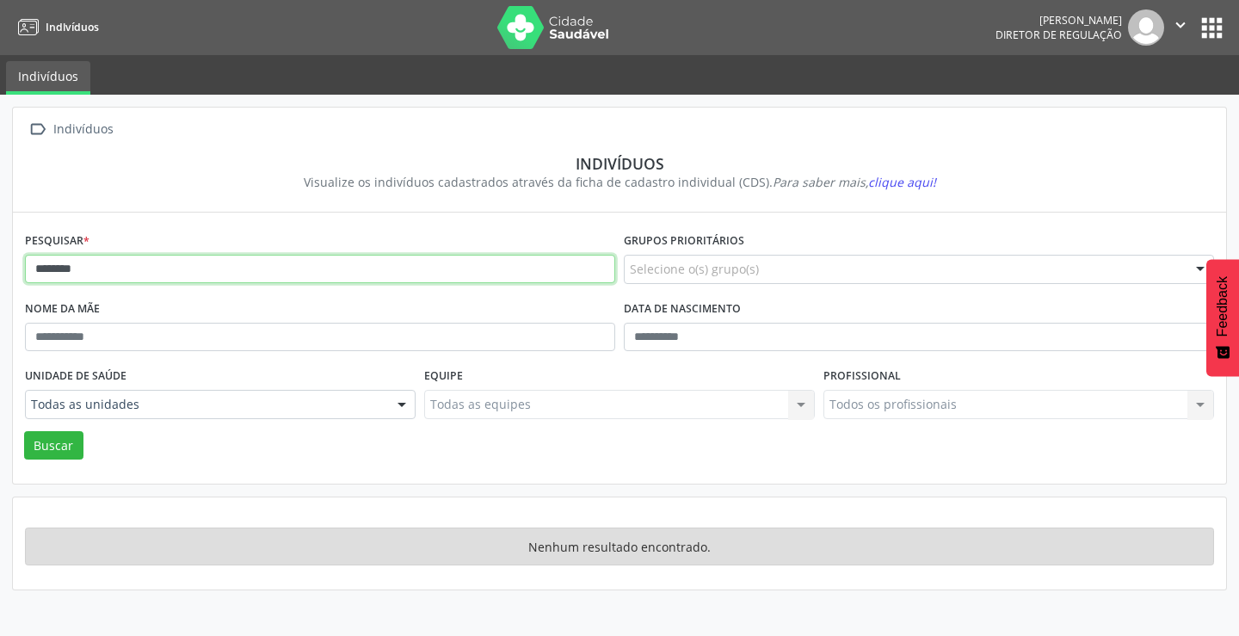
click at [70, 272] on input "********" at bounding box center [320, 269] width 590 height 29
click at [24, 431] on button "Buscar" at bounding box center [53, 445] width 59 height 29
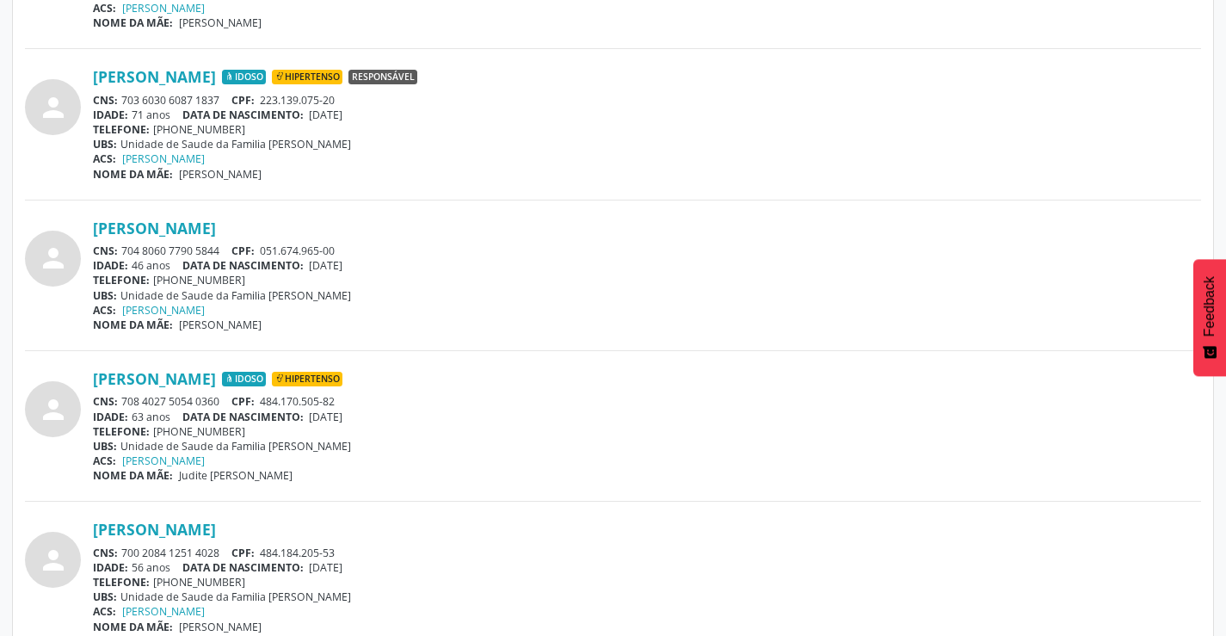
scroll to position [670, 0]
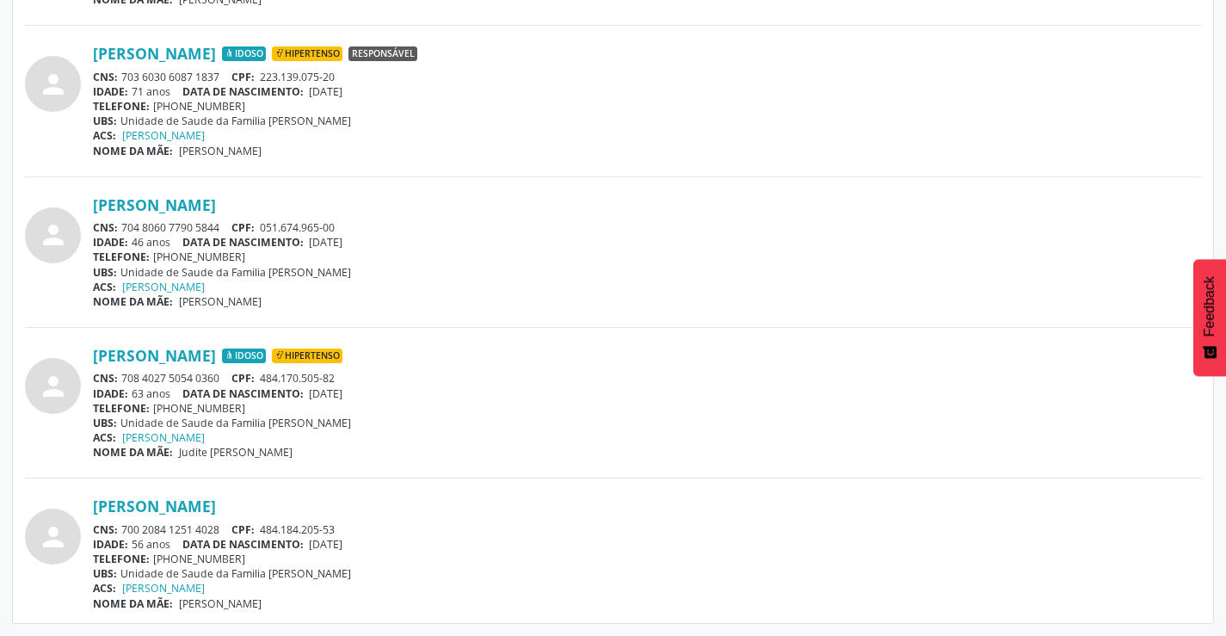
drag, startPoint x: 225, startPoint y: 372, endPoint x: 125, endPoint y: 369, distance: 99.8
click at [124, 370] on div "[PERSON_NAME] Idoso Hipertenso CNS: 708 4027 5054 0360 CPF: 484.170.505-82 IDAD…" at bounding box center [647, 403] width 1108 height 114
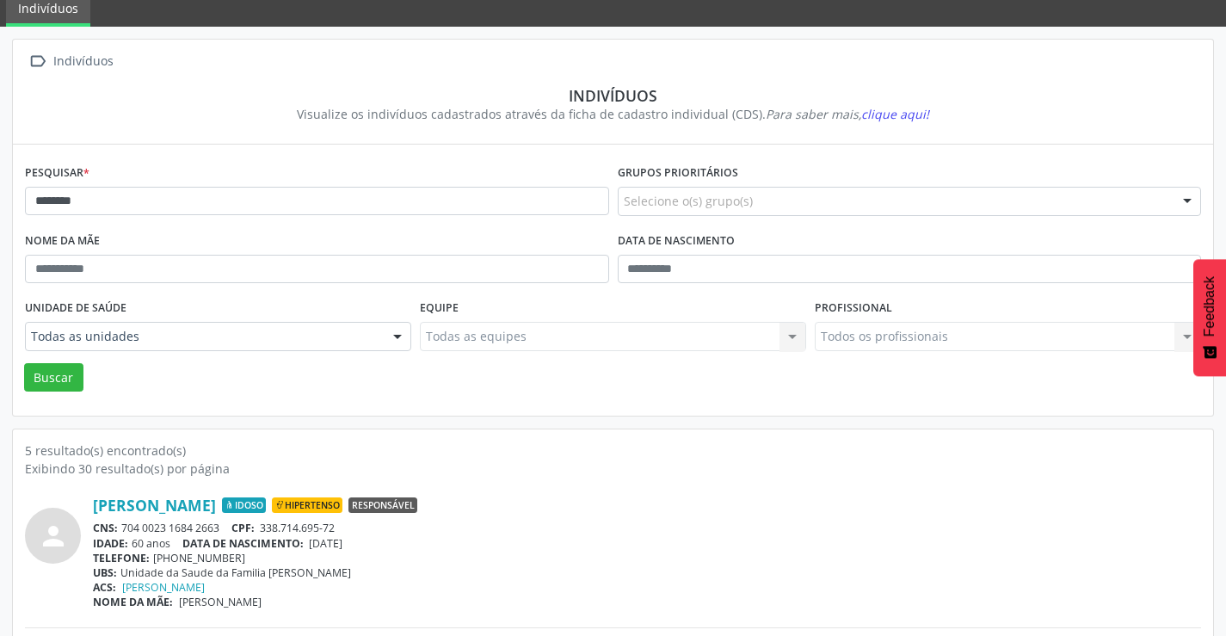
scroll to position [0, 0]
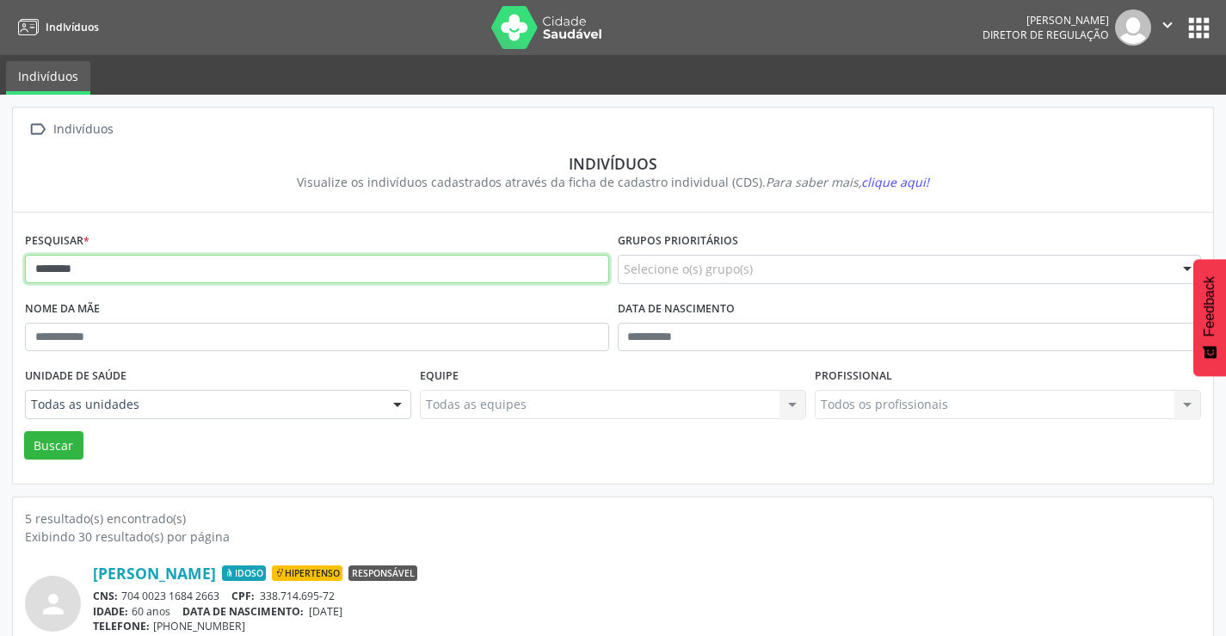
click at [166, 267] on input "********" at bounding box center [317, 269] width 584 height 29
type input "*"
type input "*******"
click at [24, 431] on button "Buscar" at bounding box center [53, 445] width 59 height 29
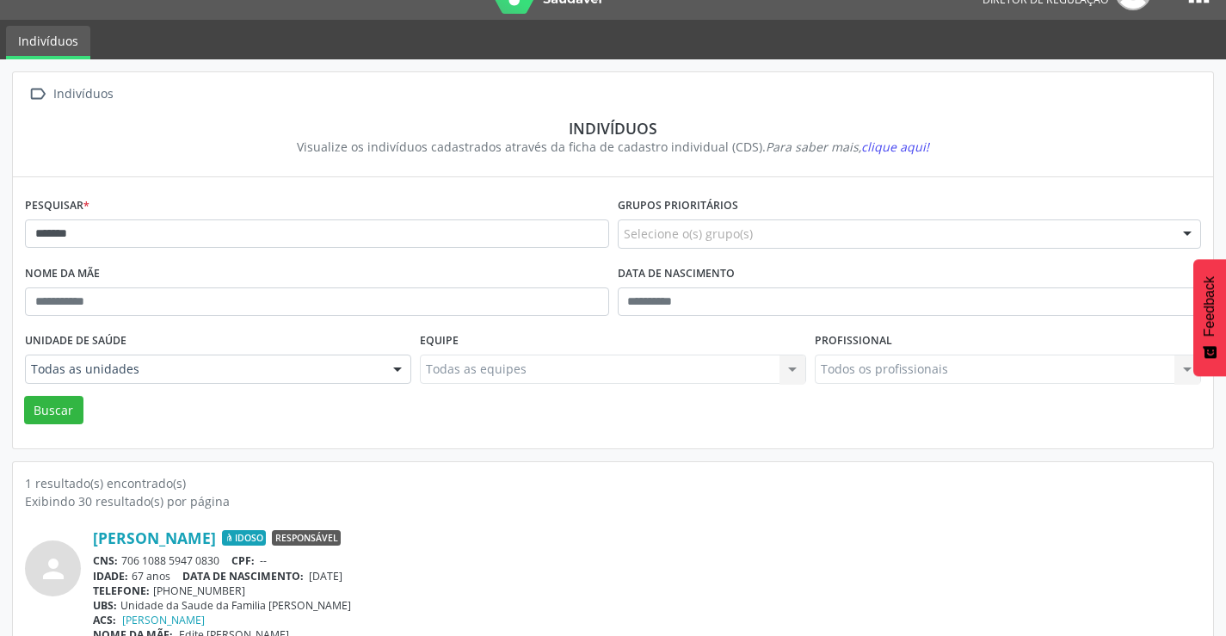
scroll to position [66, 0]
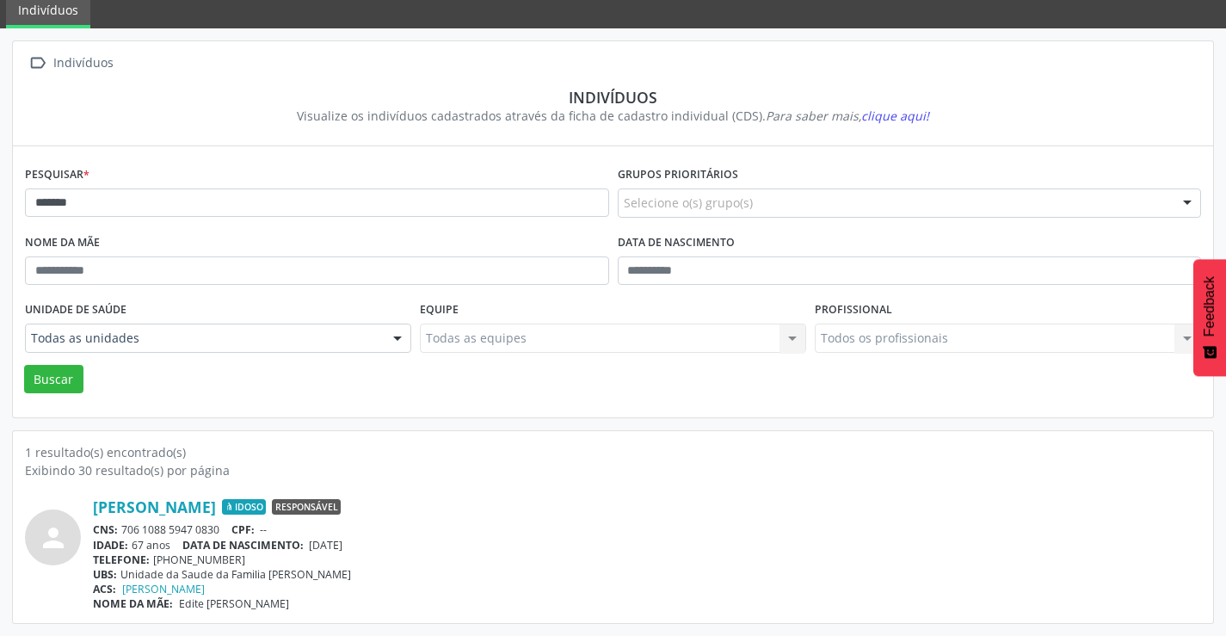
drag, startPoint x: 228, startPoint y: 529, endPoint x: 126, endPoint y: 530, distance: 102.4
click at [126, 530] on div "CNS: 706 1088 5947 0830 CPF: --" at bounding box center [647, 529] width 1108 height 15
